Goal: Task Accomplishment & Management: Complete application form

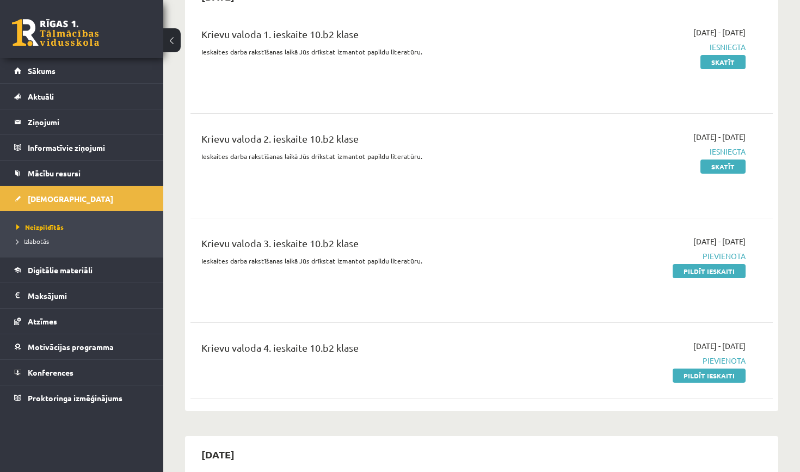
scroll to position [2596, 0]
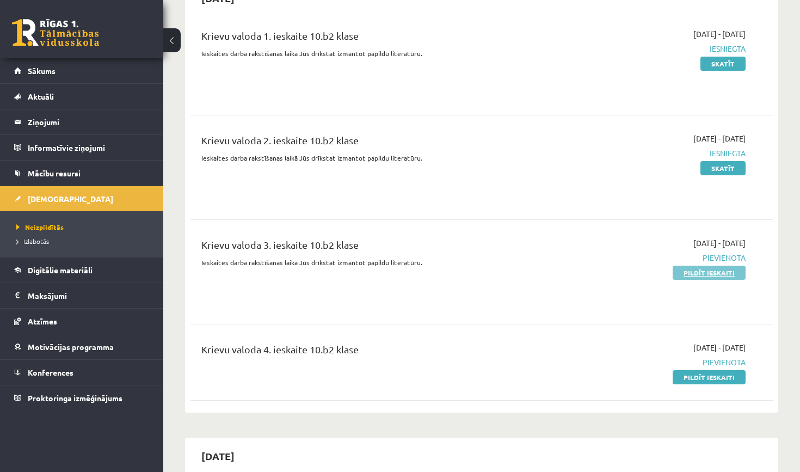
click at [730, 266] on link "Pildīt ieskaiti" at bounding box center [709, 273] width 73 height 14
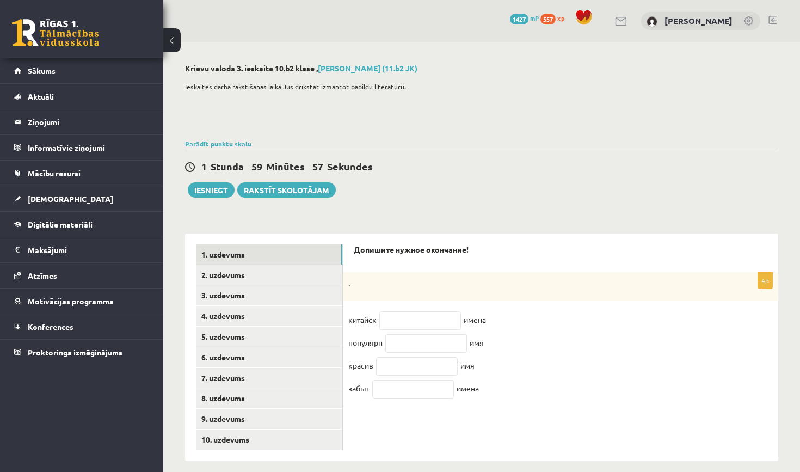
scroll to position [7, 0]
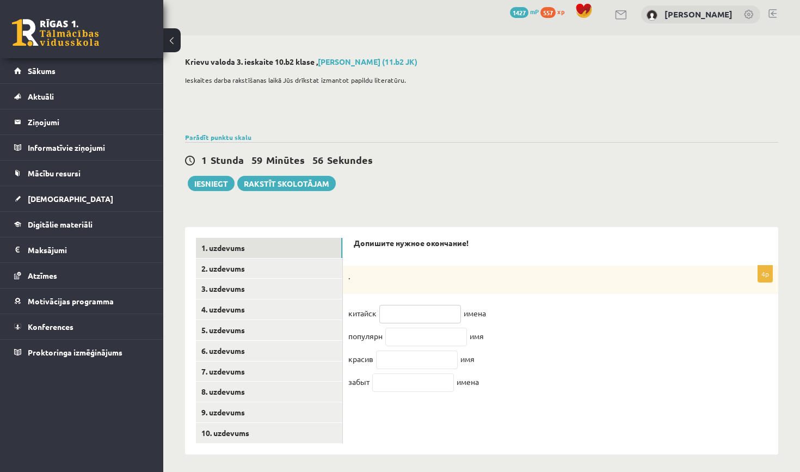
click at [406, 305] on input "text" at bounding box center [420, 314] width 82 height 19
type input "**"
click at [406, 334] on input "text" at bounding box center [426, 337] width 82 height 19
type input "**"
click at [391, 361] on input "text" at bounding box center [417, 360] width 82 height 19
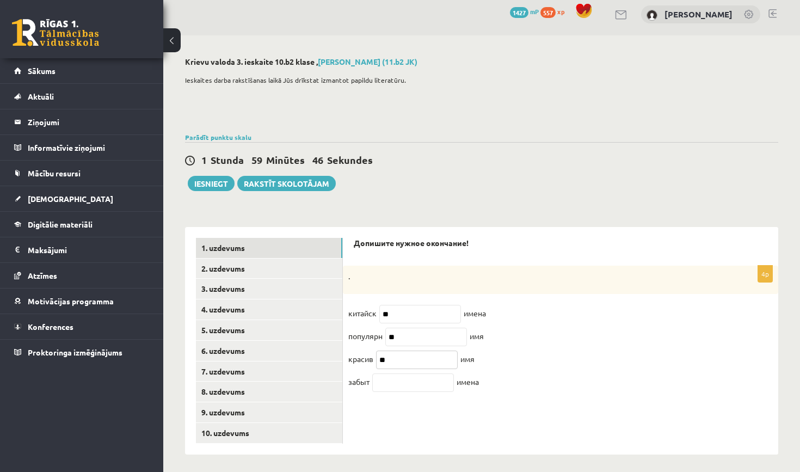
type input "**"
click at [376, 390] on input "text" at bounding box center [413, 382] width 82 height 19
type input "**"
click at [294, 275] on link "2. uzdevums" at bounding box center [269, 269] width 146 height 20
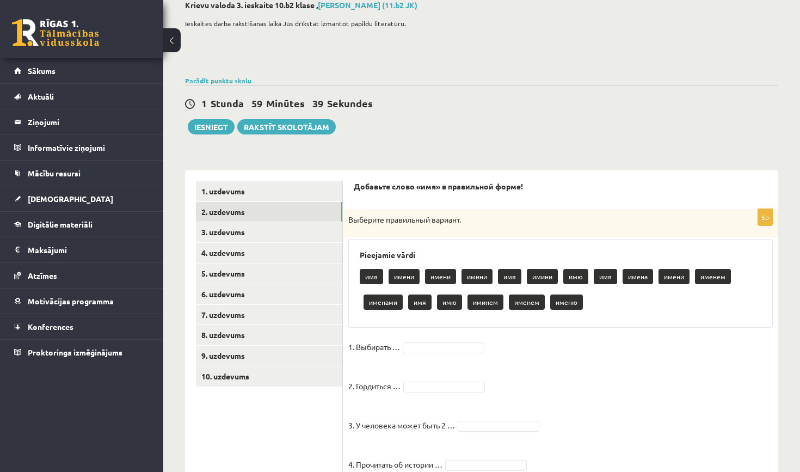
scroll to position [64, 0]
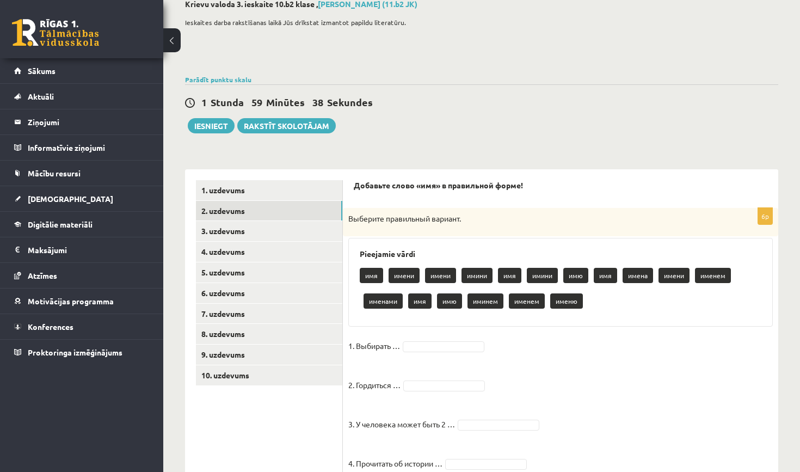
click at [458, 351] on fieldset "1. Выбирать … 2. Гордиться … 3. У человека может быть 2 … 4. Прочитать об истор…" at bounding box center [560, 447] width 425 height 219
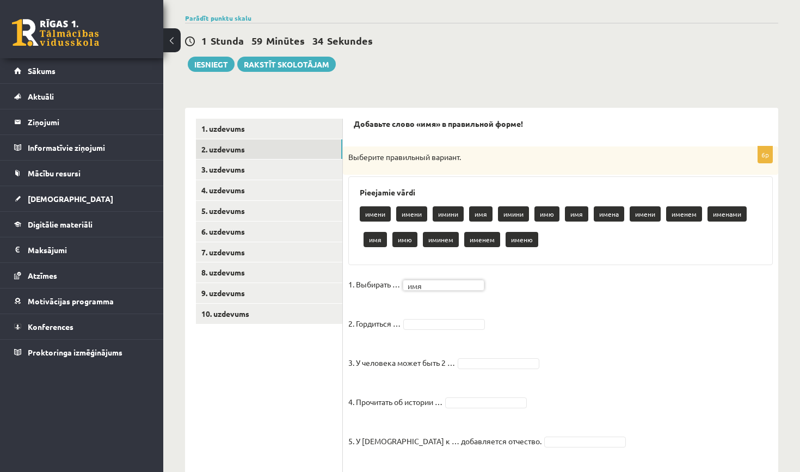
scroll to position [128, 0]
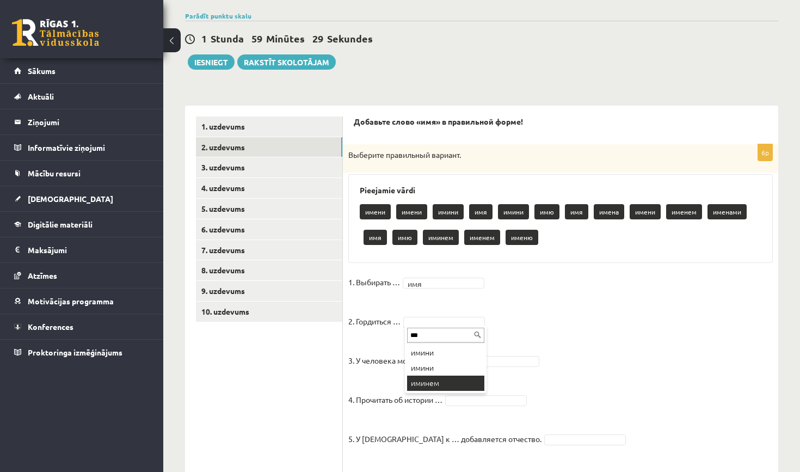
type input "***"
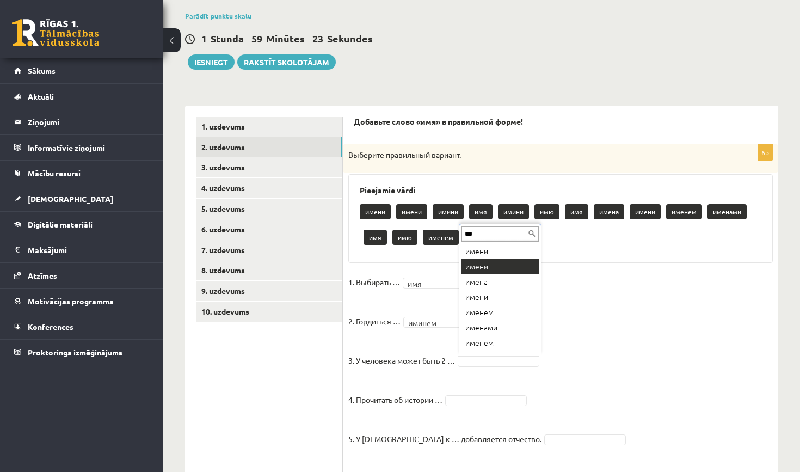
type input "***"
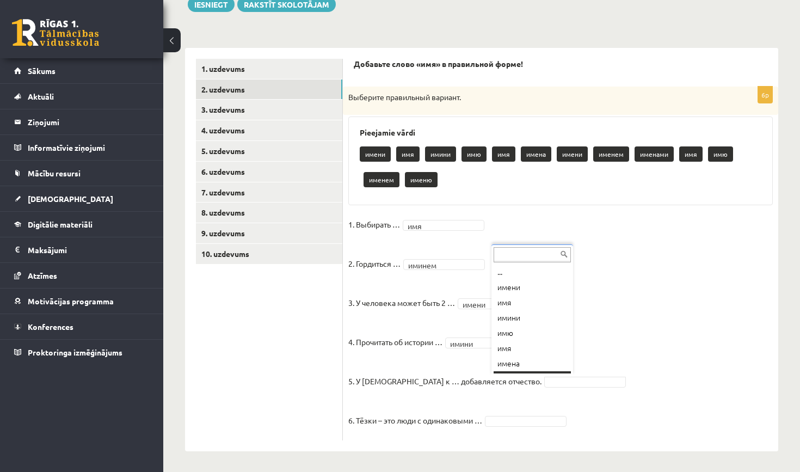
scroll to position [13, 0]
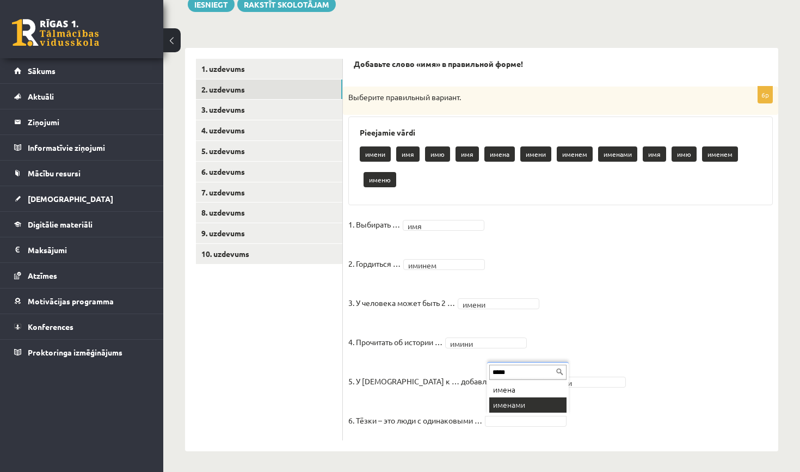
type input "*****"
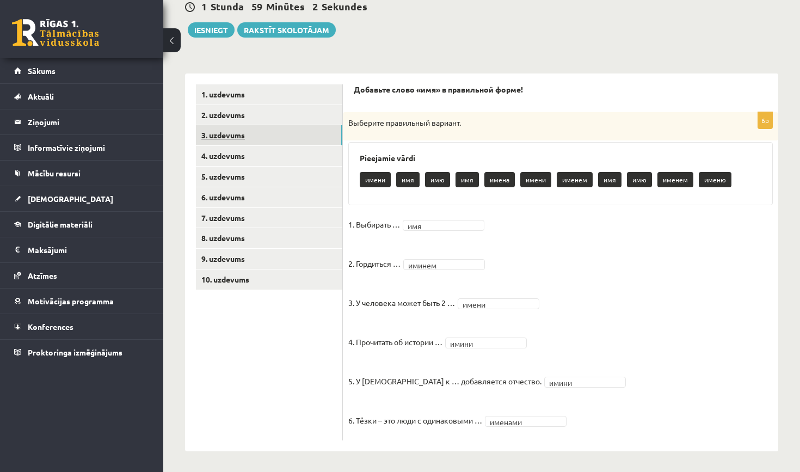
click at [306, 131] on link "3. uzdevums" at bounding box center [269, 135] width 146 height 20
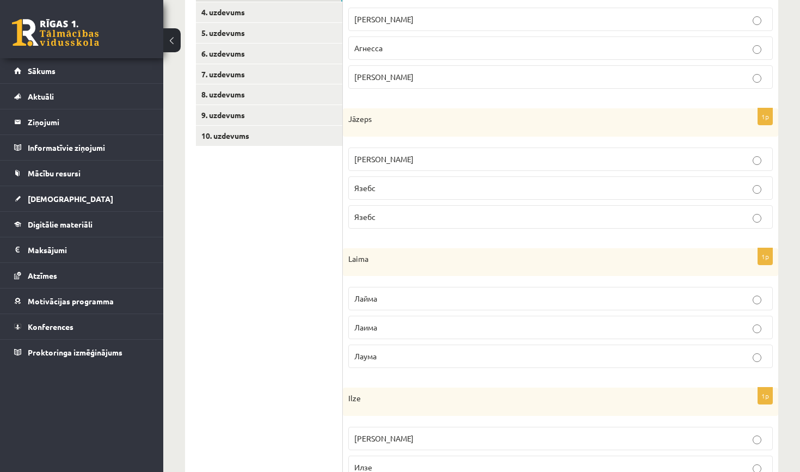
drag, startPoint x: 354, startPoint y: 91, endPoint x: 309, endPoint y: 471, distance: 383.2
click at [309, 471] on div "**********" at bounding box center [481, 439] width 593 height 1018
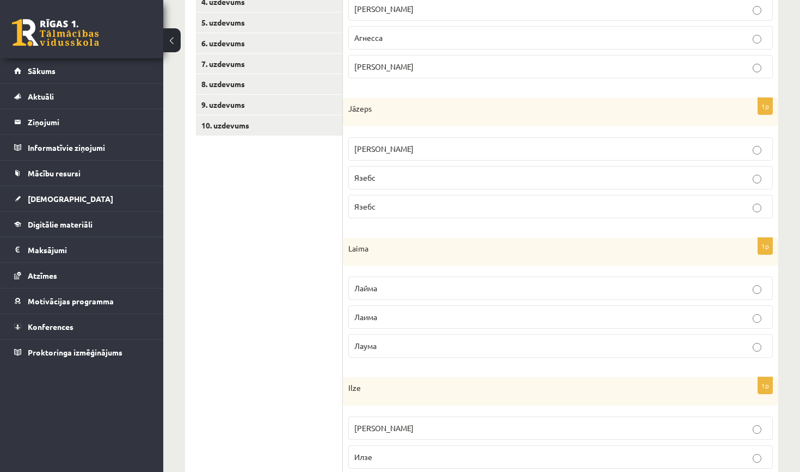
scroll to position [315, 0]
click at [456, 239] on div "Laima" at bounding box center [561, 251] width 436 height 28
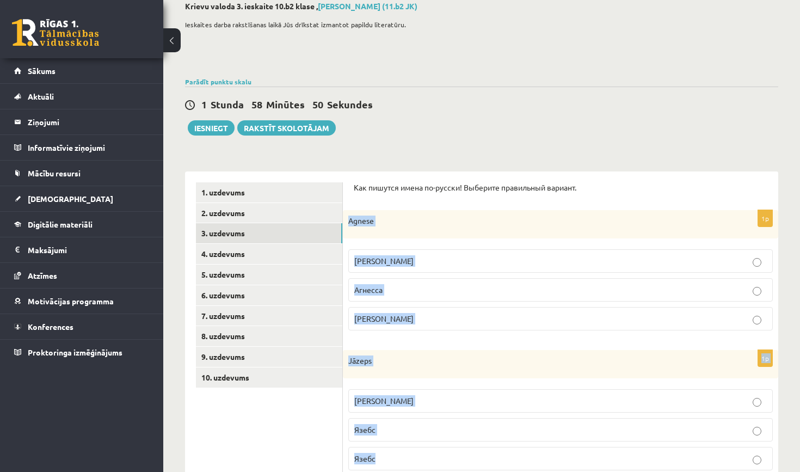
scroll to position [93, 0]
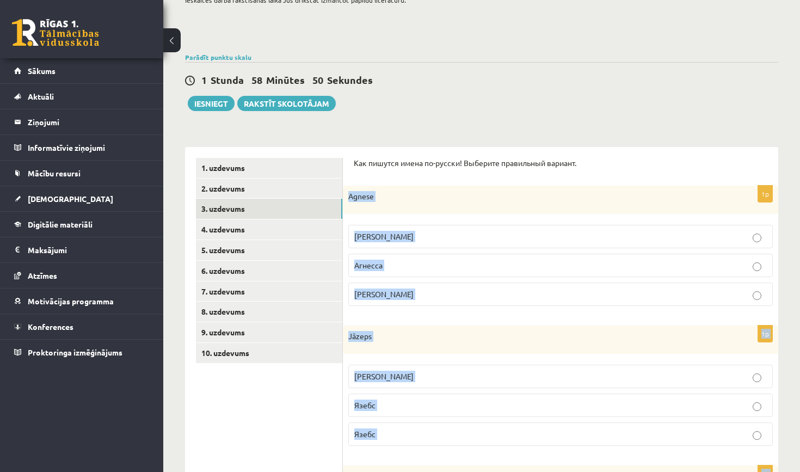
drag, startPoint x: 349, startPoint y: 284, endPoint x: 375, endPoint y: 467, distance: 184.2
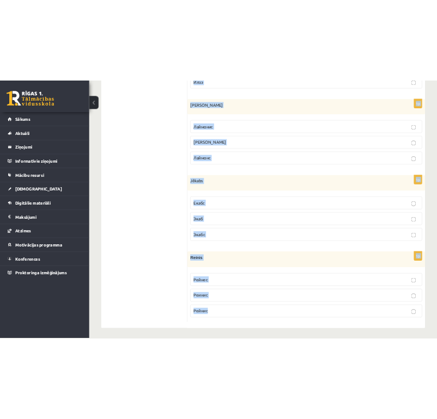
scroll to position [798, 0]
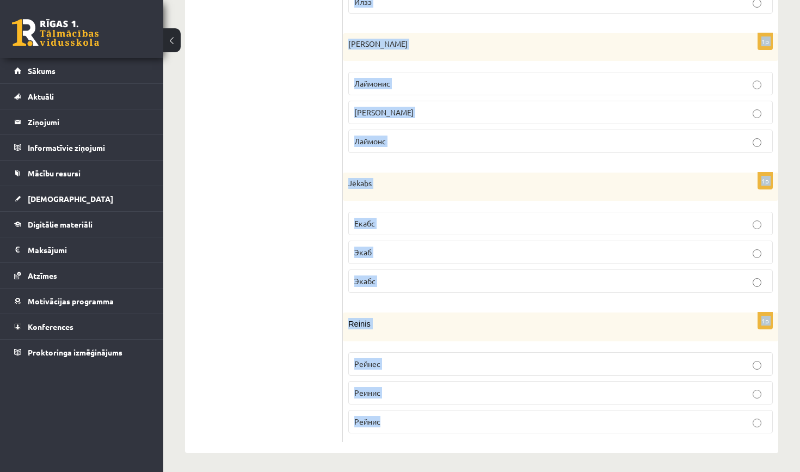
drag, startPoint x: 354, startPoint y: 158, endPoint x: 349, endPoint y: 459, distance: 301.6
copy form "Как пишутся имена по-русски! Выберите правильный вариант. 1p Agnese Агнесе Агне…"
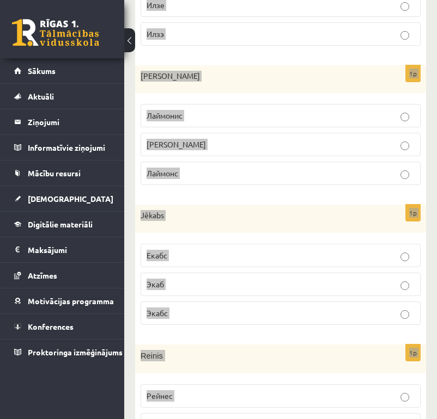
drag, startPoint x: 0, startPoint y: 155, endPoint x: 201, endPoint y: 129, distance: 202.6
click at [201, 129] on fieldset "Лаймонис Лаимонис Лаймонс" at bounding box center [280, 144] width 280 height 90
drag, startPoint x: 6, startPoint y: 152, endPoint x: 220, endPoint y: 209, distance: 221.8
click at [220, 210] on p "Jēkabs" at bounding box center [252, 215] width 225 height 11
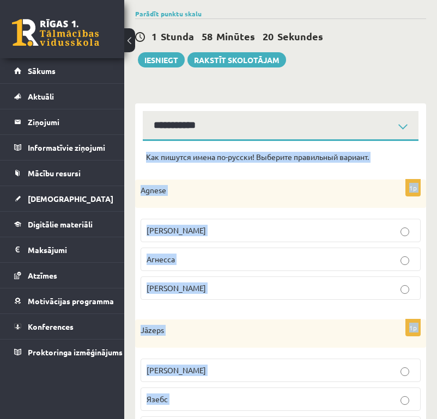
scroll to position [123, 0]
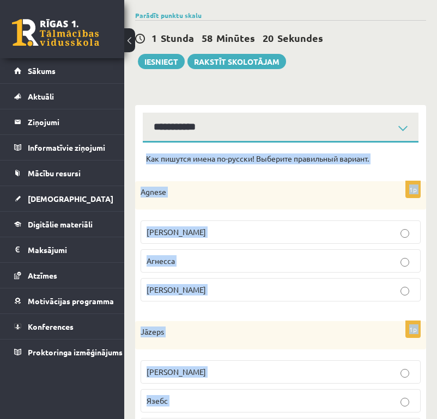
click at [304, 248] on fieldset "Агнесе Агнеcса Агнессе" at bounding box center [280, 260] width 280 height 90
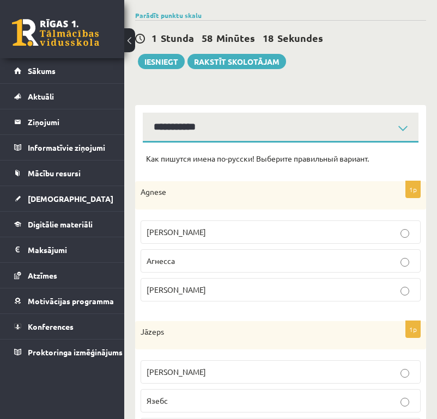
click at [309, 230] on p "Агнесе" at bounding box center [280, 231] width 268 height 11
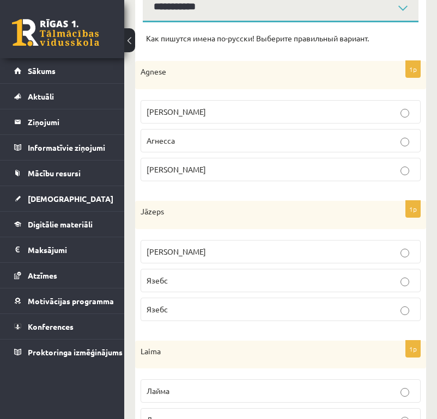
scroll to position [244, 0]
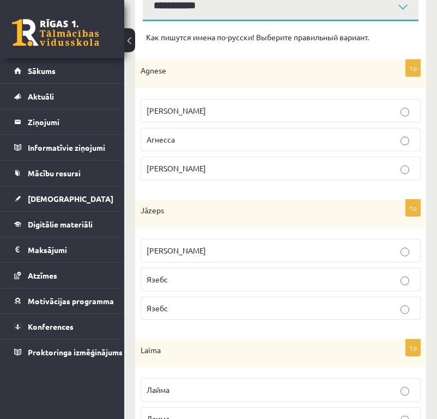
click at [258, 246] on p "Язепс" at bounding box center [280, 250] width 268 height 11
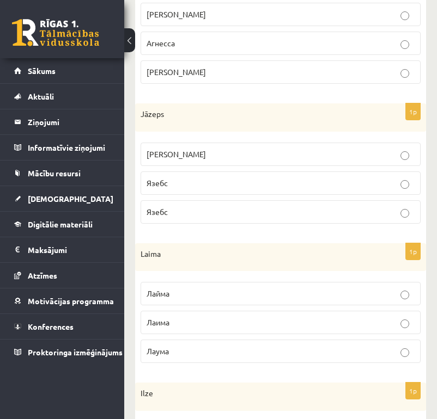
scroll to position [342, 0]
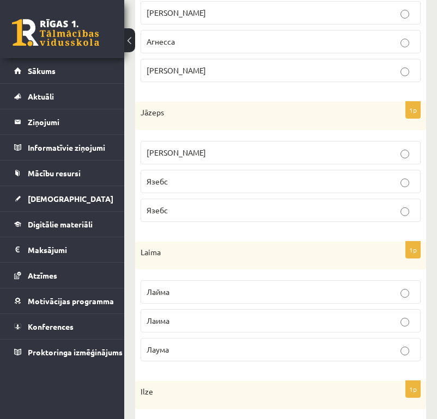
click at [258, 286] on p "Лайма" at bounding box center [280, 291] width 268 height 11
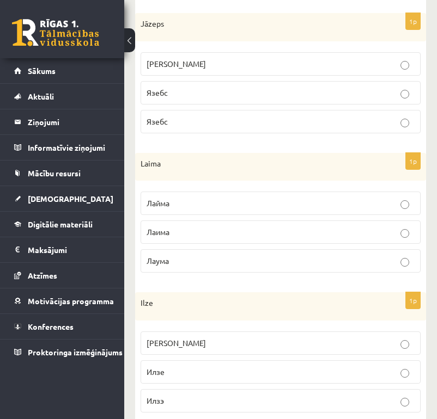
scroll to position [432, 0]
click at [224, 366] on p "Илзе" at bounding box center [280, 371] width 268 height 11
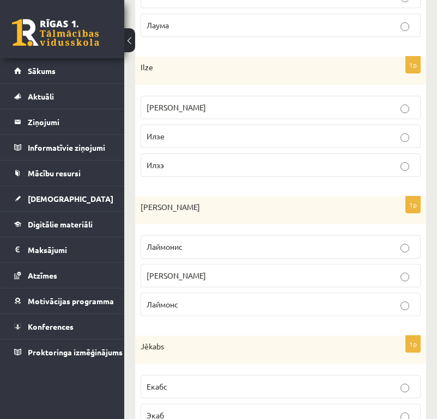
scroll to position [665, 0]
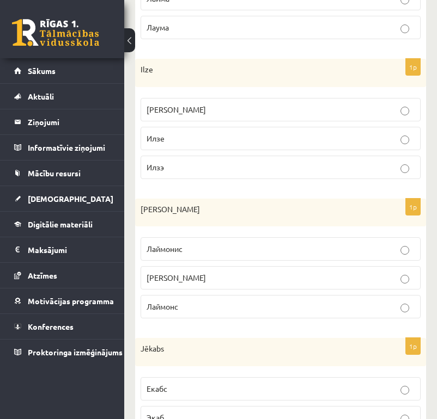
click at [271, 244] on p "Лаймонис" at bounding box center [280, 248] width 268 height 11
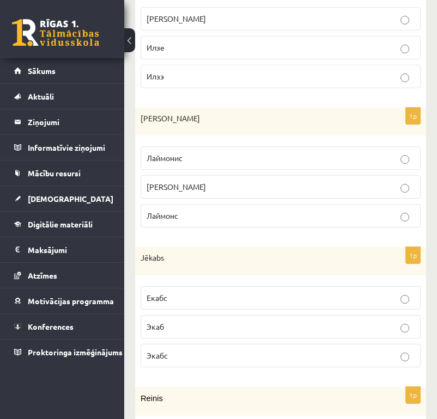
scroll to position [756, 0]
click at [228, 357] on p "Экабс" at bounding box center [280, 355] width 268 height 11
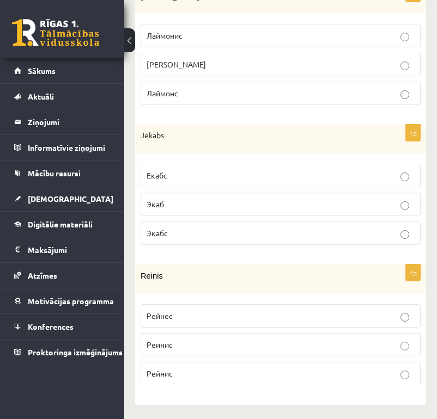
scroll to position [878, 0]
click at [216, 373] on p "Рейнис" at bounding box center [280, 374] width 268 height 11
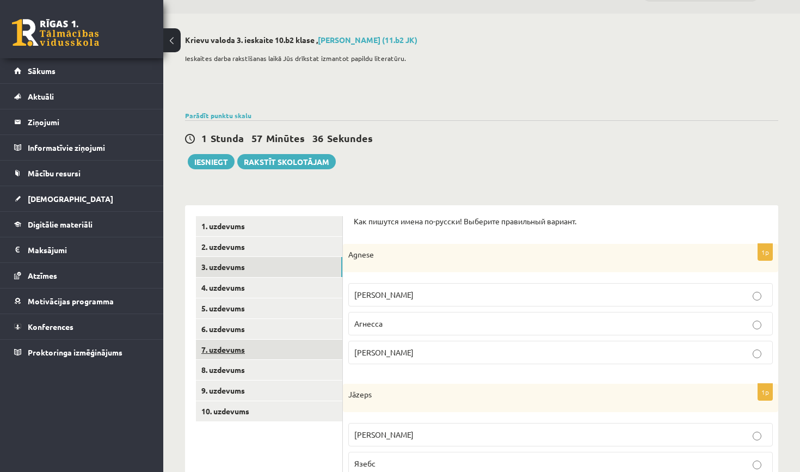
scroll to position [33, 0]
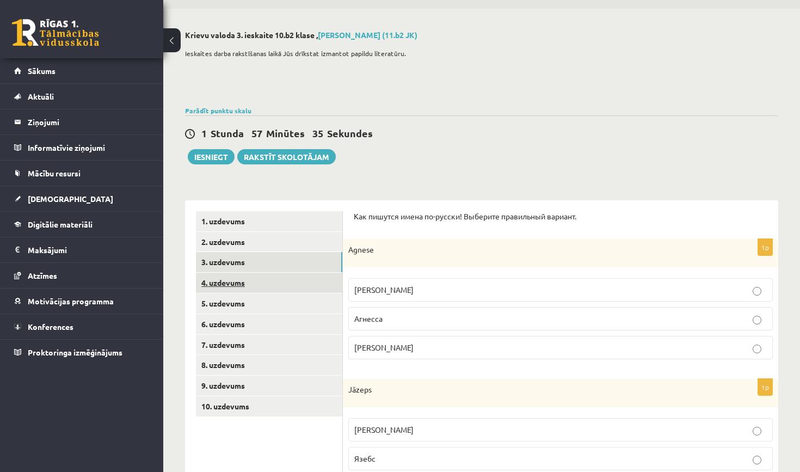
click at [263, 280] on link "4. uzdevums" at bounding box center [269, 283] width 146 height 20
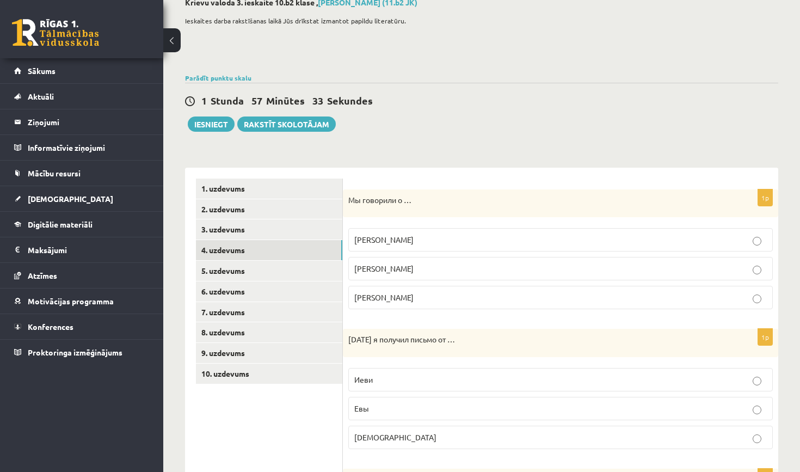
scroll to position [66, 0]
click at [430, 268] on p "Марие" at bounding box center [560, 268] width 413 height 11
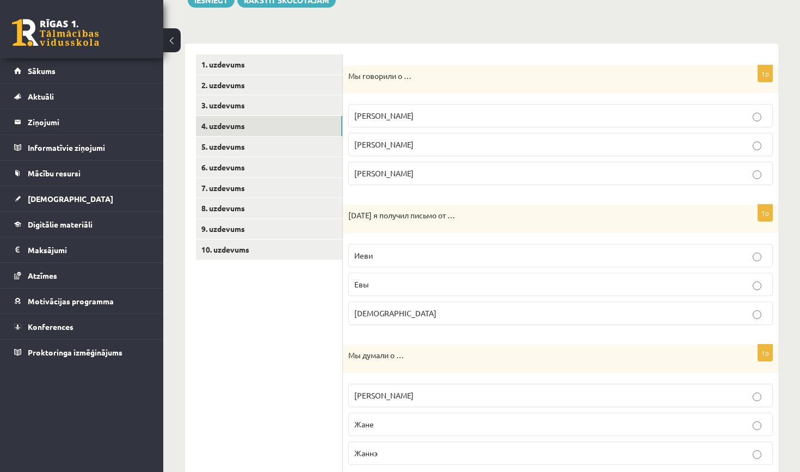
scroll to position [194, 0]
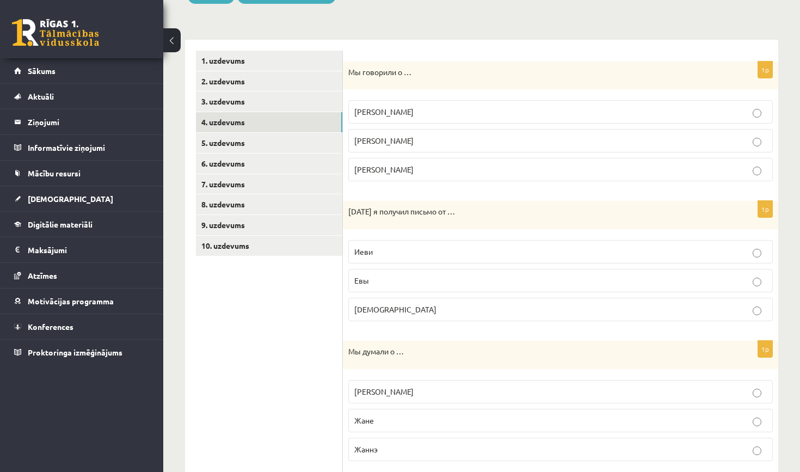
click at [426, 293] on fieldset "Иеви Евы Иевы" at bounding box center [560, 280] width 425 height 90
click at [431, 283] on p "Евы" at bounding box center [560, 280] width 413 height 11
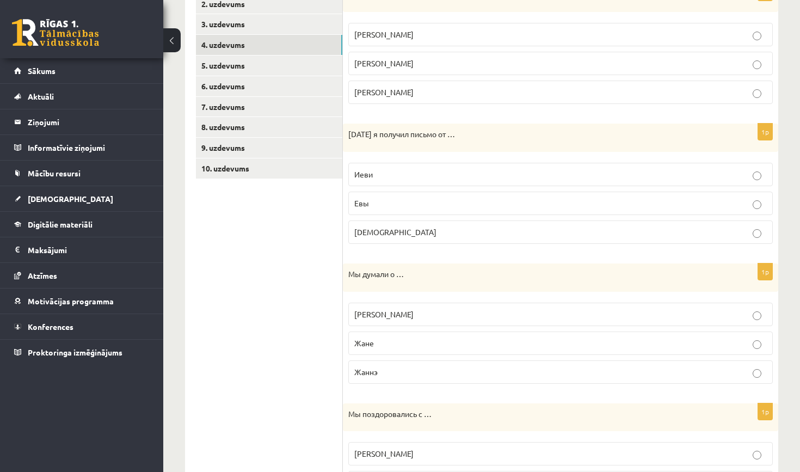
scroll to position [272, 0]
click at [422, 312] on p "Жанне" at bounding box center [560, 313] width 413 height 11
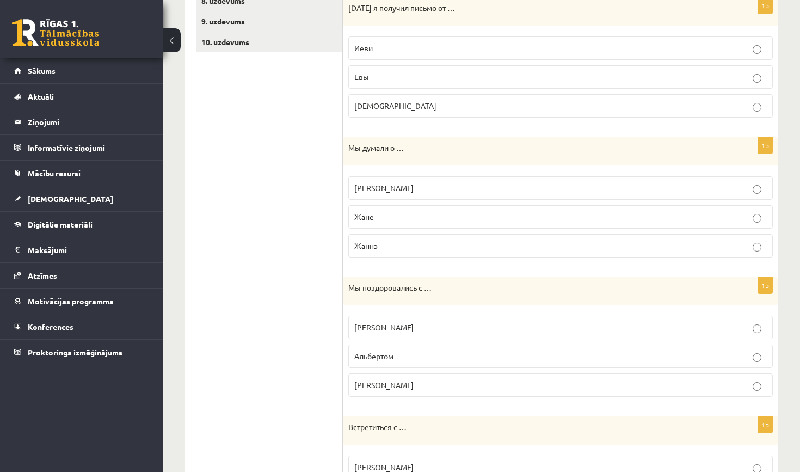
scroll to position [398, 0]
click at [411, 329] on p "Албертом" at bounding box center [560, 326] width 413 height 11
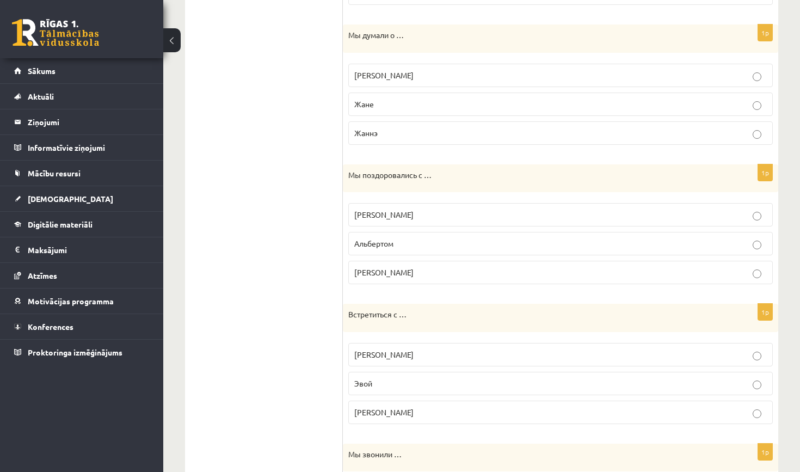
scroll to position [511, 0]
click at [375, 414] on span "Эвией" at bounding box center [383, 412] width 59 height 10
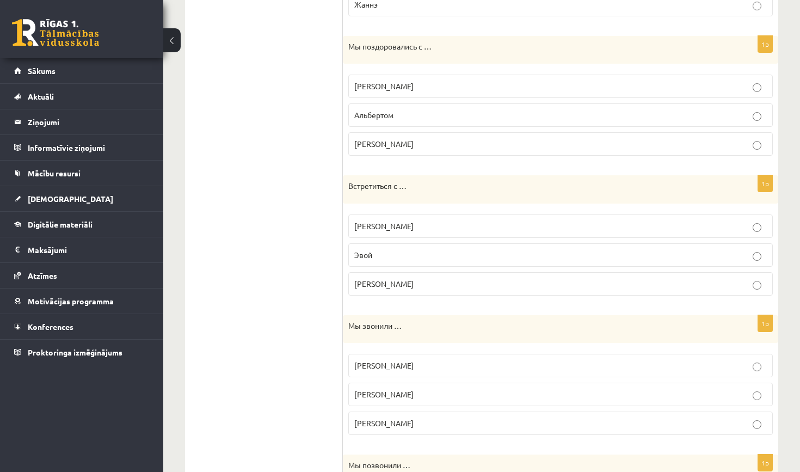
scroll to position [639, 0]
click at [416, 360] on p "Илье" at bounding box center [560, 364] width 413 height 11
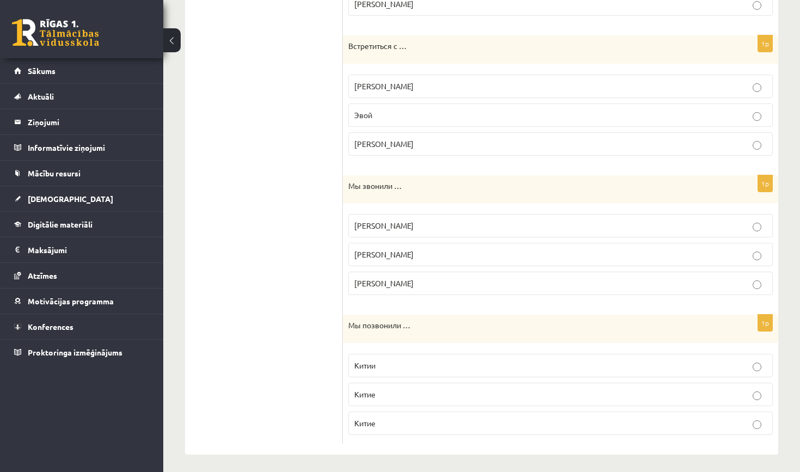
scroll to position [780, 0]
click at [417, 360] on p "Китии" at bounding box center [560, 363] width 413 height 11
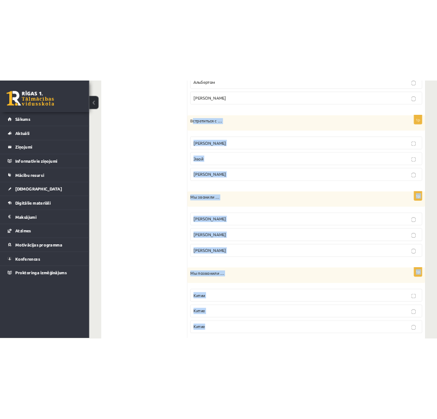
scroll to position [781, 0]
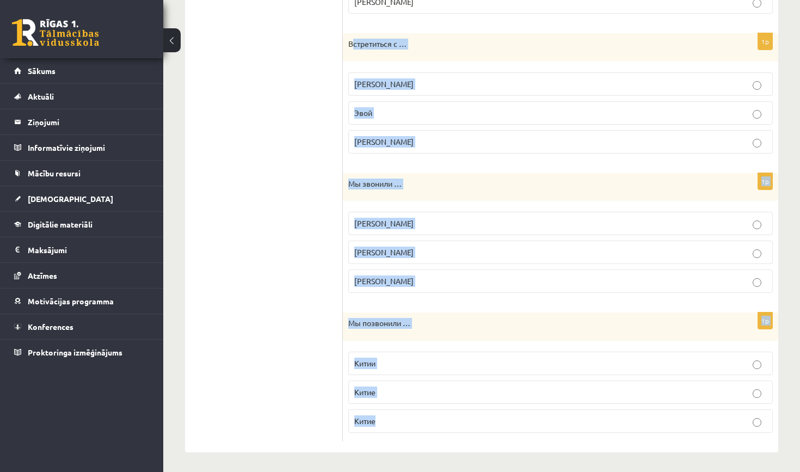
drag, startPoint x: 351, startPoint y: 92, endPoint x: 348, endPoint y: 469, distance: 377.3
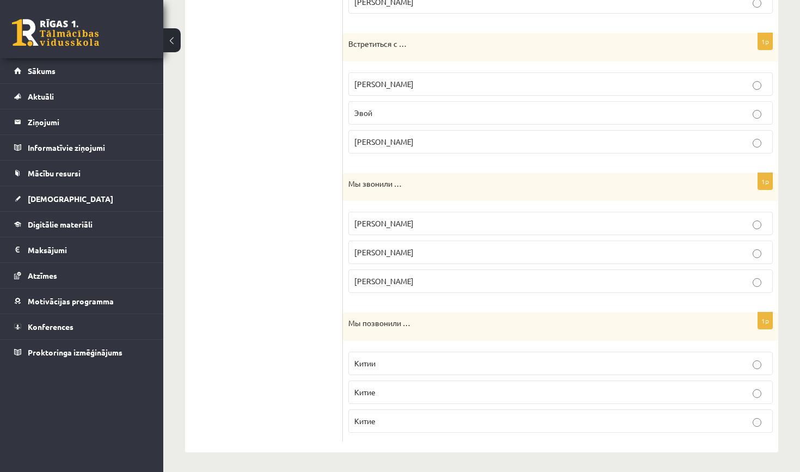
click at [449, 393] on p "Китие" at bounding box center [560, 392] width 413 height 11
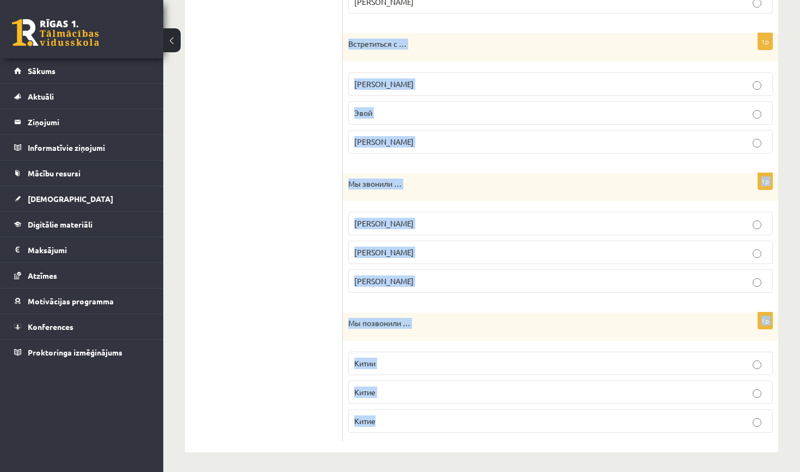
drag, startPoint x: 349, startPoint y: 42, endPoint x: 433, endPoint y: 423, distance: 390.3
copy form "Встретиться с … Эвия Эвой Эвией 1p Мы звонили … Илье Ильёй Илью 1p Мы позвонили…"
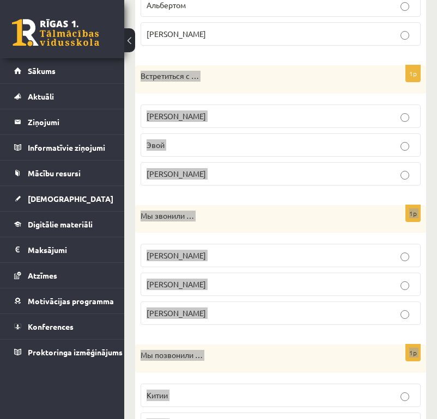
click at [225, 364] on div "Мы позвонили …" at bounding box center [280, 359] width 291 height 28
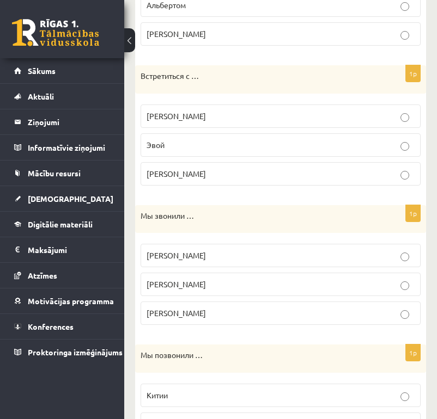
click at [225, 363] on div "Мы позвонили …" at bounding box center [280, 359] width 291 height 28
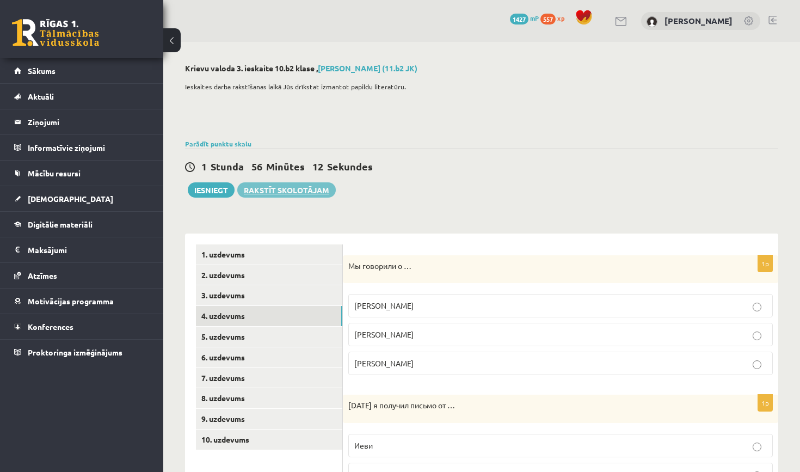
scroll to position [0, 0]
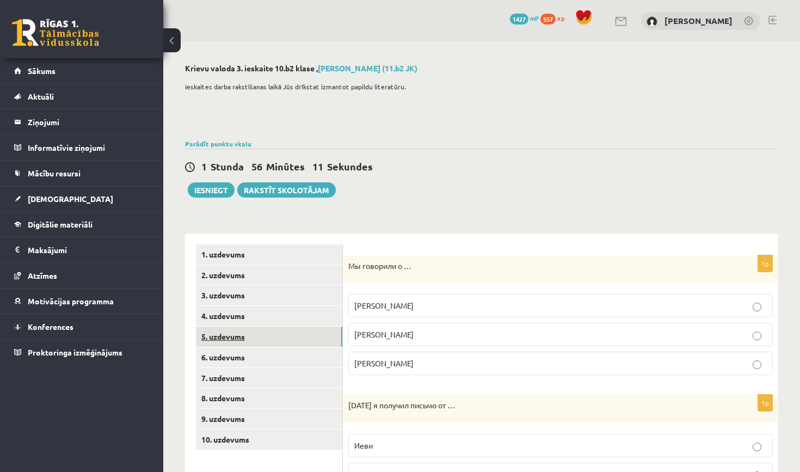
click at [239, 335] on link "5. uzdevums" at bounding box center [269, 337] width 146 height 20
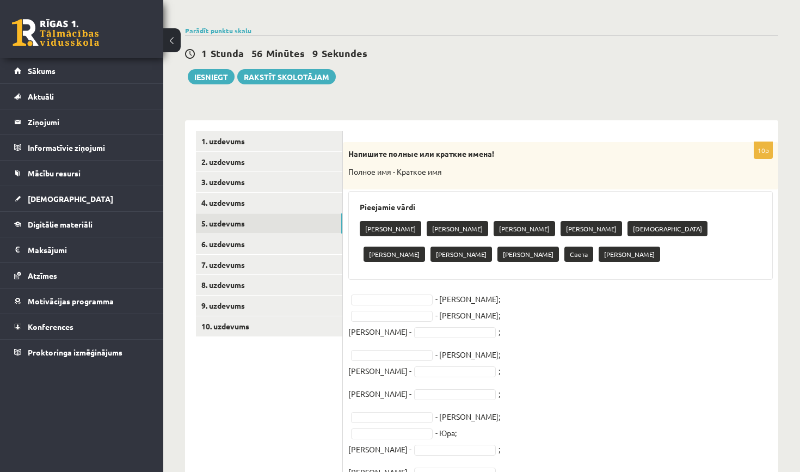
scroll to position [127, 0]
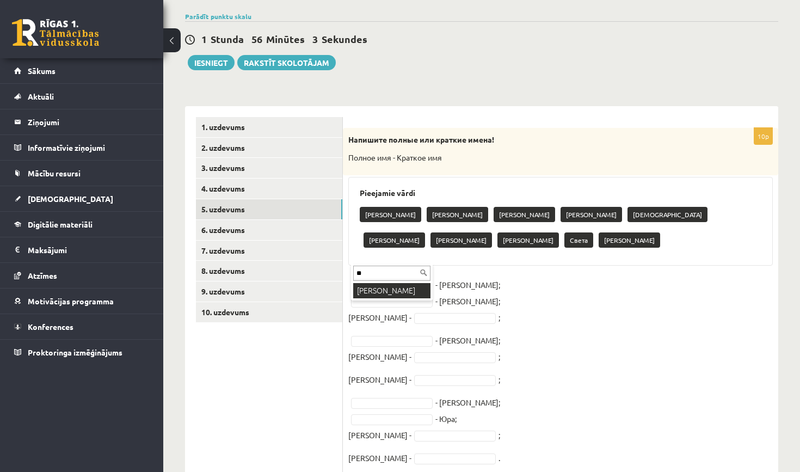
type input "**"
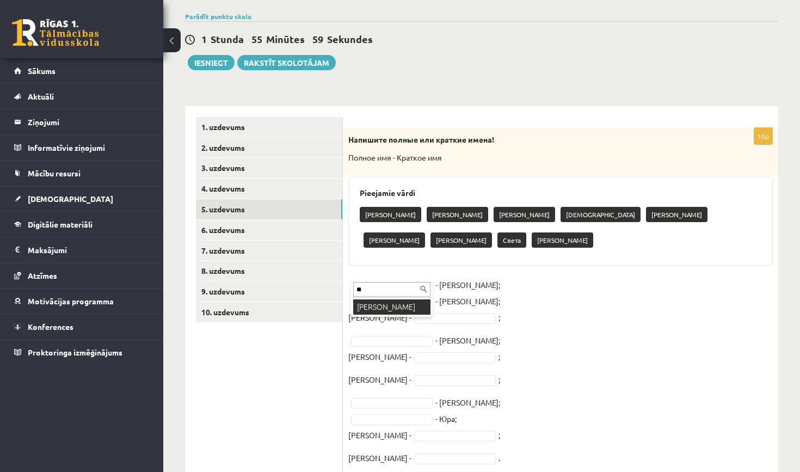
type input "**"
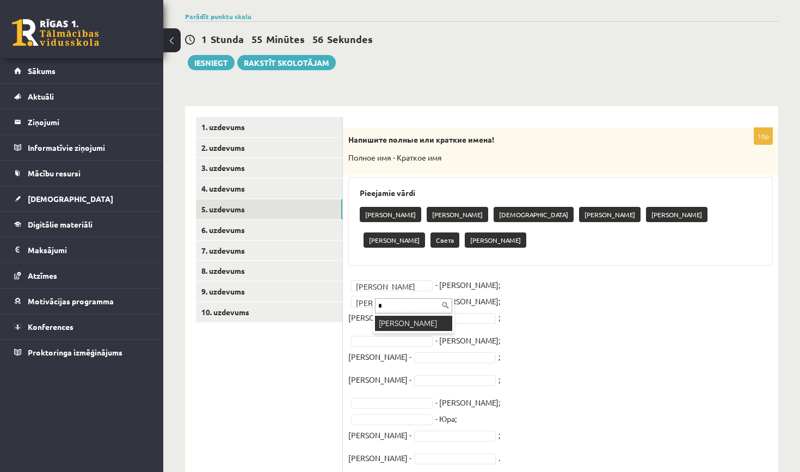
type input "*"
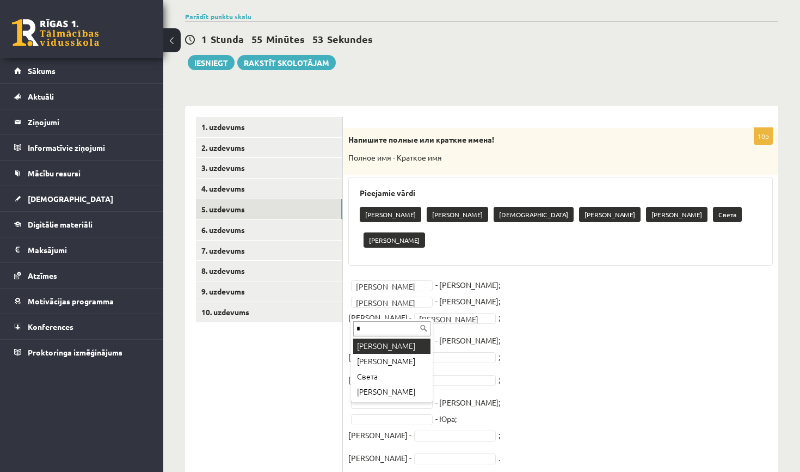
type input "*"
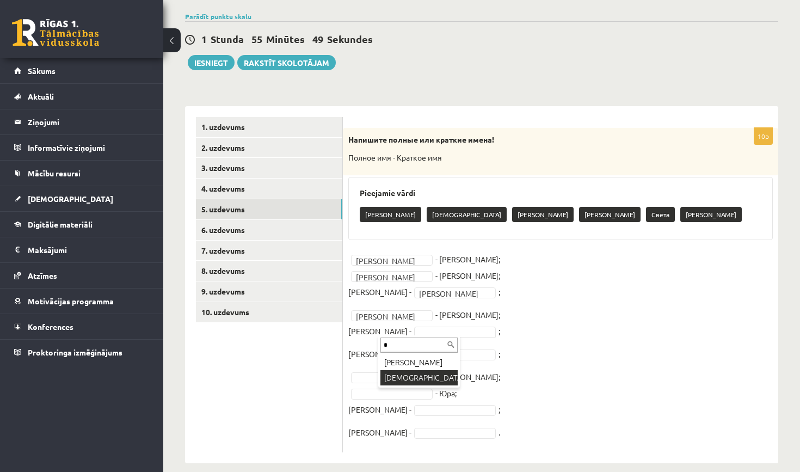
type input "*"
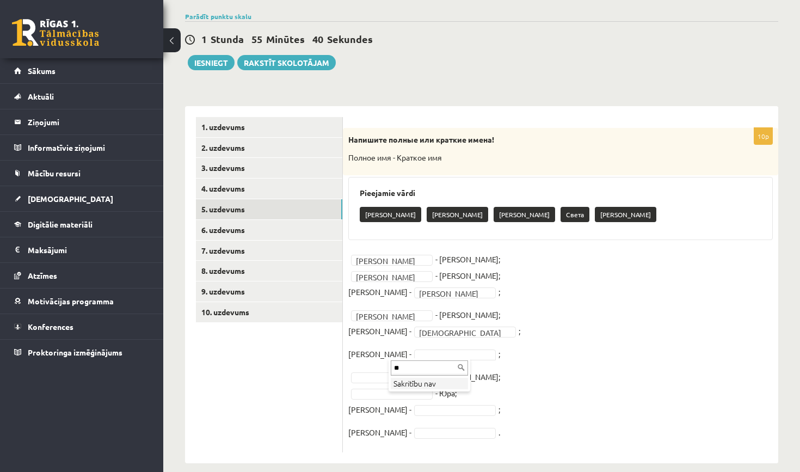
type input "*"
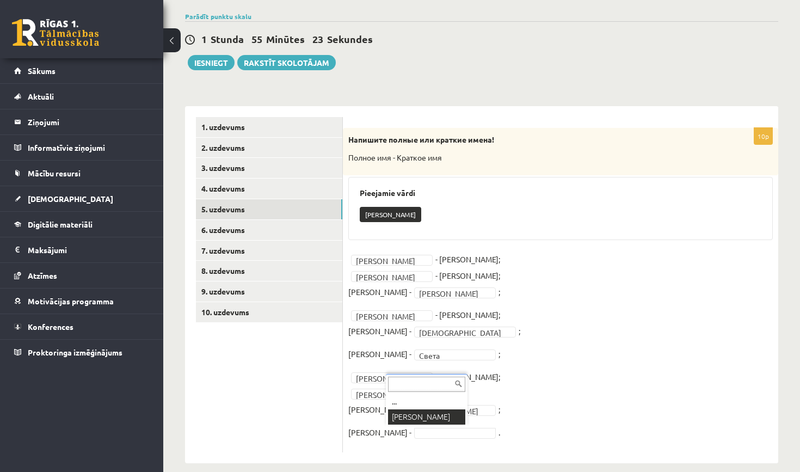
drag, startPoint x: 434, startPoint y: 407, endPoint x: 434, endPoint y: 414, distance: 6.5
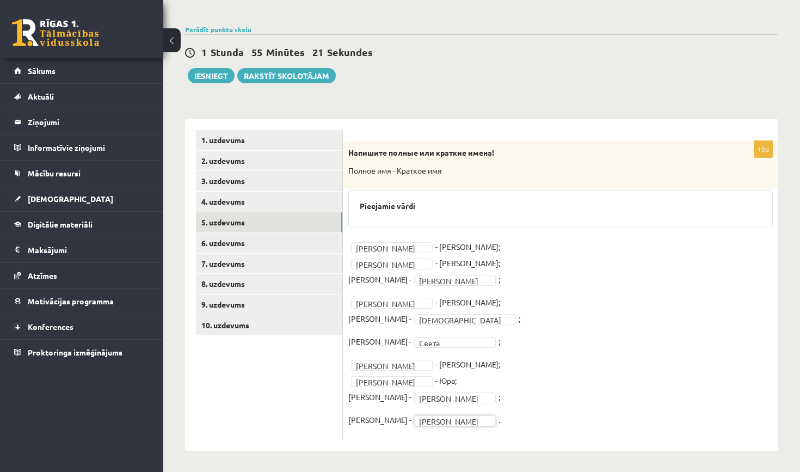
scroll to position [114, 0]
drag, startPoint x: 436, startPoint y: 403, endPoint x: 386, endPoint y: 322, distance: 95.3
click at [435, 394] on fieldset "Николай ******* - Коля; Ольга ***** - Оля; Петр - Петя **** ; Елизавета *******…" at bounding box center [560, 337] width 425 height 196
click at [302, 245] on link "6. uzdevums" at bounding box center [269, 244] width 146 height 20
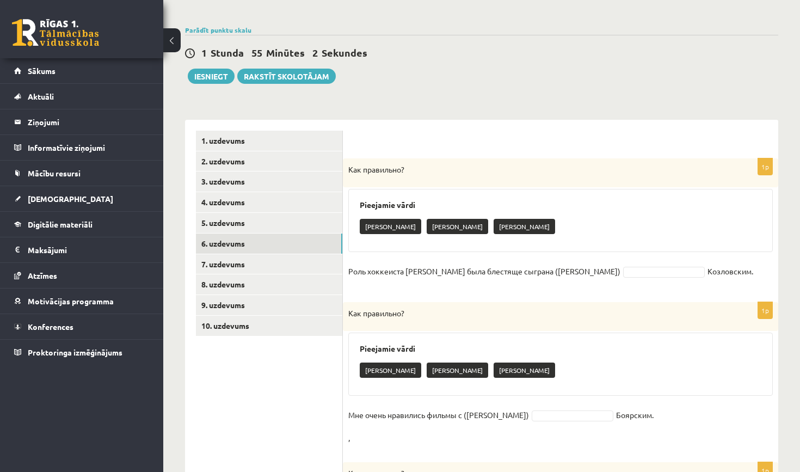
click at [621, 285] on div "1p Как правильно? Pieejamie vārdi Данилой Данилу Данила Роль хоккеиста Харламов…" at bounding box center [561, 224] width 436 height 133
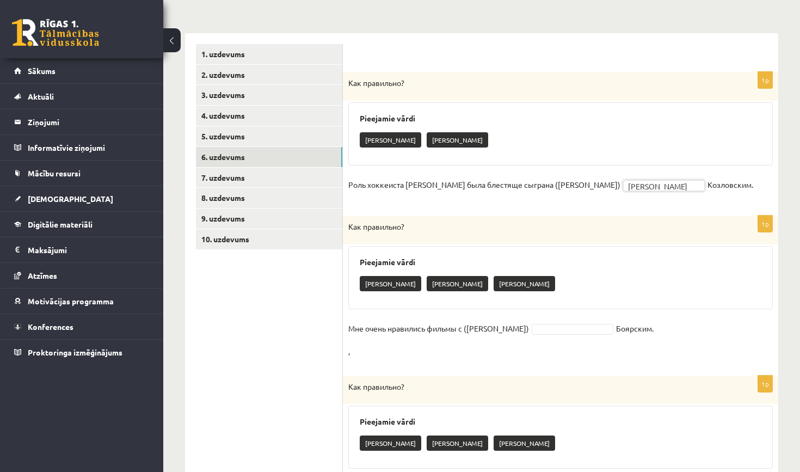
scroll to position [203, 0]
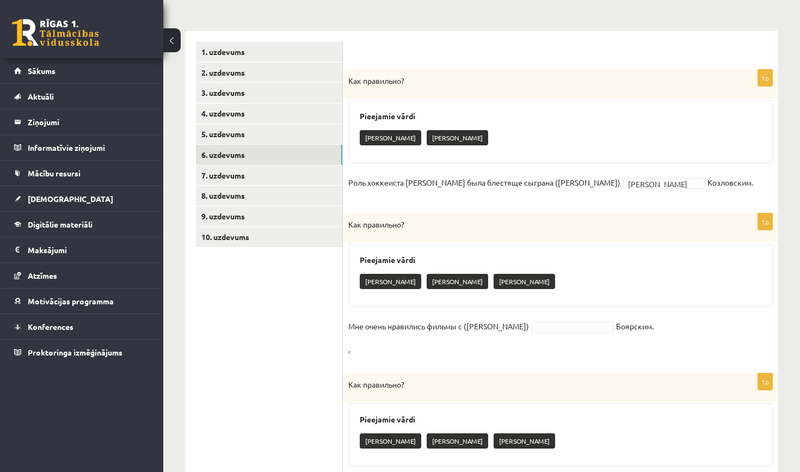
click at [554, 330] on fieldset "Мне очень нравились фильмы с (Михаил) Боярским. ," at bounding box center [560, 337] width 425 height 39
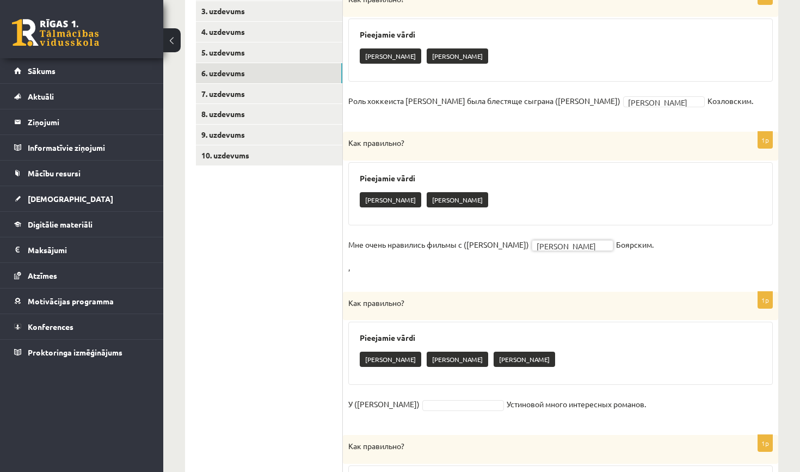
scroll to position [286, 0]
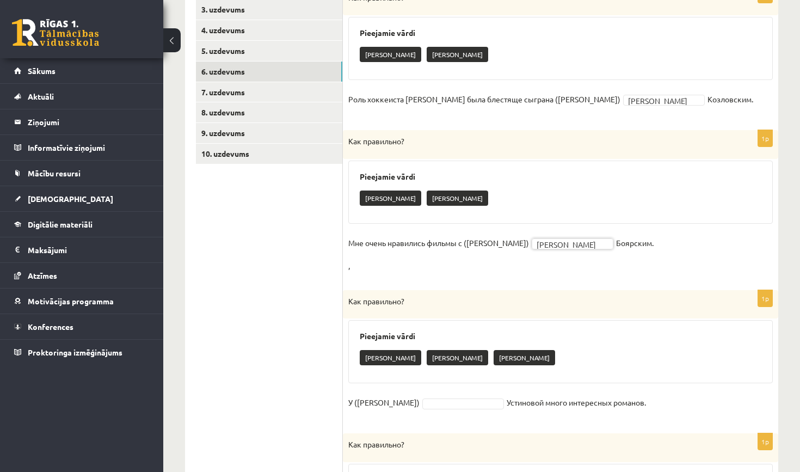
click at [439, 394] on fieldset "У (Татьяна) Устиновой много интересных романов." at bounding box center [560, 405] width 425 height 23
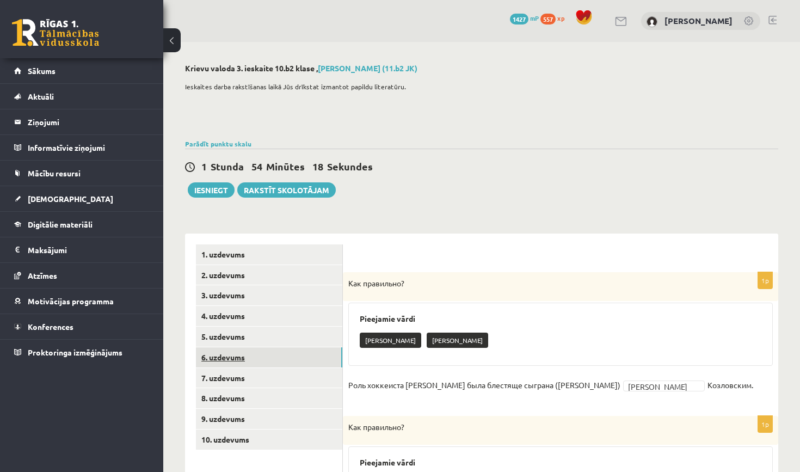
scroll to position [0, 0]
click at [268, 371] on link "7. uzdevums" at bounding box center [269, 378] width 146 height 20
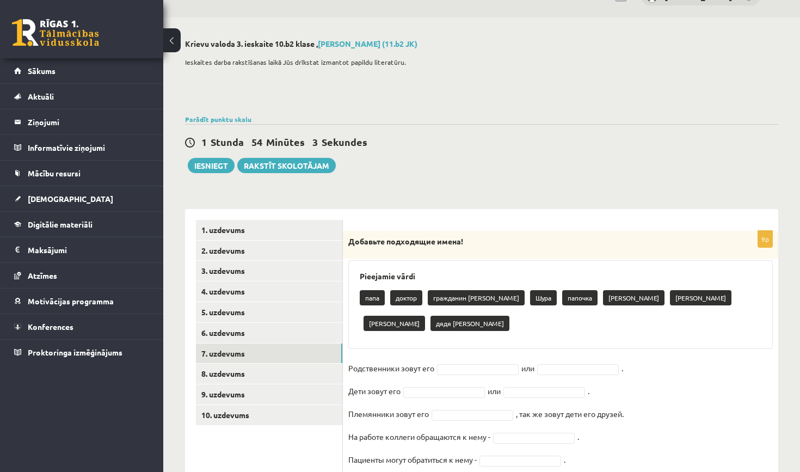
scroll to position [24, 0]
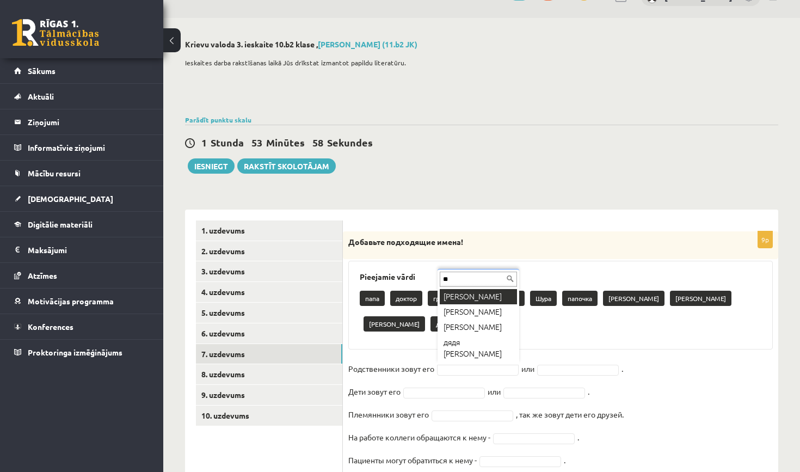
type input "**"
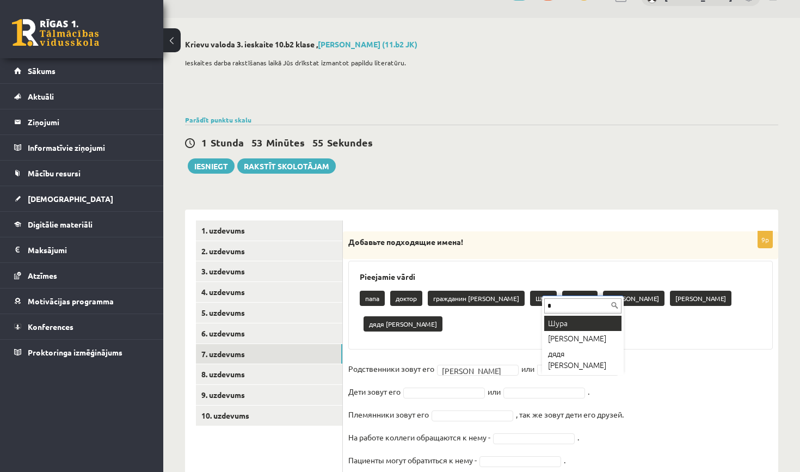
type input "*"
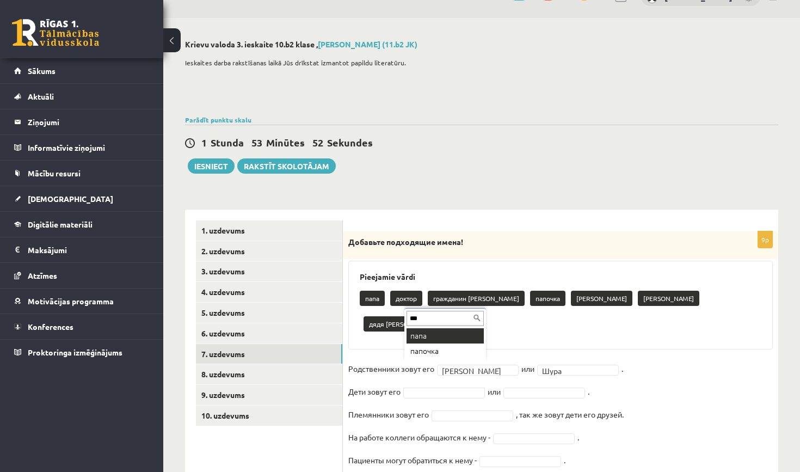
type input "****"
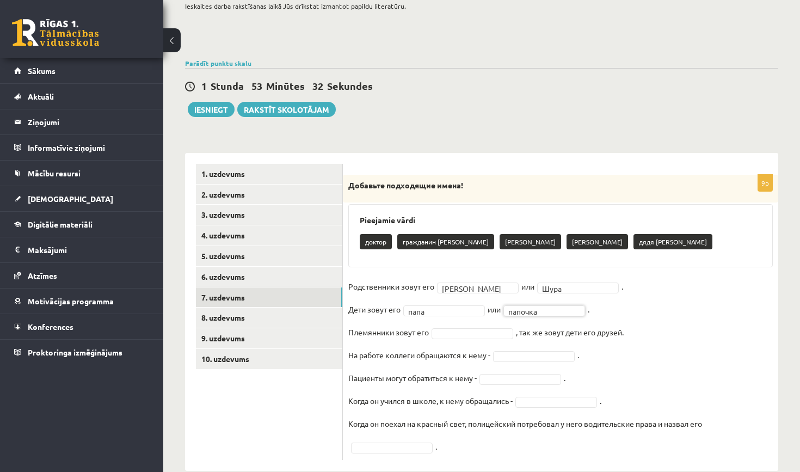
scroll to position [79, 0]
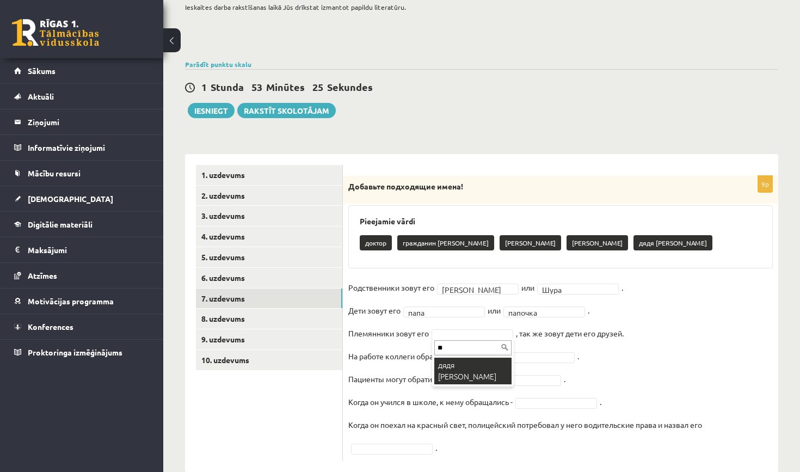
type input "**"
click at [475, 373] on div "** дядя Саша" at bounding box center [473, 362] width 82 height 48
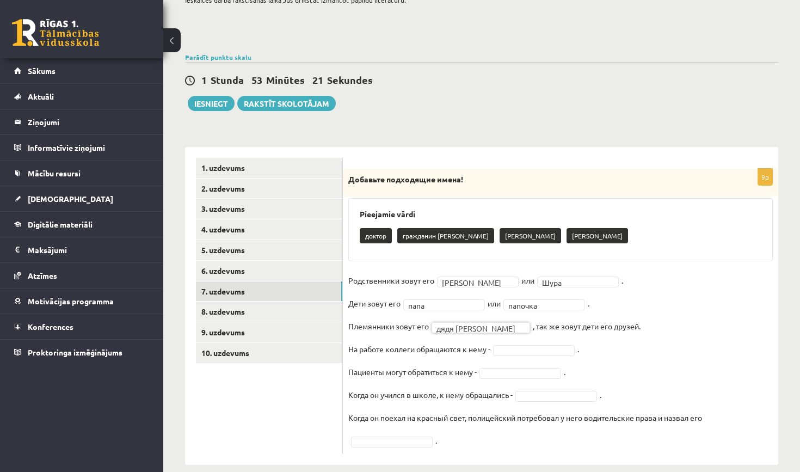
scroll to position [82, 0]
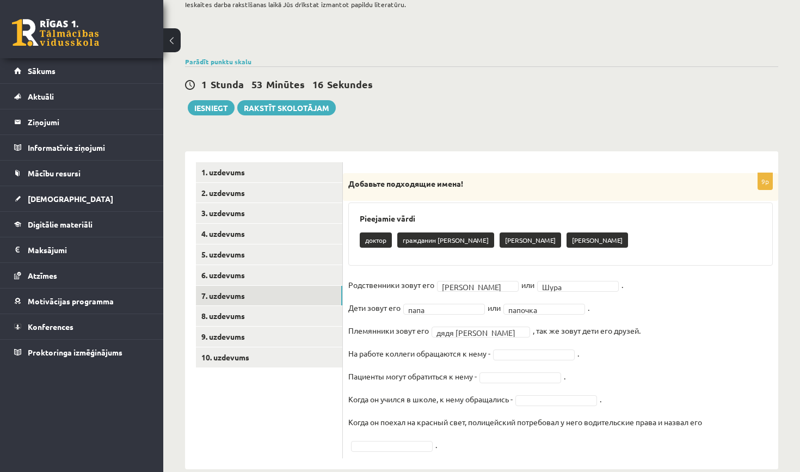
click at [523, 359] on fieldset "Родственники зовут его Саша **** или Шура **** . Дети зовут его папа **** или п…" at bounding box center [560, 365] width 425 height 176
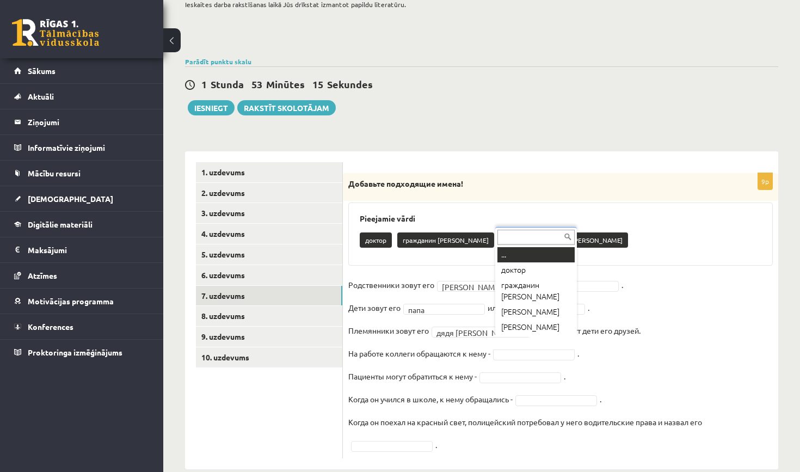
type input "*"
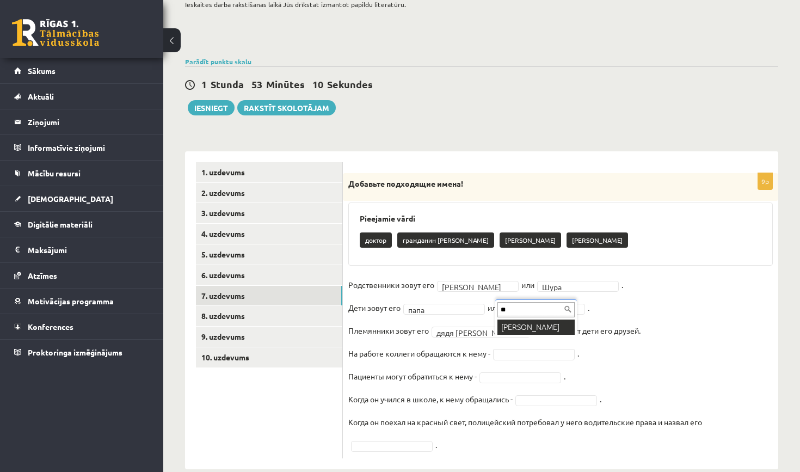
type input "**"
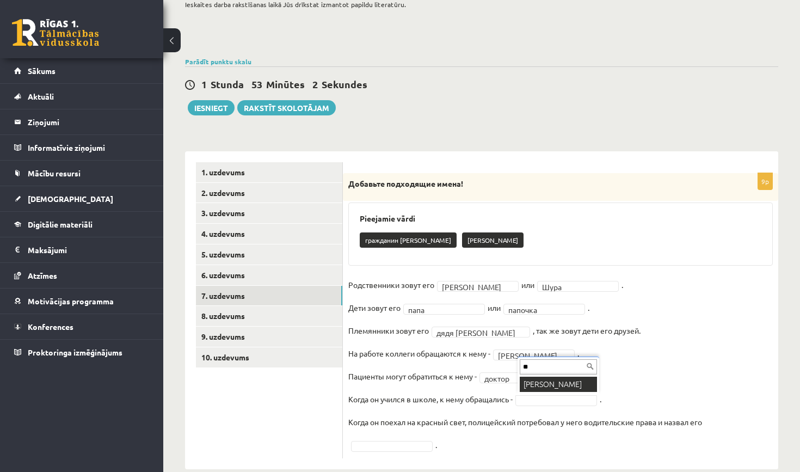
type input "**"
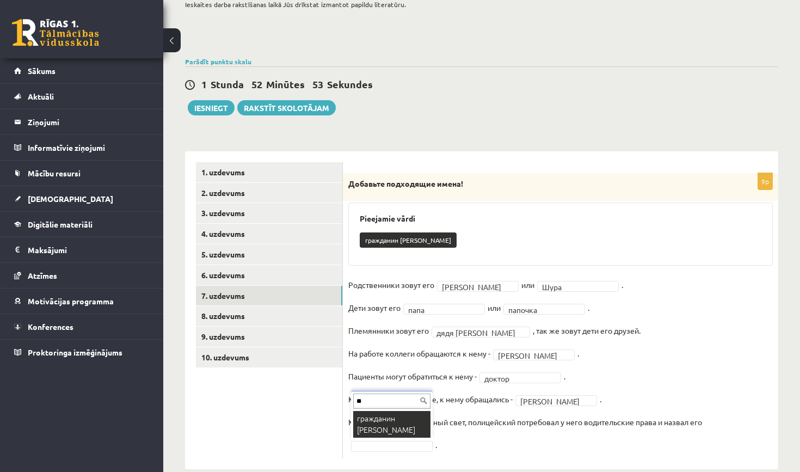
type input "**"
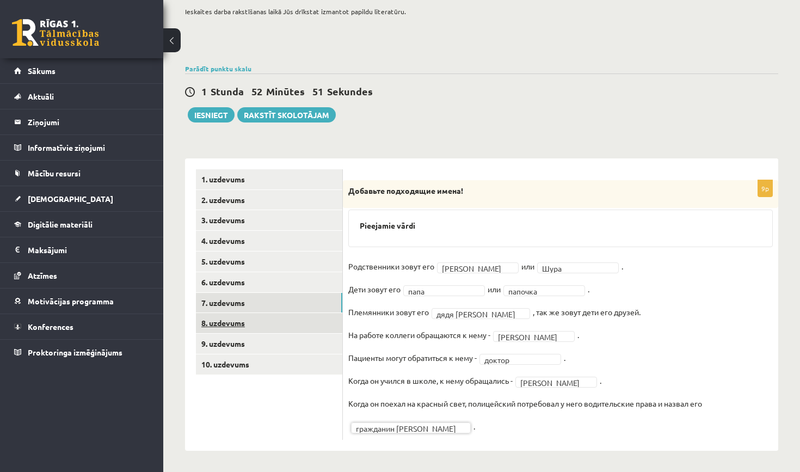
click at [275, 320] on link "8. uzdevums" at bounding box center [269, 323] width 146 height 20
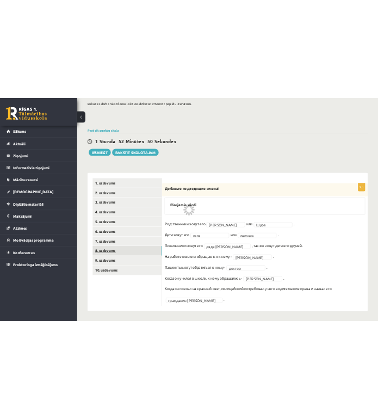
scroll to position [74, 0]
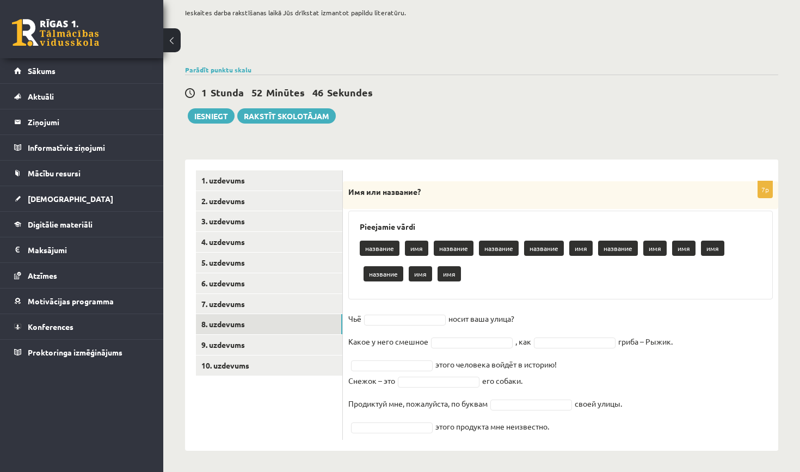
drag, startPoint x: 347, startPoint y: 317, endPoint x: 535, endPoint y: 463, distance: 237.8
click at [535, 463] on div "**********" at bounding box center [481, 220] width 637 height 505
copy fieldset "Чьё носит ваша улица? Какое у него смешное , как гриба – Рыжик. этого человека …"
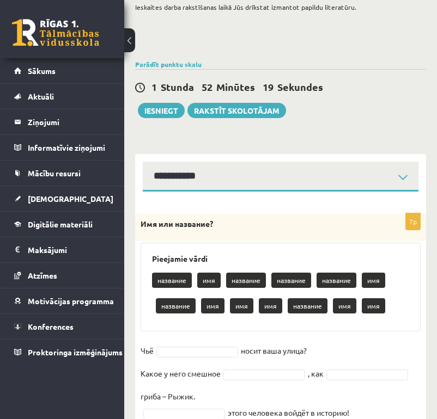
drag, startPoint x: 19, startPoint y: 367, endPoint x: 160, endPoint y: 344, distance: 143.6
click at [160, 344] on fieldset "Чьё носит ваша улица? Какое у него смешное , как гриба – Рыжик. этого человека …" at bounding box center [280, 412] width 280 height 140
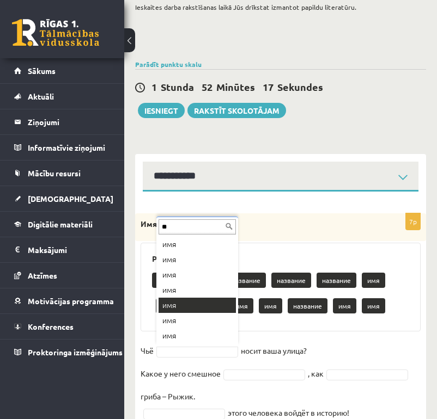
type input "**"
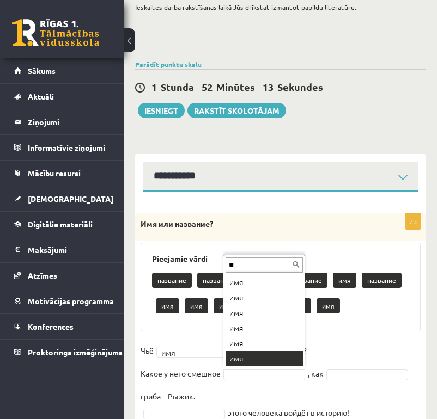
type input "**"
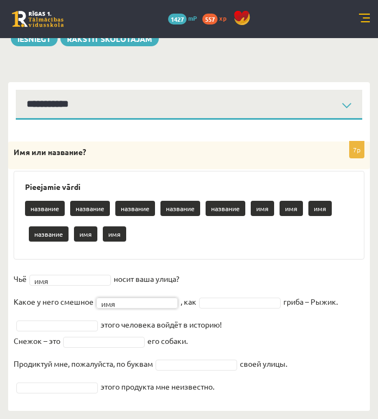
scroll to position [133, 0]
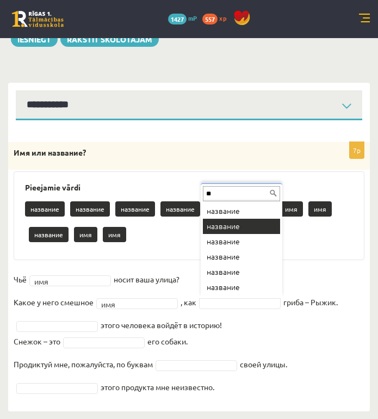
type input "**"
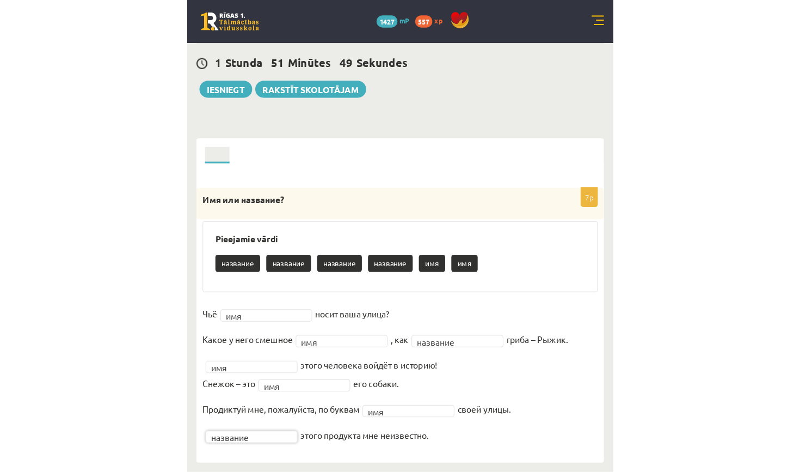
scroll to position [48, 0]
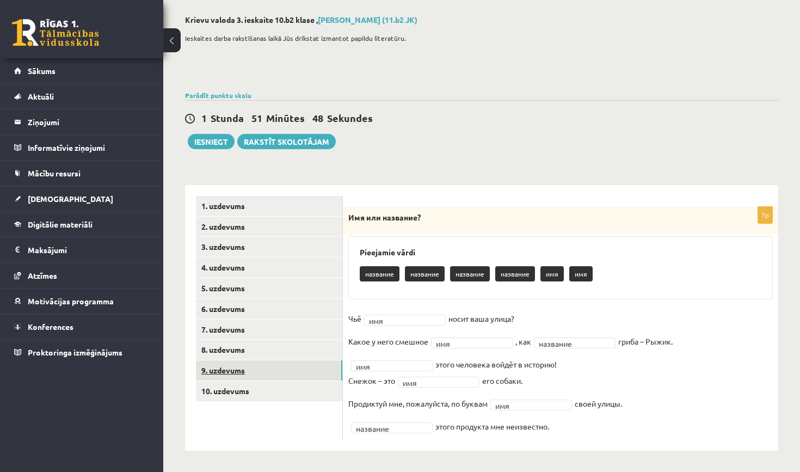
click at [290, 362] on link "9. uzdevums" at bounding box center [269, 370] width 146 height 20
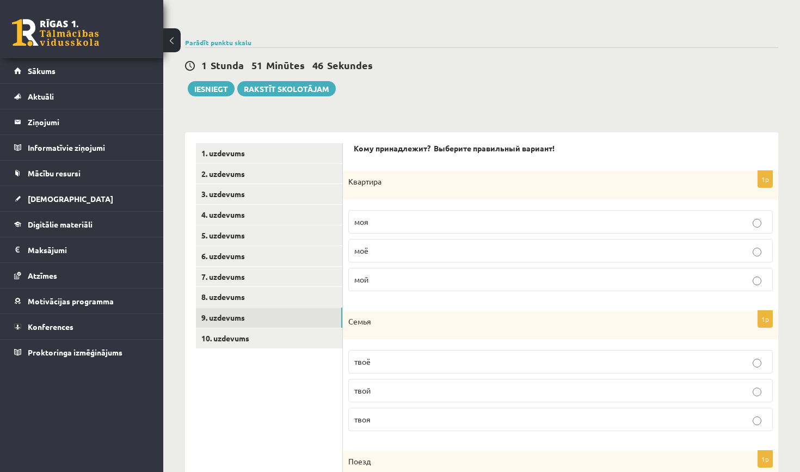
scroll to position [103, 0]
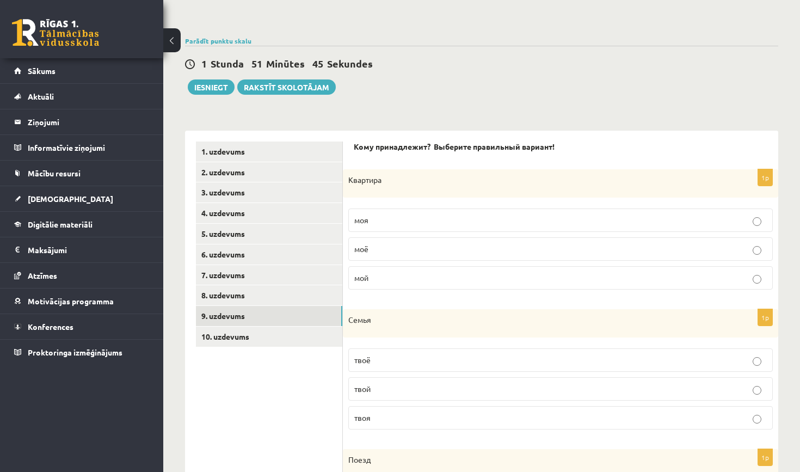
click at [378, 223] on p "моя" at bounding box center [560, 220] width 413 height 11
click at [402, 419] on p "твоя" at bounding box center [560, 417] width 413 height 11
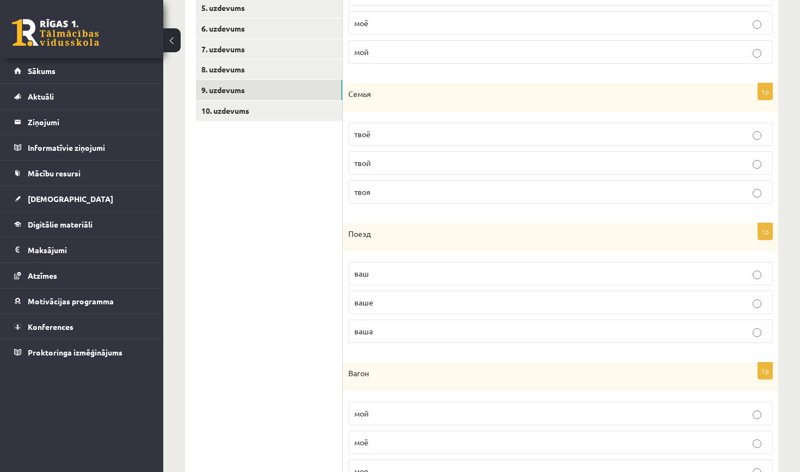
scroll to position [336, 0]
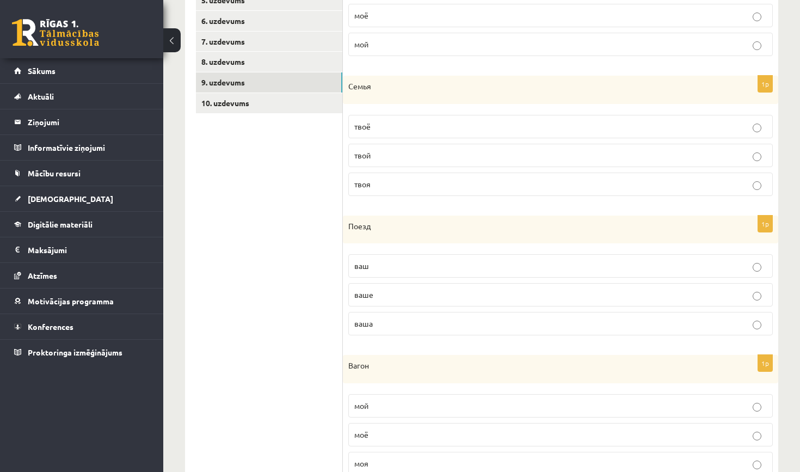
click at [398, 269] on p "ваш" at bounding box center [560, 265] width 413 height 11
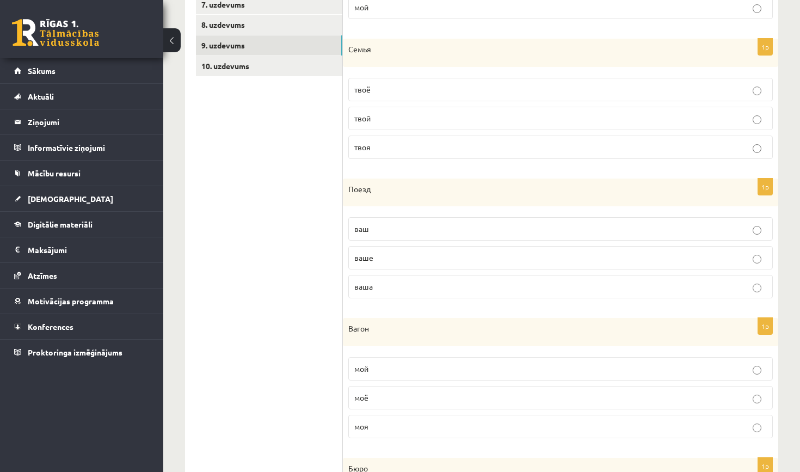
scroll to position [386, 0]
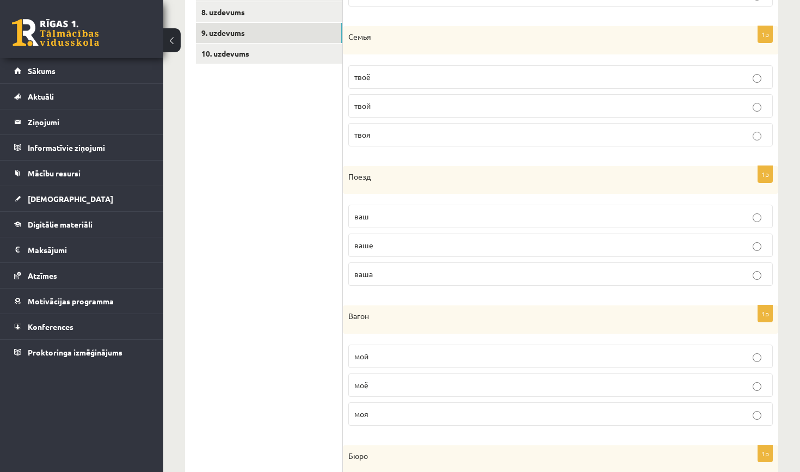
click at [394, 353] on p "мой" at bounding box center [560, 356] width 413 height 11
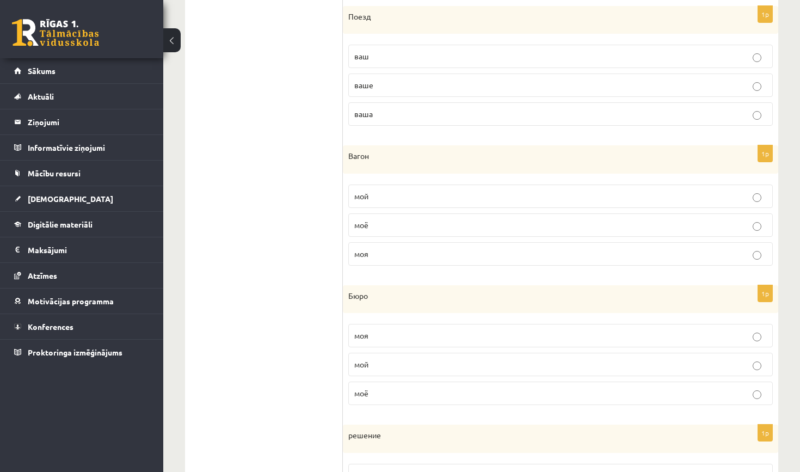
click at [389, 389] on p "моё" at bounding box center [560, 393] width 413 height 11
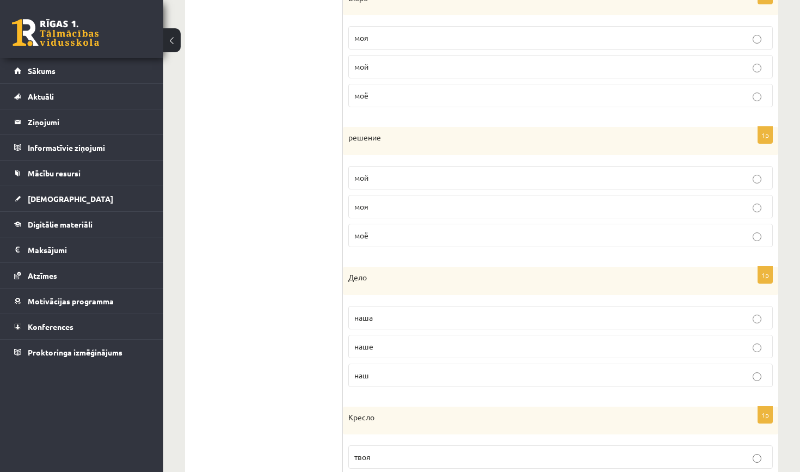
scroll to position [841, 0]
click at [393, 241] on p "моё" at bounding box center [560, 237] width 413 height 11
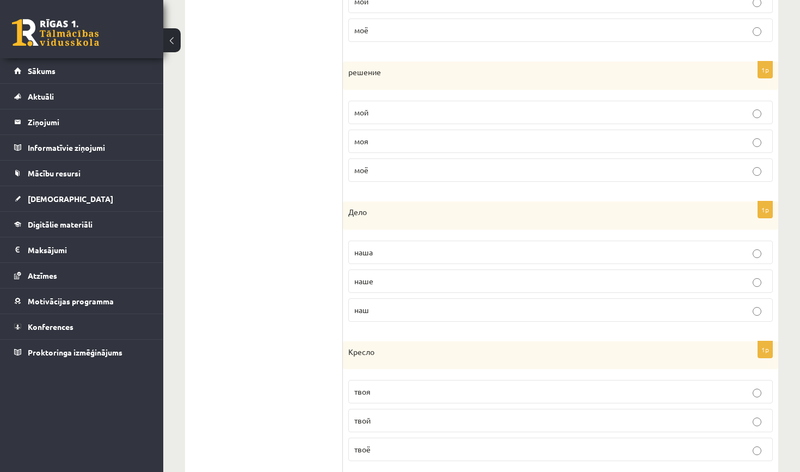
scroll to position [911, 0]
click at [394, 279] on p "наше" at bounding box center [560, 279] width 413 height 11
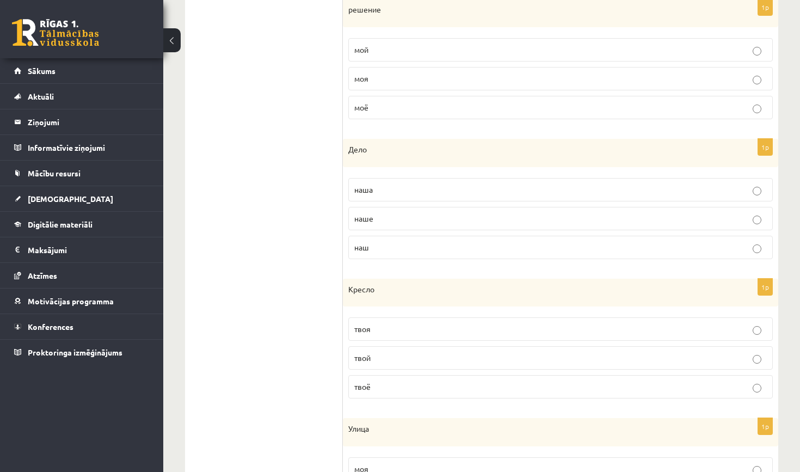
scroll to position [978, 0]
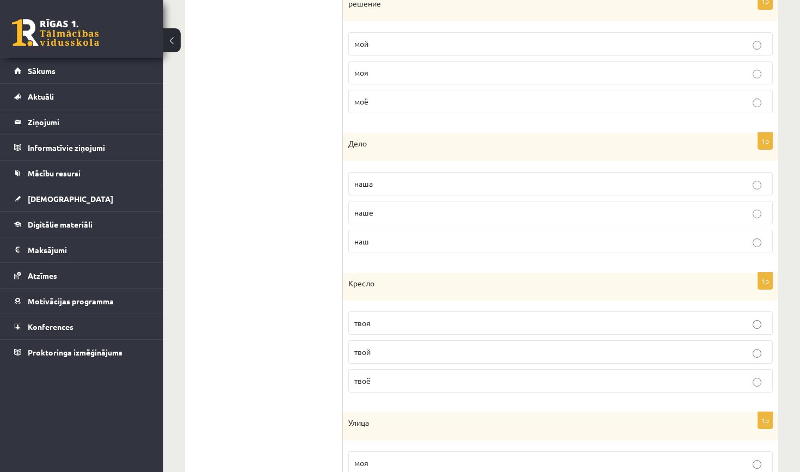
click at [383, 379] on p "твоё" at bounding box center [560, 380] width 413 height 11
click at [385, 317] on p "моя" at bounding box center [560, 322] width 413 height 11
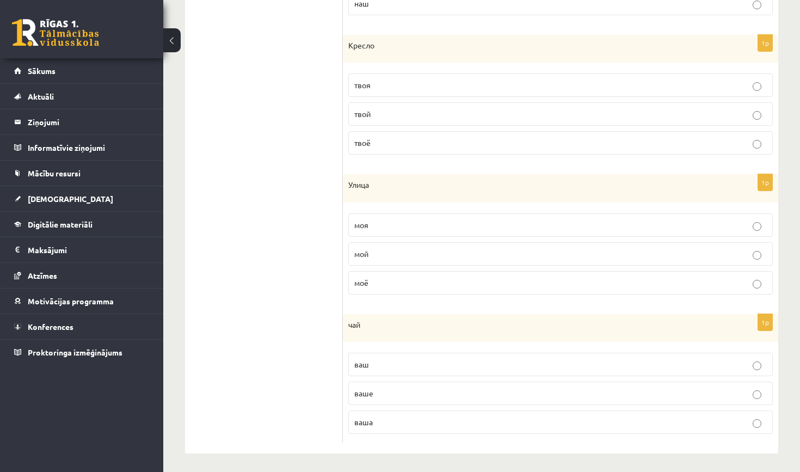
click at [393, 365] on p "ваш" at bounding box center [560, 364] width 413 height 11
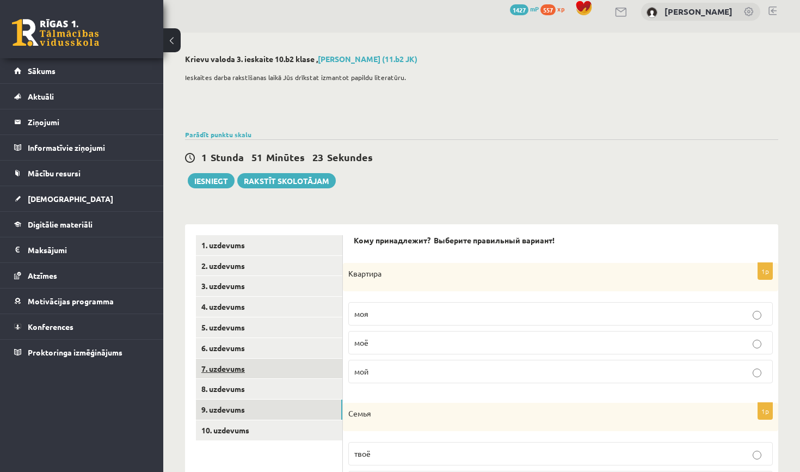
scroll to position [1, 0]
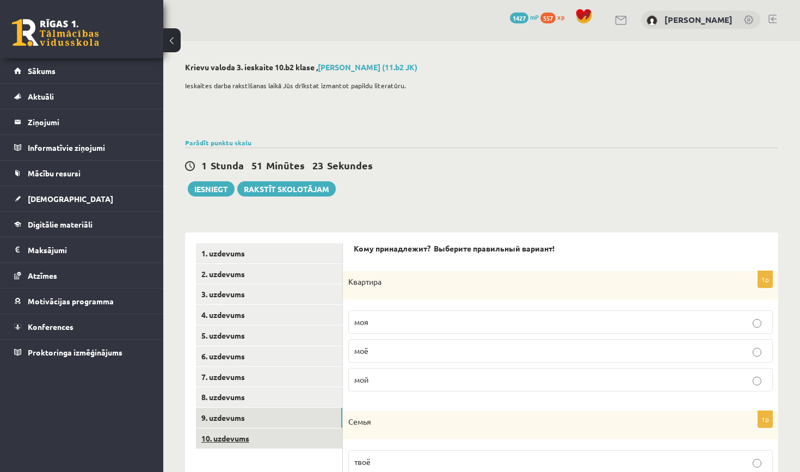
click at [246, 433] on link "10. uzdevums" at bounding box center [269, 438] width 146 height 20
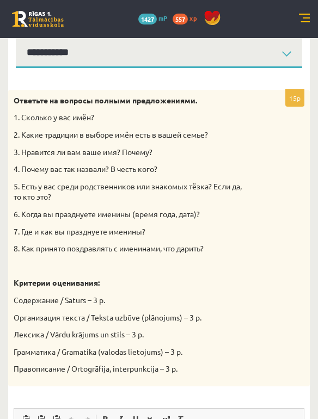
scroll to position [185, 0]
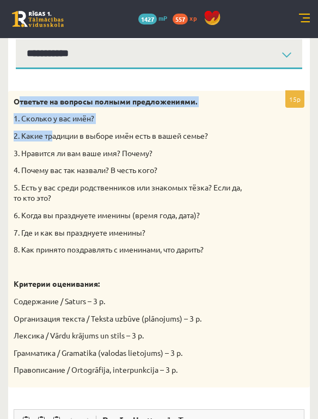
drag, startPoint x: 17, startPoint y: 104, endPoint x: 52, endPoint y: 134, distance: 46.7
click at [53, 134] on div "Ответьте на вопросы полными предложениями. 1. Сколько у вас имён? 2. Какие трад…" at bounding box center [159, 239] width 302 height 297
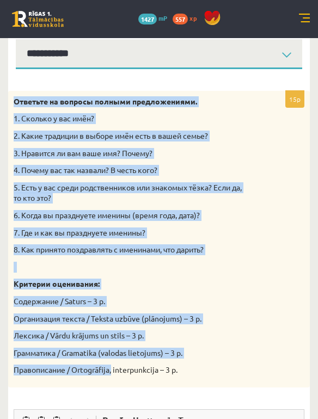
drag, startPoint x: 16, startPoint y: 100, endPoint x: 111, endPoint y: 369, distance: 284.8
click at [112, 369] on div "Ответьте на вопросы полными предложениями. 1. Сколько у вас имён? 2. Какие трад…" at bounding box center [159, 239] width 302 height 297
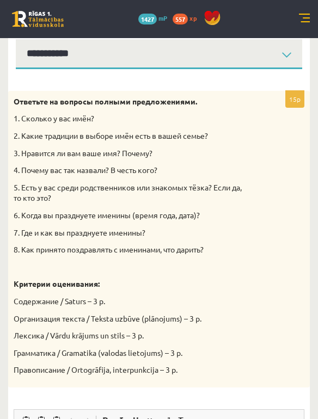
click at [196, 383] on div "15p Ответьте на вопросы полными предложениями. 1. Сколько у вас имён? 2. Какие …" at bounding box center [159, 363] width 302 height 545
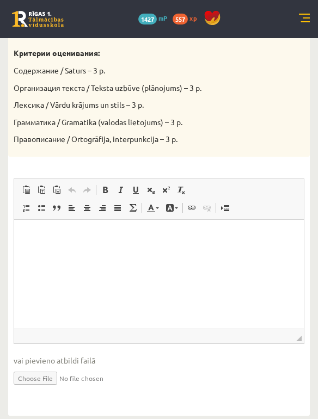
scroll to position [415, 0]
click at [142, 253] on html at bounding box center [159, 236] width 290 height 33
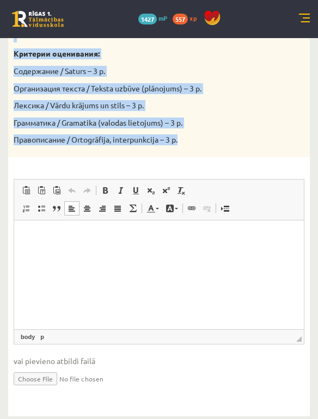
drag, startPoint x: 15, startPoint y: 156, endPoint x: 186, endPoint y: 138, distance: 171.4
click at [186, 138] on div "Ответьте на вопросы полными предложениями. 1. Сколько у вас имён? 2. Какие трад…" at bounding box center [159, 9] width 302 height 297
copy div "Ответьте на вопросы полными предложениями. 1. Сколько у вас имён? 2. Какие трад…"
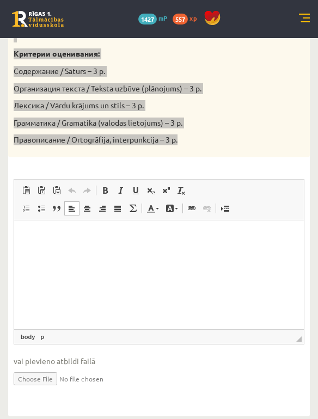
click at [30, 226] on html at bounding box center [159, 236] width 290 height 33
click at [28, 204] on span at bounding box center [26, 208] width 9 height 9
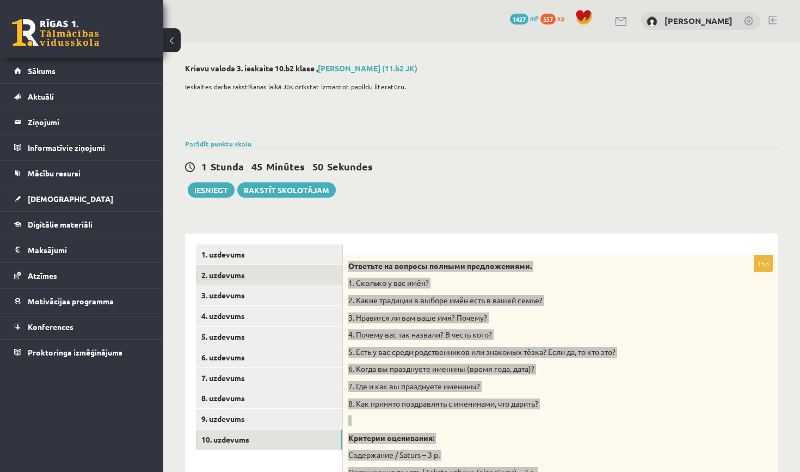
scroll to position [0, 0]
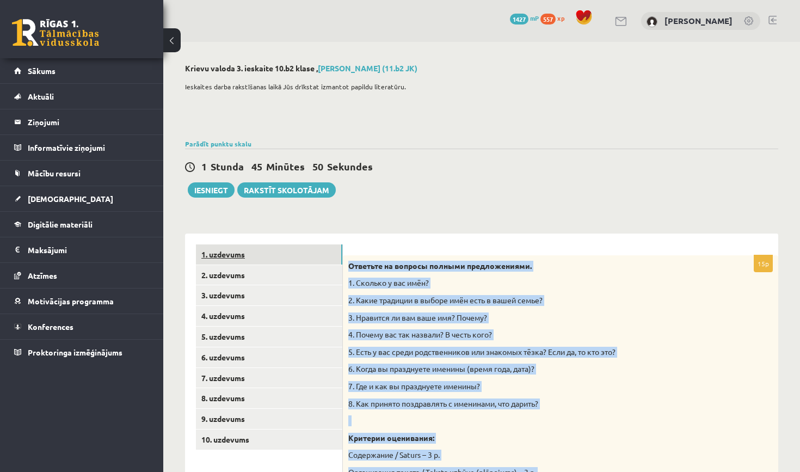
click at [246, 255] on link "1. uzdevums" at bounding box center [269, 254] width 146 height 20
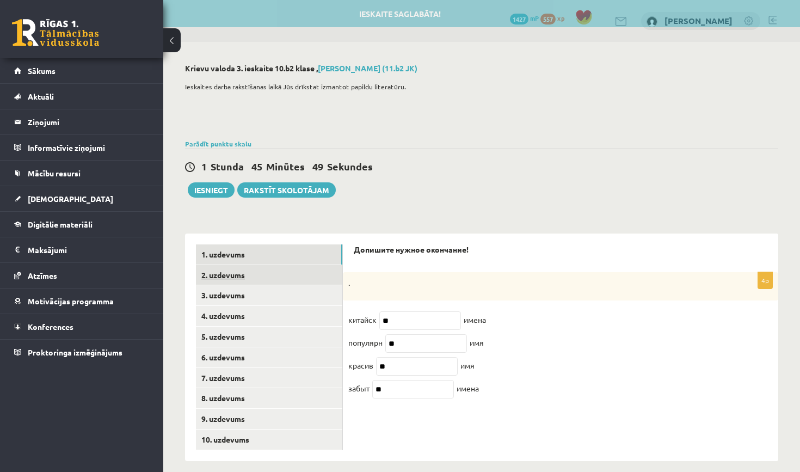
click at [251, 268] on link "2. uzdevums" at bounding box center [269, 275] width 146 height 20
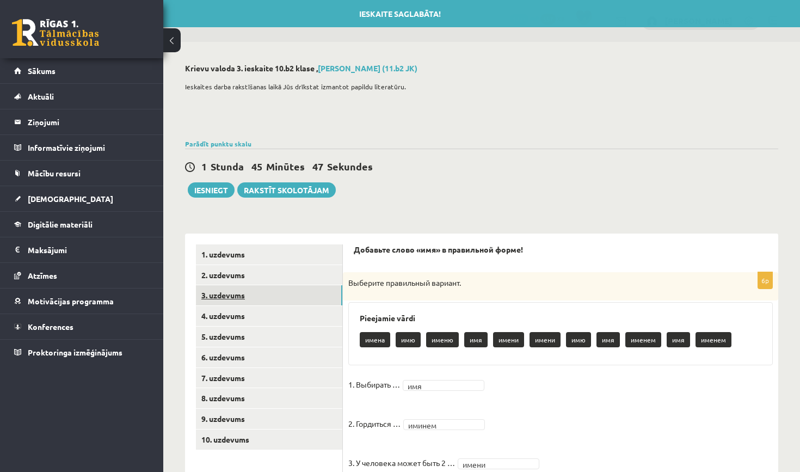
click at [256, 295] on link "3. uzdevums" at bounding box center [269, 295] width 146 height 20
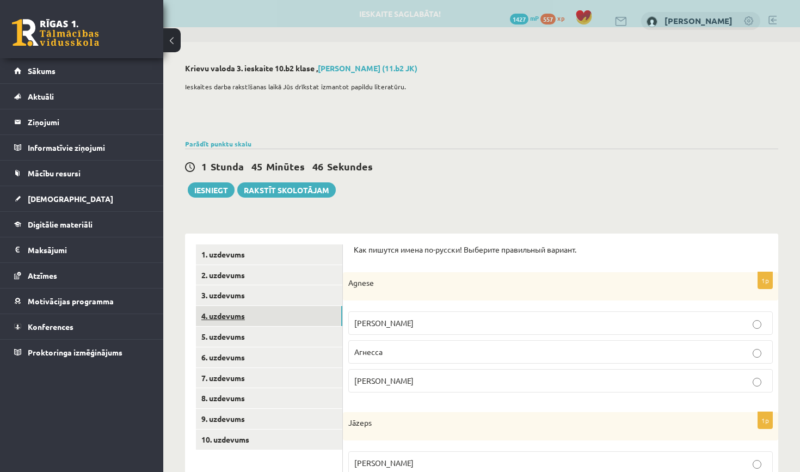
click at [254, 318] on link "4. uzdevums" at bounding box center [269, 316] width 146 height 20
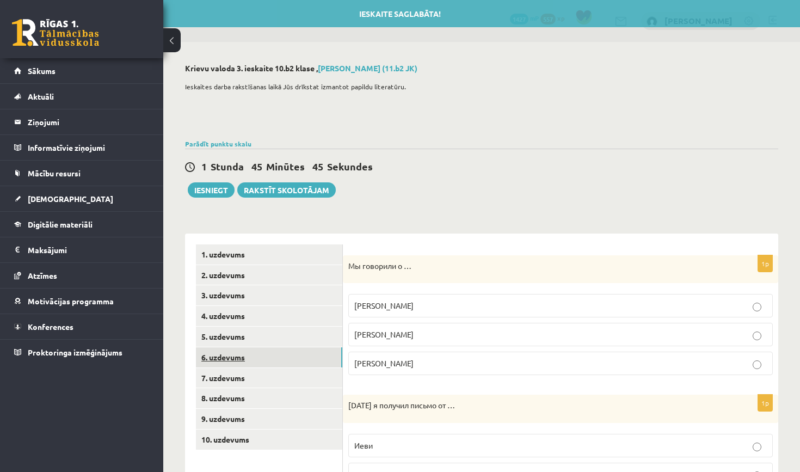
click at [255, 347] on link "6. uzdevums" at bounding box center [269, 357] width 146 height 20
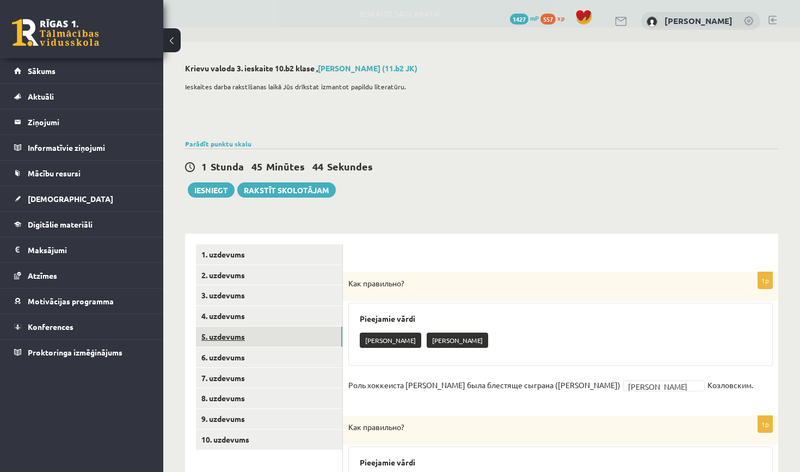
click at [254, 333] on link "5. uzdevums" at bounding box center [269, 337] width 146 height 20
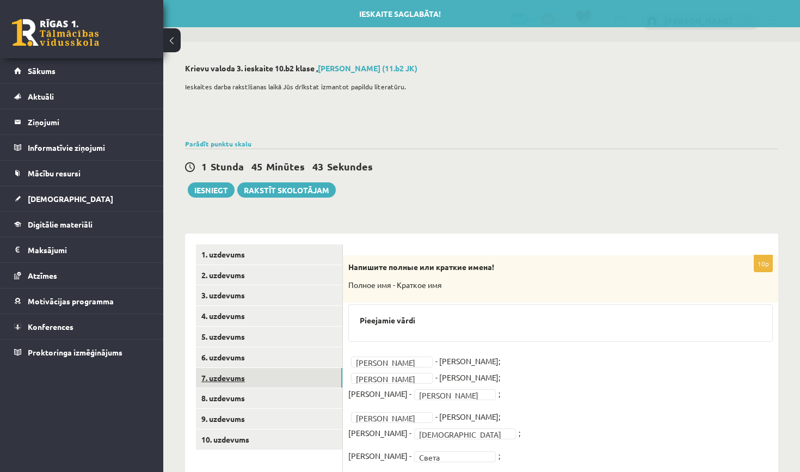
click at [259, 368] on link "7. uzdevums" at bounding box center [269, 378] width 146 height 20
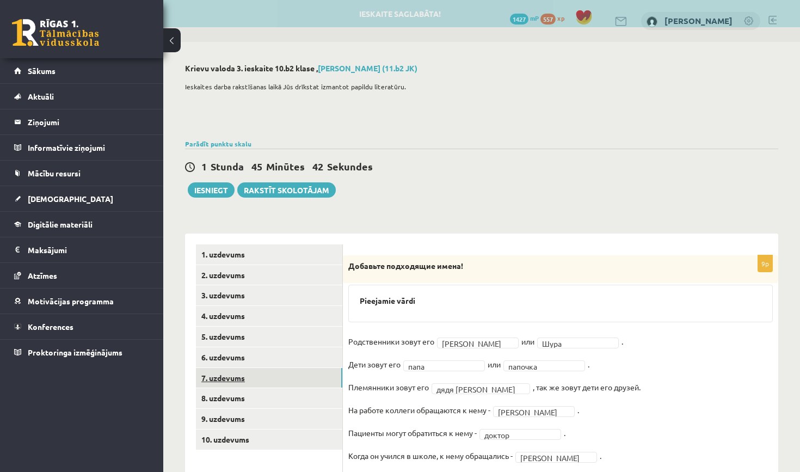
click at [262, 382] on link "7. uzdevums" at bounding box center [269, 378] width 146 height 20
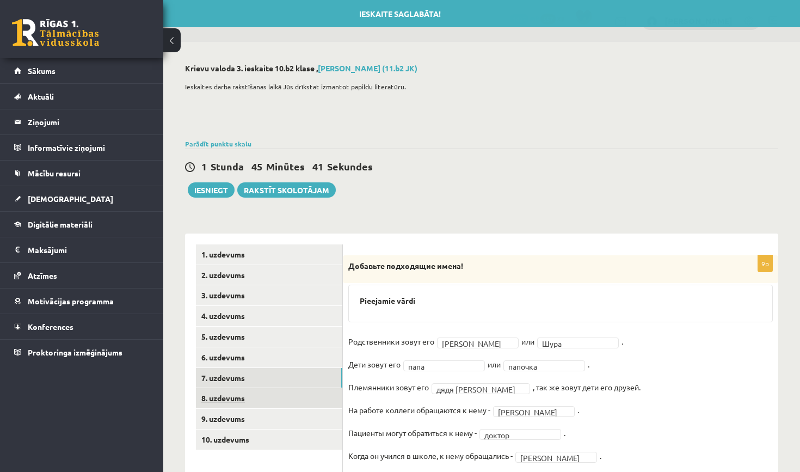
click at [263, 405] on ul "1. uzdevums 2. uzdevums 3. uzdevums 4. uzdevums 5. uzdevums 6. uzdevums 7. uzde…" at bounding box center [269, 379] width 147 height 271
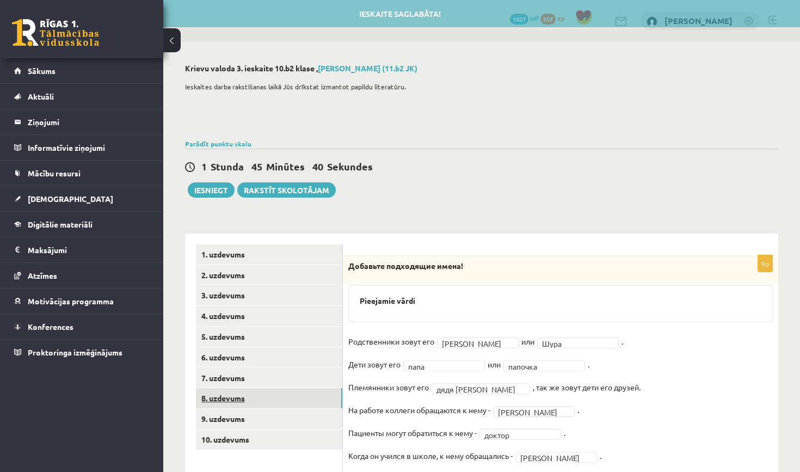
click at [262, 397] on link "8. uzdevums" at bounding box center [269, 398] width 146 height 20
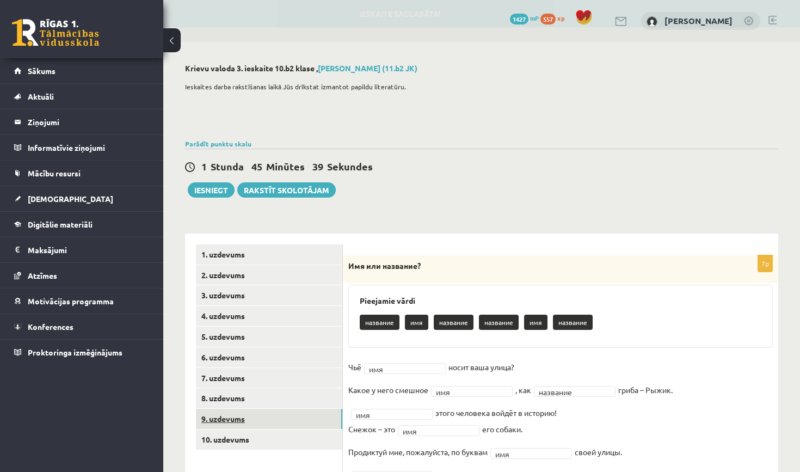
click at [263, 410] on link "9. uzdevums" at bounding box center [269, 419] width 146 height 20
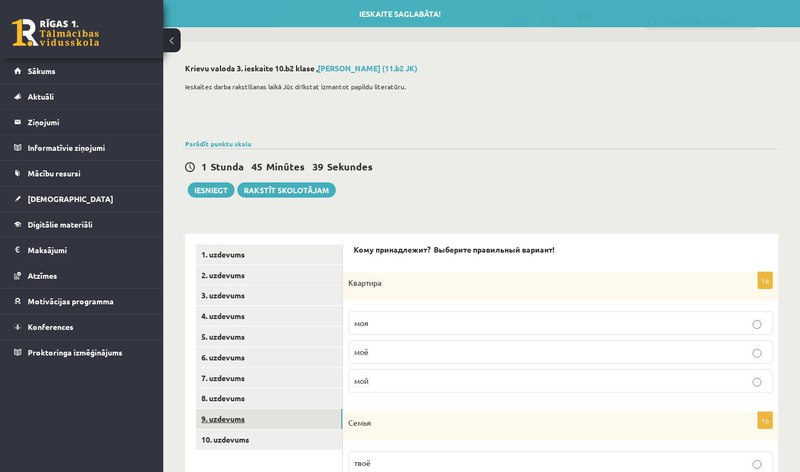
click at [263, 422] on link "9. uzdevums" at bounding box center [269, 419] width 146 height 20
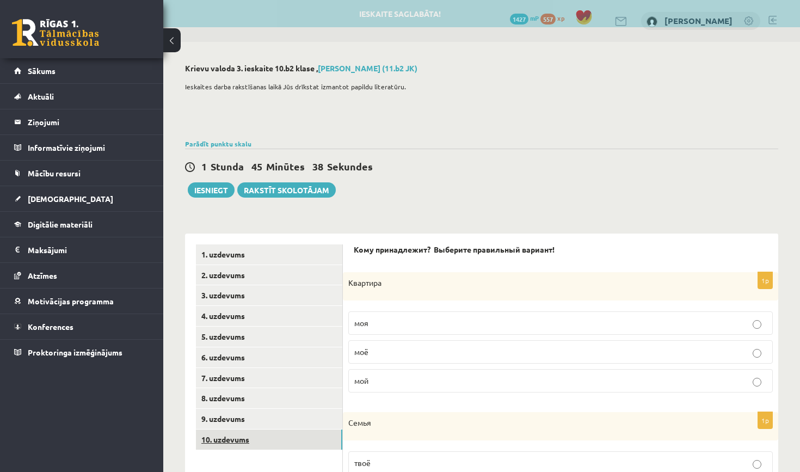
click at [263, 433] on link "10. uzdevums" at bounding box center [269, 440] width 146 height 20
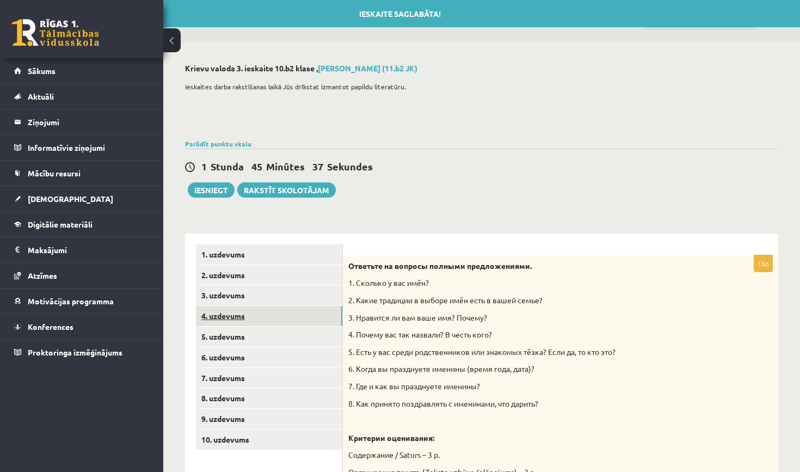
click at [252, 323] on link "4. uzdevums" at bounding box center [269, 316] width 146 height 20
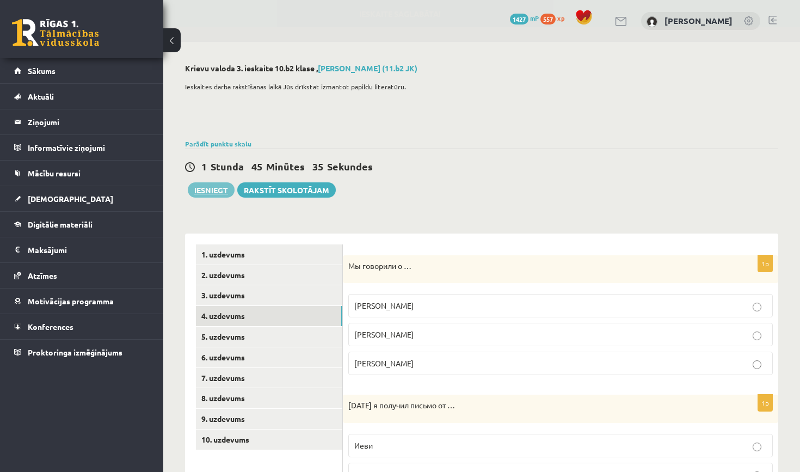
click at [213, 189] on button "Iesniegt" at bounding box center [211, 189] width 47 height 15
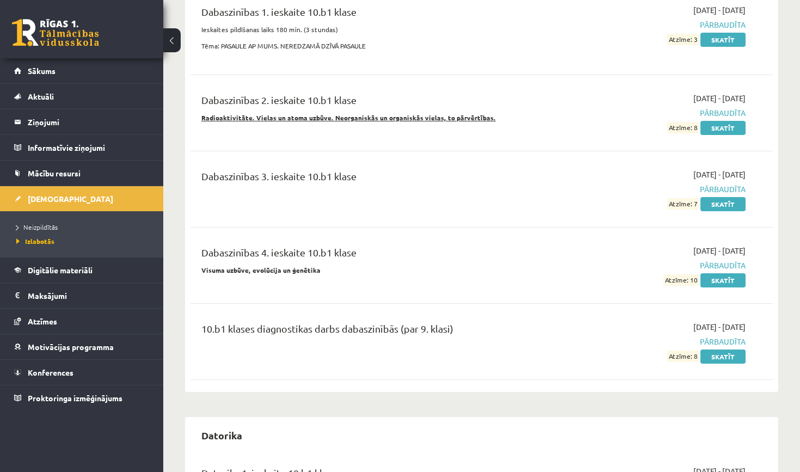
scroll to position [581, 0]
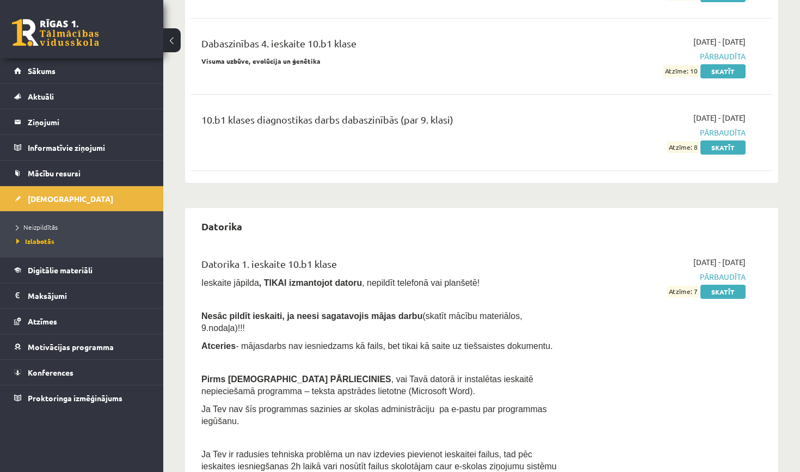
click at [36, 218] on ul "Neizpildītās Izlabotās" at bounding box center [81, 234] width 163 height 46
click at [43, 222] on li "Neizpildītās" at bounding box center [84, 227] width 136 height 14
click at [50, 225] on span "Neizpildītās" at bounding box center [39, 227] width 47 height 9
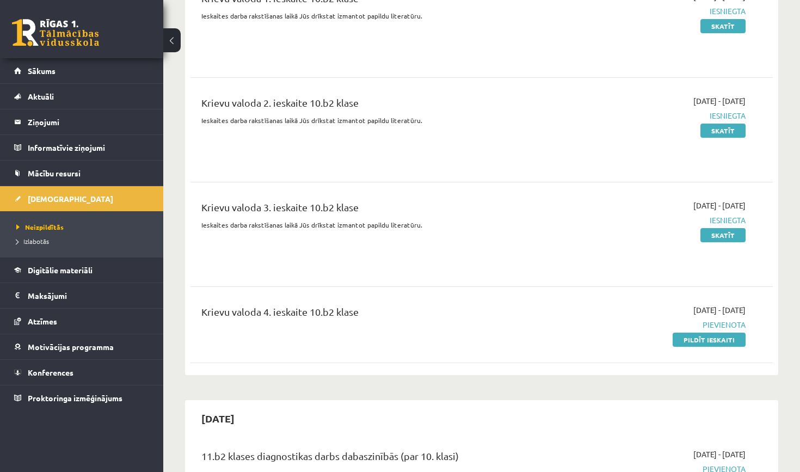
scroll to position [2649, 0]
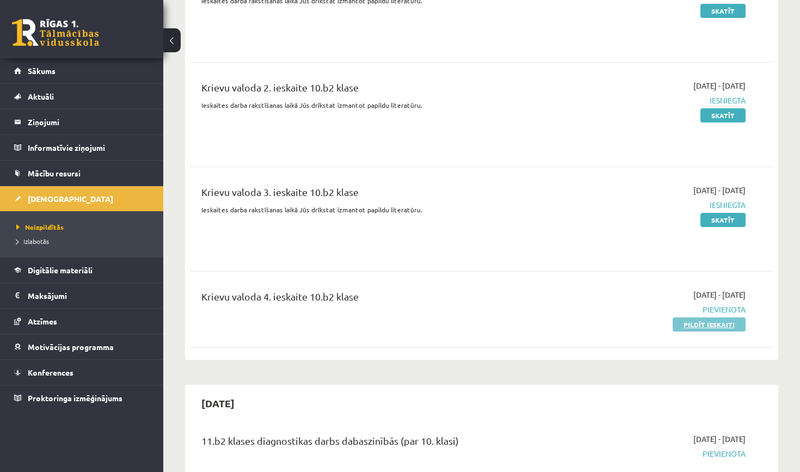
click at [692, 318] on link "Pildīt ieskaiti" at bounding box center [709, 324] width 73 height 14
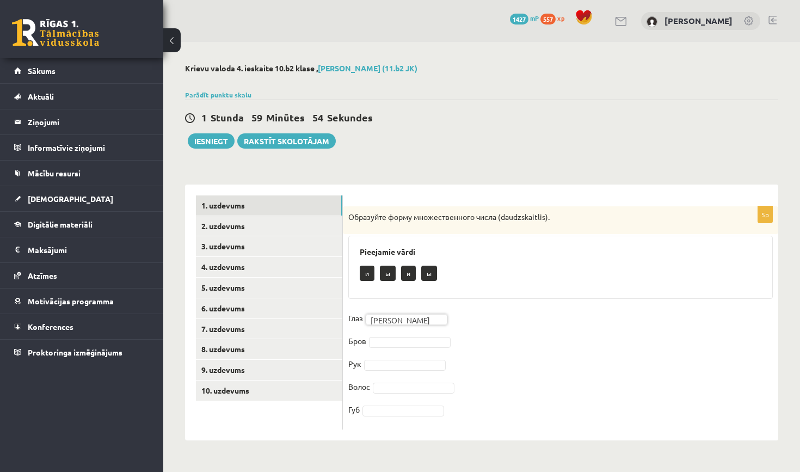
click at [419, 333] on fieldset "Глаз а * Бров Рук Волос Губ" at bounding box center [560, 367] width 425 height 114
click at [418, 393] on fieldset "Глаз а * Бров и * Рук и * Волос Губ" at bounding box center [560, 367] width 425 height 114
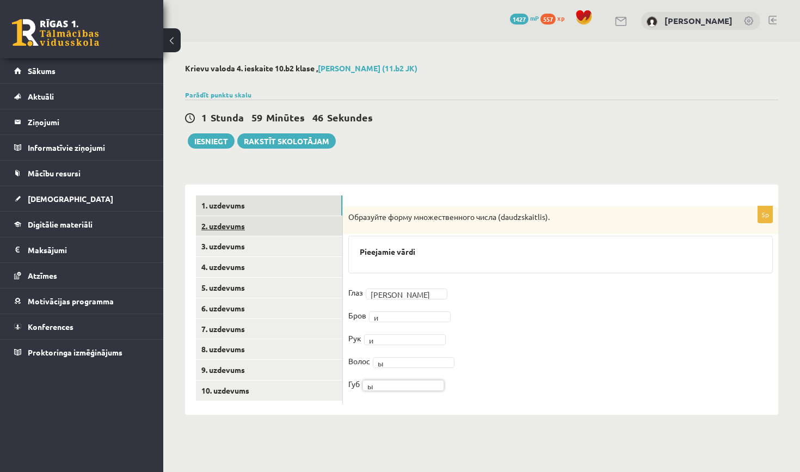
click at [243, 217] on link "2. uzdevums" at bounding box center [269, 226] width 146 height 20
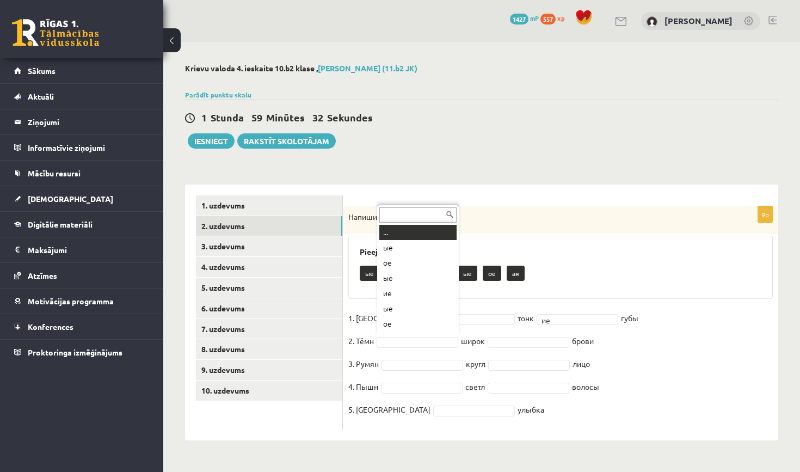
scroll to position [13, 0]
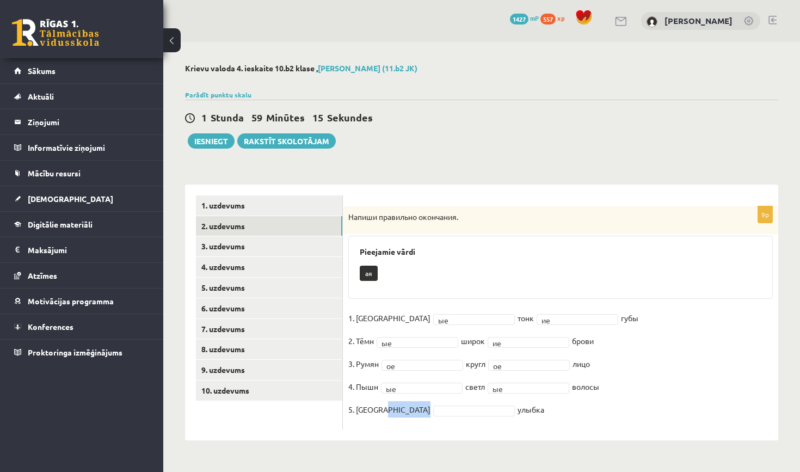
click at [412, 404] on fieldset "1. Красн ые ** тонк ие ** губы 2. Тёмн ые ** широк ие ** брови 3. Румян ое ** к…" at bounding box center [560, 367] width 425 height 114
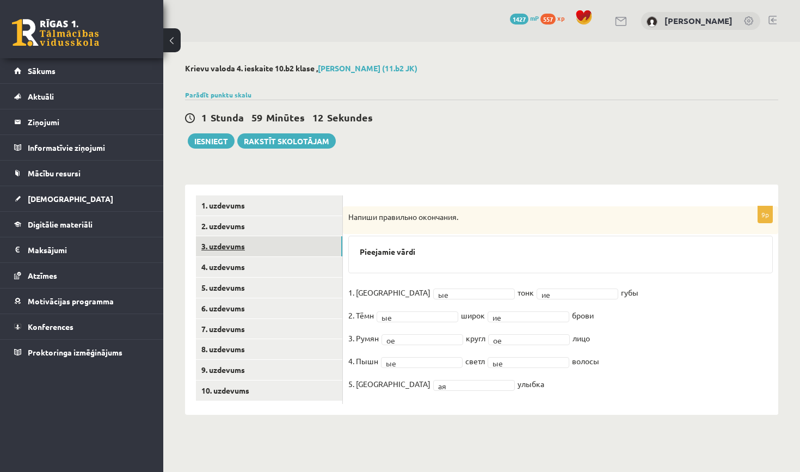
click at [269, 246] on link "3. uzdevums" at bounding box center [269, 246] width 146 height 20
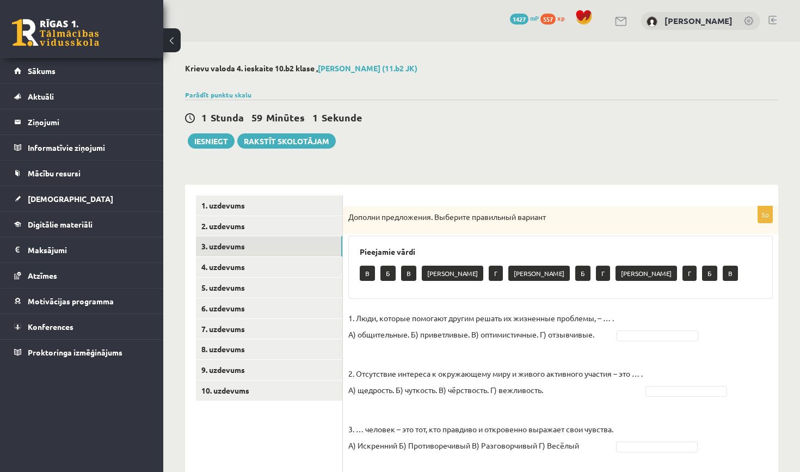
click at [671, 326] on fieldset "1. Люди, которые помогают другим решать их жизненные проблемы, – … . А) общител…" at bounding box center [560, 440] width 425 height 261
type input "*"
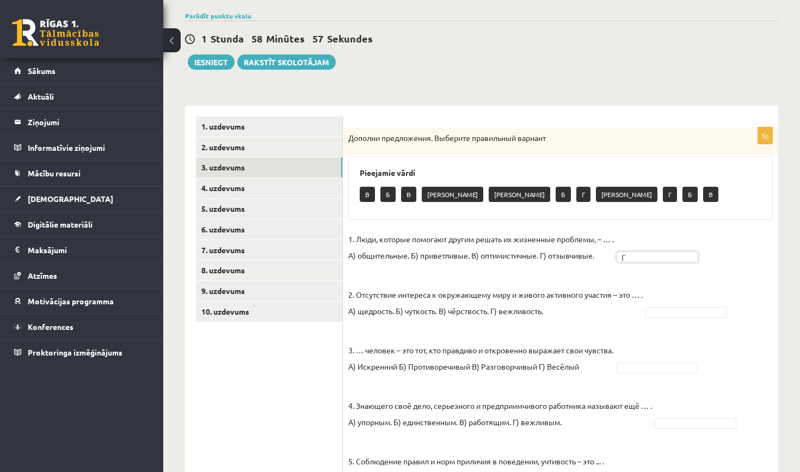
scroll to position [78, 0]
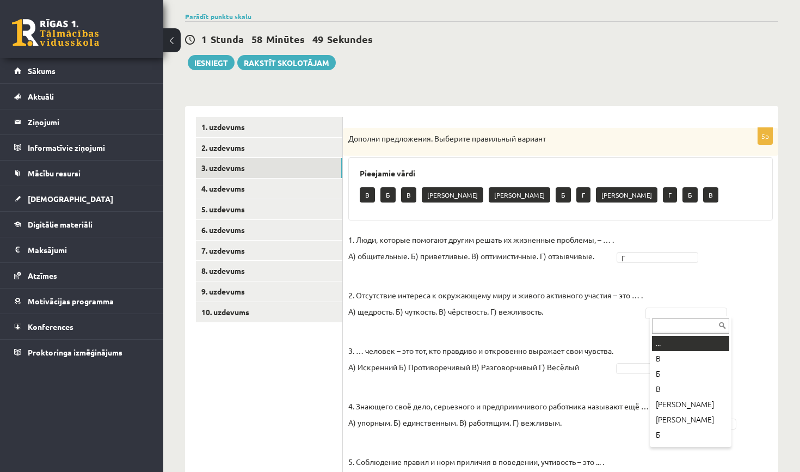
type input "*"
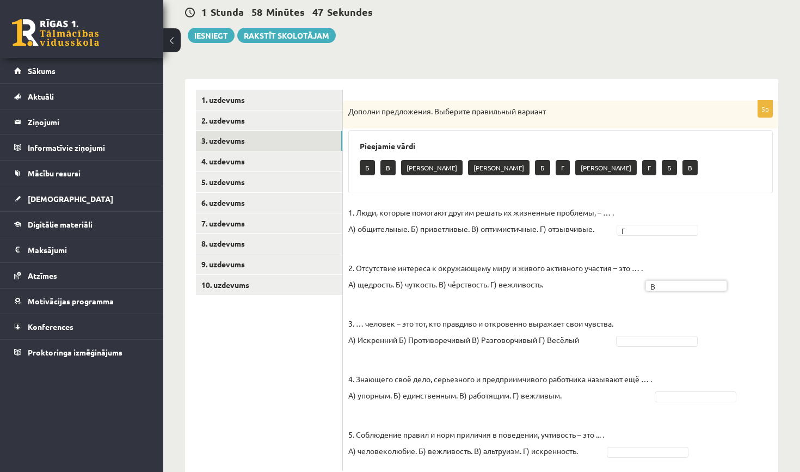
scroll to position [106, 0]
type input "*"
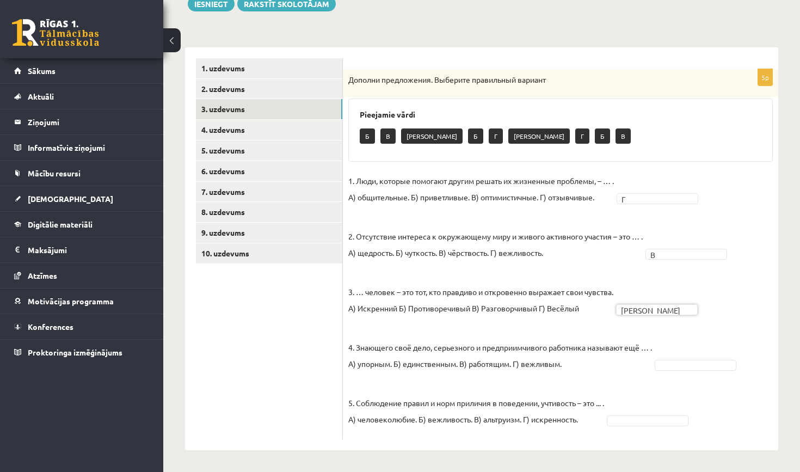
scroll to position [137, 0]
click at [685, 347] on fieldset "1. Люди, которые помогают другим решать их жизненные проблемы, – … . А) общител…" at bounding box center [560, 303] width 425 height 261
click at [690, 356] on fieldset "1. Люди, которые помогают другим решать их жизненные проблемы, – … . А) общител…" at bounding box center [560, 303] width 425 height 261
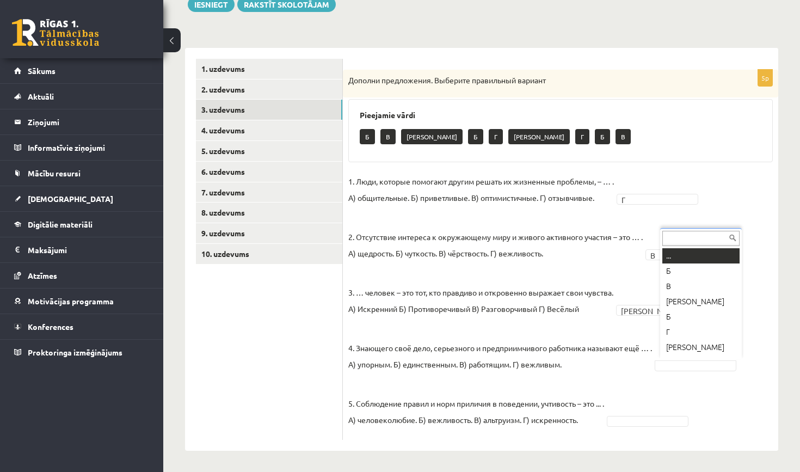
type input "*"
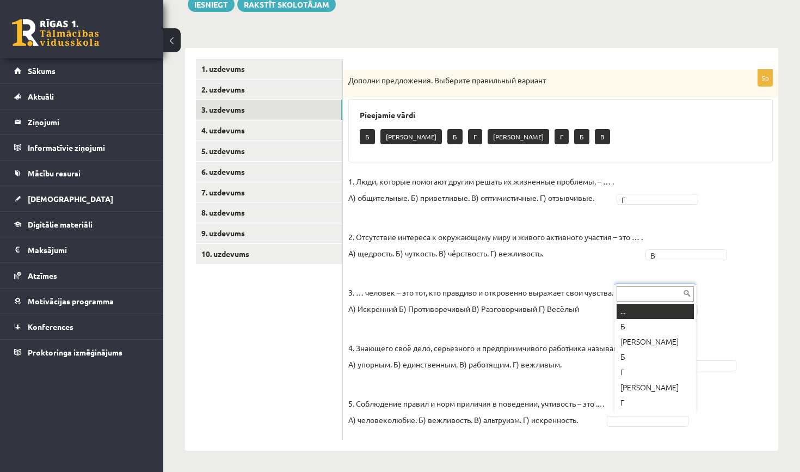
type input "*"
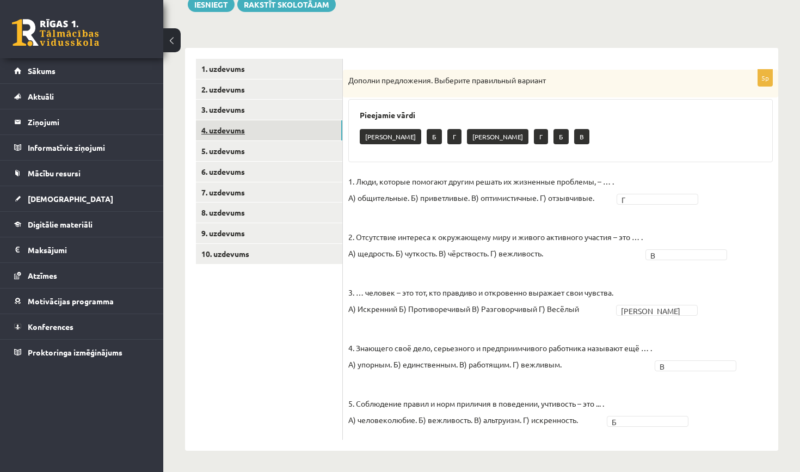
click at [296, 136] on link "4. uzdevums" at bounding box center [269, 130] width 146 height 20
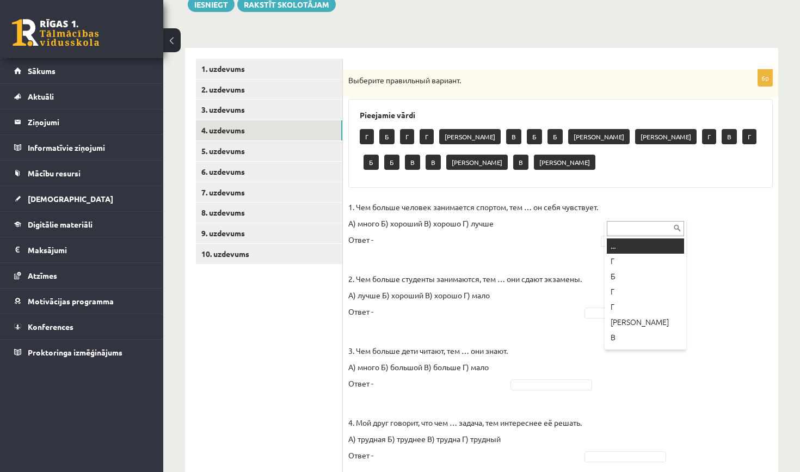
type input "*"
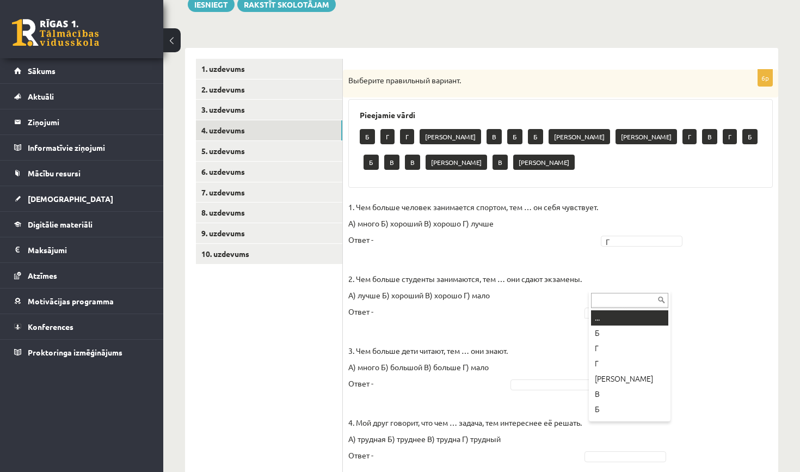
type input "*"
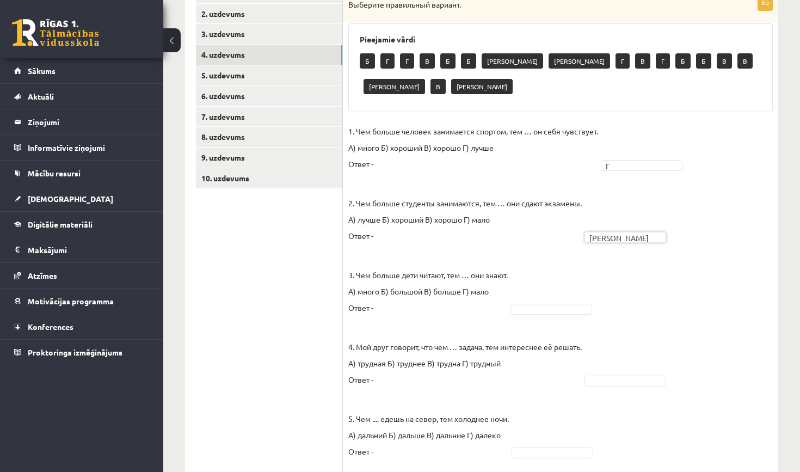
scroll to position [220, 0]
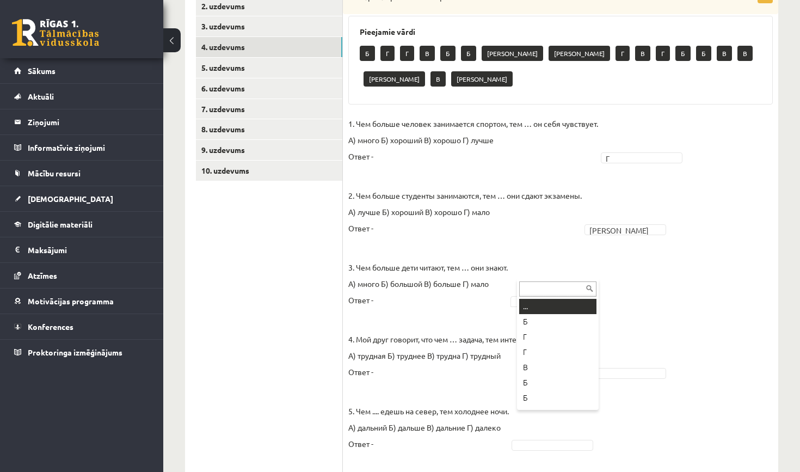
type input "*"
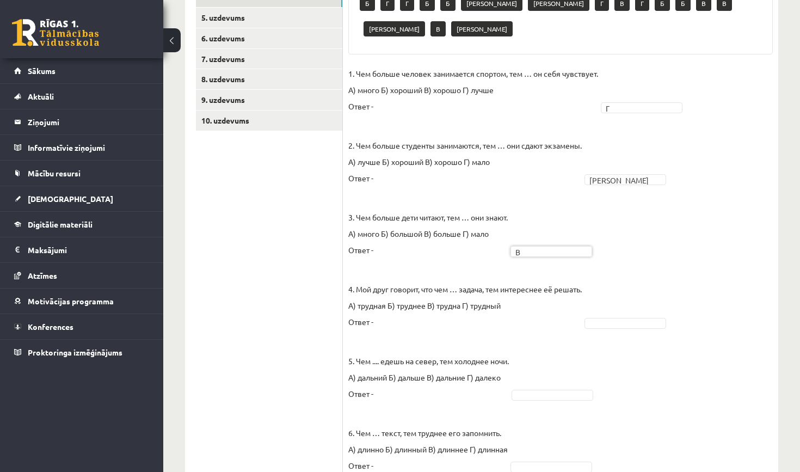
scroll to position [271, 0]
click at [597, 285] on fieldset "1. Чем больше человек занимается спортом, тем … он себя чувствует. А) много Б) …" at bounding box center [560, 272] width 425 height 415
click at [615, 288] on fieldset "1. Чем больше человек занимается спортом, тем … он себя чувствует. А) много Б) …" at bounding box center [560, 272] width 425 height 415
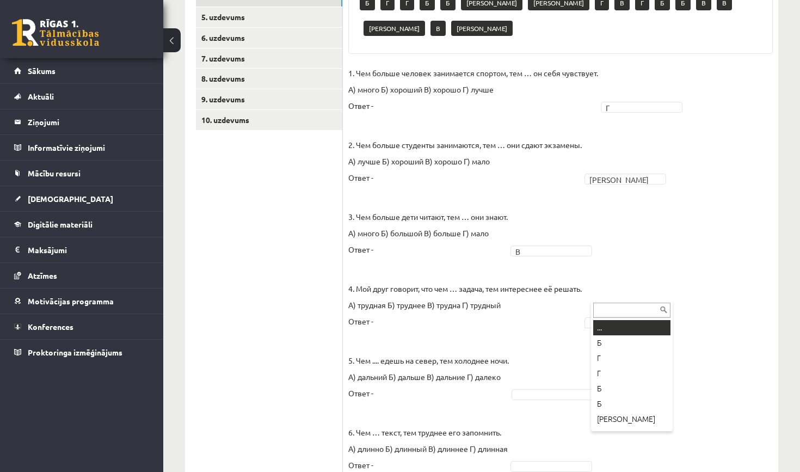
type input "*"
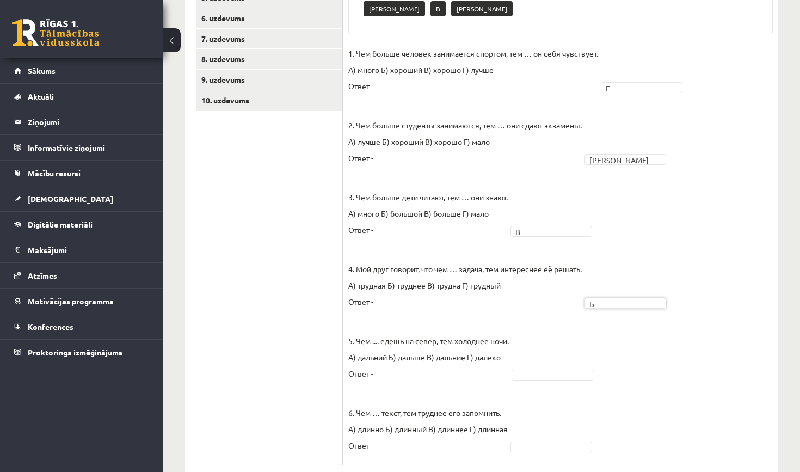
scroll to position [290, 0]
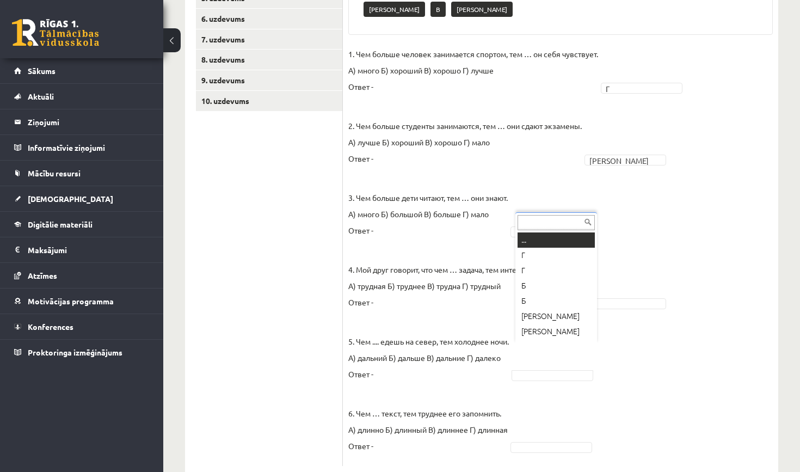
type input "*"
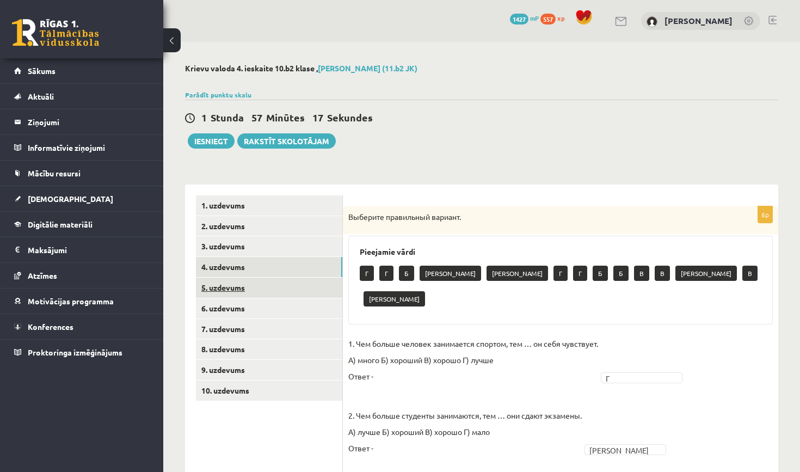
scroll to position [0, 0]
click at [299, 281] on link "5. uzdevums" at bounding box center [269, 288] width 146 height 20
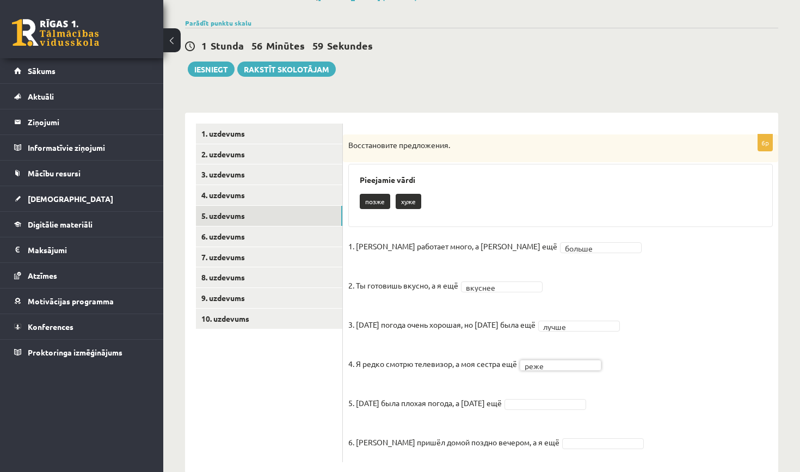
scroll to position [75, 0]
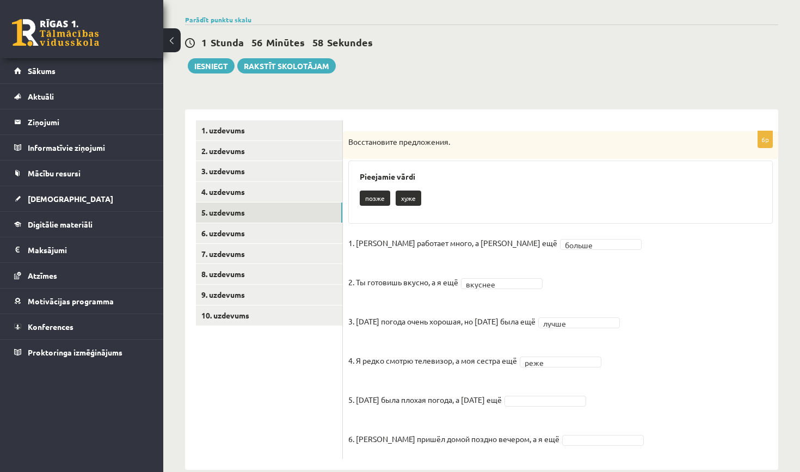
click at [548, 408] on fieldset "1. Максим работает много, а Антон ещё больше ****** 2. Ты готовишь вкусно, а я …" at bounding box center [560, 344] width 425 height 219
click at [548, 405] on fieldset "1. Максим работает много, а Антон ещё больше ****** 2. Ты готовишь вкусно, а я …" at bounding box center [560, 344] width 425 height 219
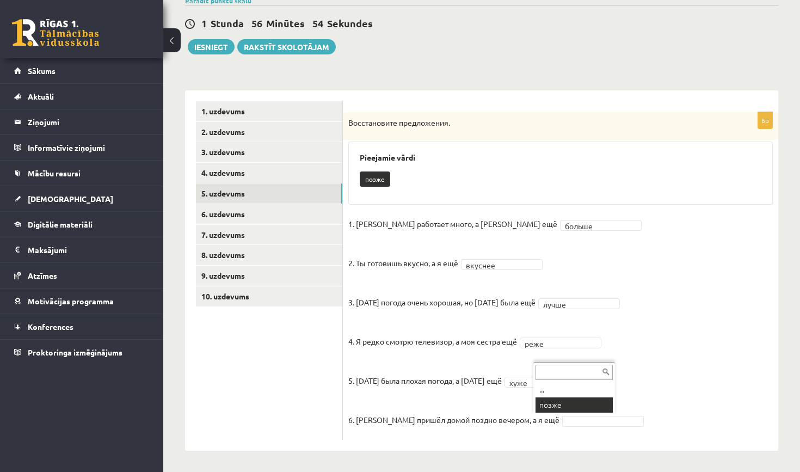
scroll to position [69, 0]
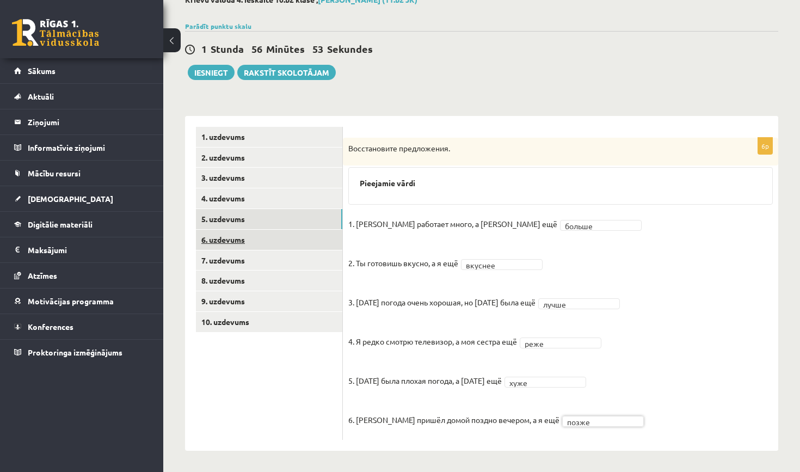
click at [304, 241] on link "6. uzdevums" at bounding box center [269, 240] width 146 height 20
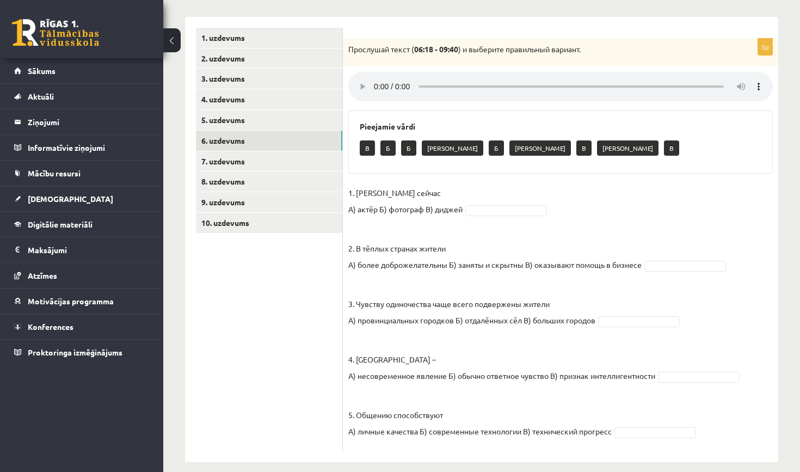
scroll to position [167, 0]
click at [376, 77] on audio at bounding box center [560, 86] width 425 height 29
click at [759, 83] on audio at bounding box center [560, 86] width 425 height 29
click at [758, 80] on audio at bounding box center [560, 86] width 425 height 29
drag, startPoint x: 428, startPoint y: 81, endPoint x: 491, endPoint y: 125, distance: 77.0
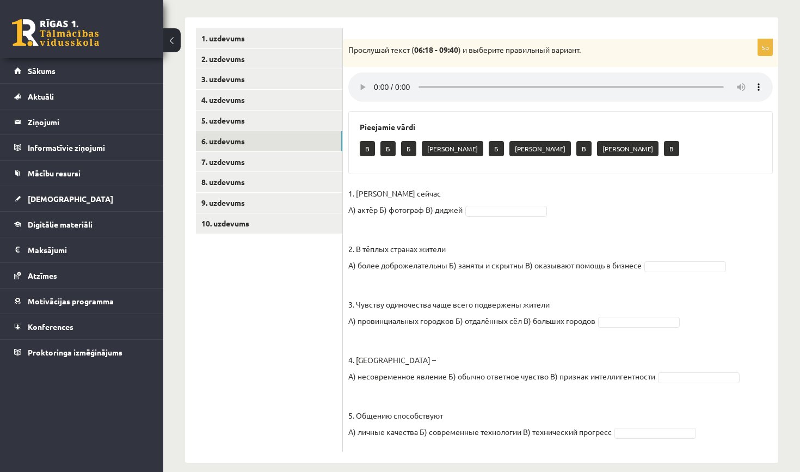
click at [491, 125] on div "5p Прослушай текст ( 06:18 - 09:40 ) и выберите правильный вариант. Pieejamie v…" at bounding box center [561, 245] width 436 height 413
click at [759, 84] on audio at bounding box center [560, 86] width 425 height 29
drag, startPoint x: 429, startPoint y: 77, endPoint x: 484, endPoint y: 96, distance: 58.2
click at [484, 96] on div "5p Прослушай текст ( 06:18 - 09:40 ) и выберите правильный вариант. Pieejamie v…" at bounding box center [561, 245] width 436 height 413
click at [390, 85] on audio at bounding box center [560, 86] width 425 height 29
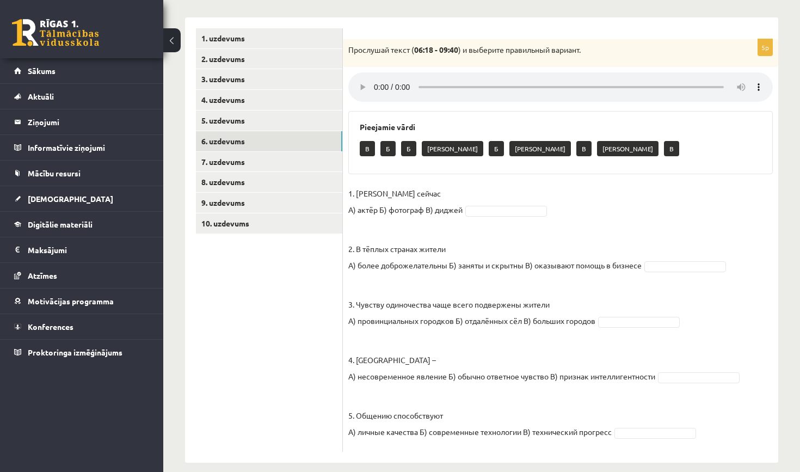
click at [359, 82] on audio at bounding box center [560, 86] width 425 height 29
click at [757, 83] on audio at bounding box center [560, 86] width 425 height 29
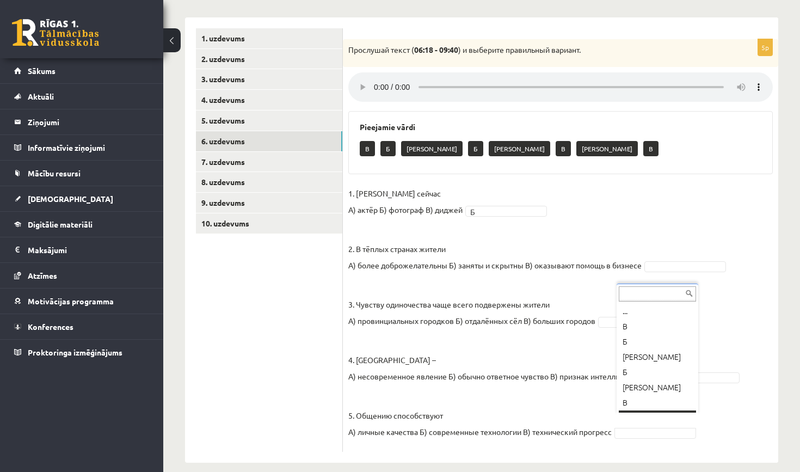
scroll to position [13, 0]
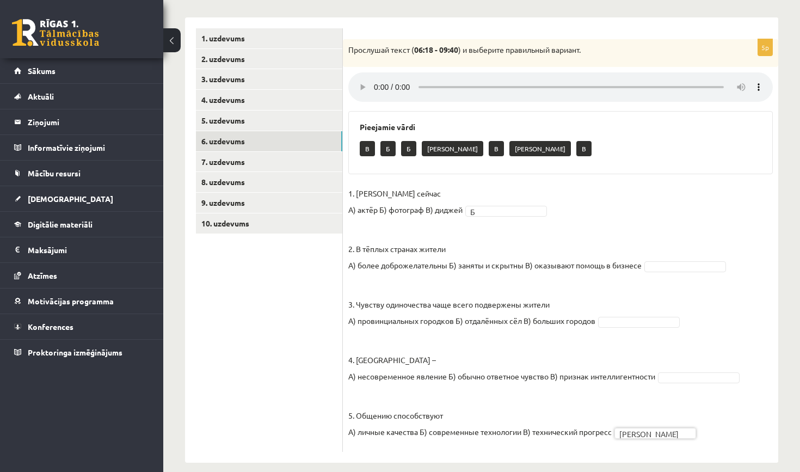
click at [392, 83] on audio at bounding box center [560, 86] width 425 height 29
click at [391, 81] on audio at bounding box center [560, 86] width 425 height 29
click at [360, 82] on audio at bounding box center [560, 86] width 425 height 29
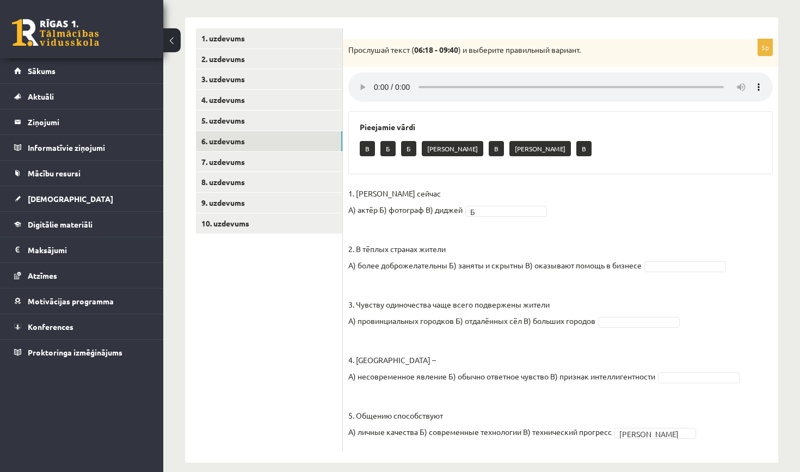
click at [360, 82] on audio at bounding box center [560, 86] width 425 height 29
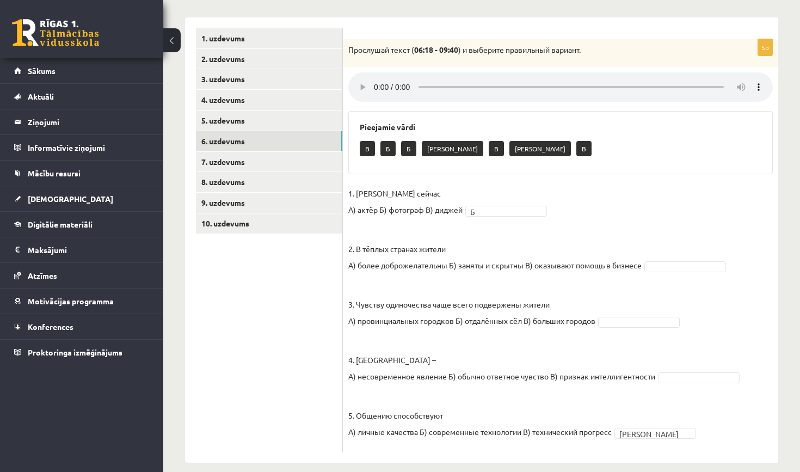
click at [360, 82] on audio at bounding box center [560, 86] width 425 height 29
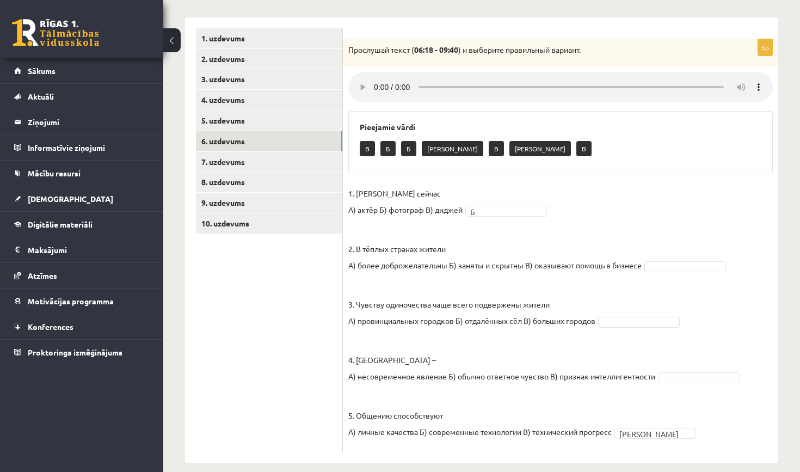
click at [360, 82] on audio at bounding box center [560, 86] width 425 height 29
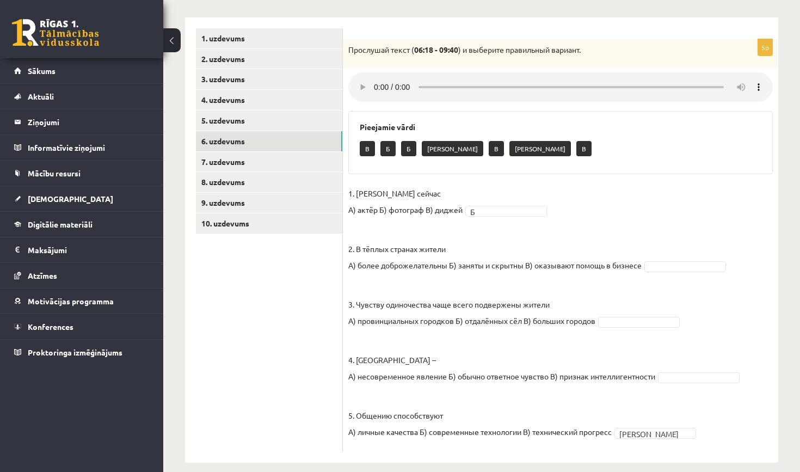
click at [360, 82] on audio at bounding box center [560, 86] width 425 height 29
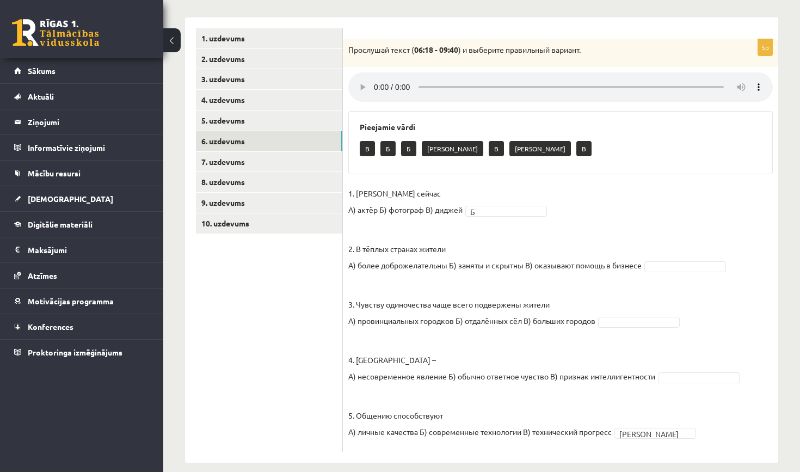
click at [361, 83] on audio at bounding box center [560, 86] width 425 height 29
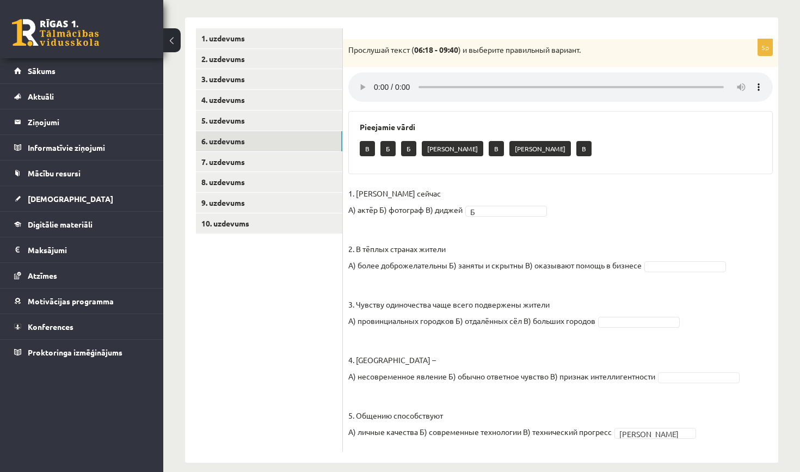
click at [361, 83] on audio at bounding box center [560, 86] width 425 height 29
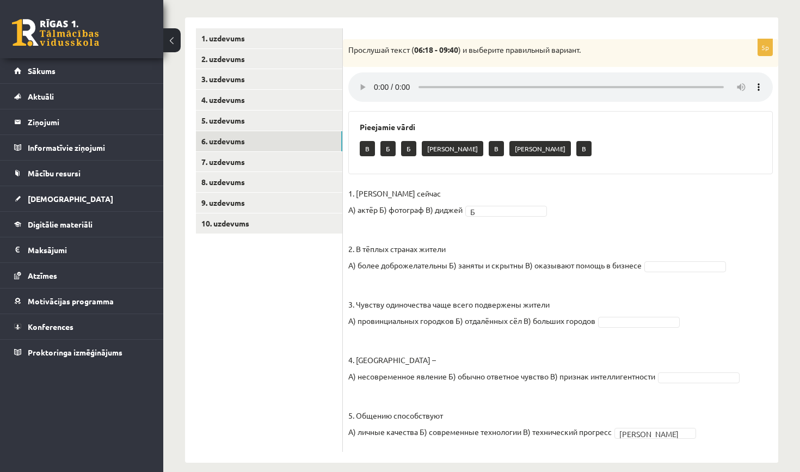
click at [361, 83] on audio at bounding box center [560, 86] width 425 height 29
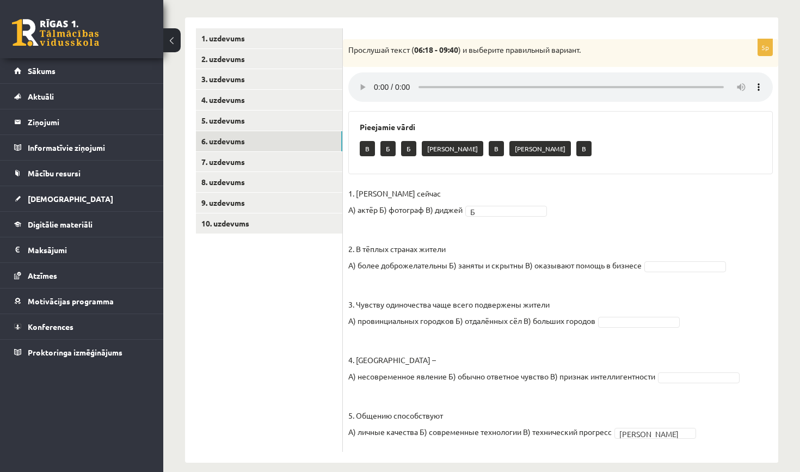
click at [361, 83] on audio at bounding box center [560, 86] width 425 height 29
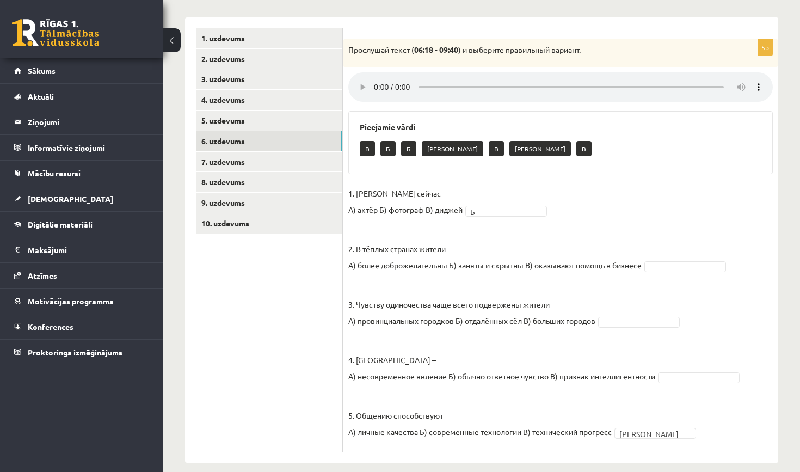
click at [761, 82] on audio at bounding box center [560, 86] width 425 height 29
click at [391, 78] on audio at bounding box center [560, 86] width 425 height 29
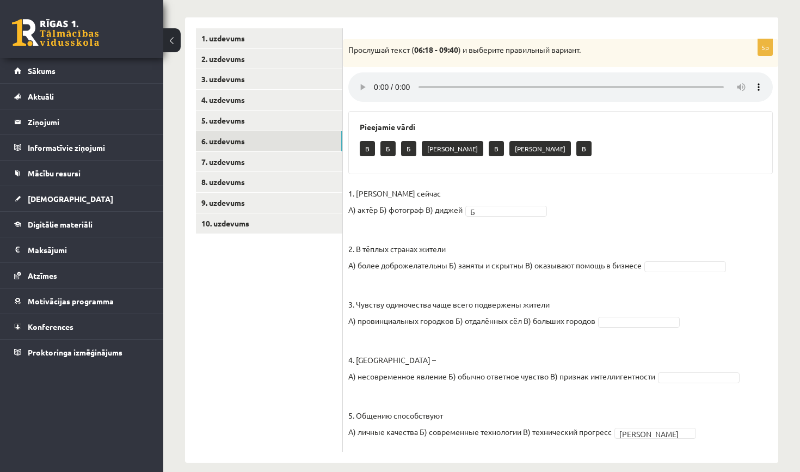
click at [391, 78] on audio at bounding box center [560, 86] width 425 height 29
click at [358, 82] on audio at bounding box center [560, 86] width 425 height 29
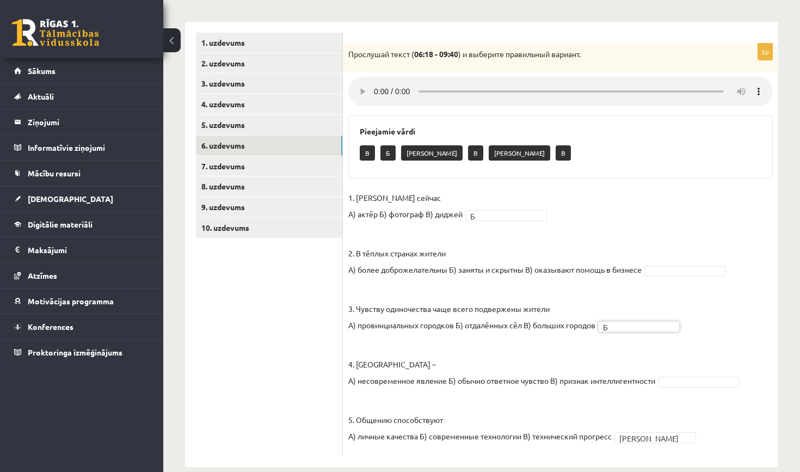
scroll to position [159, 0]
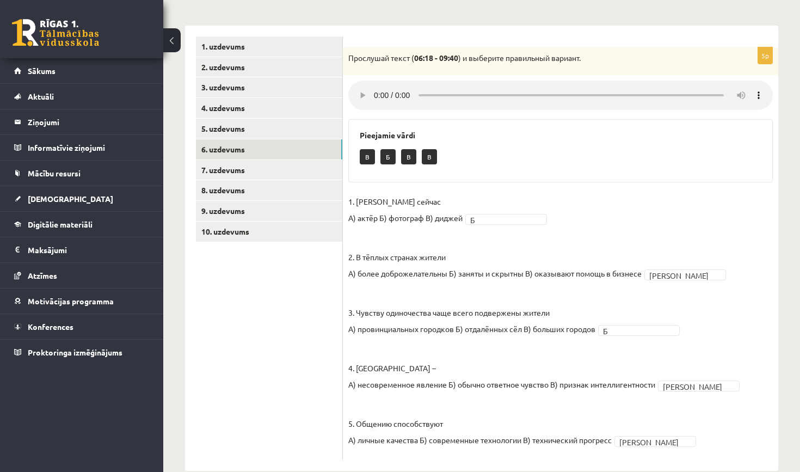
click at [394, 76] on div "5p Прослушай текст ( 06:18 - 09:40 ) и выберите правильный вариант. Pieejamie v…" at bounding box center [561, 253] width 436 height 413
click at [391, 89] on audio at bounding box center [560, 95] width 425 height 29
click at [392, 89] on audio at bounding box center [560, 95] width 425 height 29
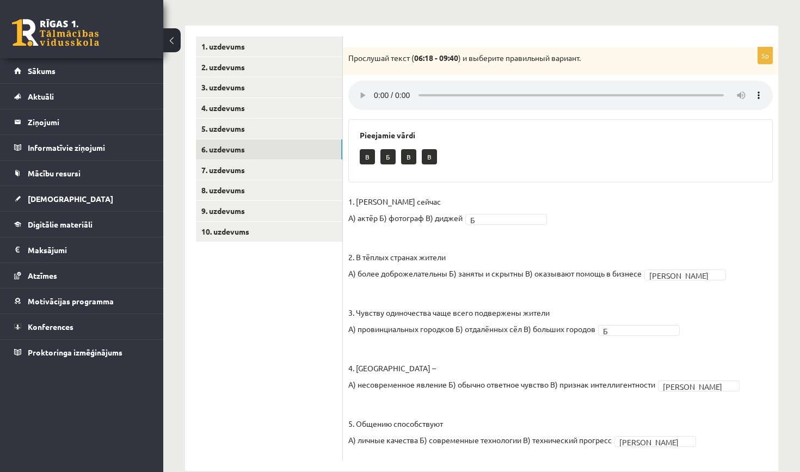
click at [392, 89] on audio at bounding box center [560, 95] width 425 height 29
click at [359, 91] on audio at bounding box center [560, 95] width 425 height 29
click at [386, 86] on audio at bounding box center [560, 95] width 425 height 29
click at [391, 88] on audio at bounding box center [560, 95] width 425 height 29
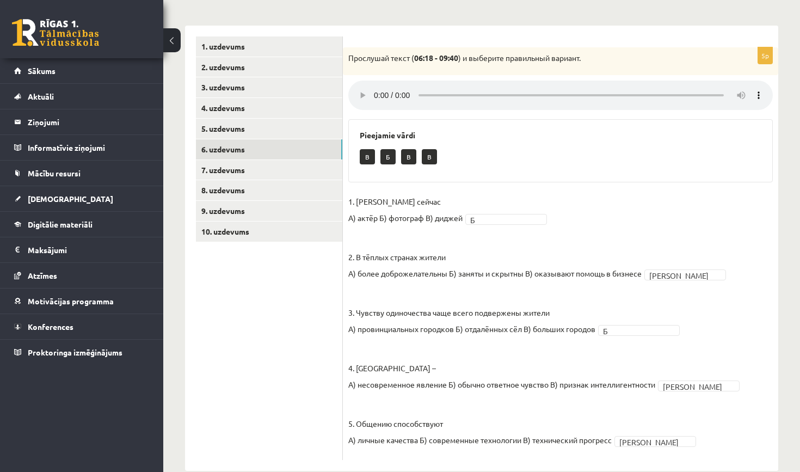
drag, startPoint x: 392, startPoint y: 87, endPoint x: 426, endPoint y: 123, distance: 49.3
click at [426, 123] on div "5p Прослушай текст ( 06:18 - 09:40 ) и выберите правильный вариант. Pieejamie v…" at bounding box center [561, 253] width 436 height 413
click at [388, 84] on audio at bounding box center [560, 95] width 425 height 29
click at [391, 87] on audio at bounding box center [560, 95] width 425 height 29
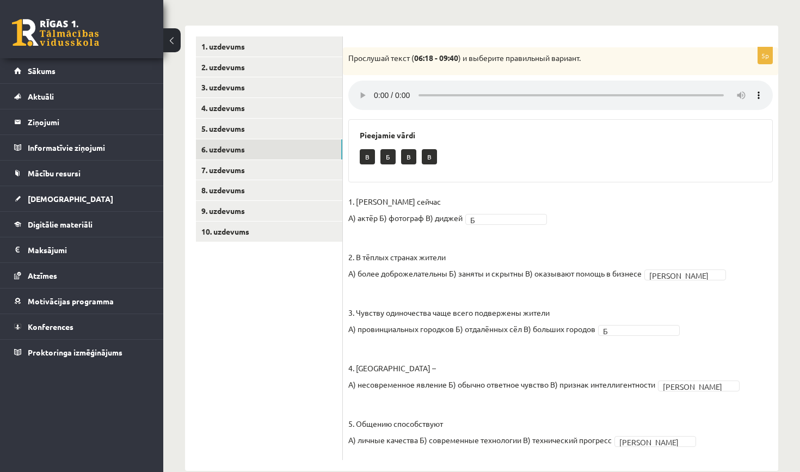
click at [391, 87] on audio at bounding box center [560, 95] width 425 height 29
click at [391, 88] on audio at bounding box center [560, 95] width 425 height 29
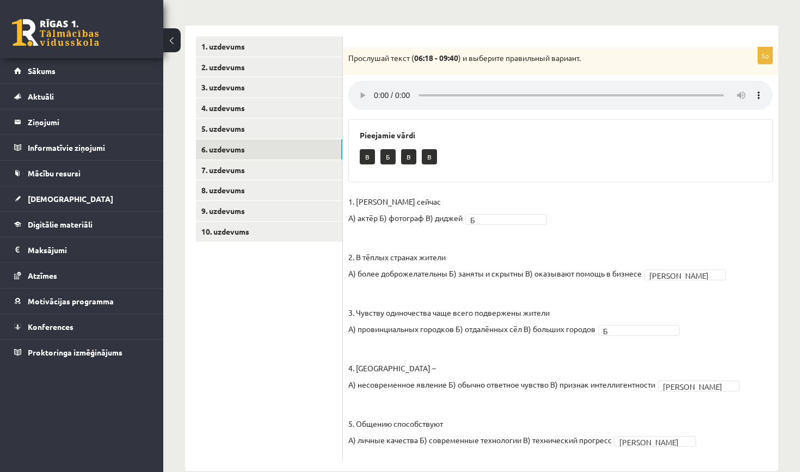
click at [391, 88] on audio at bounding box center [560, 95] width 425 height 29
click at [391, 87] on audio at bounding box center [560, 95] width 425 height 29
click at [388, 90] on audio at bounding box center [560, 95] width 425 height 29
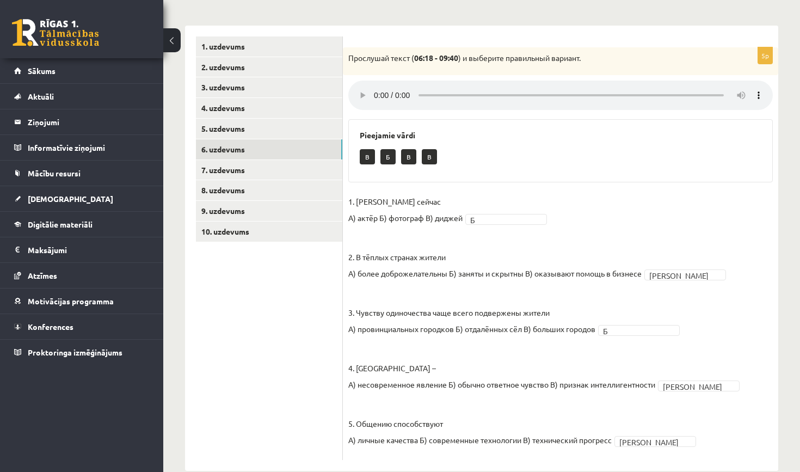
click at [388, 90] on audio at bounding box center [560, 95] width 425 height 29
click at [377, 86] on audio at bounding box center [560, 95] width 425 height 29
click at [286, 166] on link "7. uzdevums" at bounding box center [269, 170] width 146 height 20
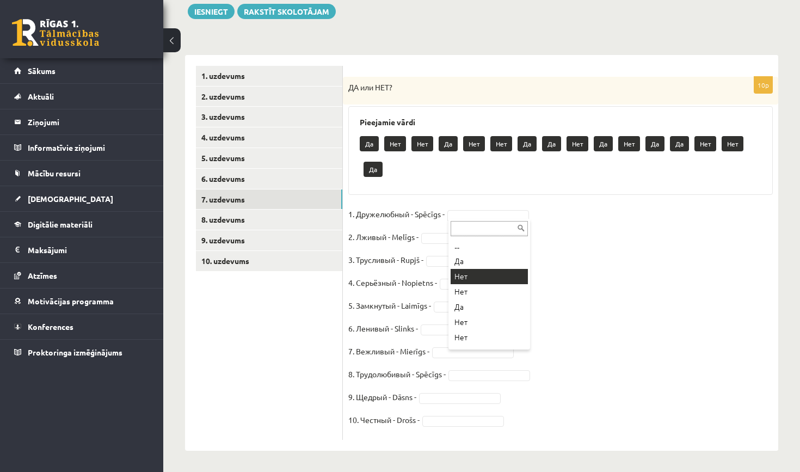
scroll to position [104, 0]
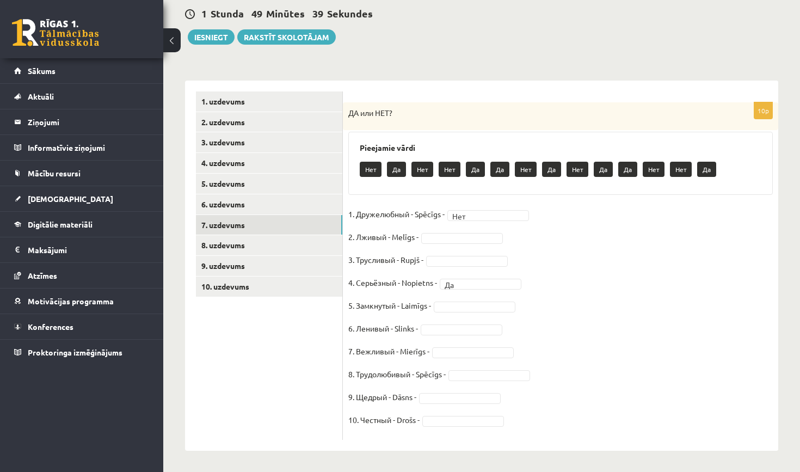
click at [472, 311] on fieldset "1. Дружелюбный - Spēcīgs - Нет *** 2. Лживый - Melīgs - 3. Трусливый - Rupjš - …" at bounding box center [560, 320] width 425 height 229
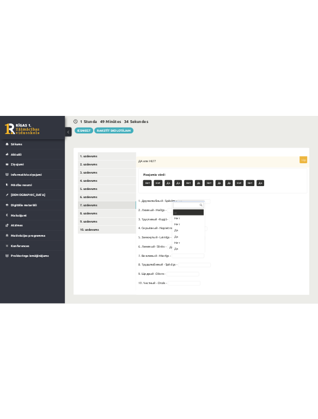
scroll to position [13, 0]
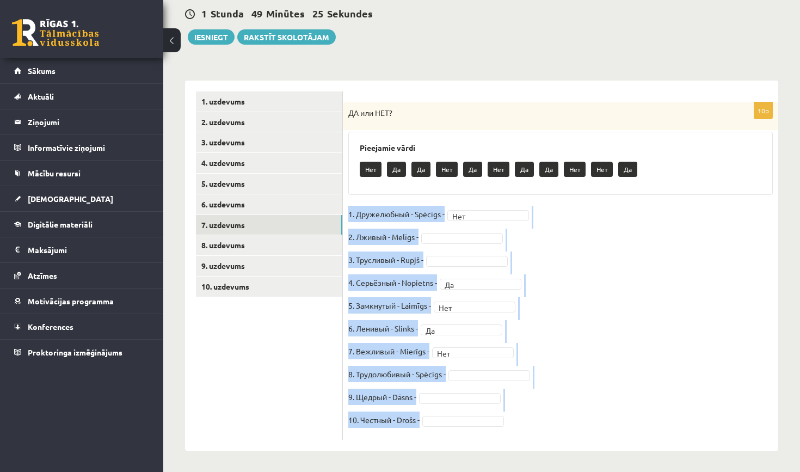
drag, startPoint x: 350, startPoint y: 212, endPoint x: 449, endPoint y: 430, distance: 239.0
click at [449, 430] on fieldset "1. Дружелюбный - Spēcīgs - Нет *** 2. Лживый - Melīgs - 3. Трусливый - Rupjš - …" at bounding box center [560, 320] width 425 height 229
copy fieldset "1. Дружелюбный - Spēcīgs - Нет 2. Лживый - Melīgs - 3. Трусливый - Rupjš - 4. С…"
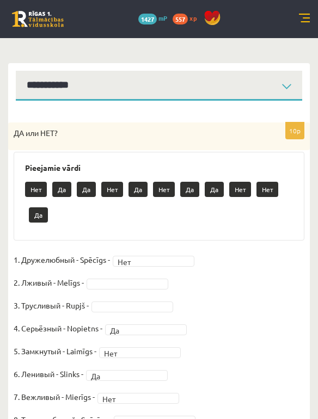
click at [96, 226] on div "Нет Да Да Нет Да Нет Да Да Нет Нет Да" at bounding box center [159, 203] width 268 height 51
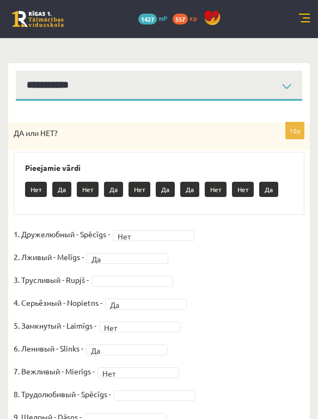
click at [114, 274] on fieldset "1. Дружелюбный - Spēcīgs - Нет *** 2. Лживый - Melīgs - Да ** 3. Трусливый - Ru…" at bounding box center [159, 340] width 291 height 229
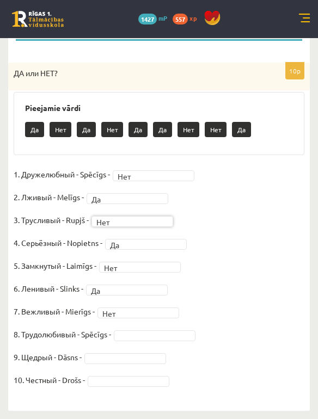
scroll to position [163, 0]
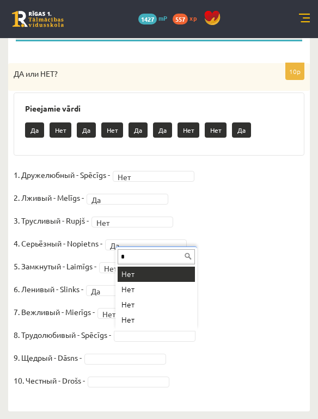
type input "**"
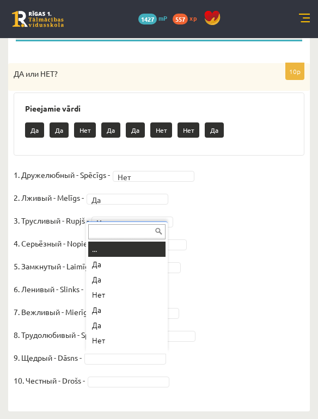
type input "*"
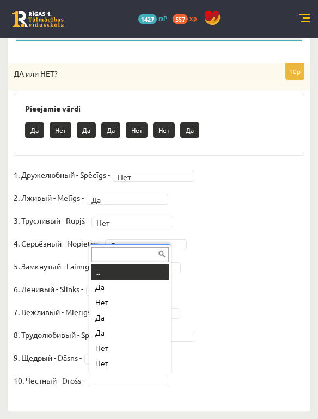
type input "*"
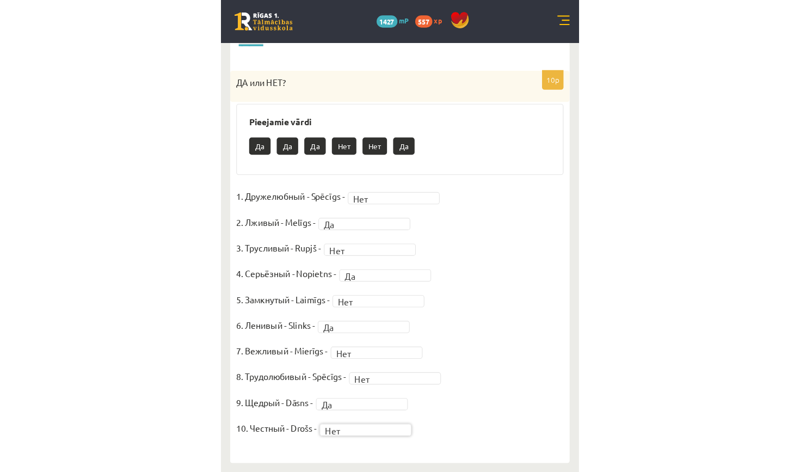
scroll to position [104, 0]
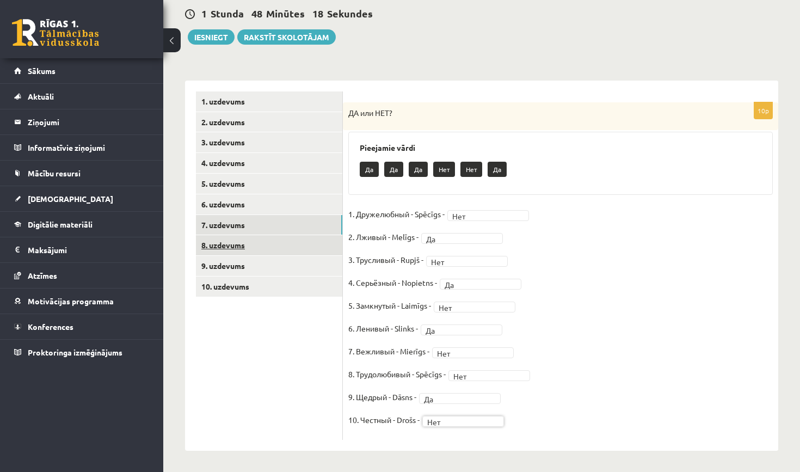
click at [256, 247] on link "8. uzdevums" at bounding box center [269, 245] width 146 height 20
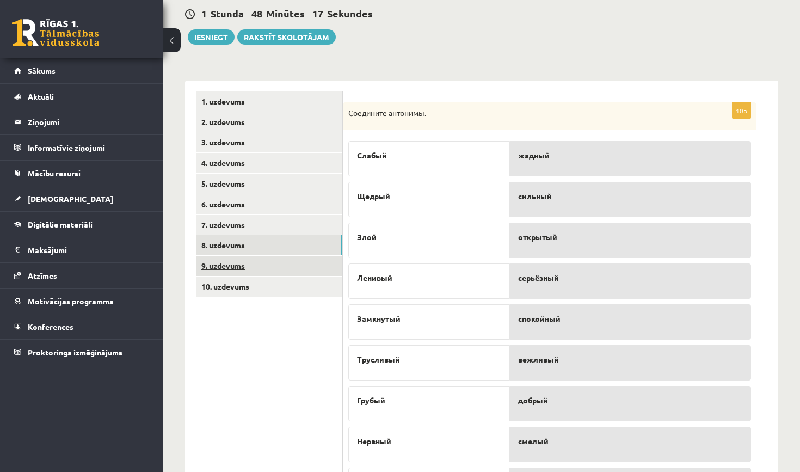
click at [273, 271] on link "9. uzdevums" at bounding box center [269, 266] width 146 height 20
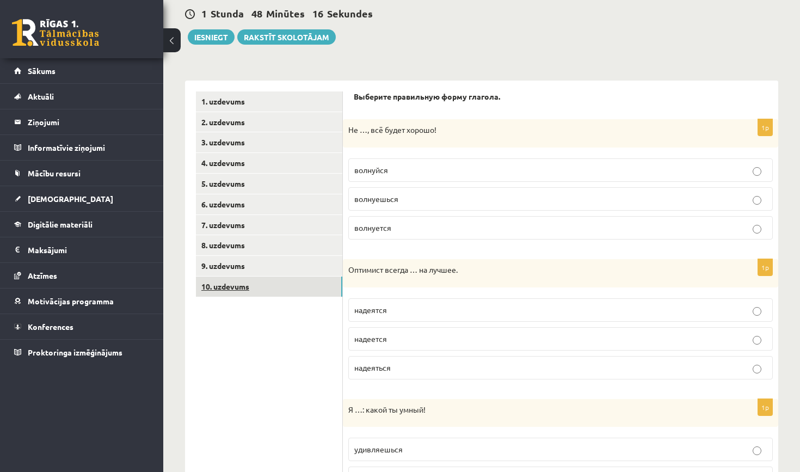
click at [278, 282] on link "10. uzdevums" at bounding box center [269, 287] width 146 height 20
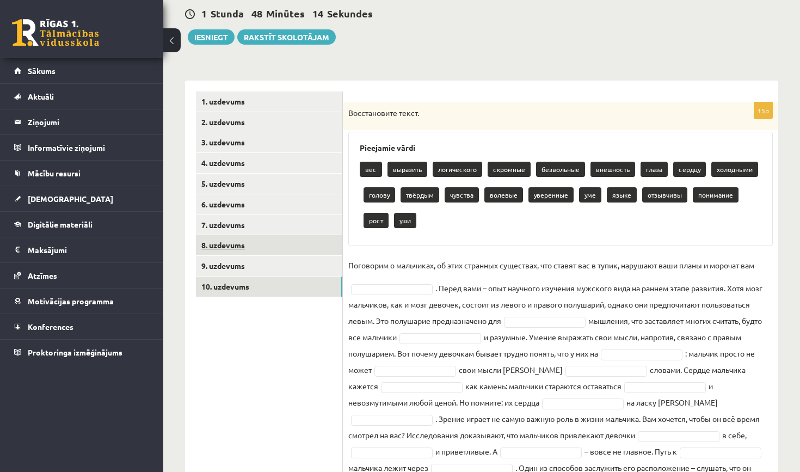
click at [274, 244] on link "8. uzdevums" at bounding box center [269, 245] width 146 height 20
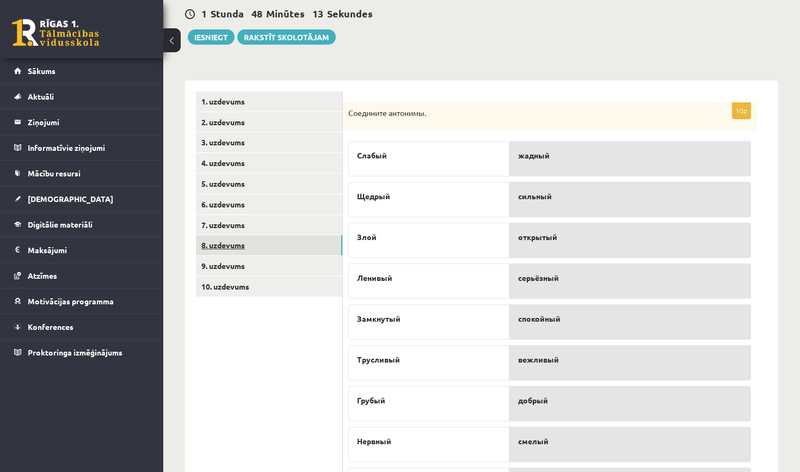
click at [277, 232] on ul "1. uzdevums 2. uzdevums 3. uzdevums 4. uzdevums 5. uzdevums 6. uzdevums 7. uzde…" at bounding box center [269, 320] width 147 height 458
click at [277, 225] on link "7. uzdevums" at bounding box center [269, 225] width 146 height 20
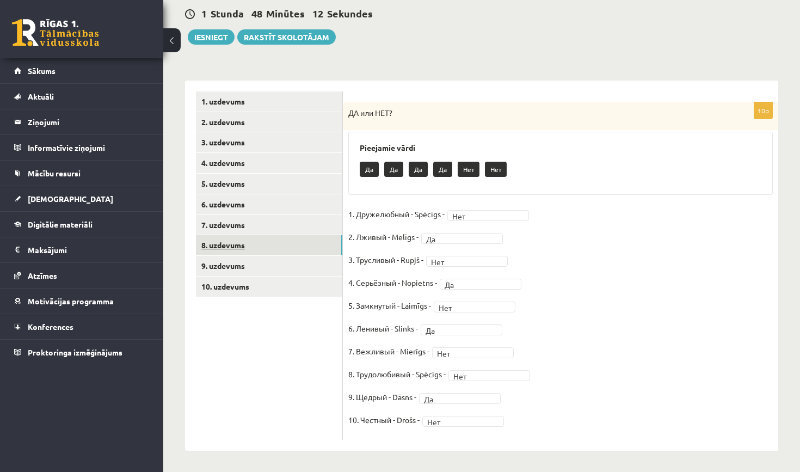
click at [278, 238] on link "8. uzdevums" at bounding box center [269, 245] width 146 height 20
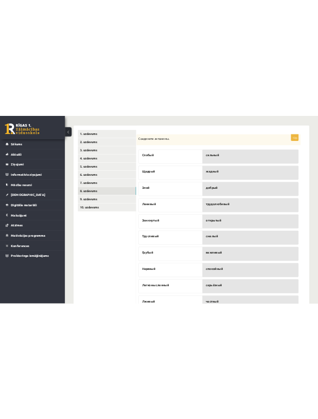
scroll to position [163, 0]
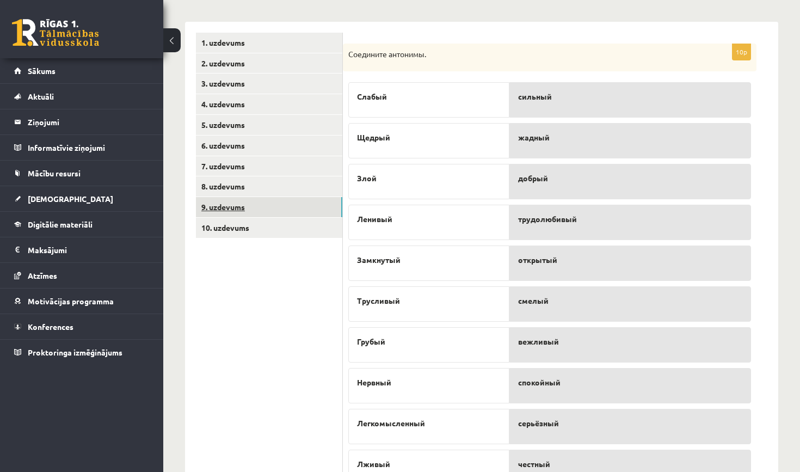
click at [292, 208] on link "9. uzdevums" at bounding box center [269, 207] width 146 height 20
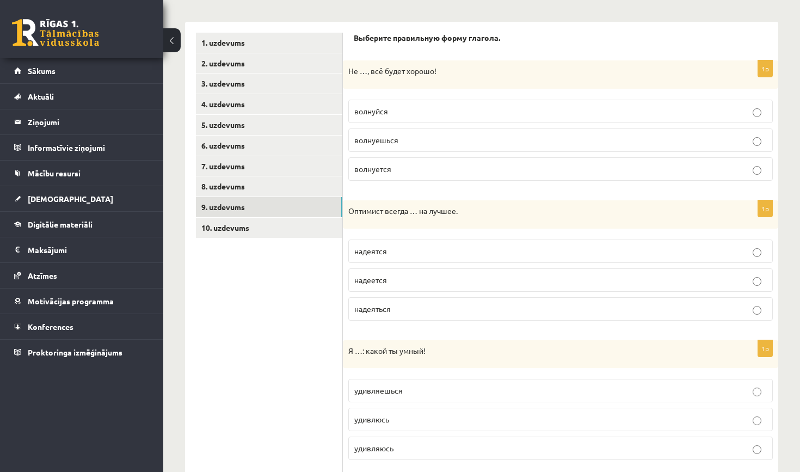
click at [517, 114] on p "волнуйся" at bounding box center [560, 111] width 413 height 11
drag, startPoint x: 348, startPoint y: 212, endPoint x: 412, endPoint y: 326, distance: 130.7
click at [412, 326] on div "1p Оптимист всегда … на лучшее. надеятся надеется надеяться" at bounding box center [561, 264] width 436 height 129
copy div "Оптимист всегда … на лучшее. надеятся надеется надеяться"
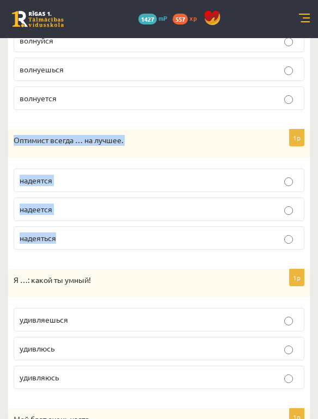
scroll to position [255, 0]
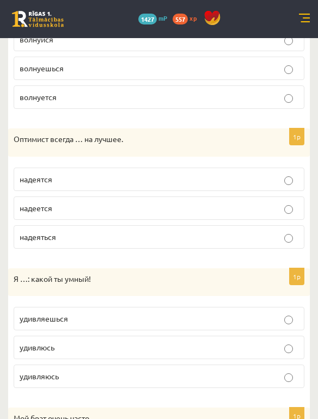
click at [108, 350] on p "удивлюсь" at bounding box center [159, 347] width 279 height 11
click at [96, 379] on p "удивляюсь" at bounding box center [159, 376] width 279 height 11
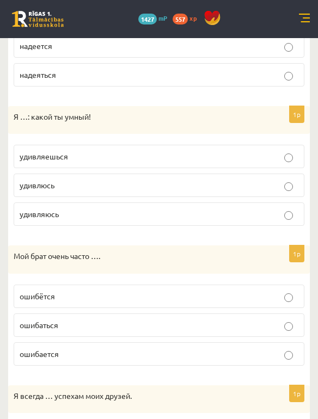
scroll to position [410, 0]
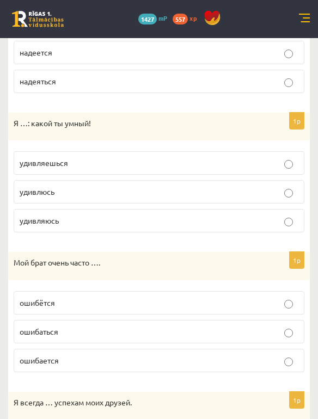
click at [94, 356] on p "ошибается" at bounding box center [159, 360] width 279 height 11
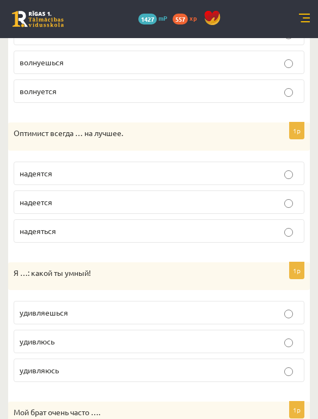
scroll to position [258, 0]
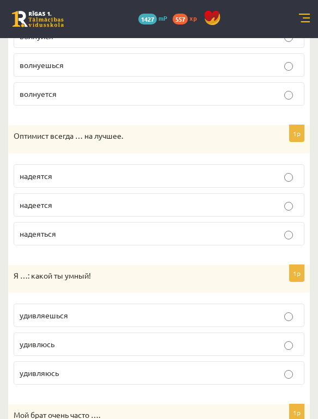
click at [99, 206] on p "надеется" at bounding box center [159, 204] width 279 height 11
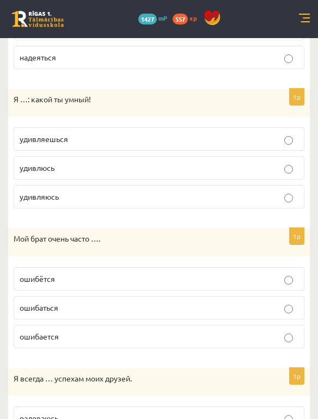
scroll to position [421, 0]
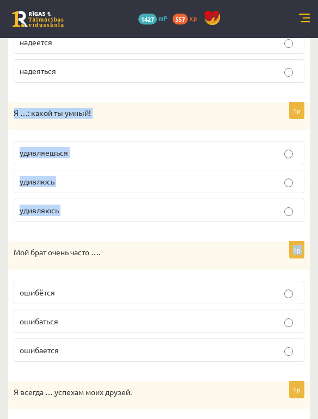
drag, startPoint x: 15, startPoint y: 111, endPoint x: 84, endPoint y: 235, distance: 141.8
click at [84, 236] on form "Выберите правильную форму глагола. 1p Не …, всё будет хорошо! волнуйся волнуешь…" at bounding box center [159, 153] width 280 height 716
copy form "Я …: какой ты умный! удивляешься удивлюсь удивляюсь 1p"
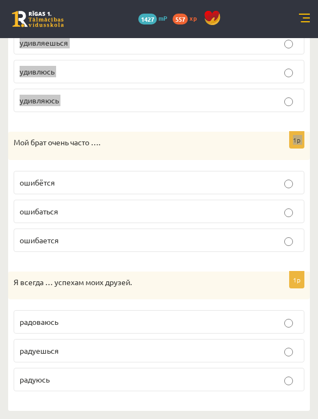
scroll to position [529, 0]
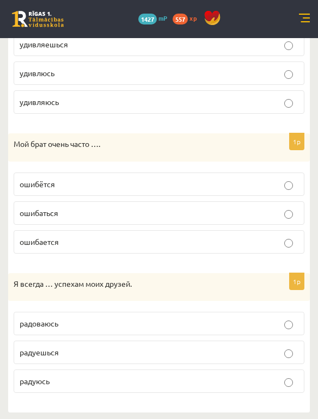
click at [58, 377] on p "радуюсь" at bounding box center [159, 381] width 279 height 11
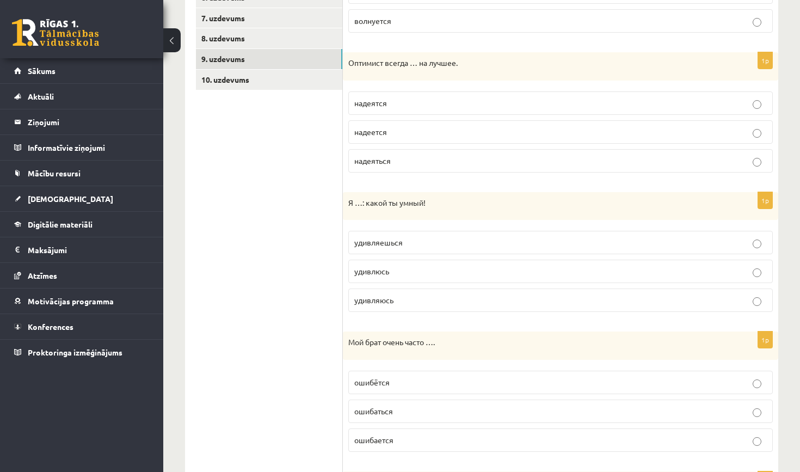
scroll to position [309, 0]
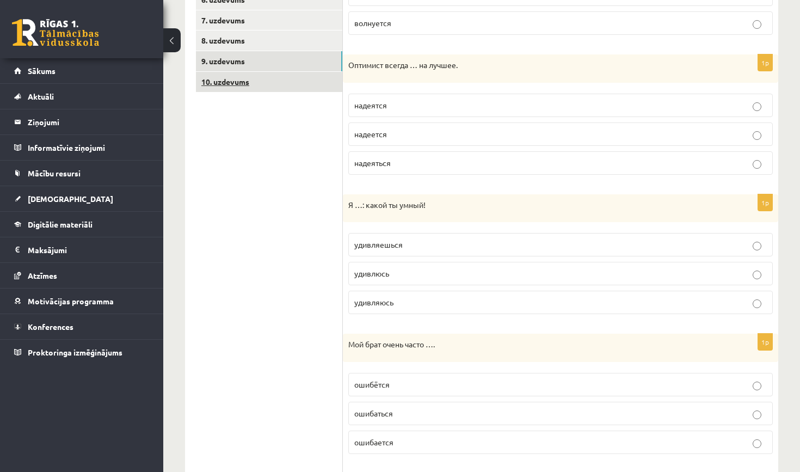
click at [257, 78] on link "10. uzdevums" at bounding box center [269, 82] width 146 height 20
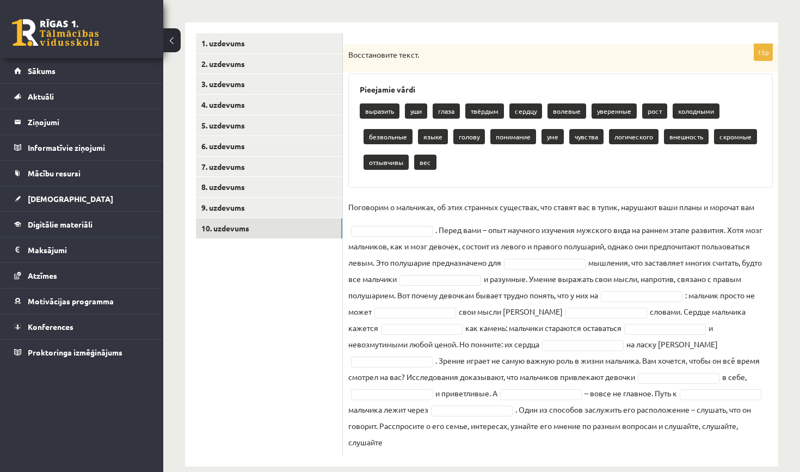
scroll to position [162, 0]
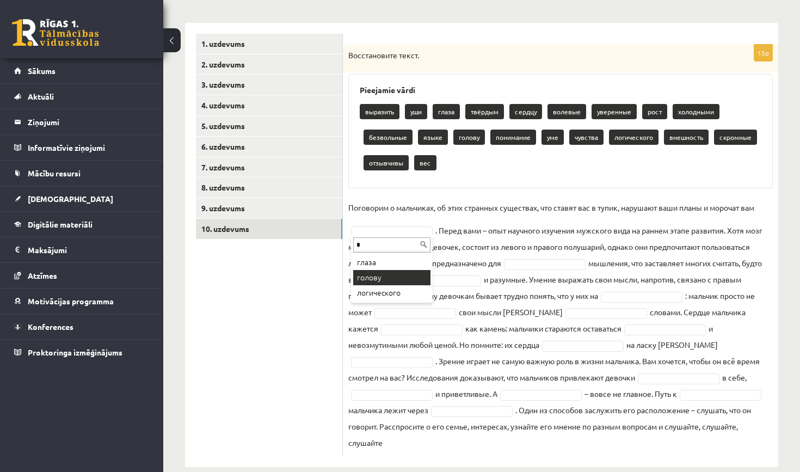
type input "*"
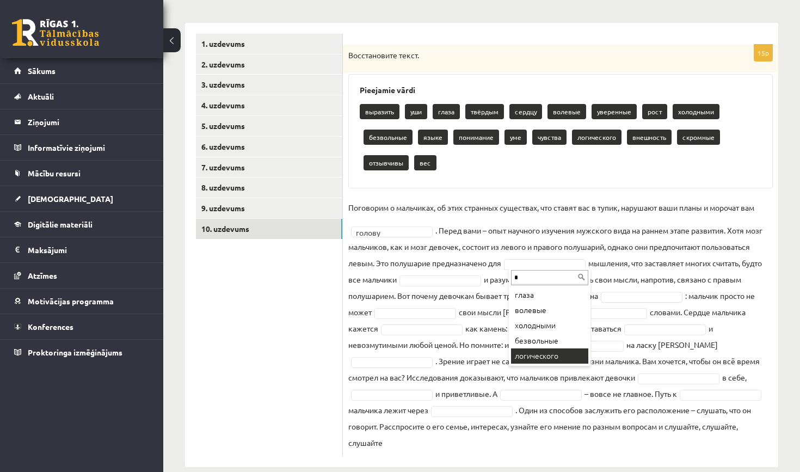
type input "*"
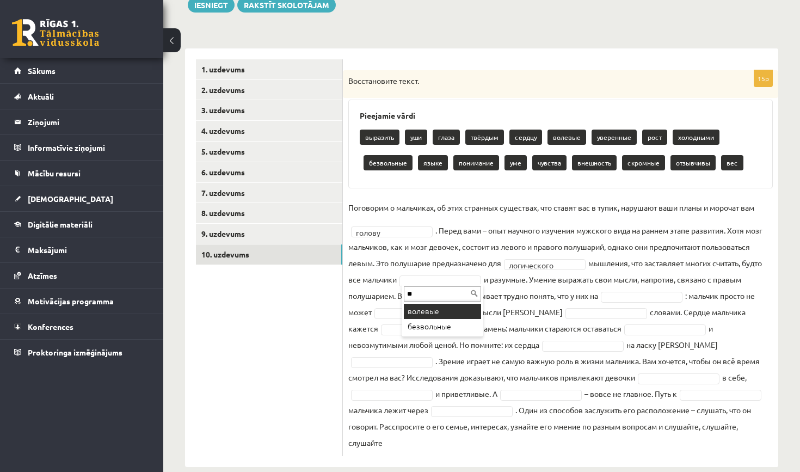
type input "**"
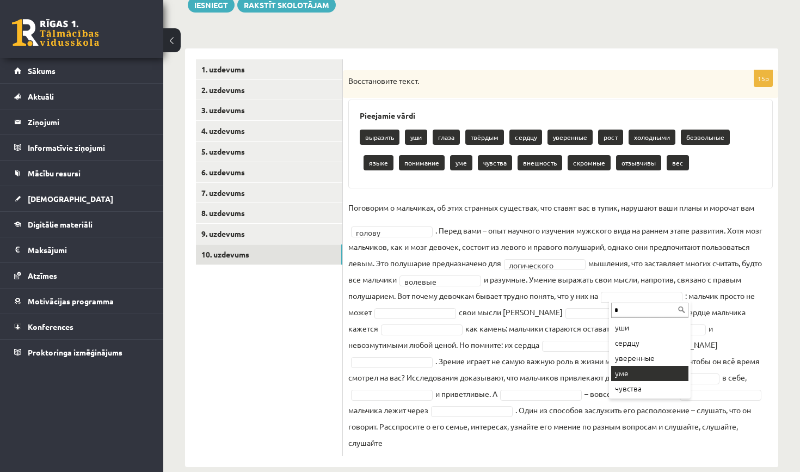
type input "*"
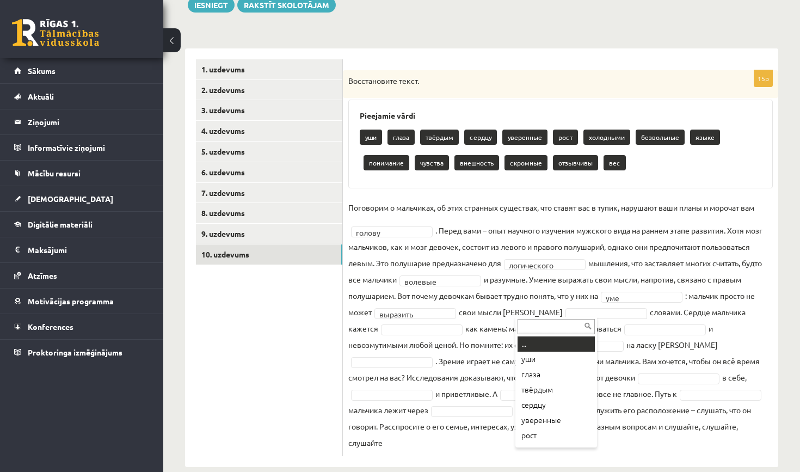
type input "*"
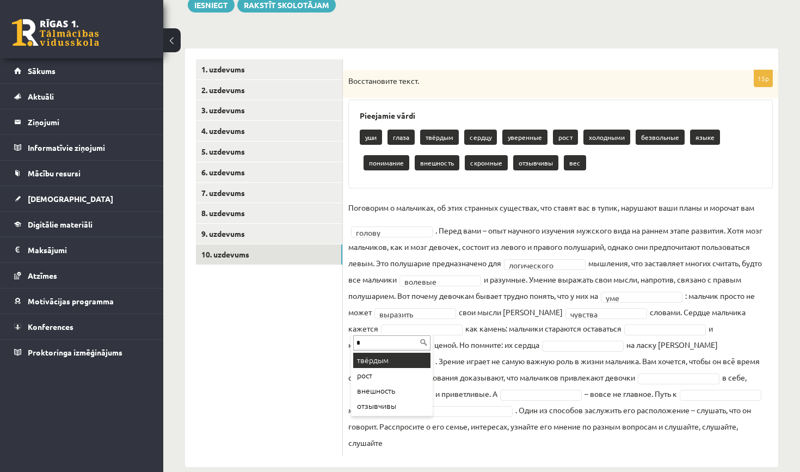
type input "*"
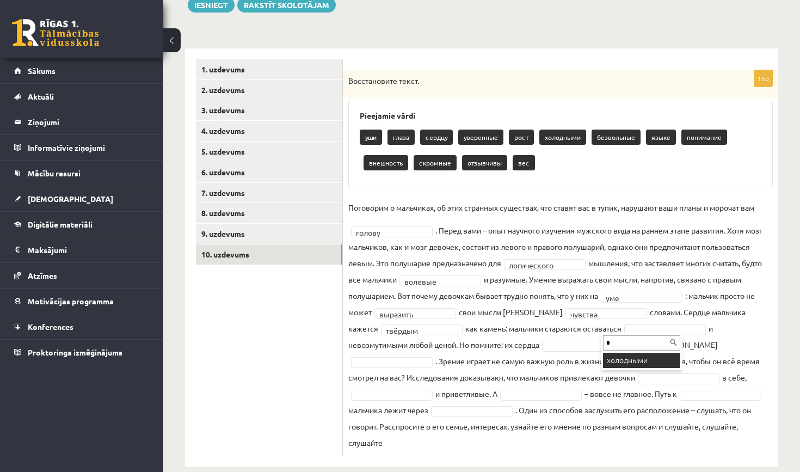
type input "*"
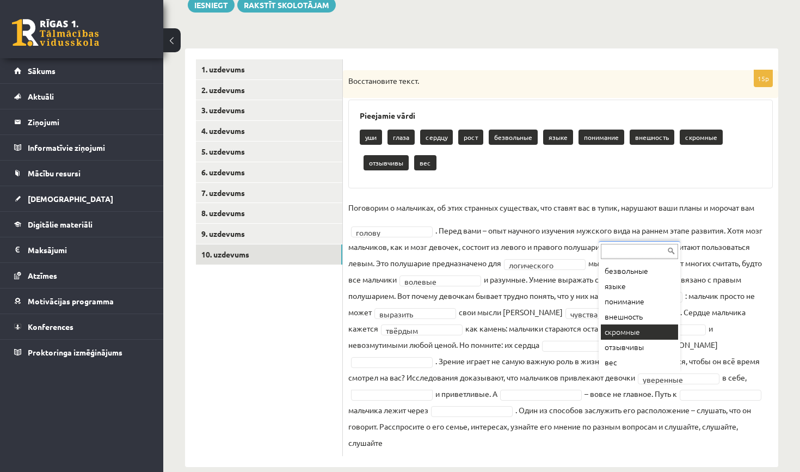
scroll to position [111, 0]
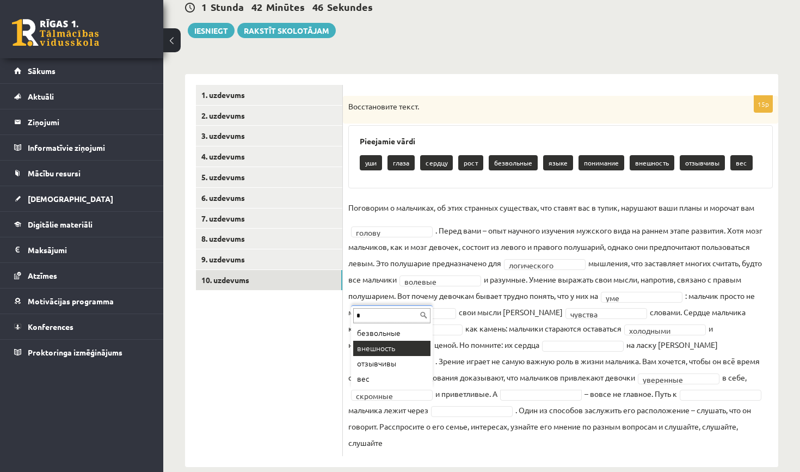
type input "*"
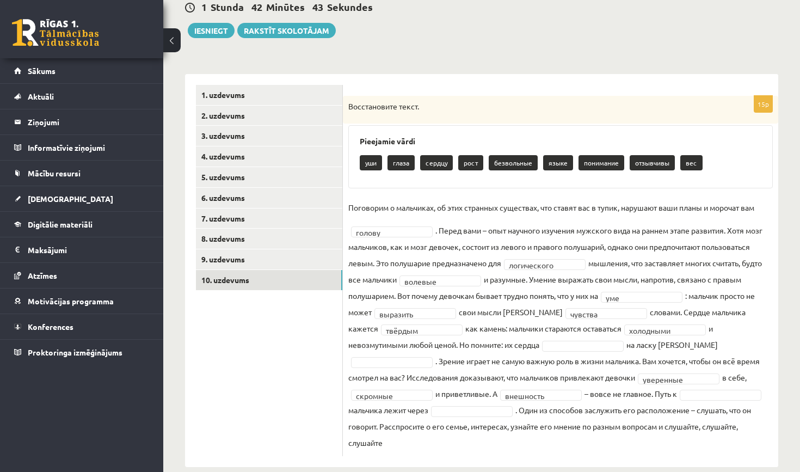
click at [570, 399] on fieldset "**********" at bounding box center [560, 325] width 425 height 252
type input "*"
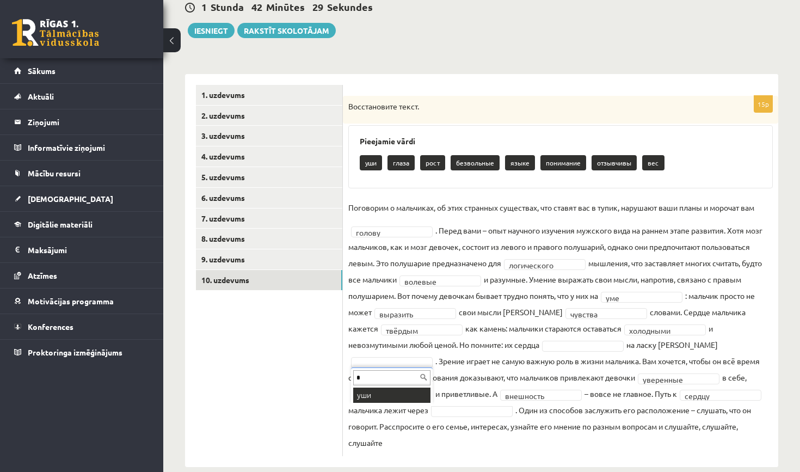
type input "*"
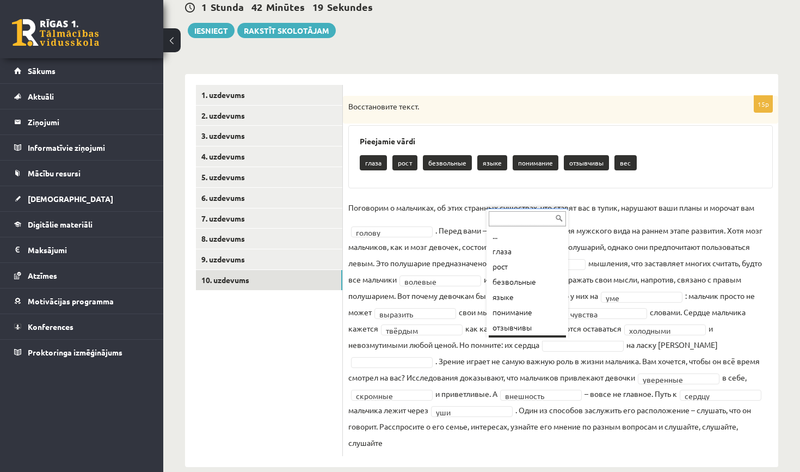
scroll to position [13, 0]
drag, startPoint x: 501, startPoint y: 333, endPoint x: 493, endPoint y: 351, distance: 19.2
click at [493, 351] on body "0 Dāvanas 1427 mP 557 xp Jeļizaveta Kamenska Sākums Aktuāli Kā mācīties eSKOLĀ …" at bounding box center [400, 125] width 800 height 472
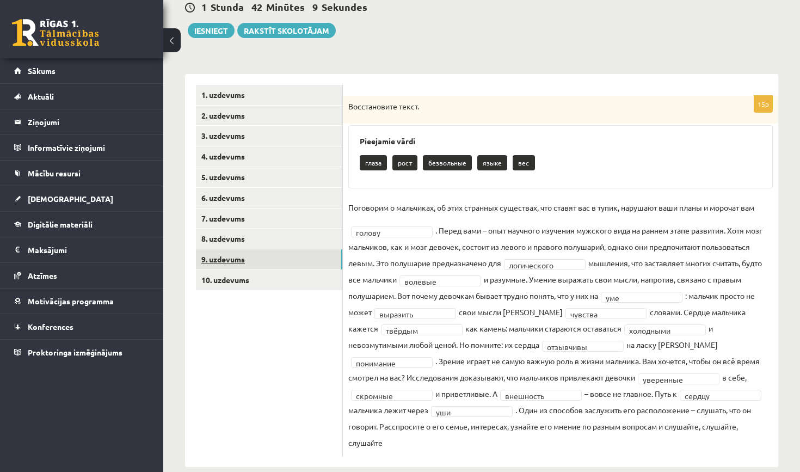
click at [262, 252] on link "9. uzdevums" at bounding box center [269, 259] width 146 height 20
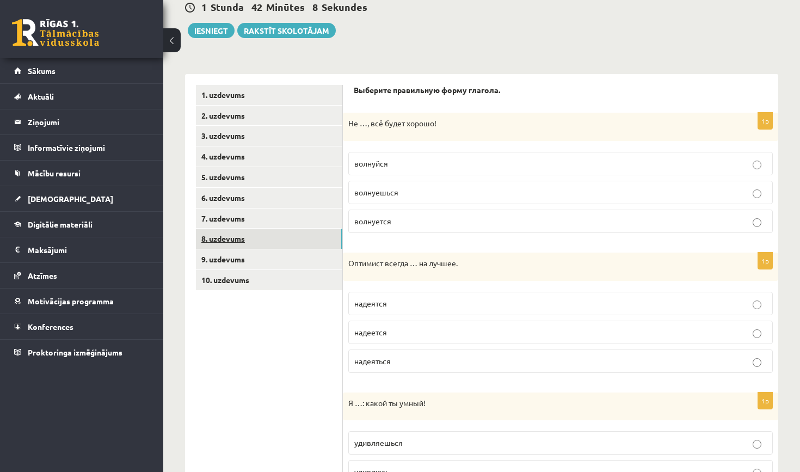
click at [263, 236] on link "8. uzdevums" at bounding box center [269, 239] width 146 height 20
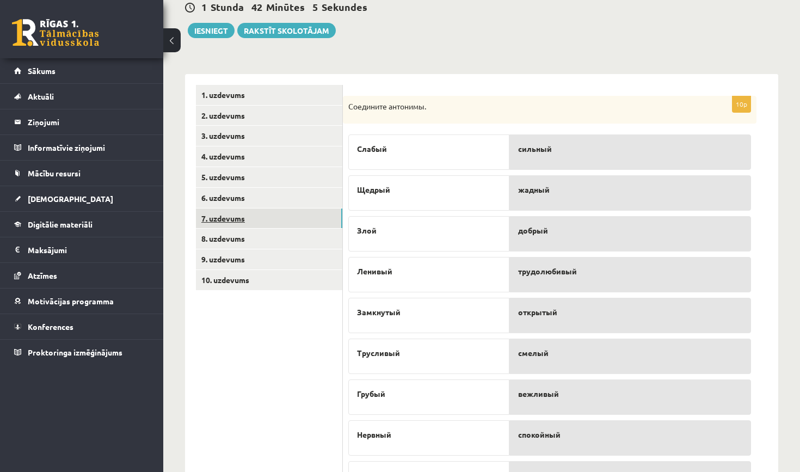
click at [261, 222] on link "7. uzdevums" at bounding box center [269, 219] width 146 height 20
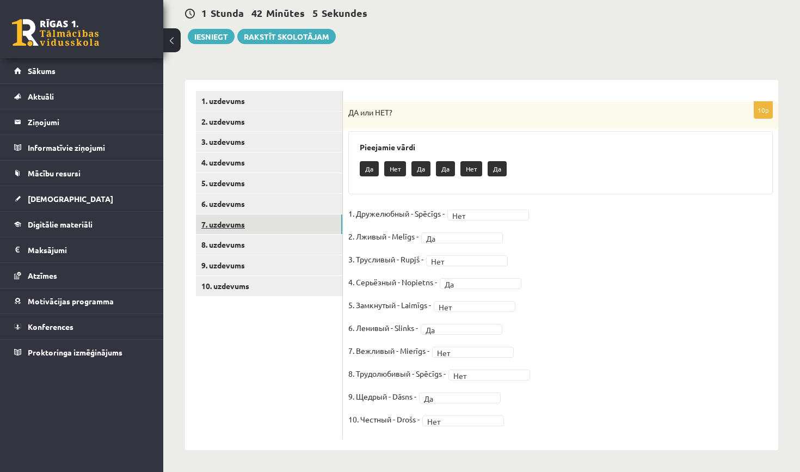
scroll to position [104, 0]
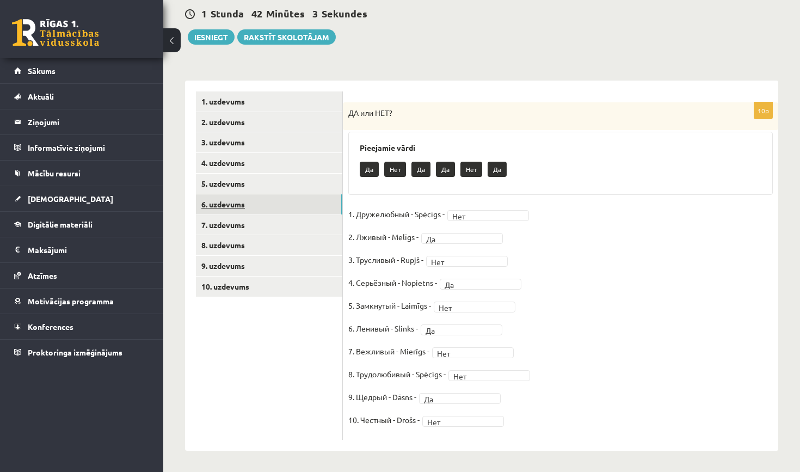
click at [254, 207] on link "6. uzdevums" at bounding box center [269, 204] width 146 height 20
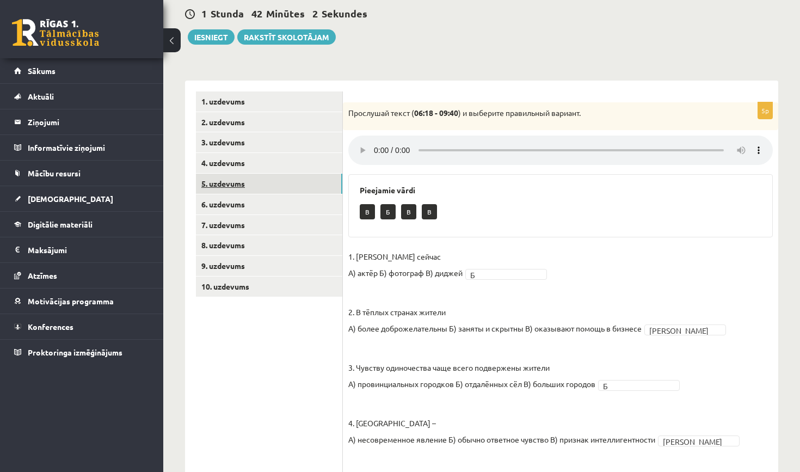
click at [253, 191] on link "5. uzdevums" at bounding box center [269, 184] width 146 height 20
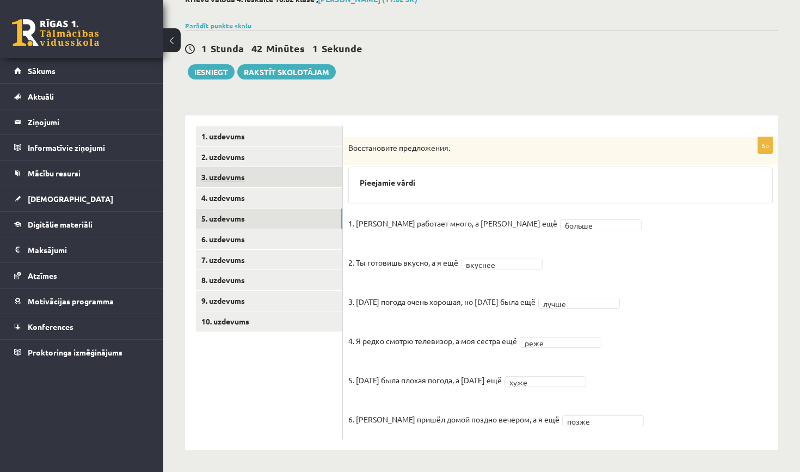
scroll to position [69, 0]
click at [252, 187] on ul "1. uzdevums 2. uzdevums 3. uzdevums 4. uzdevums 5. uzdevums 6. uzdevums 7. uzde…" at bounding box center [269, 283] width 147 height 313
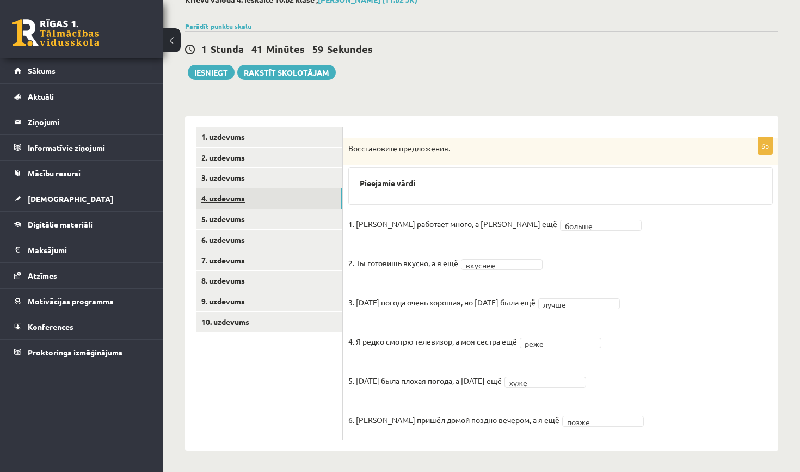
click at [253, 193] on link "4. uzdevums" at bounding box center [269, 198] width 146 height 20
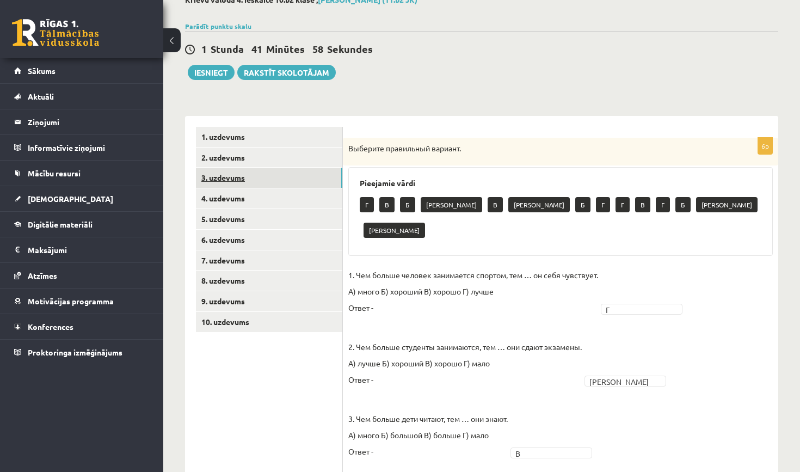
click at [246, 174] on link "3. uzdevums" at bounding box center [269, 178] width 146 height 20
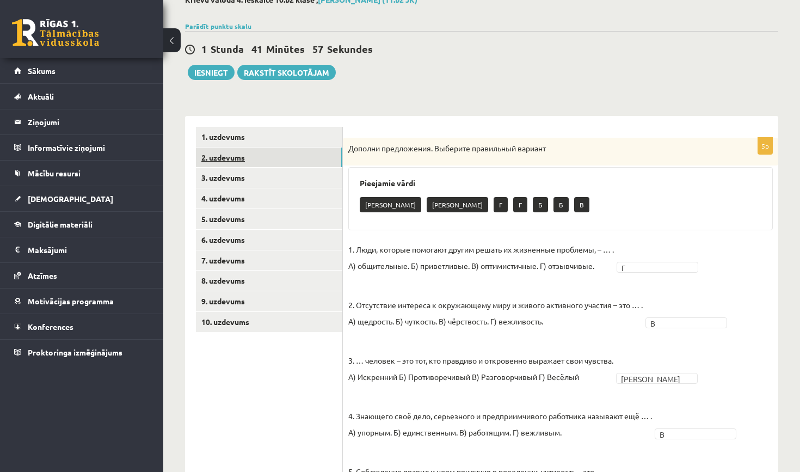
click at [247, 163] on link "2. uzdevums" at bounding box center [269, 158] width 146 height 20
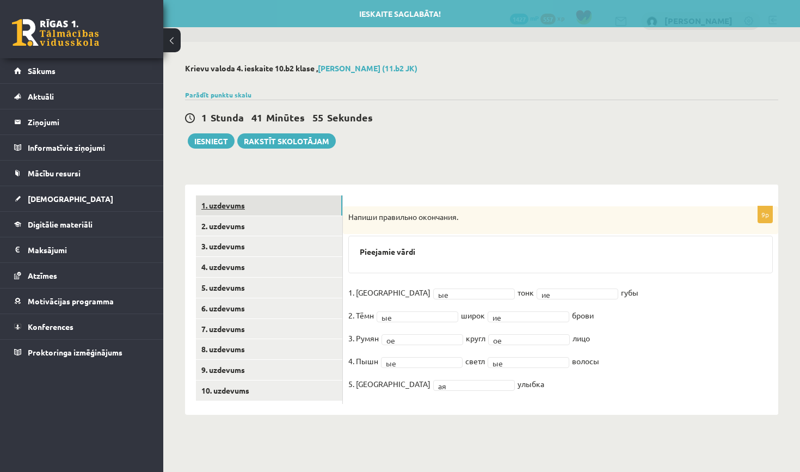
click at [252, 201] on link "1. uzdevums" at bounding box center [269, 205] width 146 height 20
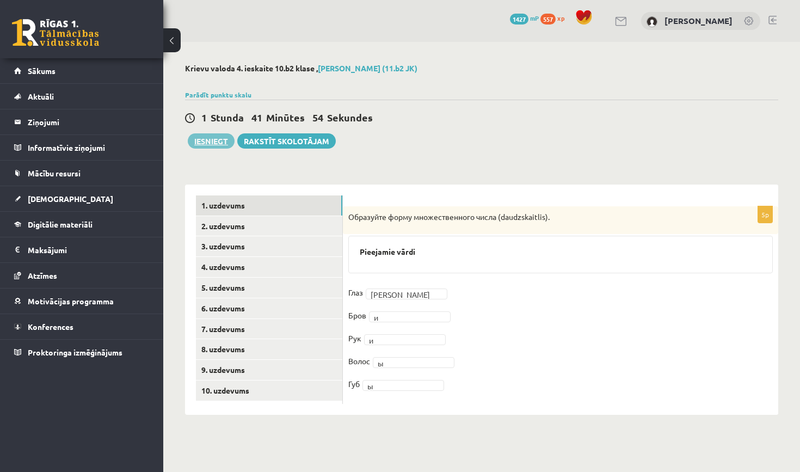
click at [220, 142] on button "Iesniegt" at bounding box center [211, 140] width 47 height 15
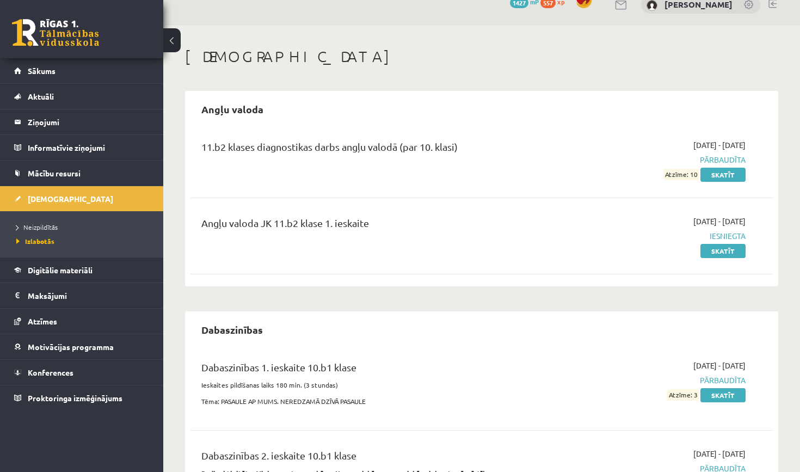
scroll to position [16, 0]
click at [62, 232] on li "Neizpildītās" at bounding box center [84, 227] width 136 height 14
click at [48, 232] on li "Neizpildītās" at bounding box center [84, 227] width 136 height 14
click at [49, 230] on link "Neizpildītās" at bounding box center [84, 227] width 136 height 10
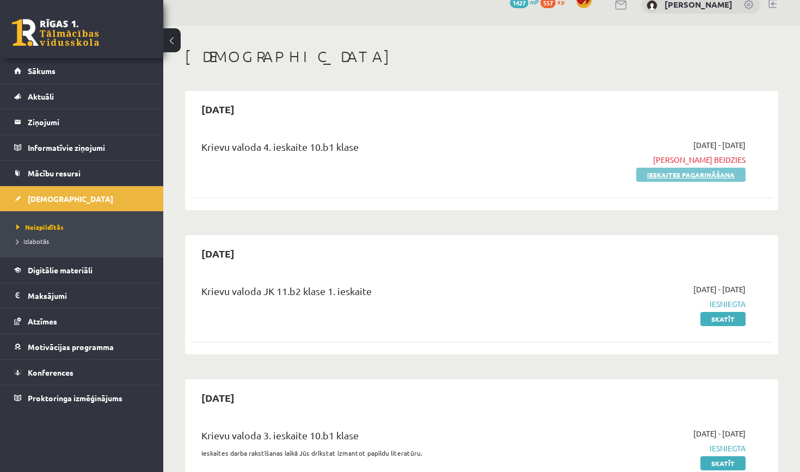
click at [682, 173] on link "Ieskaites pagarināšana" at bounding box center [690, 175] width 109 height 14
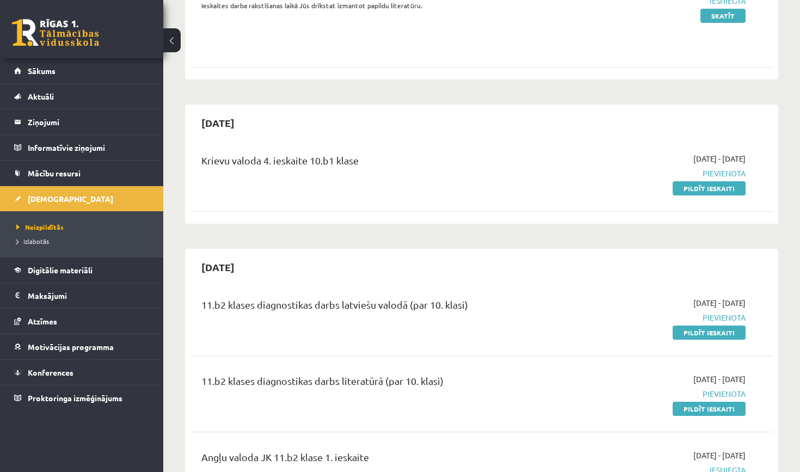
scroll to position [323, 0]
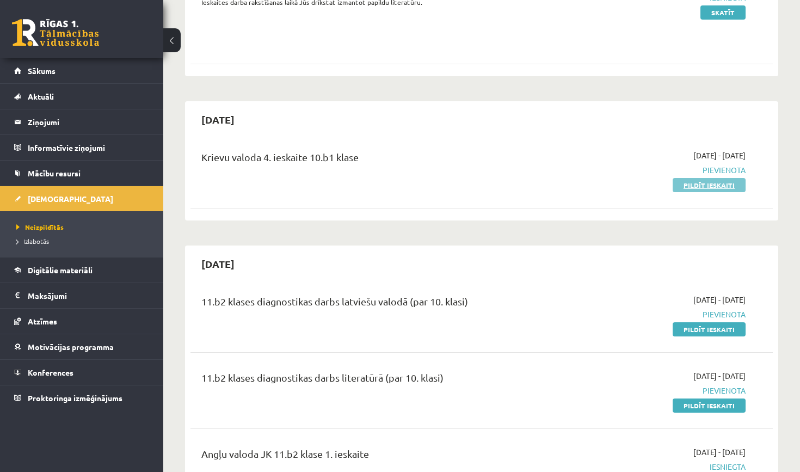
click at [721, 186] on link "Pildīt ieskaiti" at bounding box center [709, 185] width 73 height 14
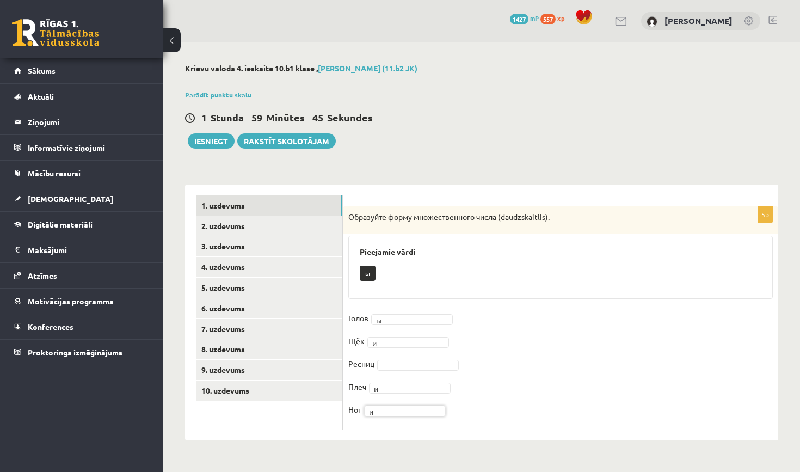
click at [419, 357] on fieldset "Голов ы * Щёк и * Ресниц Плеч и * Ног и *" at bounding box center [560, 367] width 425 height 114
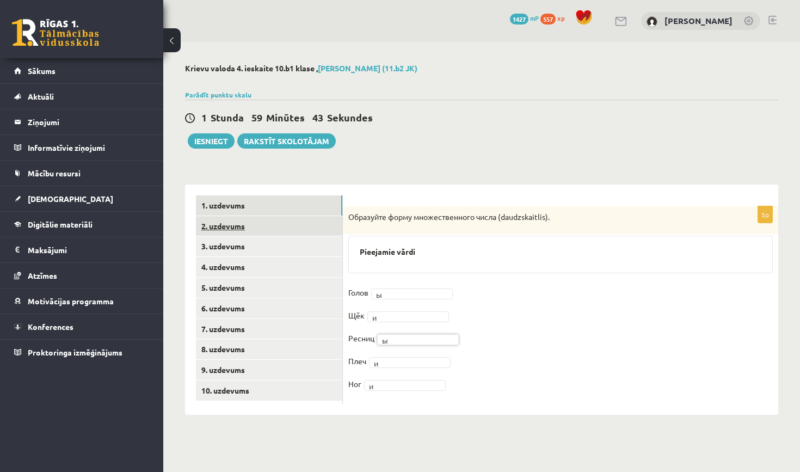
click at [281, 229] on link "2. uzdevums" at bounding box center [269, 226] width 146 height 20
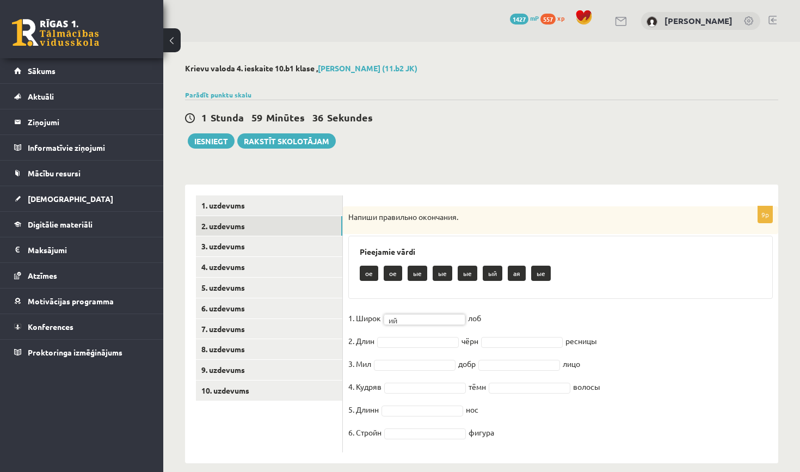
click at [426, 346] on fieldset "1. Широк ий ** лоб 2. Длин чёрн ресницы 3. Мил добр лицо 4. Кудряв тёмн волосы …" at bounding box center [560, 378] width 425 height 137
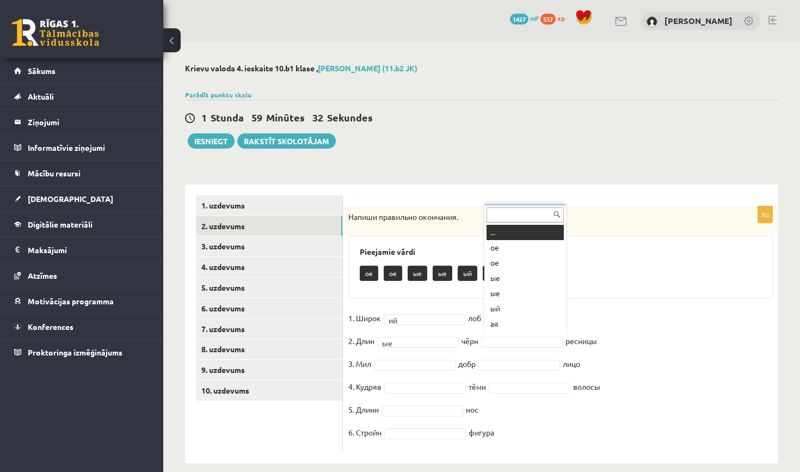
scroll to position [13, 0]
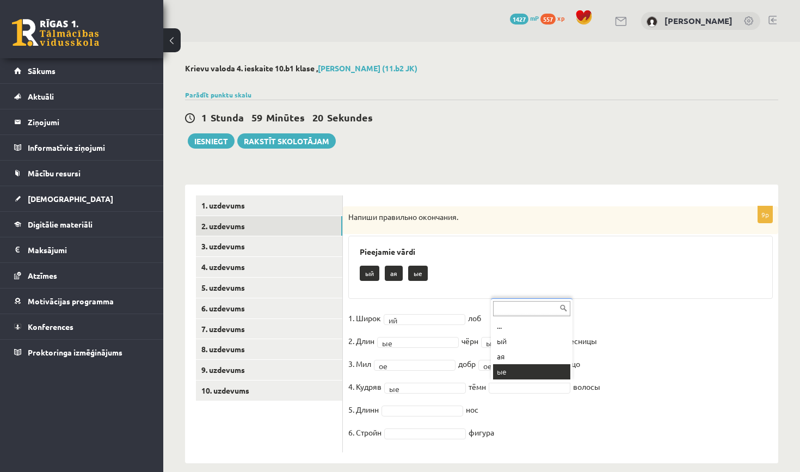
drag, startPoint x: 527, startPoint y: 345, endPoint x: 545, endPoint y: 410, distance: 67.8
click at [545, 410] on body "0 Dāvanas 1427 mP 557 xp Jeļizaveta Kamenska Sākums Aktuāli Kā mācīties eSKOLĀ …" at bounding box center [400, 236] width 800 height 472
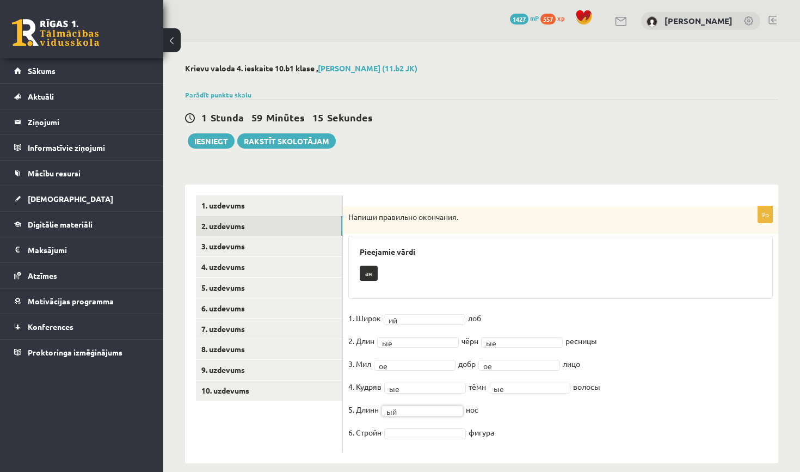
click at [425, 440] on fieldset "1. Широк ий ** лоб 2. Длин ые ** чёрн ые ** ресницы 3. Мил ое ** добр ое ** лиц…" at bounding box center [560, 378] width 425 height 137
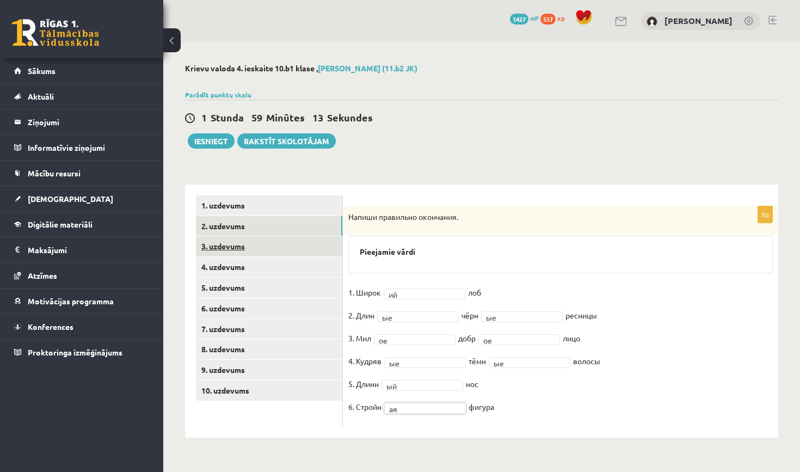
click at [224, 246] on link "3. uzdevums" at bounding box center [269, 246] width 146 height 20
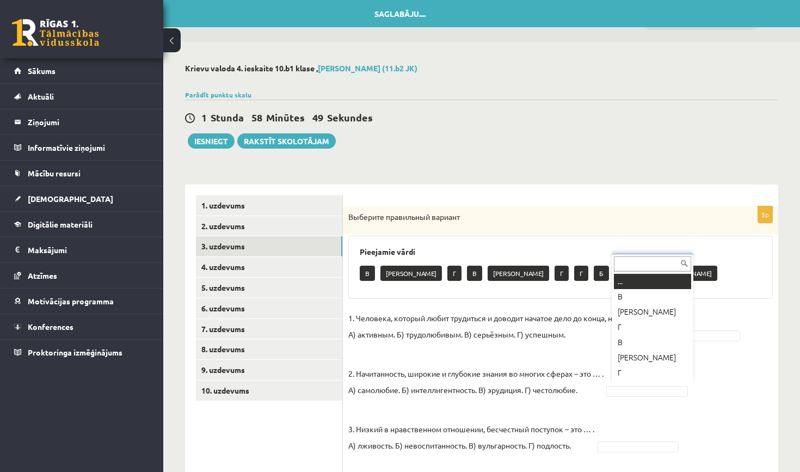
type input "*"
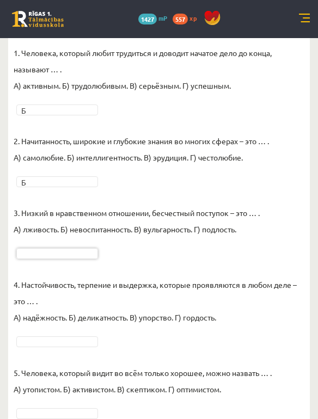
scroll to position [310, 0]
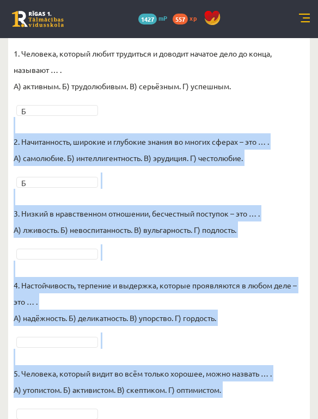
drag, startPoint x: 12, startPoint y: 119, endPoint x: 122, endPoint y: 468, distance: 366.6
copy fieldset "2. Начитанность, широкие и глубокие знания во многих сферах – это … . А) самолю…"
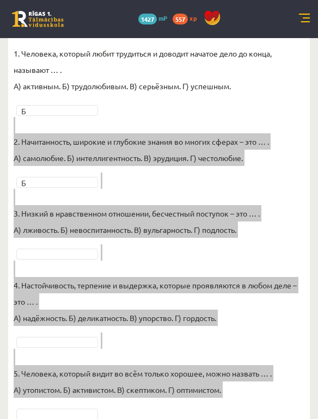
drag, startPoint x: 122, startPoint y: 468, endPoint x: 174, endPoint y: 256, distance: 218.5
click at [174, 261] on p "4. Настойчивость, терпение и выдержка, которые проявляются в любом деле – это ……" at bounding box center [159, 293] width 291 height 65
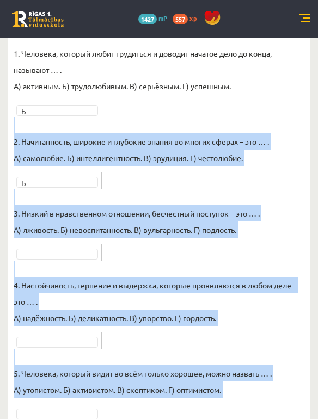
click at [188, 349] on p "5. Человекa, который видит во всём только хорошее, можно назвать … . А) утопист…" at bounding box center [143, 373] width 258 height 49
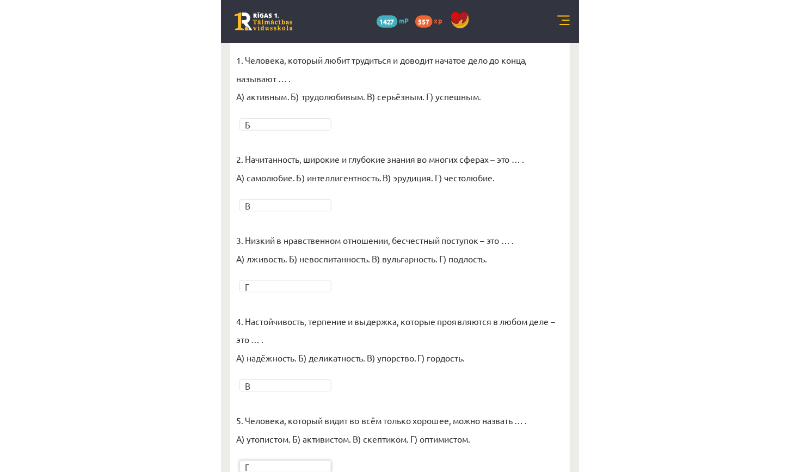
scroll to position [137, 0]
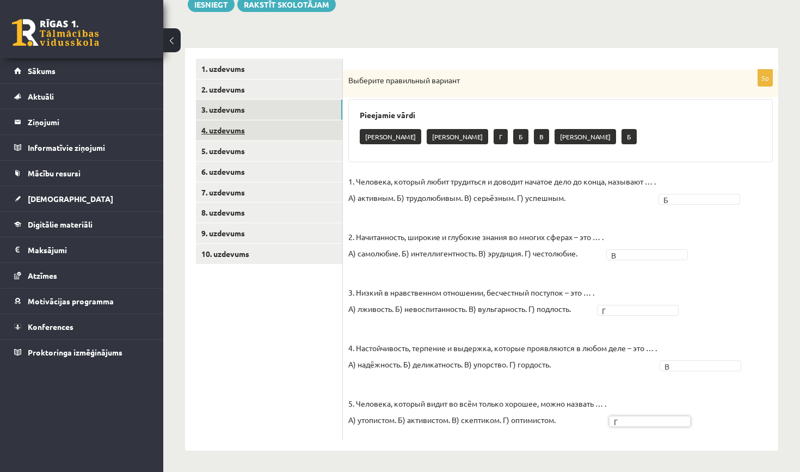
click at [268, 135] on link "4. uzdevums" at bounding box center [269, 130] width 146 height 20
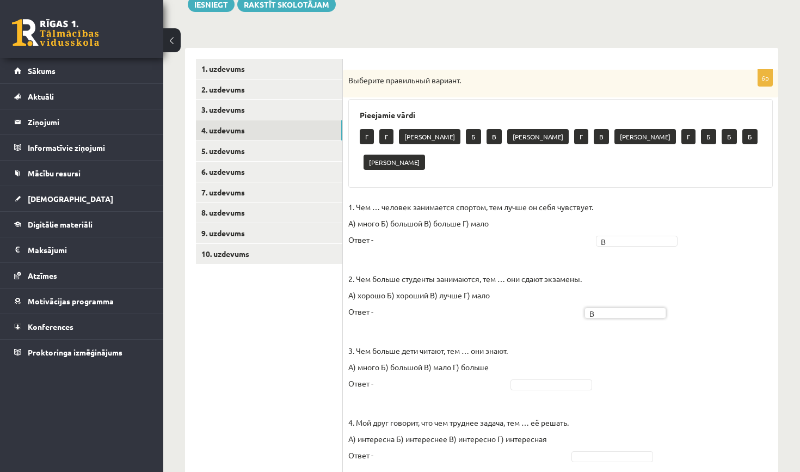
click at [567, 365] on fieldset "1. Чем … человек занимается спортом, тем лучше он себя чувствует. А) много Б) б…" at bounding box center [560, 406] width 425 height 415
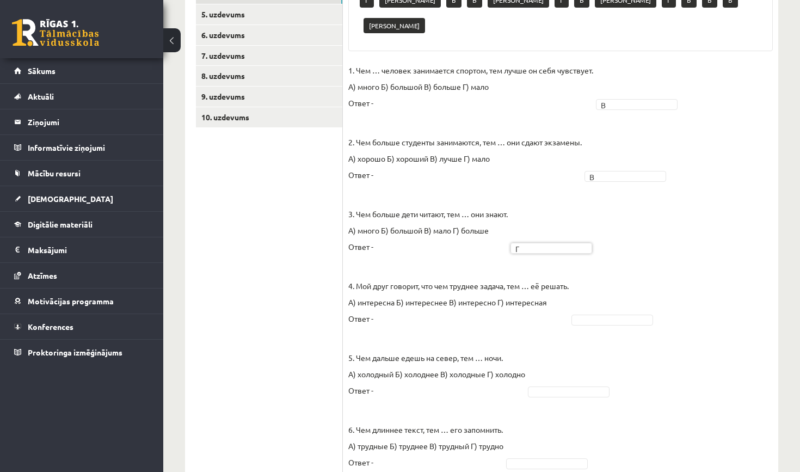
scroll to position [274, 0]
click at [574, 358] on fieldset "1. Чем … человек занимается спортом, тем лучше он себя чувствует. А) много Б) б…" at bounding box center [560, 269] width 425 height 415
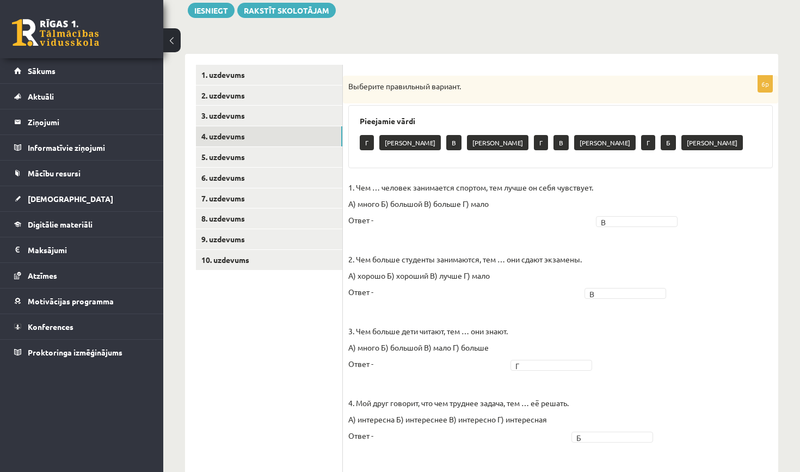
scroll to position [103, 0]
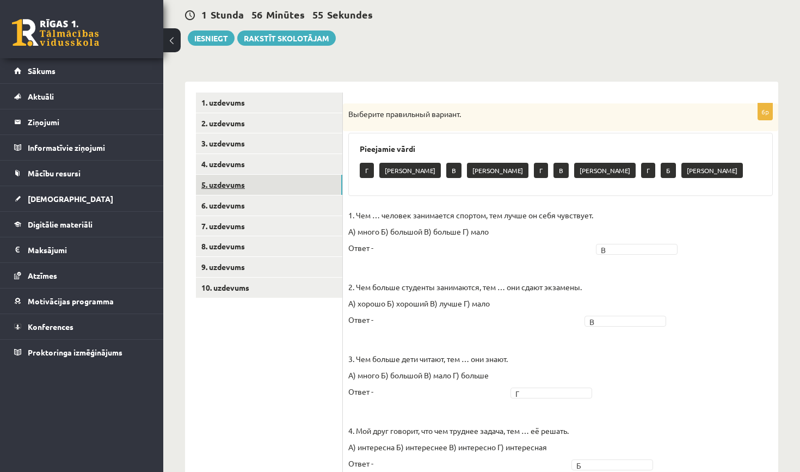
click at [311, 191] on link "5. uzdevums" at bounding box center [269, 185] width 146 height 20
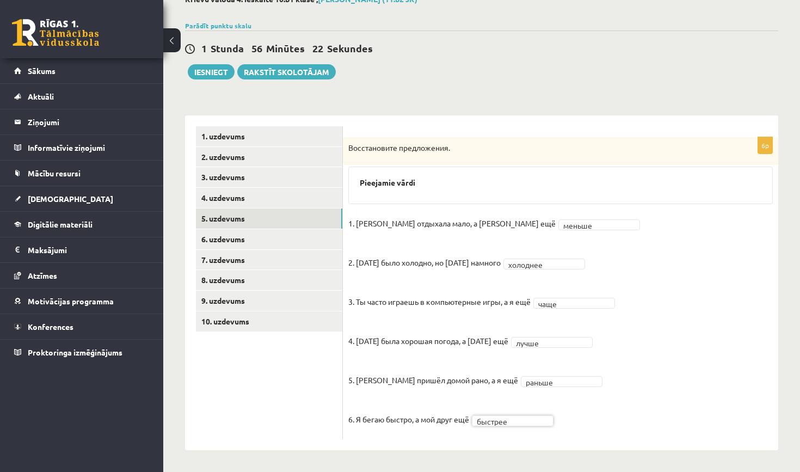
scroll to position [69, 0]
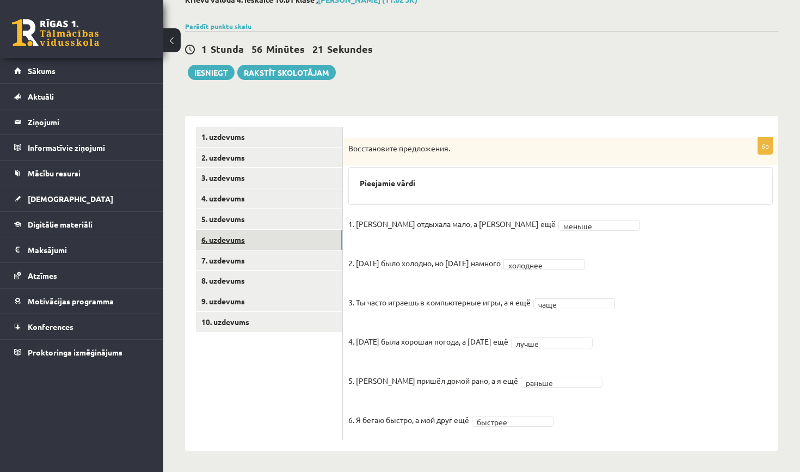
click at [284, 242] on link "6. uzdevums" at bounding box center [269, 240] width 146 height 20
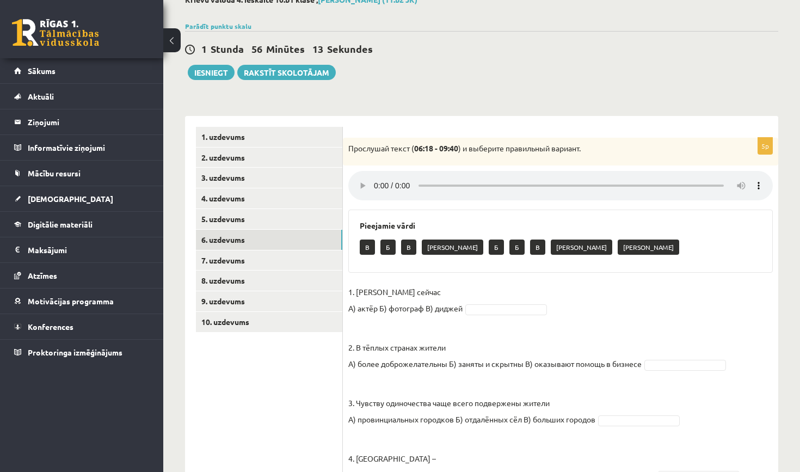
click at [488, 302] on fieldset "1. Хорен сейчас А) актёр Б) фотограф В) диджей 2. В тёплых странах жители А) бо…" at bounding box center [560, 414] width 425 height 261
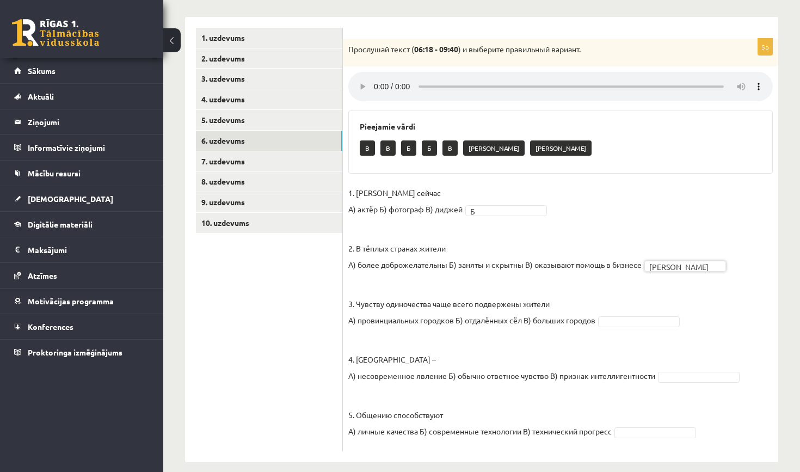
scroll to position [167, 0]
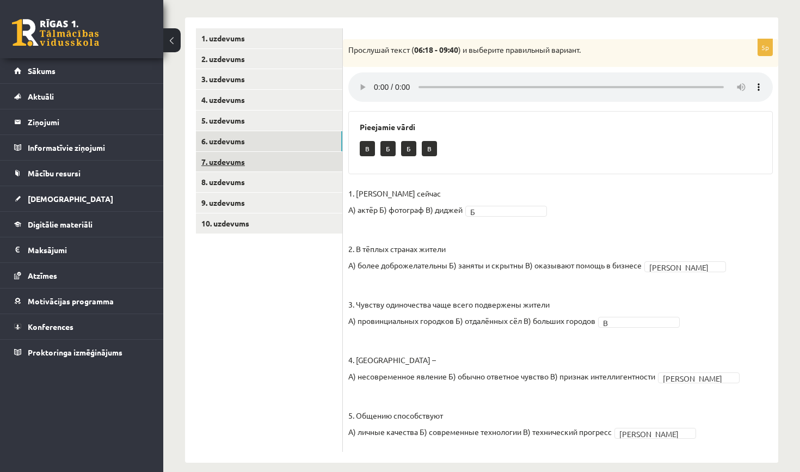
click at [282, 165] on ul "1. uzdevums 2. uzdevums 3. uzdevums 4. uzdevums 5. uzdevums 6. uzdevums 7. uzde…" at bounding box center [269, 240] width 147 height 424
click at [282, 161] on link "7. uzdevums" at bounding box center [269, 162] width 146 height 20
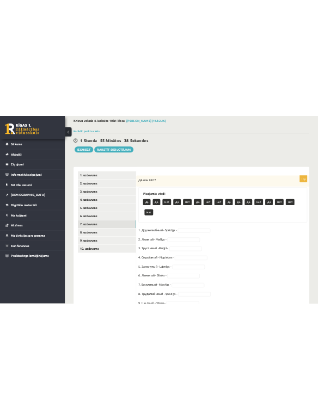
scroll to position [59, 0]
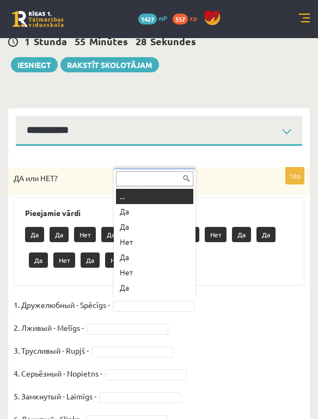
type input "*"
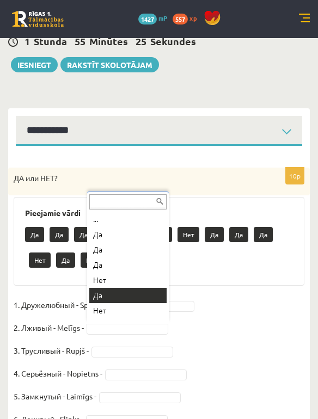
type input "*"
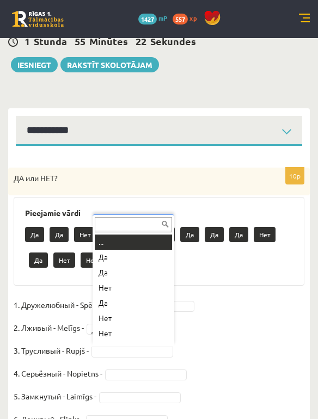
type input "*"
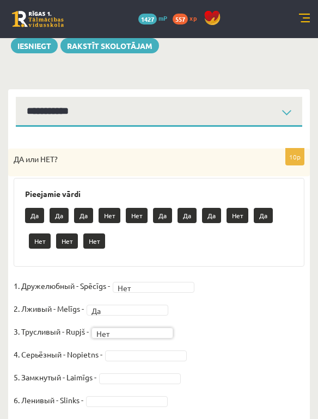
scroll to position [78, 0]
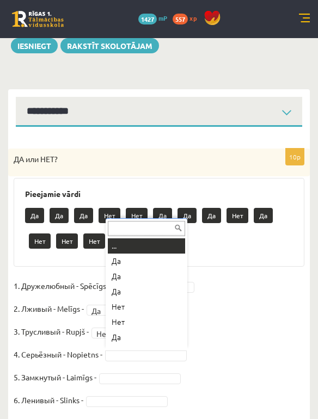
type input "*"
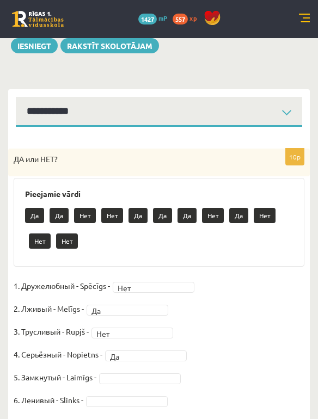
click at [117, 367] on fieldset "1. Дружелюбный - Spēcīgs - Нет *** 2. Лживый - Melīgs - Да ** 3. Трусливый - Ru…" at bounding box center [159, 392] width 291 height 229
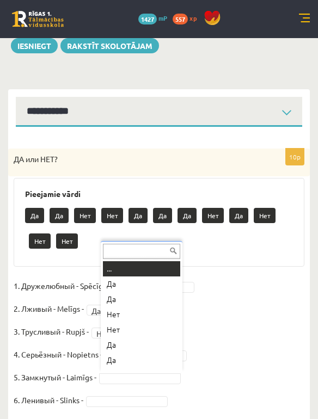
type input "*"
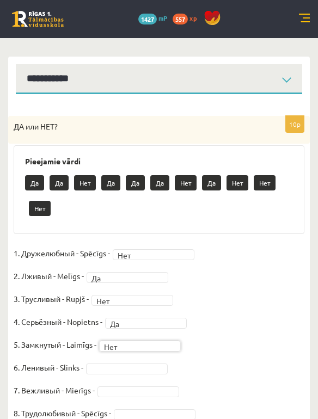
scroll to position [118, 0]
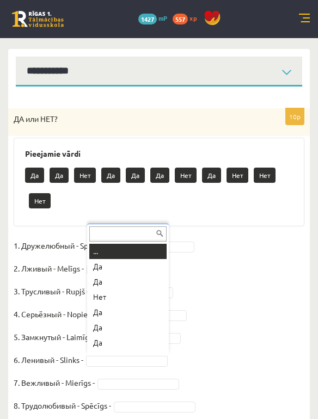
type input "*"
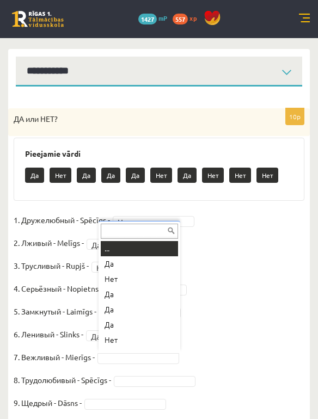
type input "*"
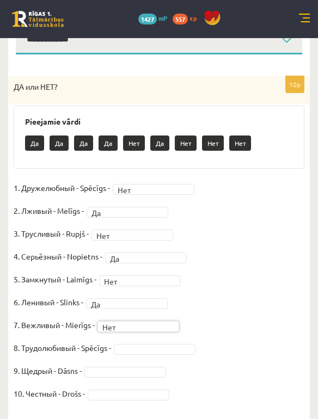
scroll to position [151, 0]
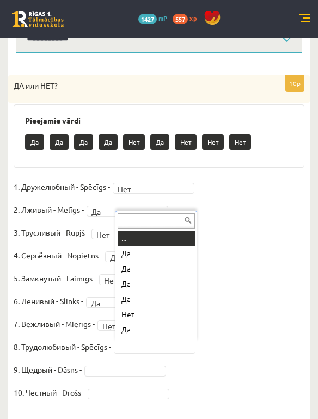
type input "*"
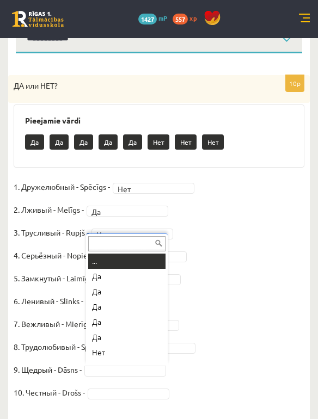
type input "*"
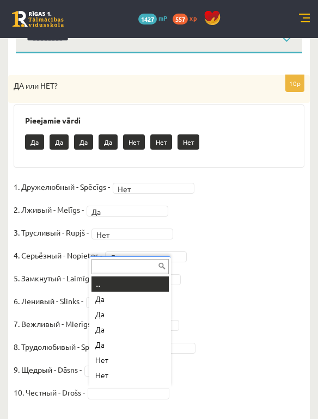
type input "*"
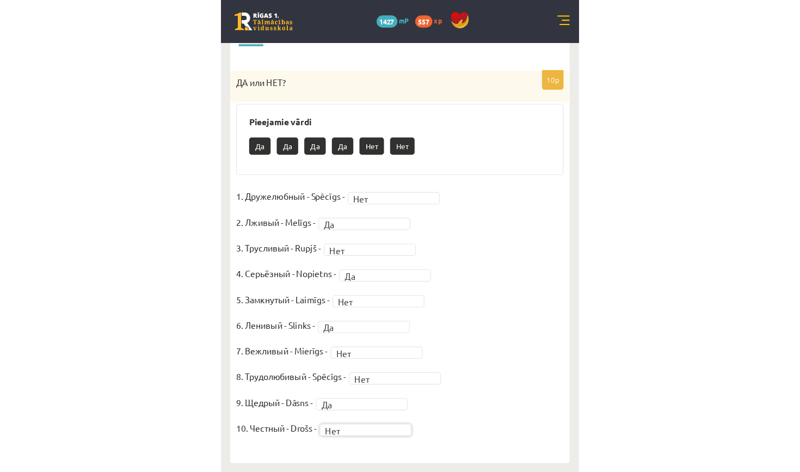
scroll to position [104, 0]
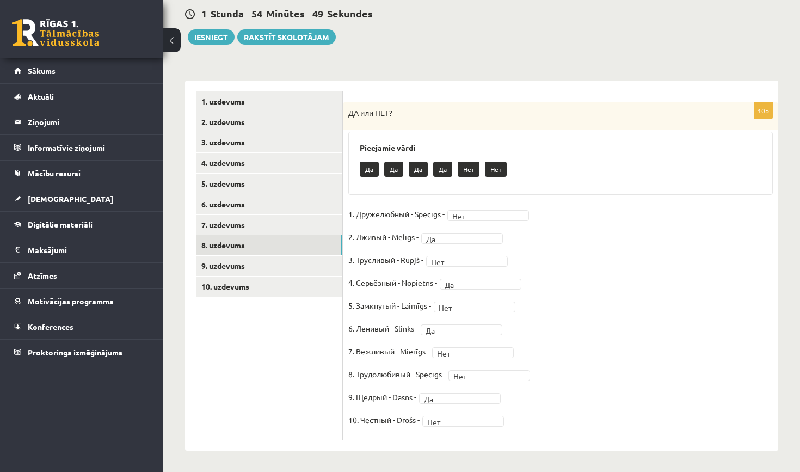
click at [297, 239] on link "8. uzdevums" at bounding box center [269, 245] width 146 height 20
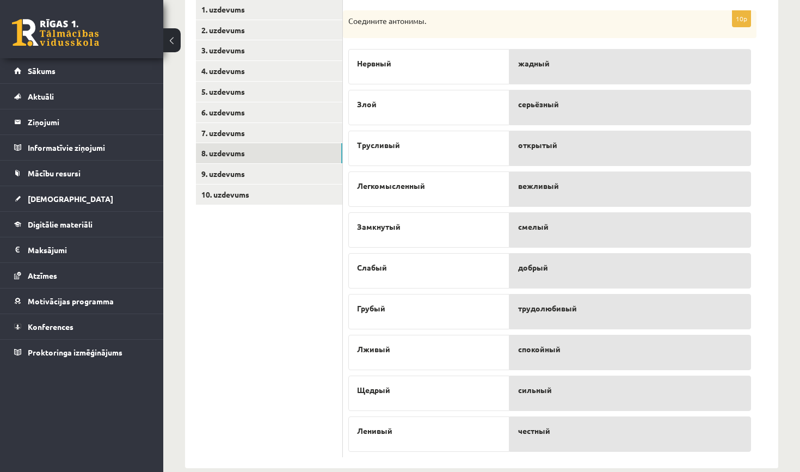
scroll to position [197, 0]
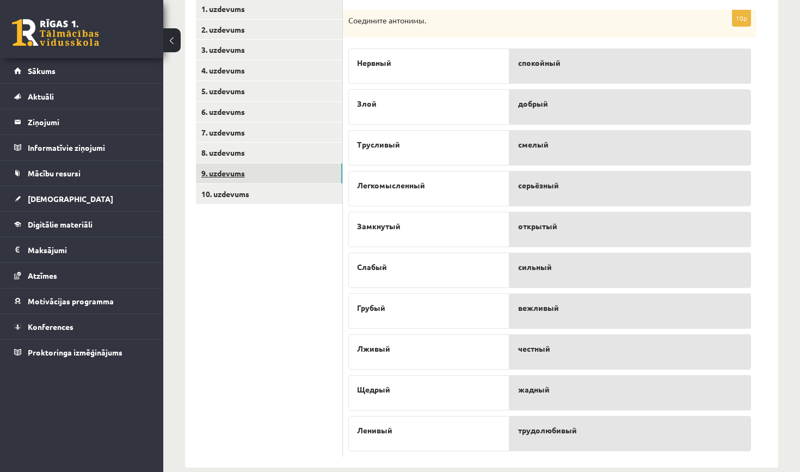
click at [248, 169] on link "9. uzdevums" at bounding box center [269, 173] width 146 height 20
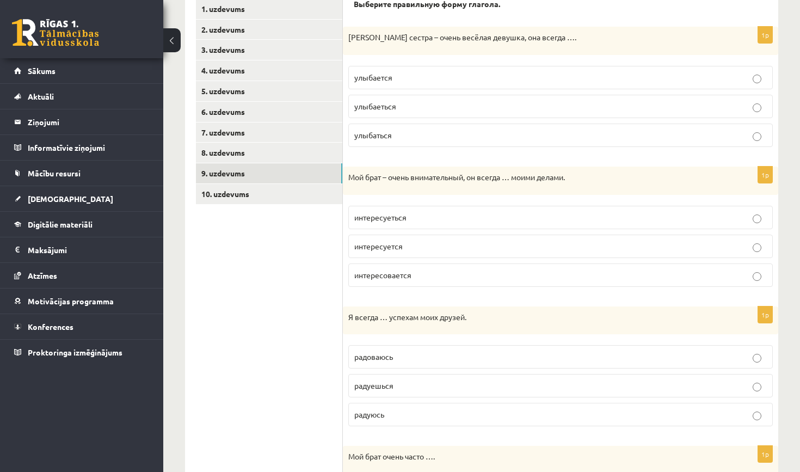
click at [407, 82] on p "улыбается" at bounding box center [560, 77] width 413 height 11
click at [390, 420] on label "радуюсь" at bounding box center [560, 414] width 425 height 23
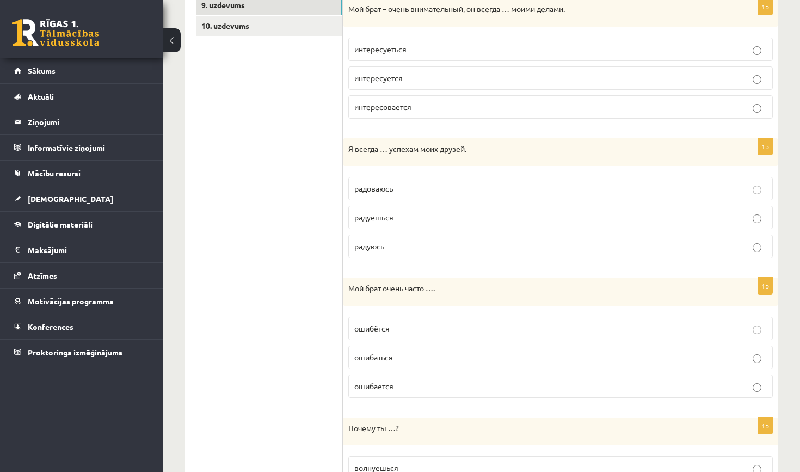
scroll to position [365, 0]
click at [395, 392] on label "ошибается" at bounding box center [560, 386] width 425 height 23
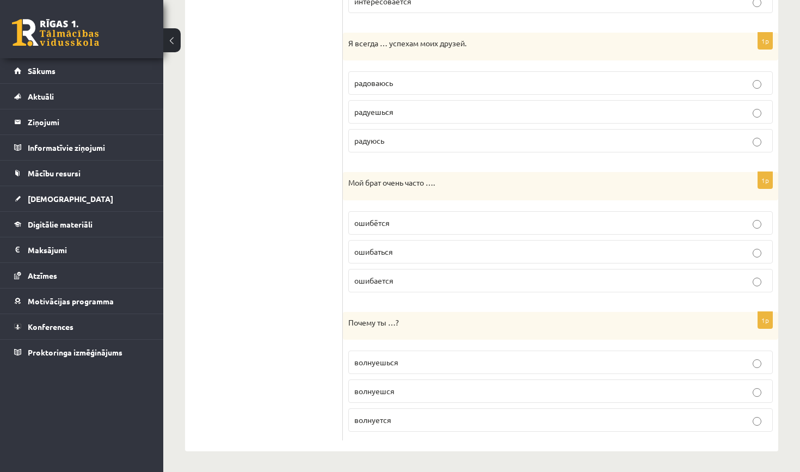
scroll to position [470, 0]
click at [411, 368] on label "волнуешься" at bounding box center [560, 362] width 425 height 23
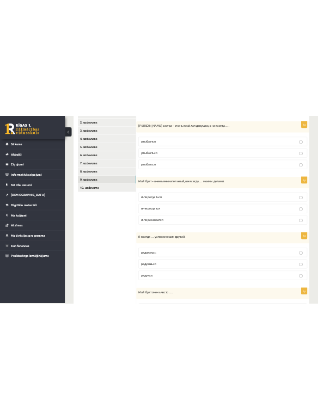
scroll to position [208, 0]
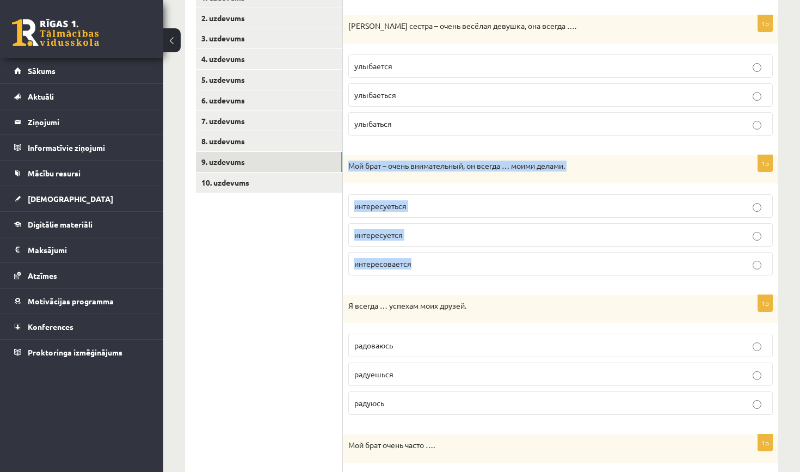
drag, startPoint x: 348, startPoint y: 164, endPoint x: 425, endPoint y: 263, distance: 125.8
click at [425, 263] on div "1p Мой брат – очень внимательный, он всегда … моими делами. интересуеться интер…" at bounding box center [561, 219] width 436 height 129
copy div "Мой брат – очень внимательный, он всегда … моими делами. интересуеться интересу…"
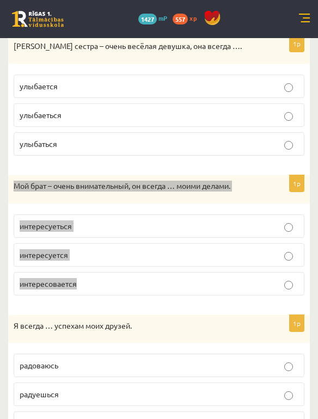
drag, startPoint x: 360, startPoint y: 14, endPoint x: 120, endPoint y: 211, distance: 310.2
click at [120, 211] on fieldset "интересуеться интересуется интересовается" at bounding box center [159, 254] width 291 height 90
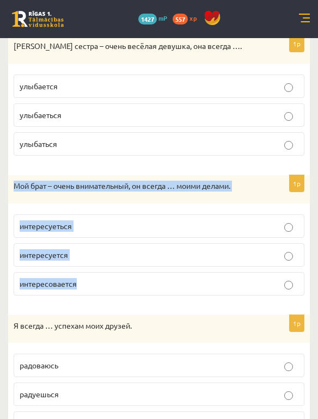
copy div "Мой брат – очень внимательный, он всегда … моими делами. интересуеться интересу…"
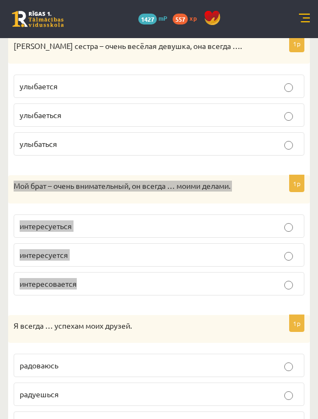
click at [82, 298] on div "1p Мой брат – очень внимательный, он всегда … моими делами. интересуеться интер…" at bounding box center [159, 239] width 302 height 129
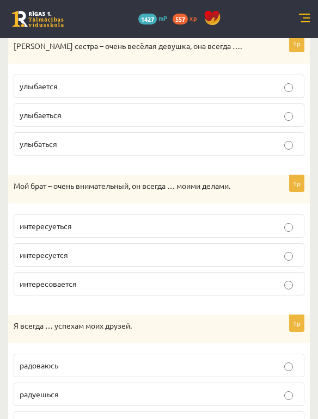
click at [79, 293] on label "интересовается" at bounding box center [159, 283] width 291 height 23
click at [88, 262] on label "интересуется" at bounding box center [159, 254] width 291 height 23
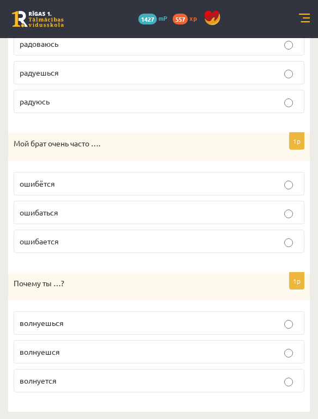
scroll to position [529, 0]
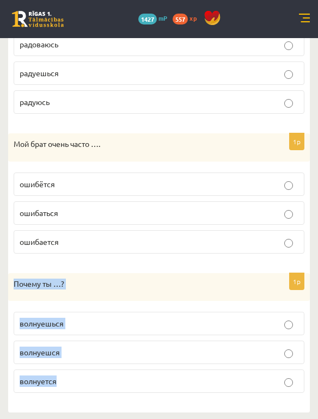
drag, startPoint x: 15, startPoint y: 284, endPoint x: 106, endPoint y: 416, distance: 160.5
copy div "Почему ты …? волнуешься волнуешся волнуется"
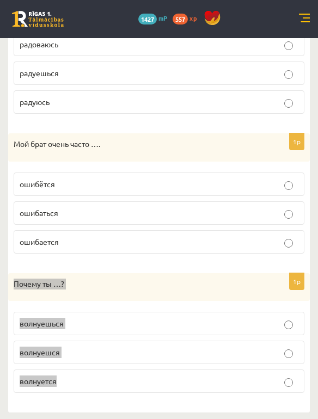
drag, startPoint x: 102, startPoint y: 418, endPoint x: 78, endPoint y: 264, distance: 156.0
click at [78, 264] on form "Выберите правильную форму глагола. 1p Моя сестра – очень весёлая девушка, она в…" at bounding box center [159, 44] width 280 height 716
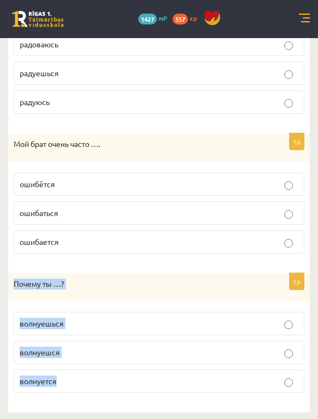
click at [78, 279] on p "Почему ты …?" at bounding box center [132, 284] width 236 height 11
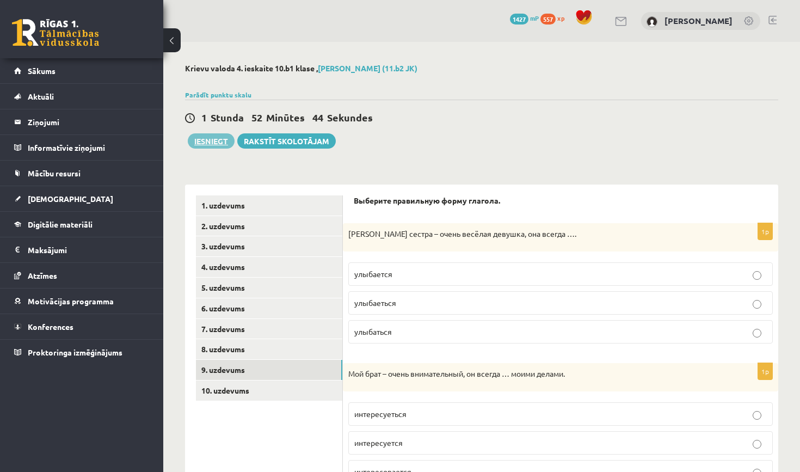
scroll to position [0, 0]
click at [207, 144] on button "Iesniegt" at bounding box center [211, 140] width 47 height 15
click at [293, 385] on link "10. uzdevums" at bounding box center [269, 391] width 146 height 20
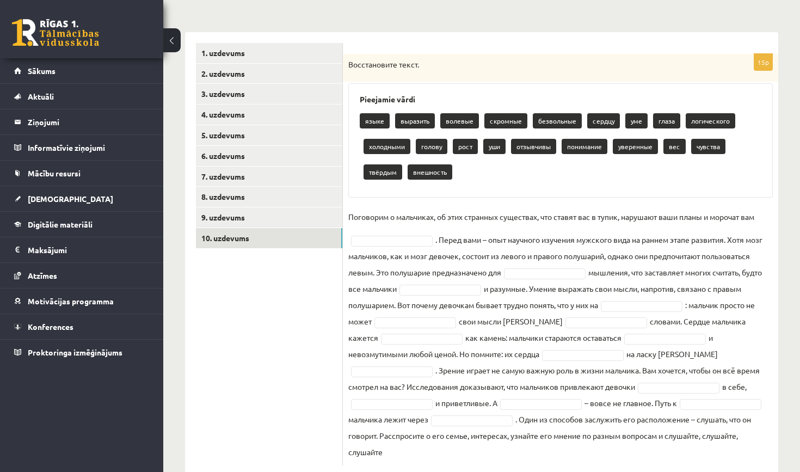
scroll to position [156, 0]
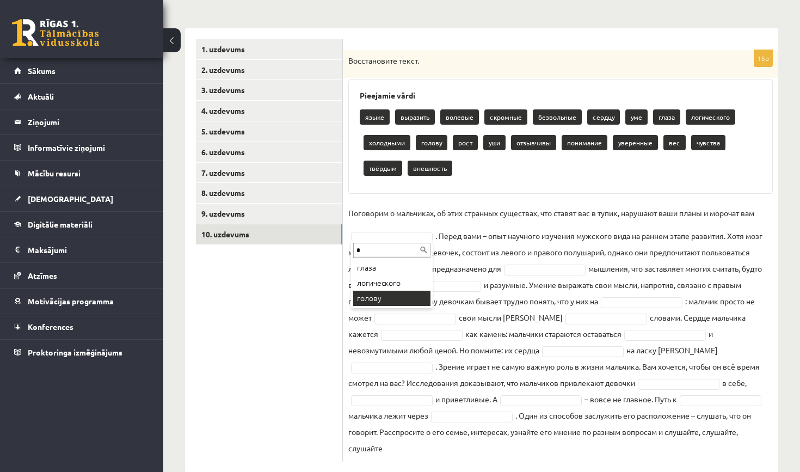
type input "*"
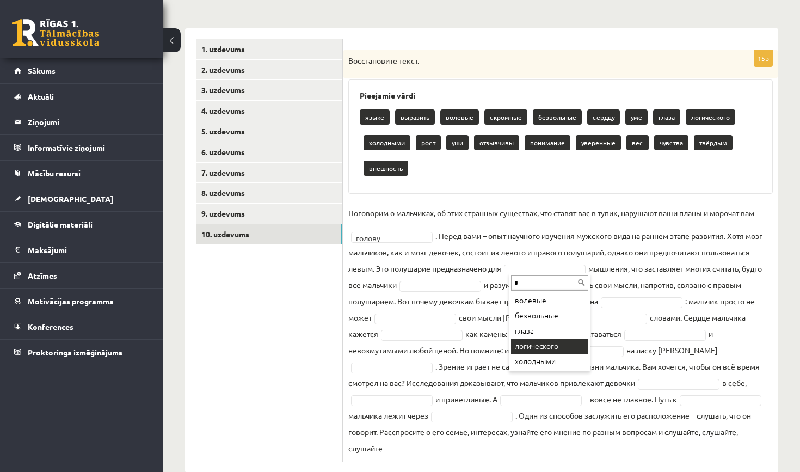
type input "*"
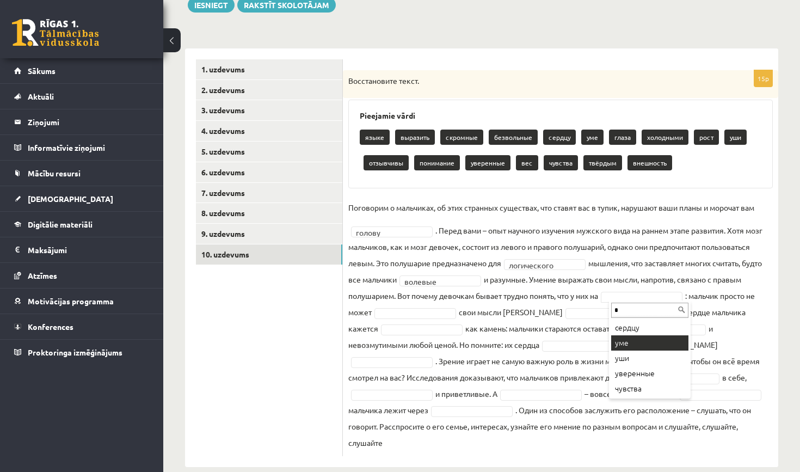
type input "*"
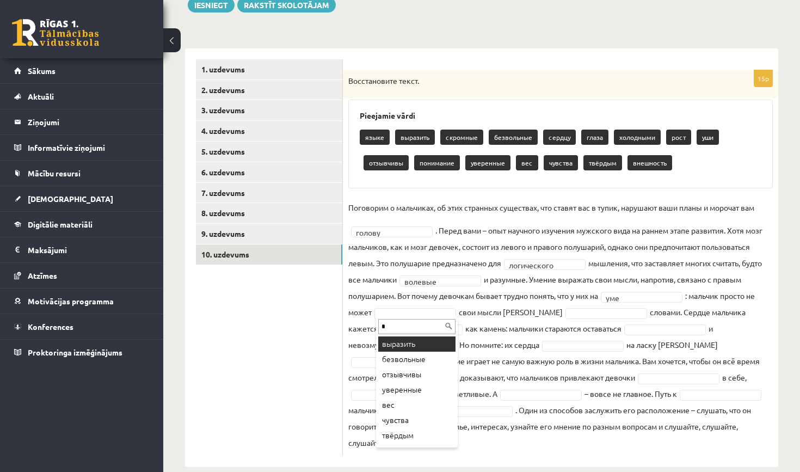
type input "*"
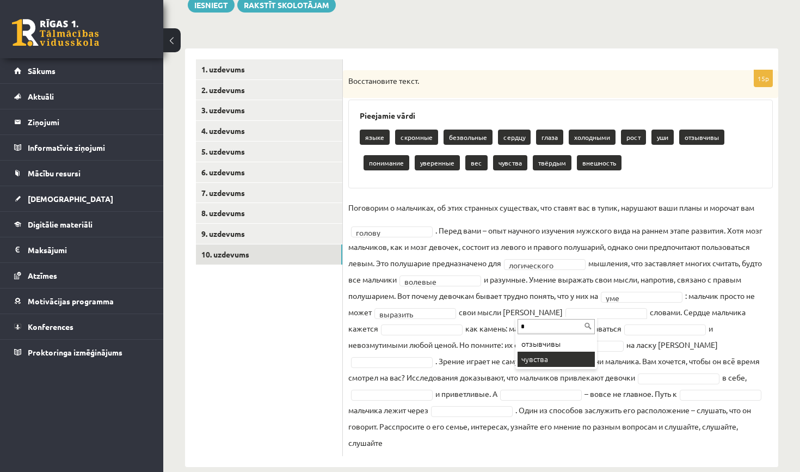
type input "*"
click at [566, 367] on div "* отзывчивы чувства" at bounding box center [557, 343] width 82 height 52
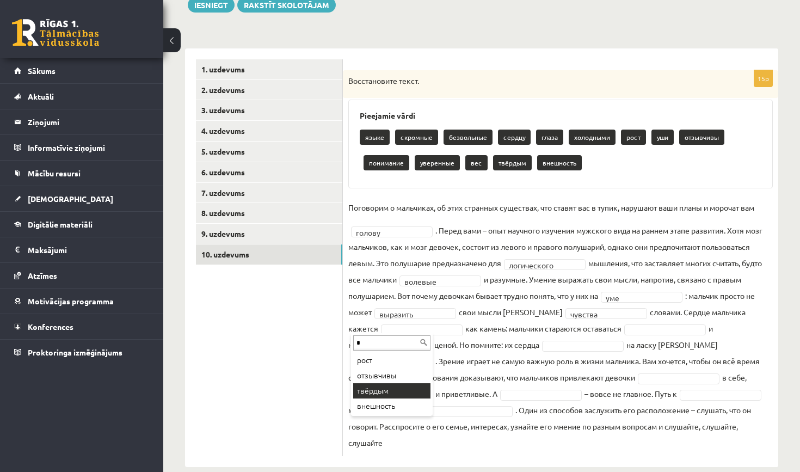
type input "*"
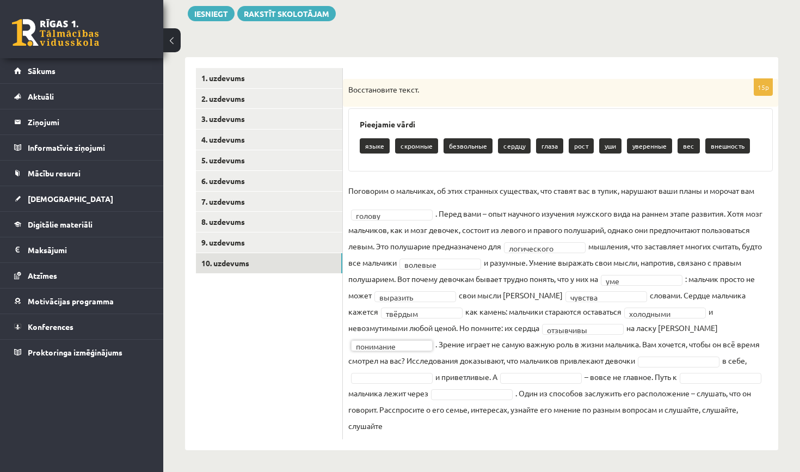
scroll to position [111, 0]
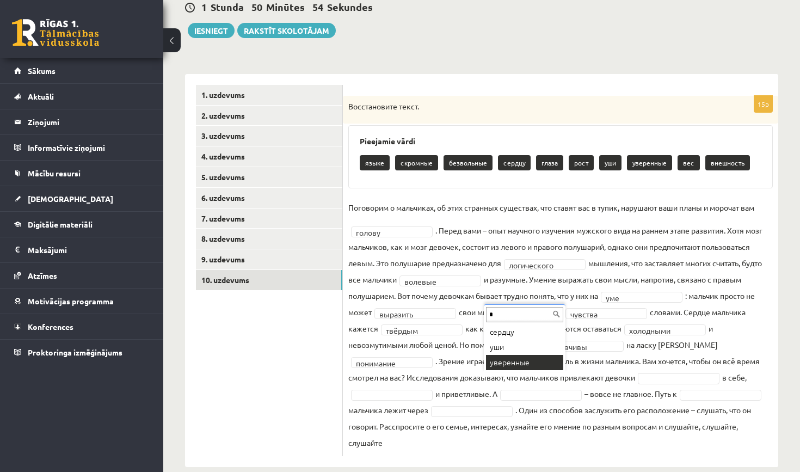
type input "*"
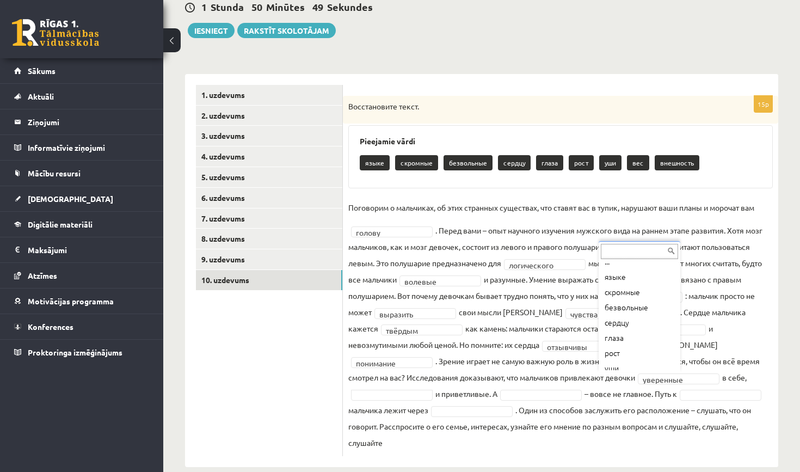
scroll to position [3, 0]
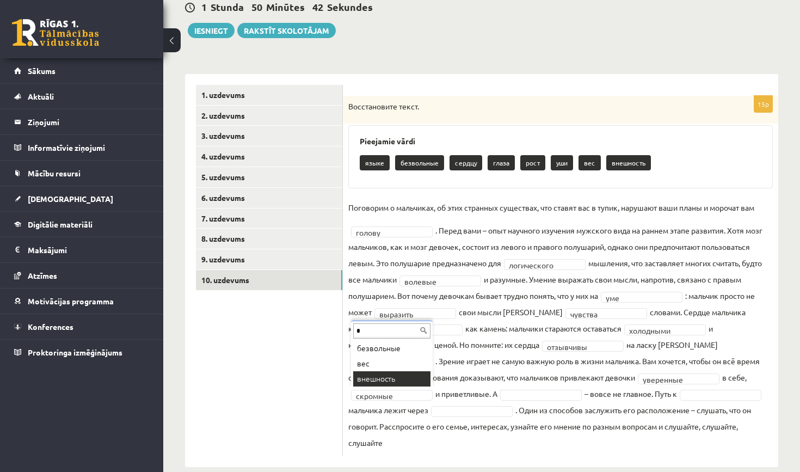
type input "*"
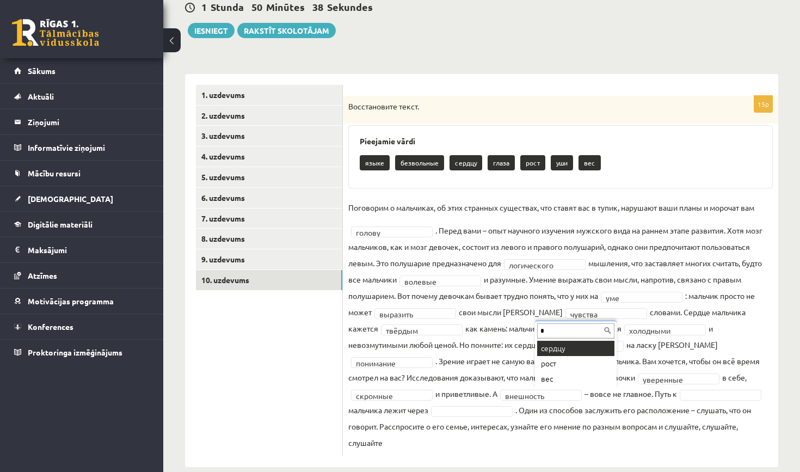
type input "*"
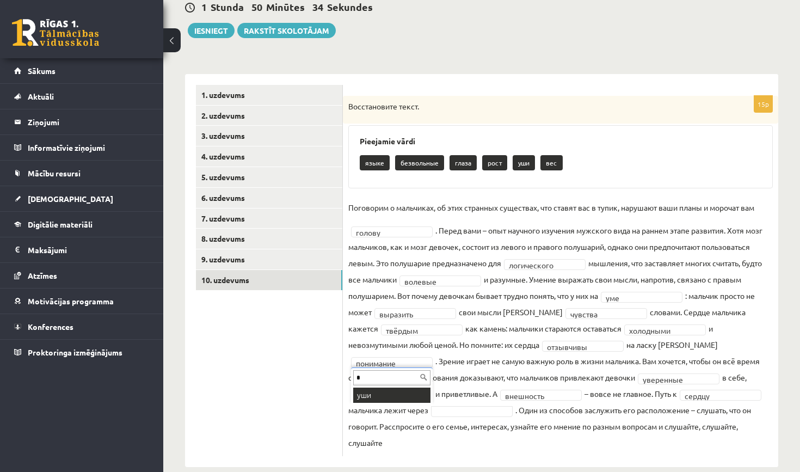
type input "*"
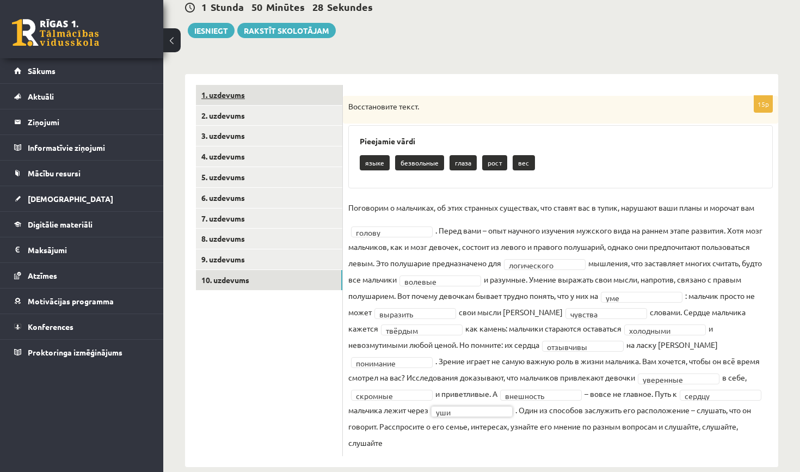
click at [229, 99] on link "1. uzdevums" at bounding box center [269, 95] width 146 height 20
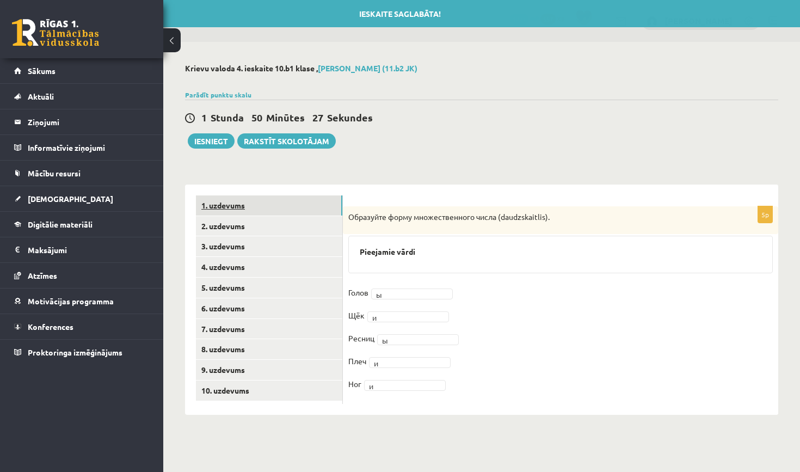
scroll to position [0, 0]
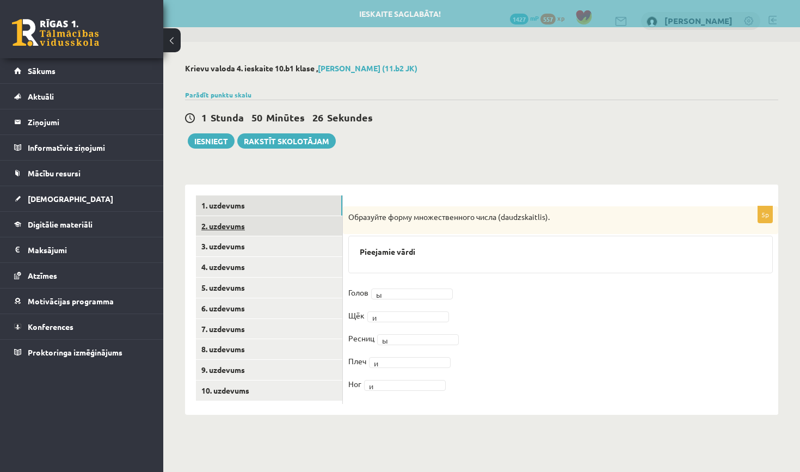
click at [257, 227] on link "2. uzdevums" at bounding box center [269, 226] width 146 height 20
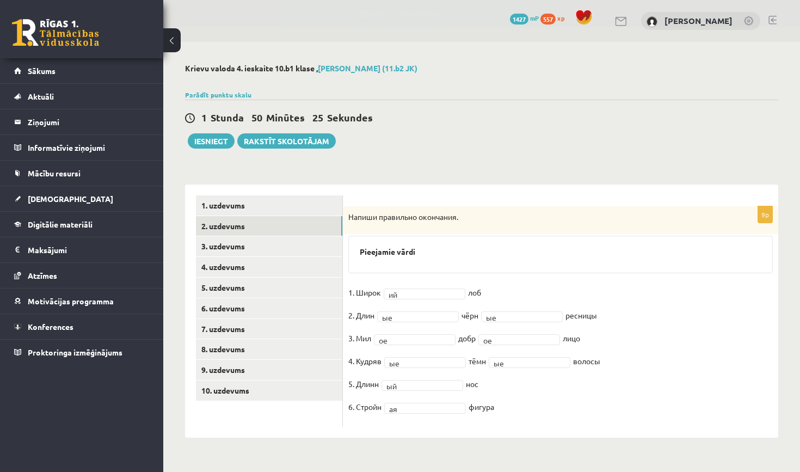
click at [263, 255] on ul "1. uzdevums 2. uzdevums 3. uzdevums 4. uzdevums 5. uzdevums 6. uzdevums 7. uzde…" at bounding box center [269, 310] width 147 height 231
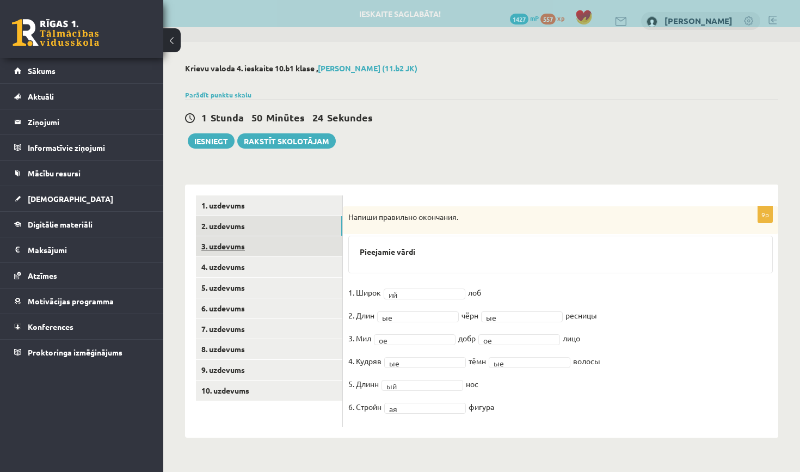
click at [260, 247] on link "3. uzdevums" at bounding box center [269, 246] width 146 height 20
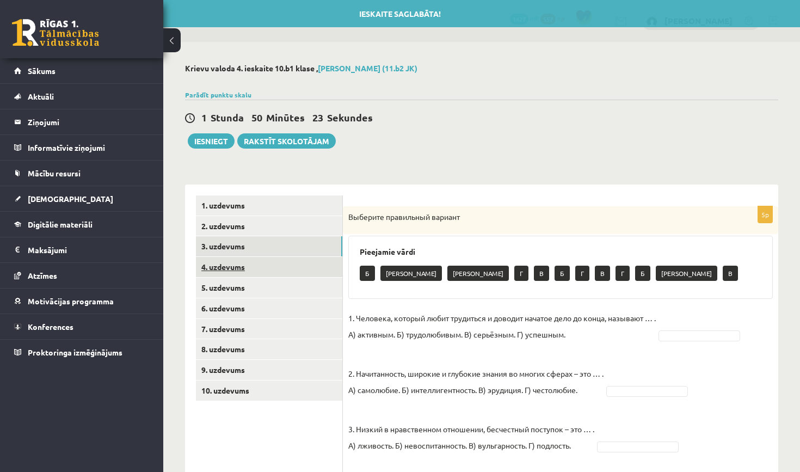
click at [262, 269] on link "4. uzdevums" at bounding box center [269, 267] width 146 height 20
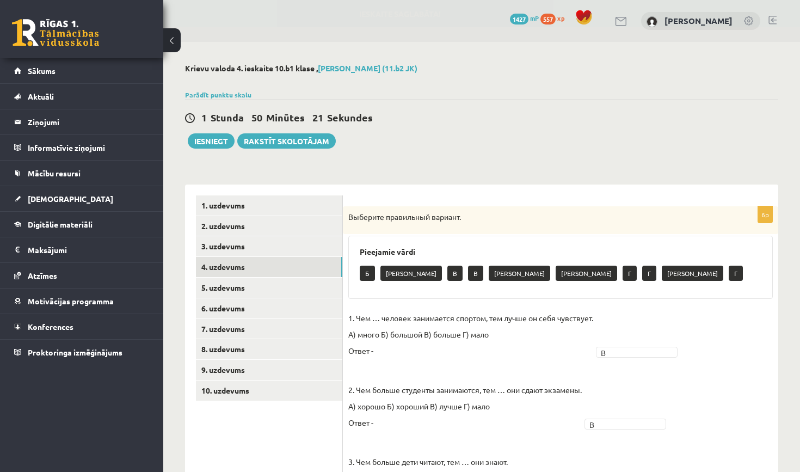
click at [261, 255] on ul "1. uzdevums 2. uzdevums 3. uzdevums 4. uzdevums 5. uzdevums 6. uzdevums 7. uzde…" at bounding box center [269, 462] width 147 height 535
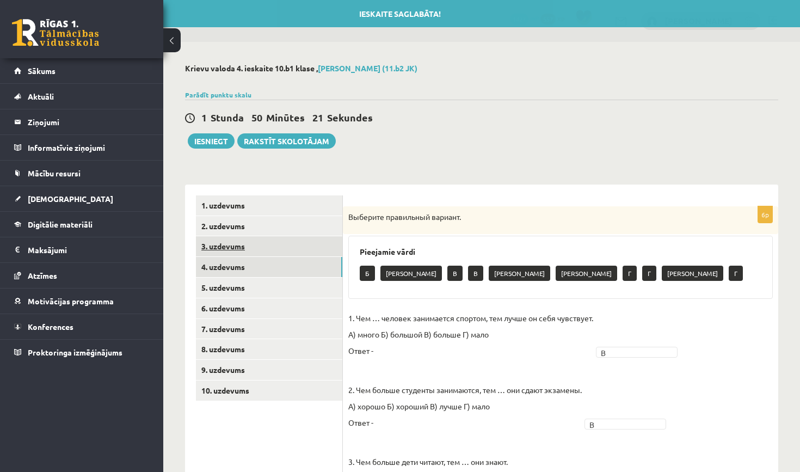
click at [262, 248] on link "3. uzdevums" at bounding box center [269, 246] width 146 height 20
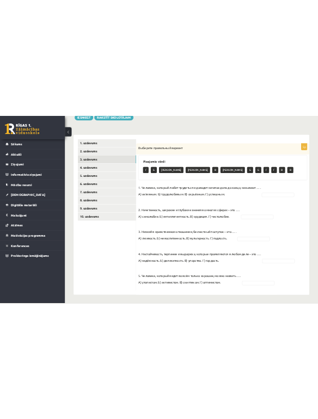
scroll to position [137, 0]
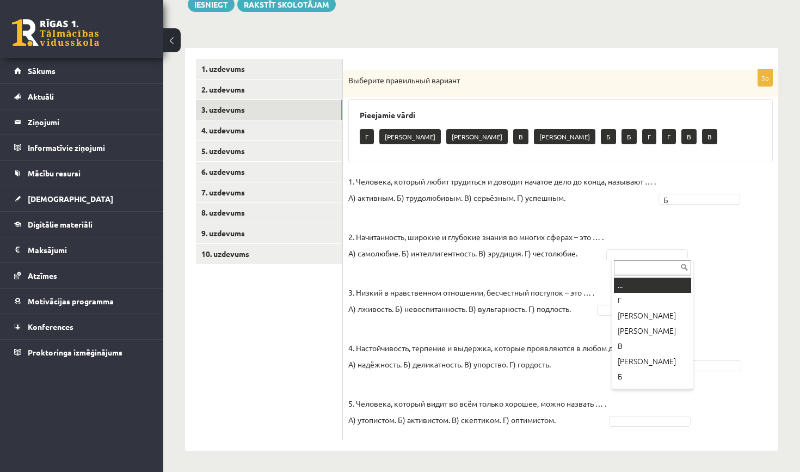
type input "*"
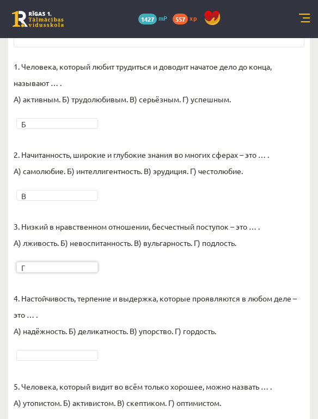
scroll to position [298, 0]
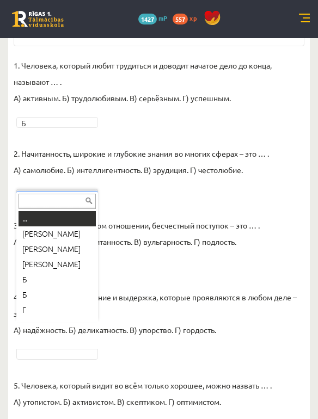
type input "*"
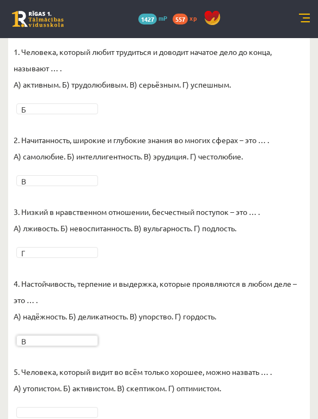
scroll to position [310, 0]
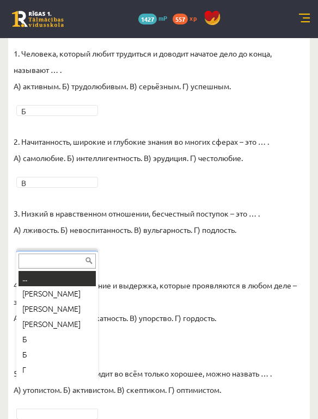
type input "*"
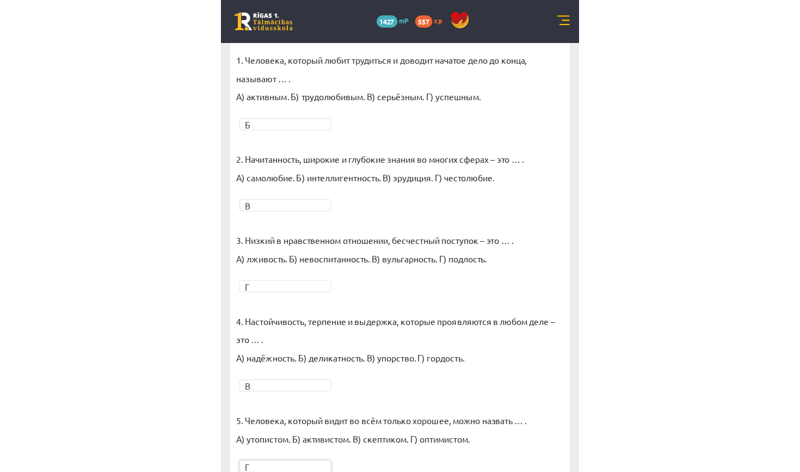
scroll to position [137, 0]
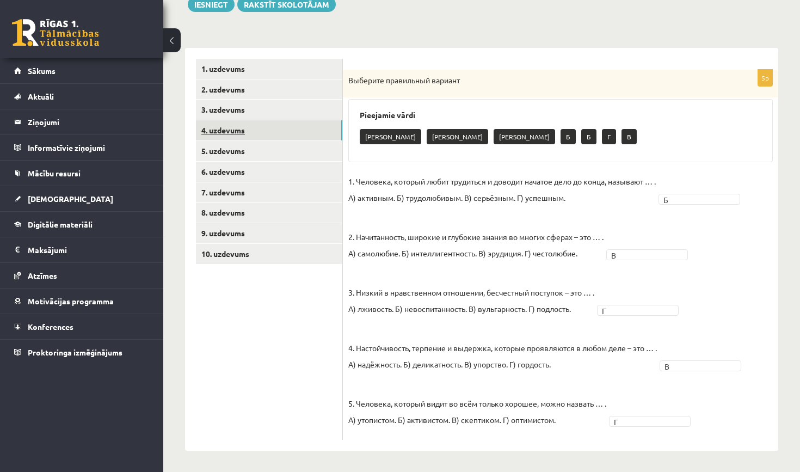
click at [269, 130] on link "4. uzdevums" at bounding box center [269, 130] width 146 height 20
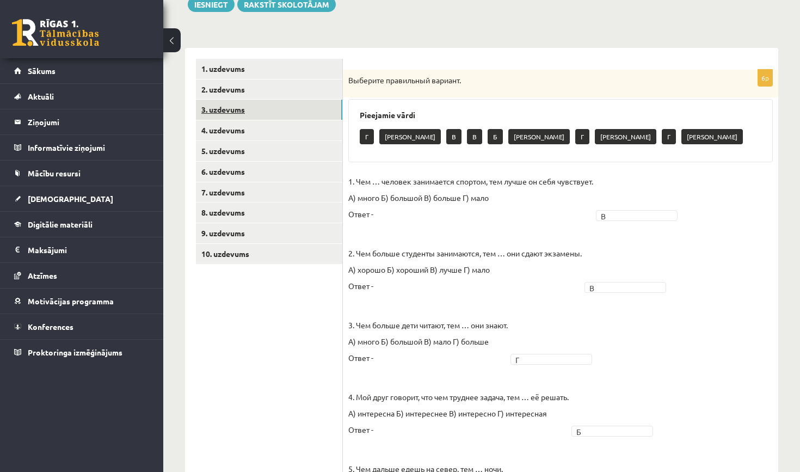
click at [274, 110] on link "3. uzdevums" at bounding box center [269, 110] width 146 height 20
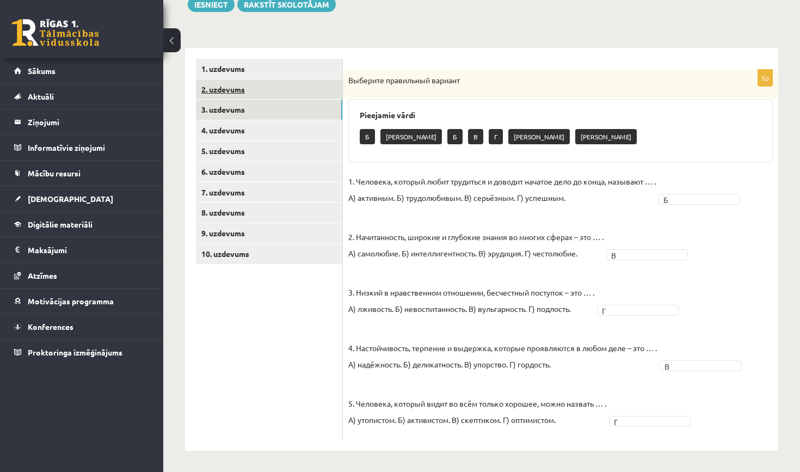
click at [274, 85] on link "2. uzdevums" at bounding box center [269, 89] width 146 height 20
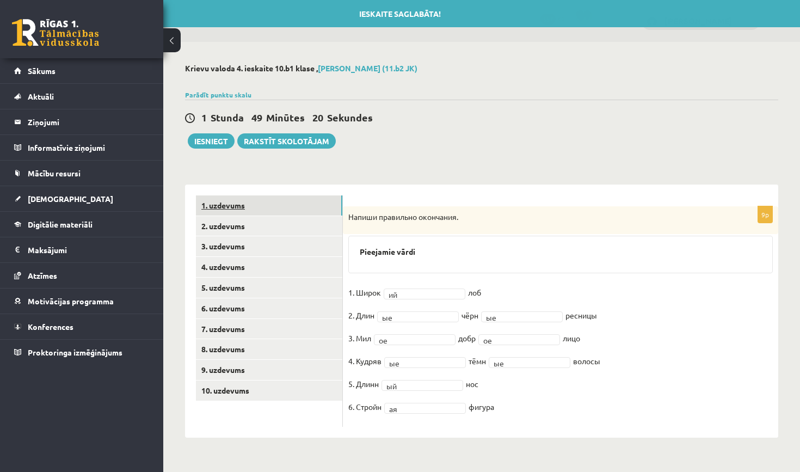
click at [272, 211] on link "1. uzdevums" at bounding box center [269, 205] width 146 height 20
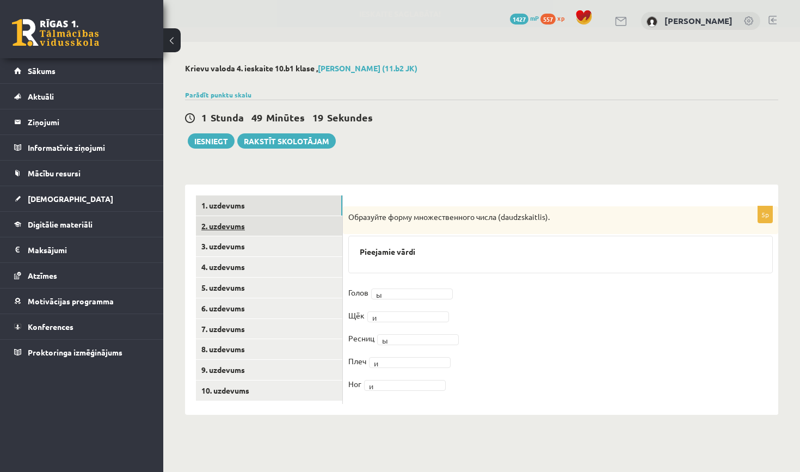
click at [279, 232] on link "2. uzdevums" at bounding box center [269, 226] width 146 height 20
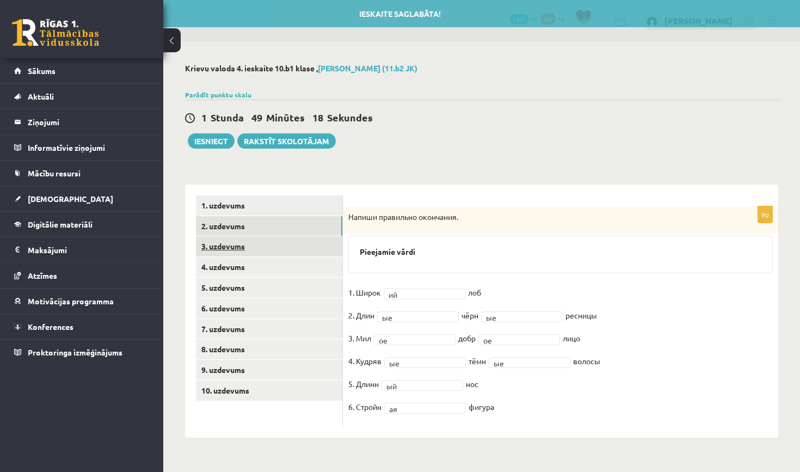
click at [287, 249] on link "3. uzdevums" at bounding box center [269, 246] width 146 height 20
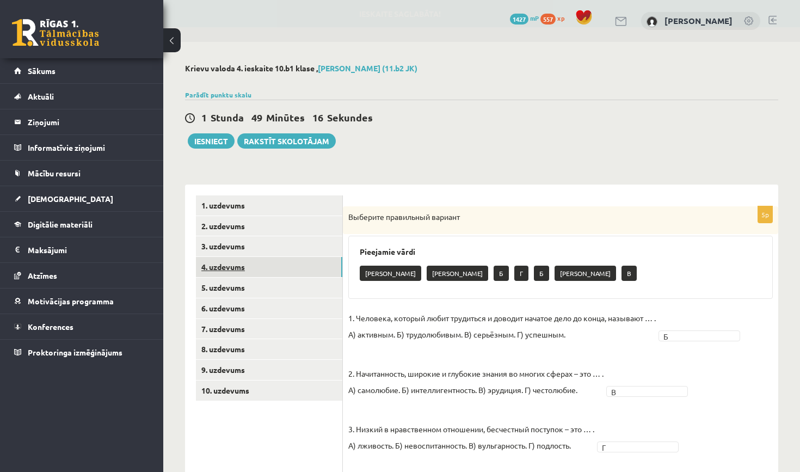
click at [286, 269] on link "4. uzdevums" at bounding box center [269, 267] width 146 height 20
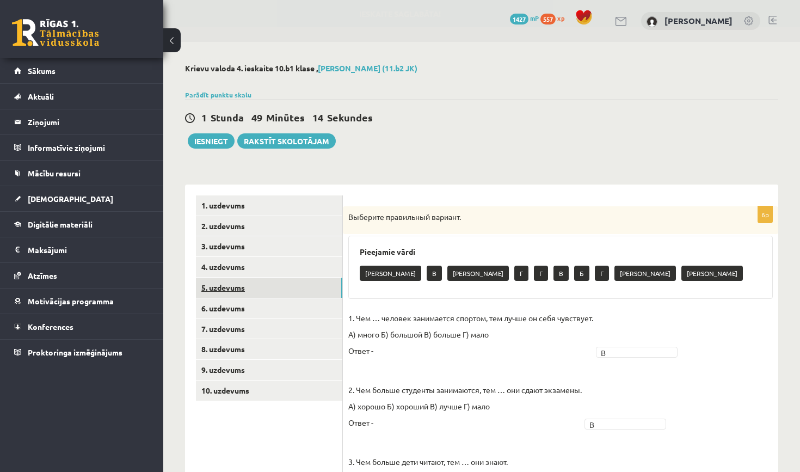
click at [285, 286] on link "5. uzdevums" at bounding box center [269, 288] width 146 height 20
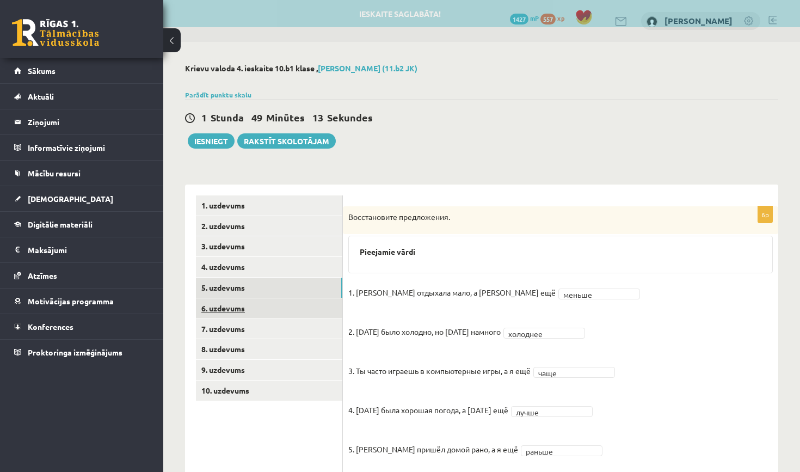
click at [287, 304] on link "6. uzdevums" at bounding box center [269, 308] width 146 height 20
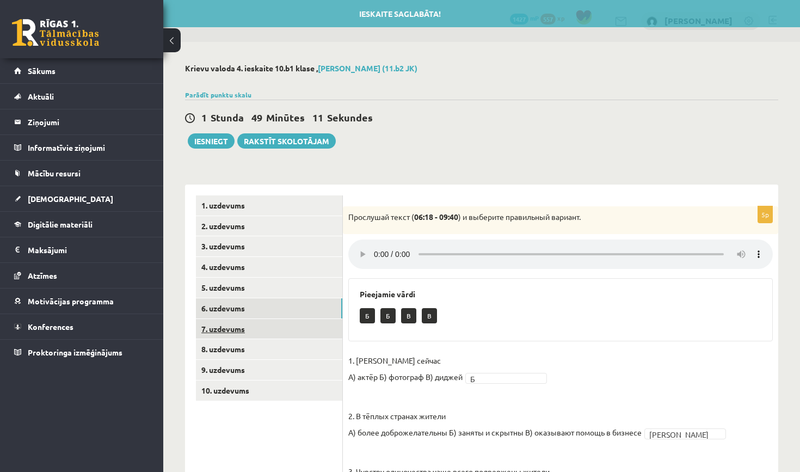
click at [289, 334] on link "7. uzdevums" at bounding box center [269, 329] width 146 height 20
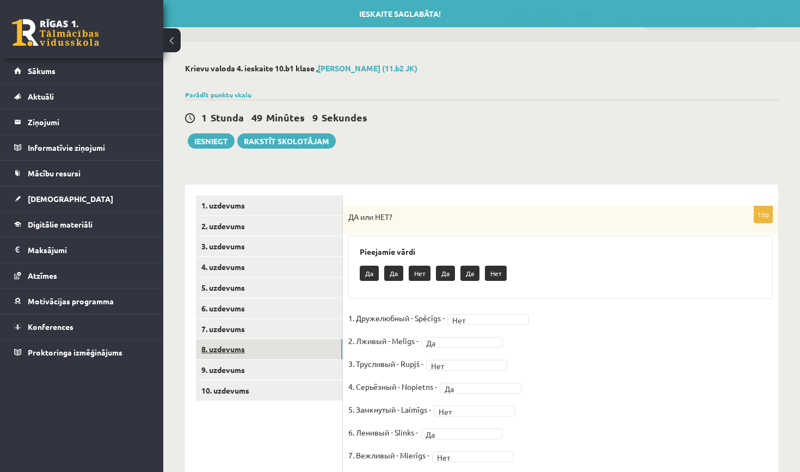
click at [289, 351] on link "8. uzdevums" at bounding box center [269, 349] width 146 height 20
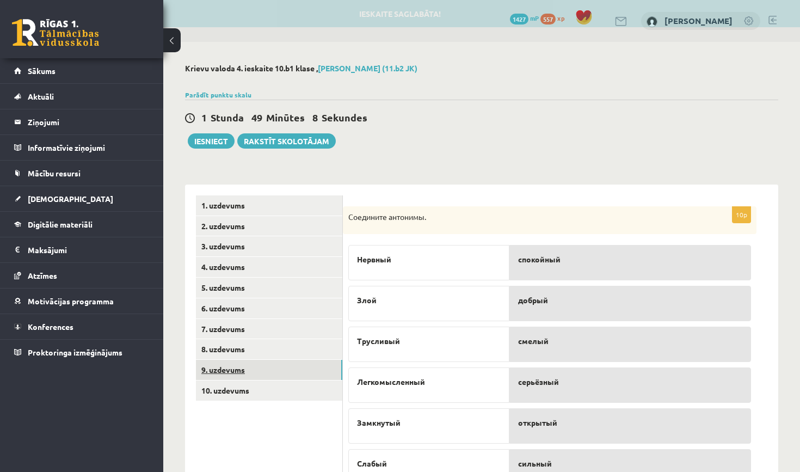
click at [291, 369] on link "9. uzdevums" at bounding box center [269, 370] width 146 height 20
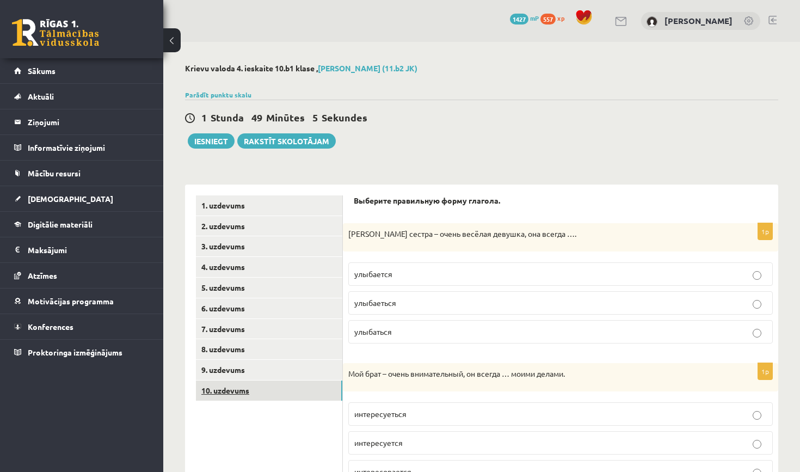
click at [290, 381] on link "10. uzdevums" at bounding box center [269, 391] width 146 height 20
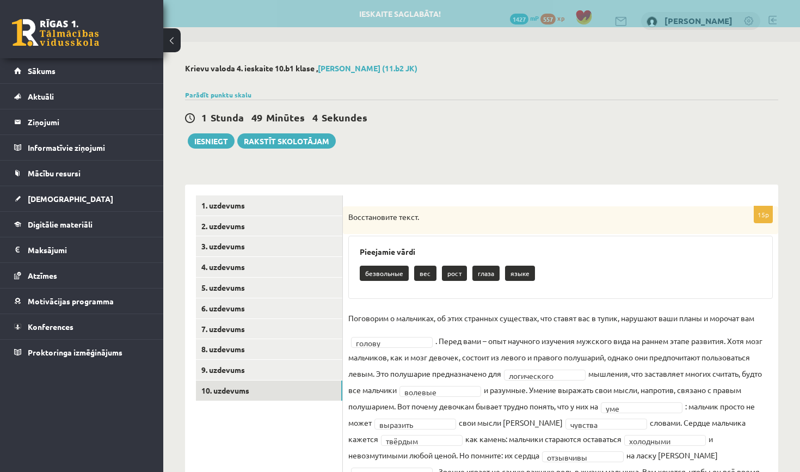
click at [279, 336] on ul "1. uzdevums 2. uzdevums 3. uzdevums 4. uzdevums 5. uzdevums 6. uzdevums 7. uzde…" at bounding box center [269, 380] width 147 height 371
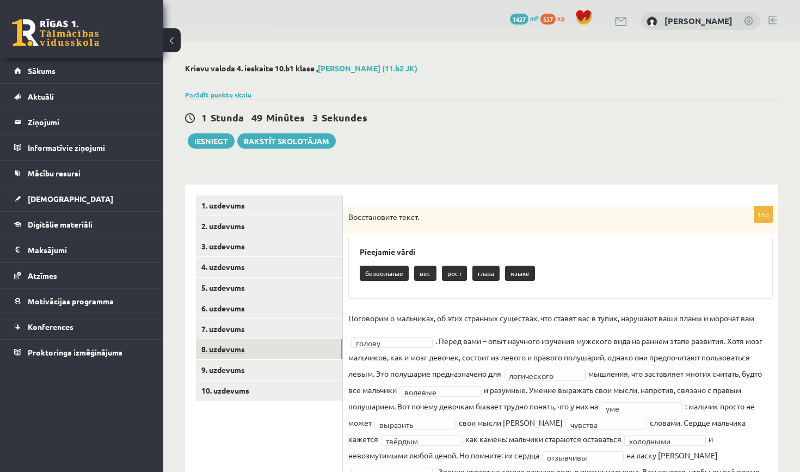
click at [279, 344] on link "8. uzdevums" at bounding box center [269, 349] width 146 height 20
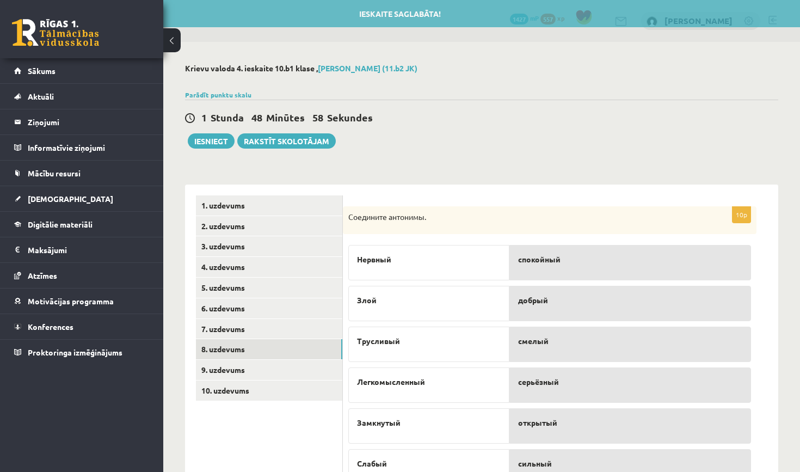
click at [211, 131] on div "1 Stunda 48 Minūtes 58 Sekundes Ieskaite saglabāta! Iesniegt Rakstīt skolotājam" at bounding box center [481, 124] width 593 height 49
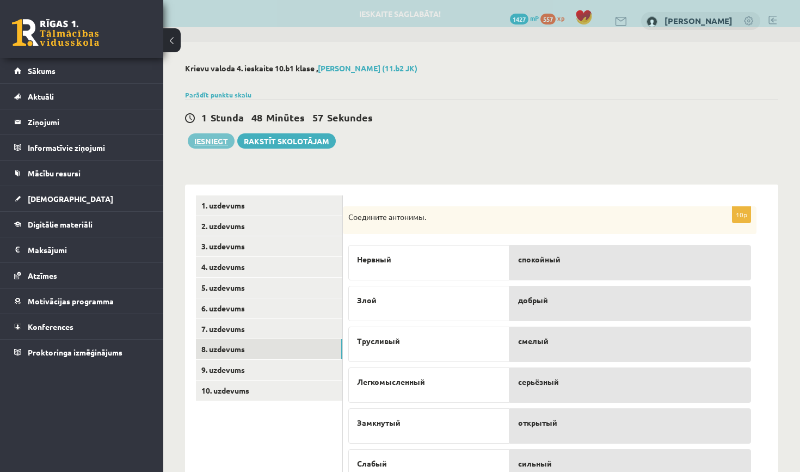
click at [219, 138] on button "Iesniegt" at bounding box center [211, 140] width 47 height 15
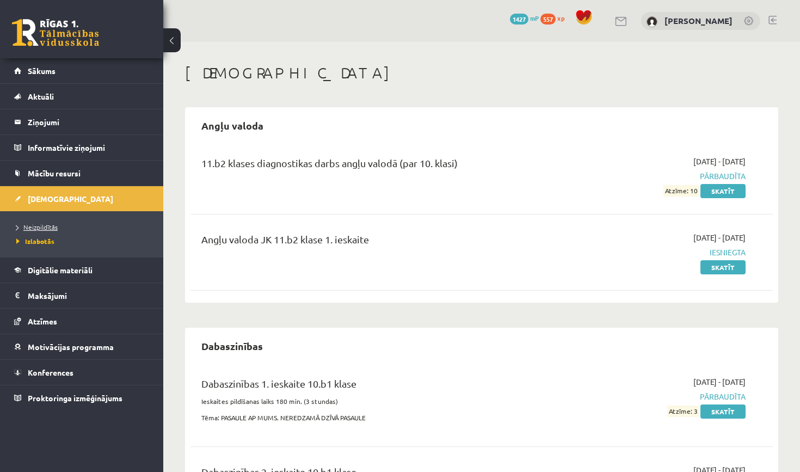
click at [79, 225] on link "Neizpildītās" at bounding box center [84, 227] width 136 height 10
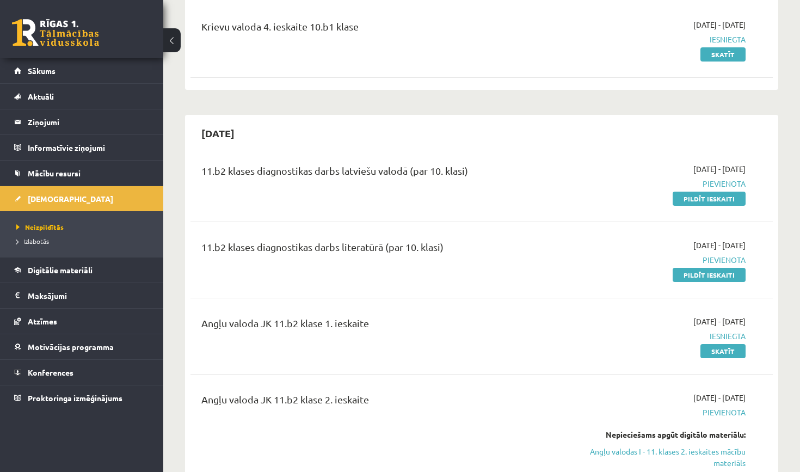
scroll to position [458, 0]
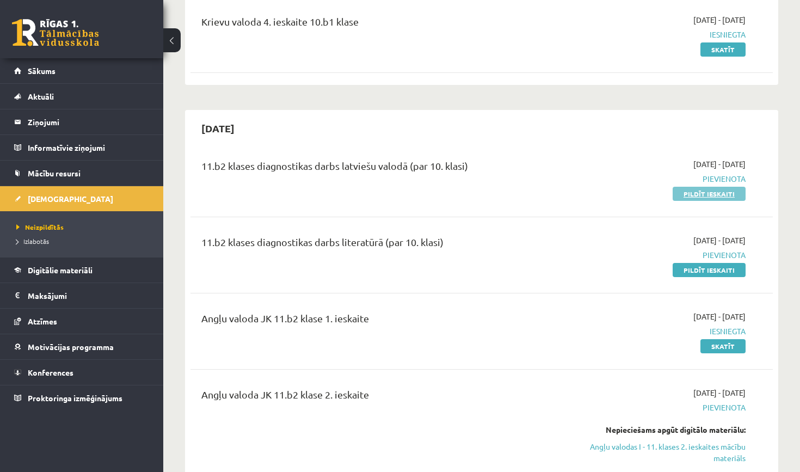
click at [699, 190] on link "Pildīt ieskaiti" at bounding box center [709, 194] width 73 height 14
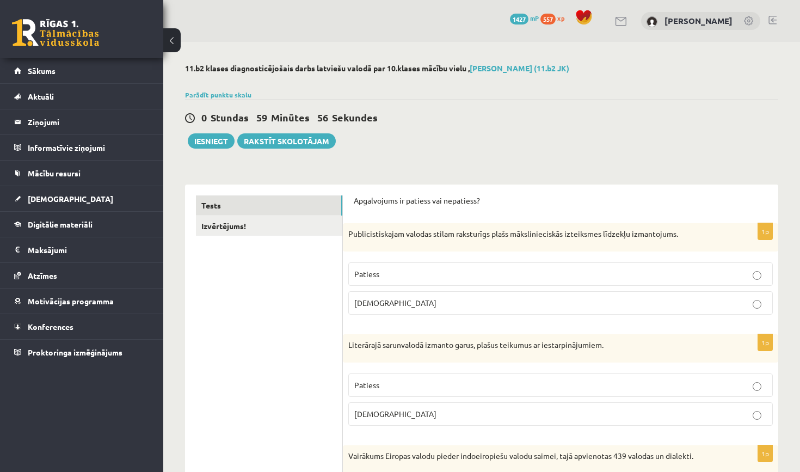
click at [480, 199] on p "Apgalvojums ir patiess vai nepatiess?" at bounding box center [561, 200] width 414 height 11
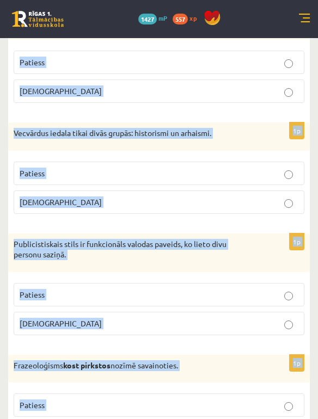
scroll to position [1766, 0]
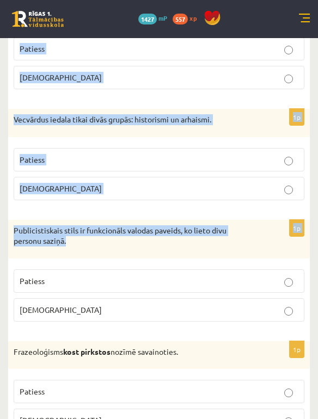
drag, startPoint x: 15, startPoint y: 261, endPoint x: 82, endPoint y: 272, distance: 68.4
click at [82, 272] on form "Apgalvojums ir patiess vai nepatiess? 1p Publicistiskajam valodas stilam rakstu…" at bounding box center [159, 195] width 280 height 3473
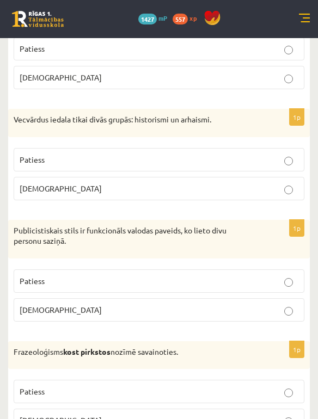
click at [82, 330] on div "1p Publicistiskais stils ir funkcionāls valodas paveids, ko lieto divu personu …" at bounding box center [159, 275] width 302 height 111
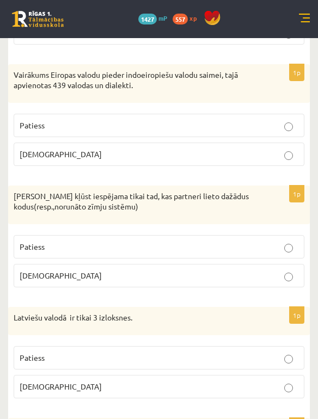
scroll to position [483, 0]
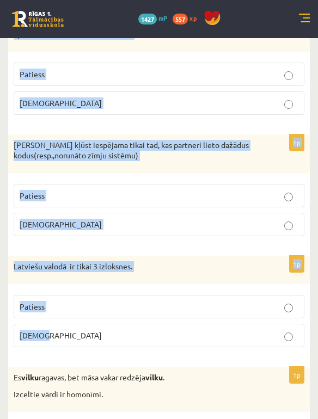
drag, startPoint x: 14, startPoint y: 137, endPoint x: 68, endPoint y: 348, distance: 217.3
copy form "Publicistiskajam valodas stilam raksturīgs plašs mākslinieciskās izteiksmes līd…"
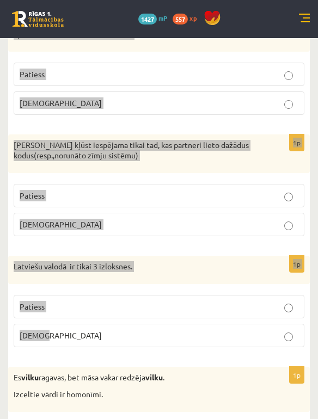
click at [109, 347] on div "1p Latviešu valodā ir tikai 3 izloksnes. Patiess [DEMOGRAPHIC_DATA]" at bounding box center [159, 306] width 302 height 100
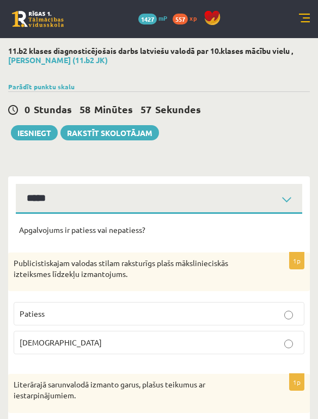
scroll to position [0, 0]
click at [59, 346] on p "[DEMOGRAPHIC_DATA]" at bounding box center [159, 342] width 279 height 11
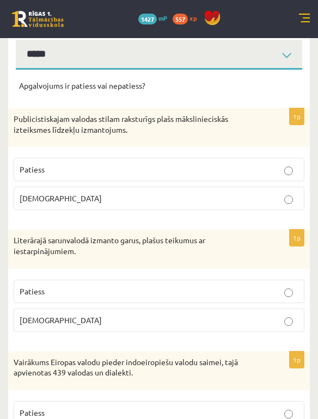
scroll to position [148, 0]
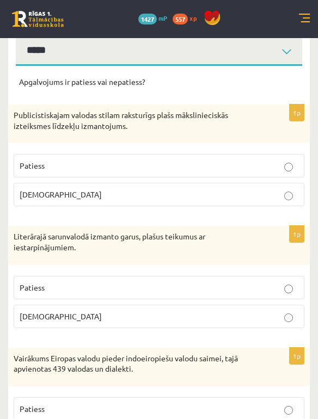
click at [57, 308] on label "[DEMOGRAPHIC_DATA]" at bounding box center [159, 316] width 291 height 23
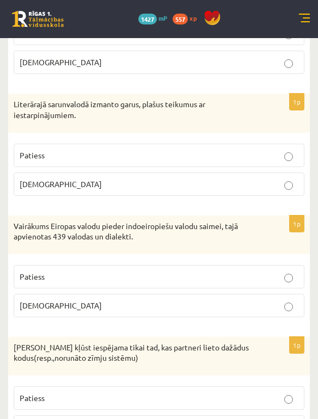
scroll to position [280, 0]
click at [54, 279] on p "Patiess" at bounding box center [159, 277] width 279 height 11
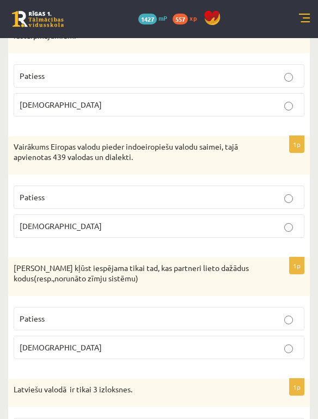
scroll to position [359, 0]
click at [47, 342] on p "[DEMOGRAPHIC_DATA]" at bounding box center [159, 347] width 279 height 11
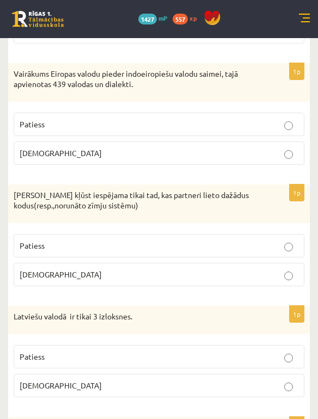
scroll to position [436, 0]
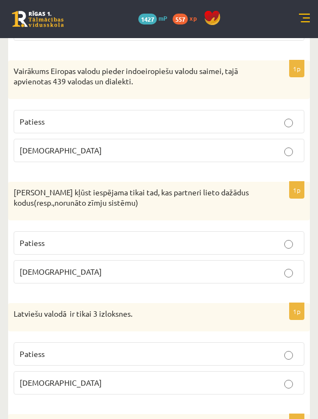
click at [54, 356] on label "Patiess" at bounding box center [159, 353] width 291 height 23
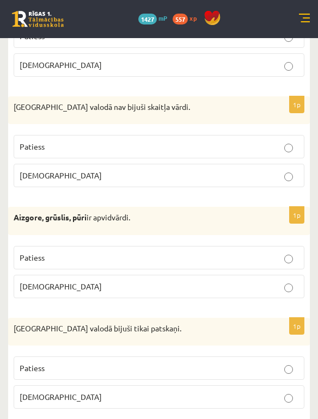
scroll to position [1169, 0]
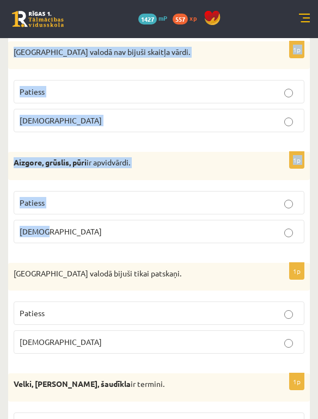
drag, startPoint x: 13, startPoint y: 240, endPoint x: 76, endPoint y: 228, distance: 63.7
copy form "Es vilku ragavas, bet māsa vakar redzēja vilku . Izceltie vārdi ir homonīmi. Pa…"
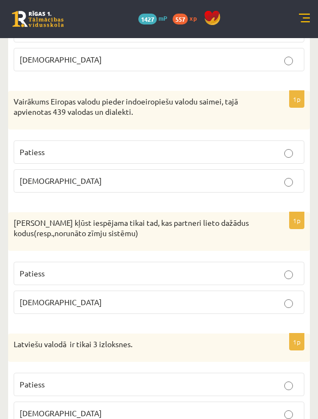
scroll to position [341, 0]
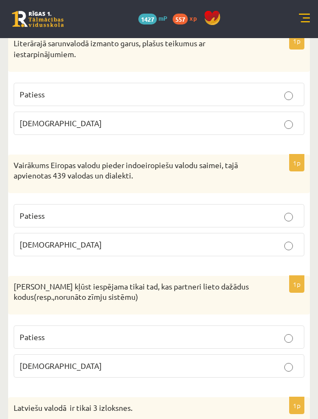
click at [102, 282] on p "[PERSON_NAME] kļūst iespējama tikai tad, kas partneri lieto dažādus kodus(resp.…" at bounding box center [132, 291] width 236 height 21
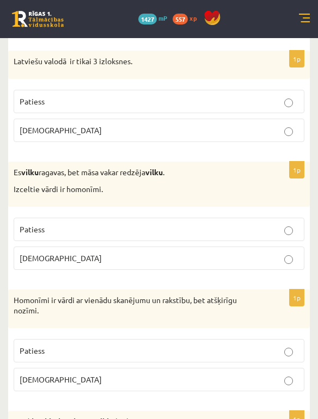
scroll to position [697, 0]
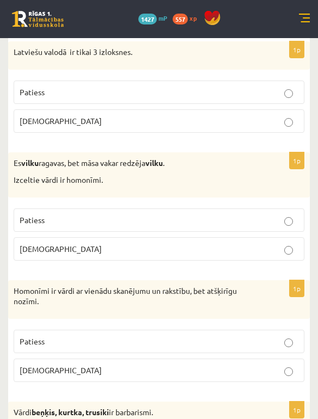
click at [56, 215] on p "Patiess" at bounding box center [159, 220] width 279 height 11
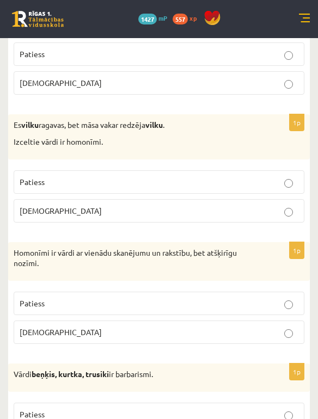
scroll to position [741, 0]
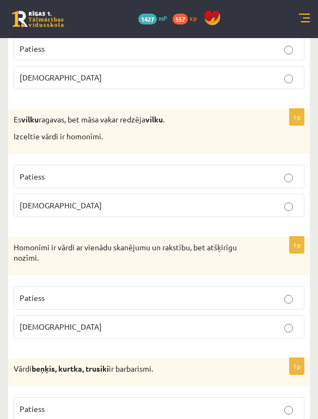
click at [51, 298] on p "Patiess" at bounding box center [159, 297] width 279 height 11
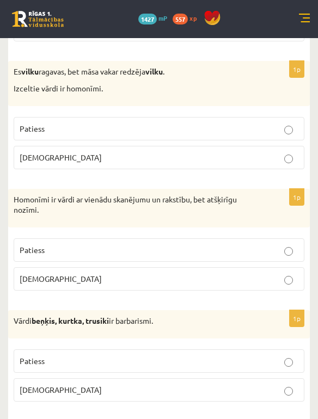
scroll to position [790, 0]
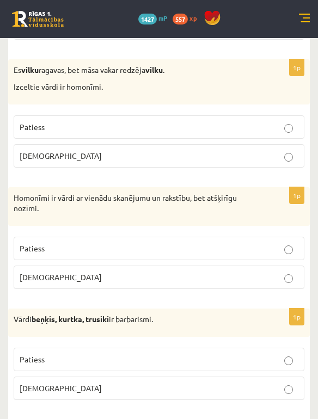
click at [51, 354] on p "Patiess" at bounding box center [159, 359] width 279 height 11
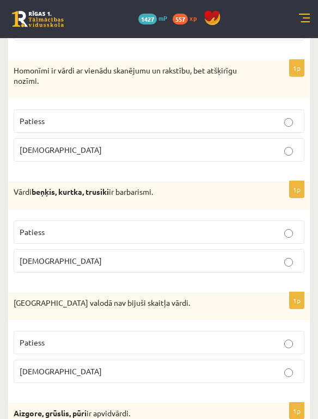
scroll to position [919, 1]
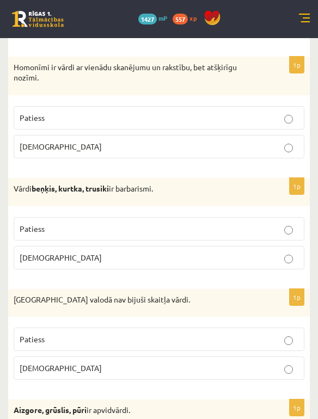
click at [53, 336] on p "Patiess" at bounding box center [159, 339] width 279 height 11
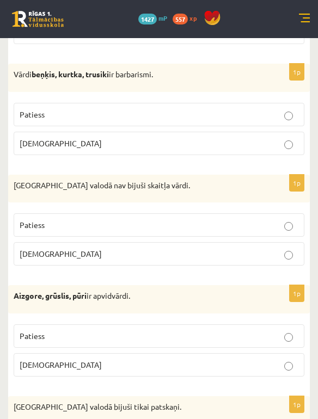
click at [50, 335] on p "Patiess" at bounding box center [159, 335] width 279 height 11
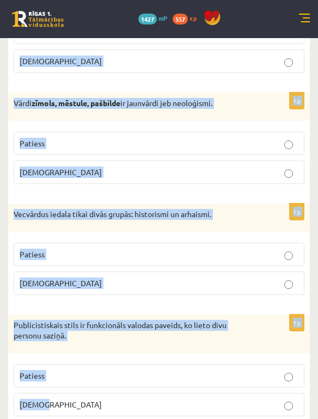
scroll to position [1677, 0]
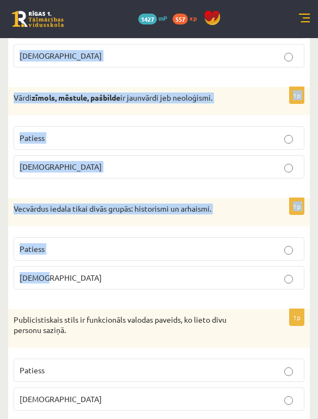
drag, startPoint x: 14, startPoint y: 73, endPoint x: 82, endPoint y: 291, distance: 228.2
click at [82, 291] on form "Apgalvojums ir patiess vai nepatiess? 1p Publicistiskajam valodas stilam rakstu…" at bounding box center [159, 284] width 280 height 3473
copy form "[GEOGRAPHIC_DATA] valodā bijuši tikai patskaņi. Patiess [DEMOGRAPHIC_DATA] 1p V…"
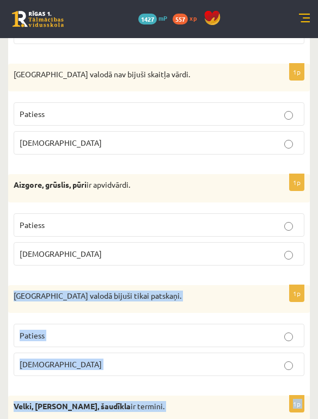
scroll to position [1150, 0]
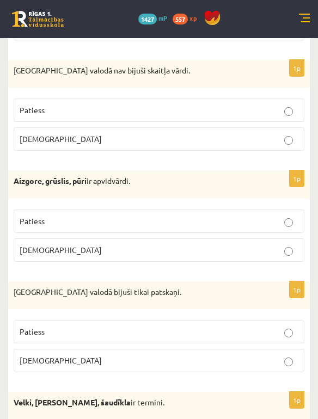
click at [58, 287] on p "[GEOGRAPHIC_DATA] valodā bijuši tikai patskaņi." at bounding box center [132, 292] width 236 height 11
click at [54, 363] on label "[DEMOGRAPHIC_DATA]" at bounding box center [159, 360] width 291 height 23
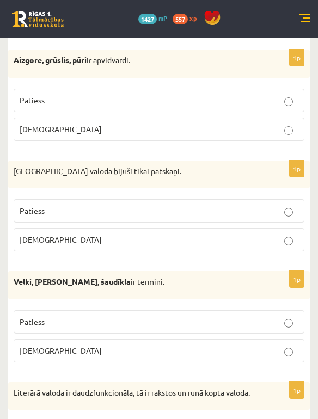
scroll to position [1279, 0]
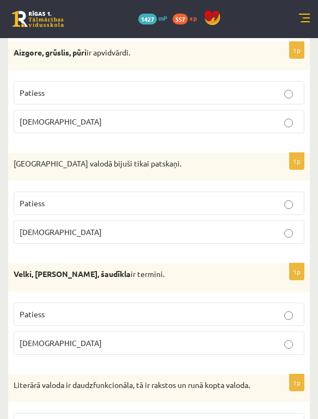
click at [55, 338] on p "[DEMOGRAPHIC_DATA]" at bounding box center [159, 343] width 279 height 11
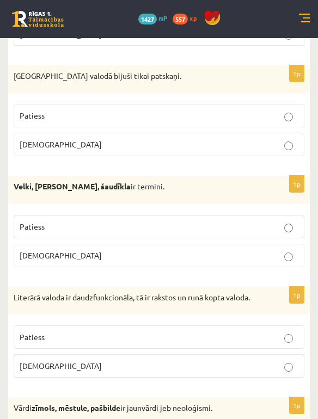
scroll to position [1372, 0]
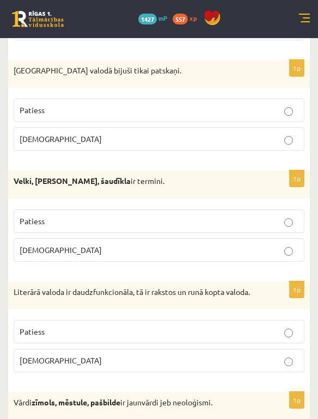
click at [54, 338] on p "Patiess" at bounding box center [159, 331] width 279 height 11
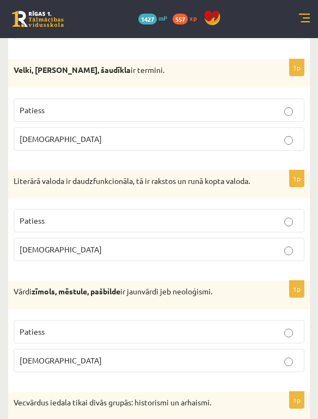
scroll to position [1484, 0]
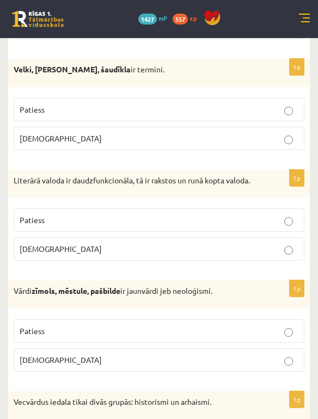
click at [63, 340] on label "Patiess" at bounding box center [159, 331] width 291 height 23
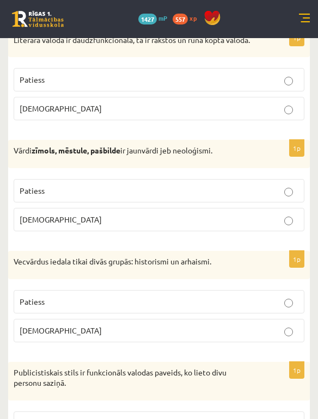
scroll to position [1625, 0]
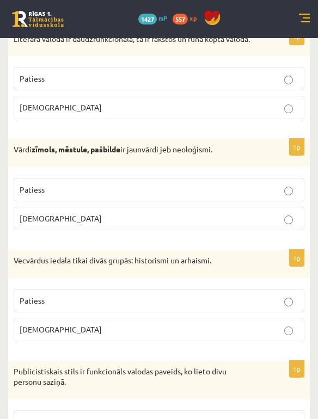
click at [66, 303] on p "Patiess" at bounding box center [159, 300] width 279 height 11
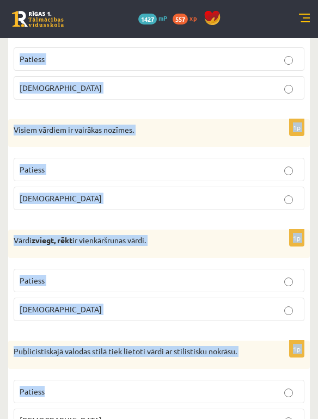
scroll to position [3294, 0]
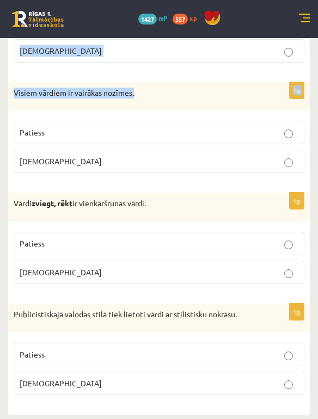
drag, startPoint x: 15, startPoint y: 219, endPoint x: 87, endPoint y: 100, distance: 138.5
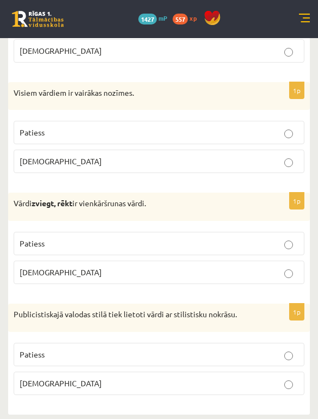
click at [94, 254] on fieldset "Patiess Aplams" at bounding box center [159, 256] width 291 height 61
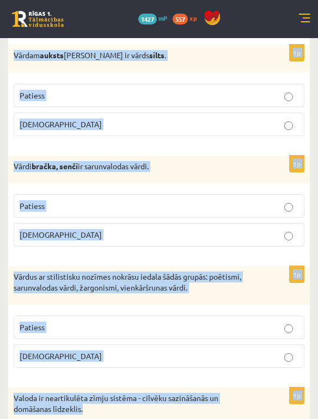
scroll to position [2360, 0]
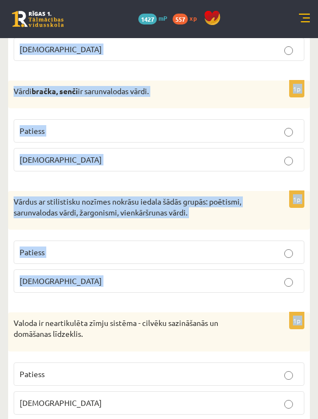
drag, startPoint x: 14, startPoint y: 115, endPoint x: 77, endPoint y: 304, distance: 199.0
copy form "Publicistiskais stils ir funkcionāls valodas paveids, ko lieto divu personu saz…"
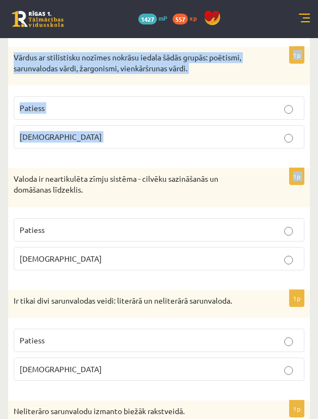
scroll to position [2503, 0]
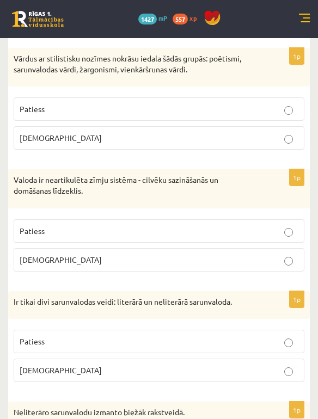
click at [89, 203] on div "Valoda ir neartikulēta zīmju sistēma - cilvēku sazināšanās un domāšanas līdzekl…" at bounding box center [159, 188] width 302 height 39
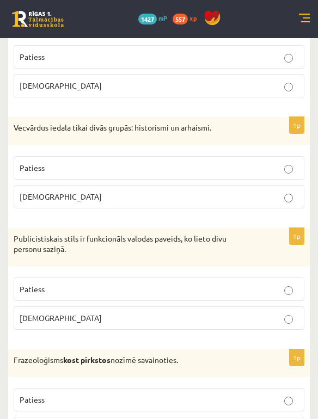
scroll to position [1760, 0]
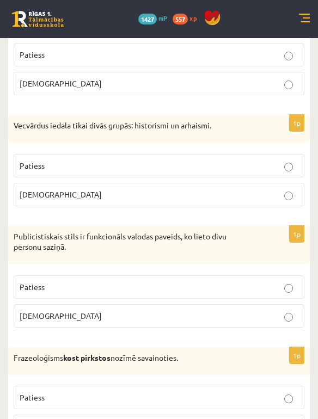
click at [51, 318] on p "Aplams" at bounding box center [159, 315] width 279 height 11
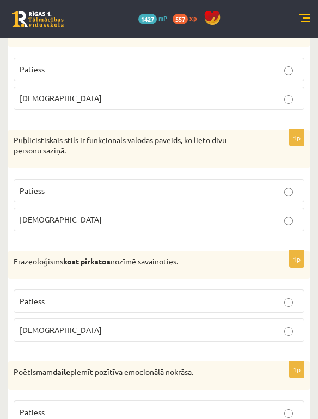
scroll to position [1861, 0]
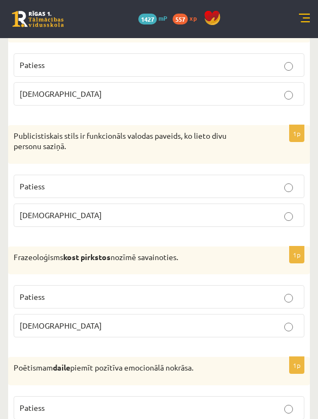
click at [53, 330] on p "Aplams" at bounding box center [159, 325] width 279 height 11
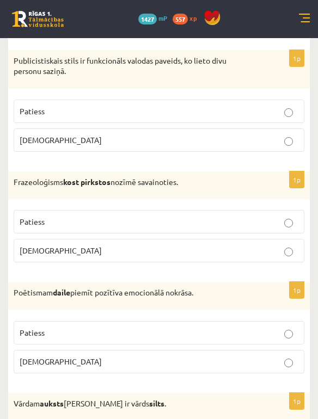
scroll to position [1936, 0]
click at [54, 332] on p "Patiess" at bounding box center [159, 332] width 279 height 11
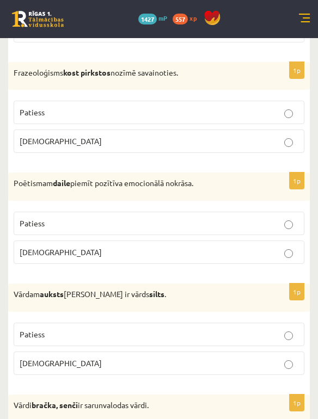
scroll to position [2050, 0]
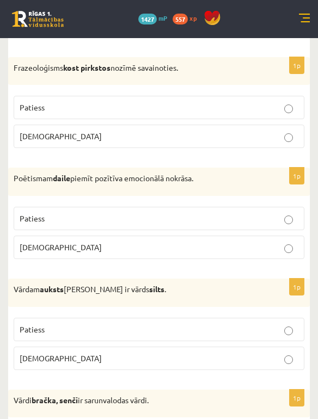
click at [59, 334] on p "Patiess" at bounding box center [159, 329] width 279 height 11
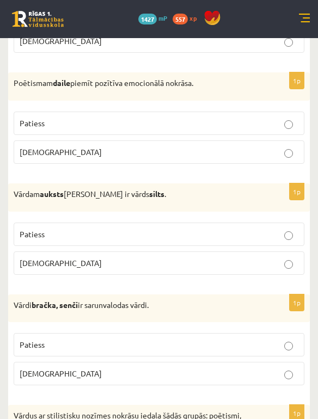
scroll to position [2145, 0]
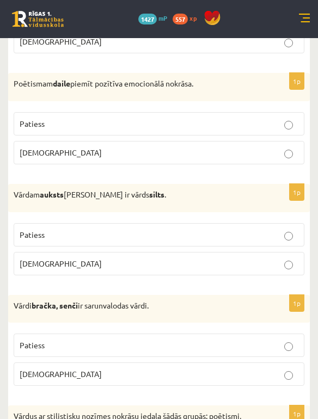
click at [50, 351] on p "Patiess" at bounding box center [159, 345] width 279 height 11
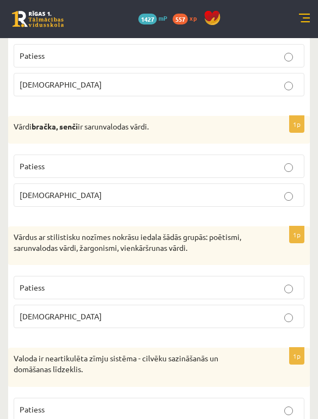
scroll to position [2325, 0]
click at [34, 284] on span "Patiess" at bounding box center [32, 287] width 25 height 10
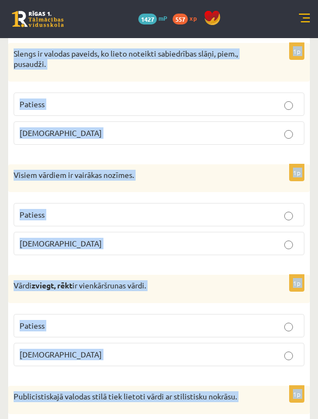
scroll to position [3294, 0]
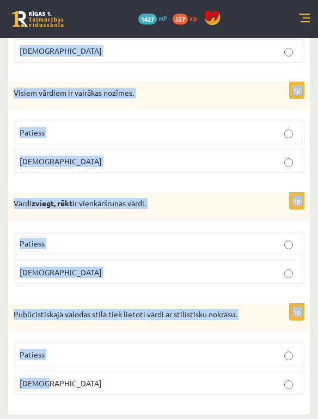
drag, startPoint x: 14, startPoint y: 95, endPoint x: 69, endPoint y: 394, distance: 303.9
copy form "Valoda ir neartikulēta zīmju sistēma - cilvēku sazināšanās un domāšanas līdzekl…"
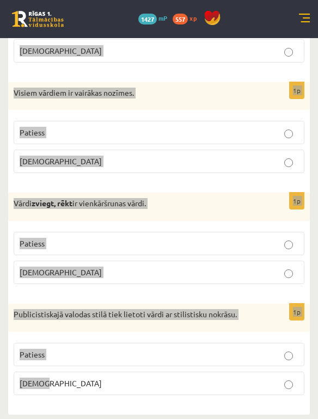
drag, startPoint x: 14, startPoint y: 401, endPoint x: 99, endPoint y: 394, distance: 85.3
click at [99, 394] on fieldset "Patiess Aplams" at bounding box center [159, 368] width 291 height 61
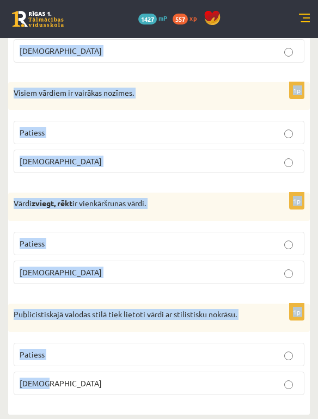
click at [99, 394] on fieldset "Patiess Aplams" at bounding box center [159, 368] width 291 height 61
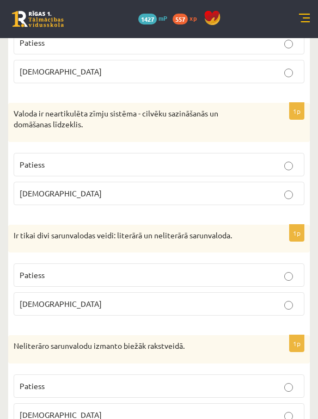
scroll to position [2572, 0]
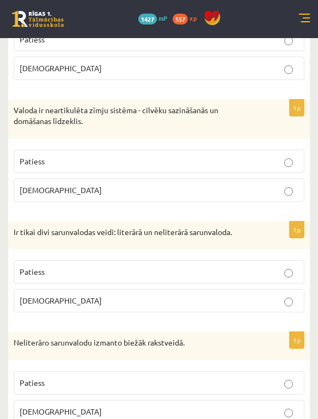
click at [75, 189] on p "Aplams" at bounding box center [159, 190] width 279 height 11
click at [66, 277] on p "Patiess" at bounding box center [159, 271] width 279 height 11
click at [66, 408] on p "Aplams" at bounding box center [159, 411] width 279 height 11
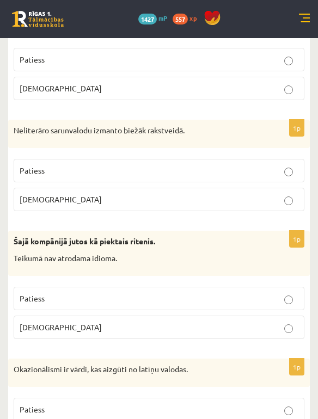
scroll to position [2782, 0]
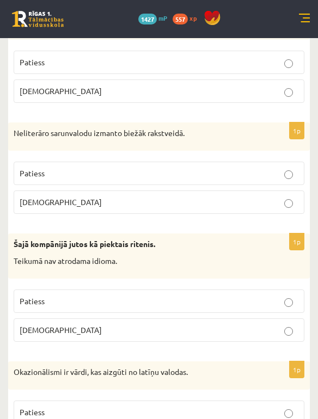
click at [69, 333] on p "Aplams" at bounding box center [159, 329] width 279 height 11
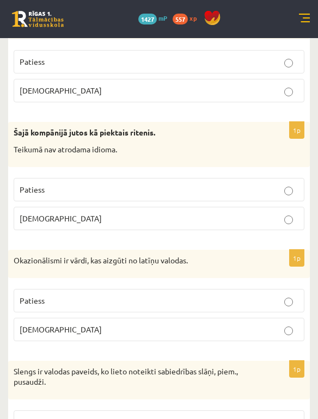
scroll to position [2896, 0]
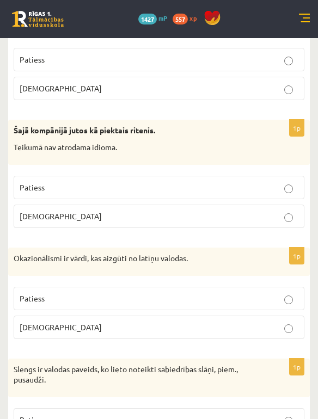
click at [70, 323] on p "Aplams" at bounding box center [159, 327] width 279 height 11
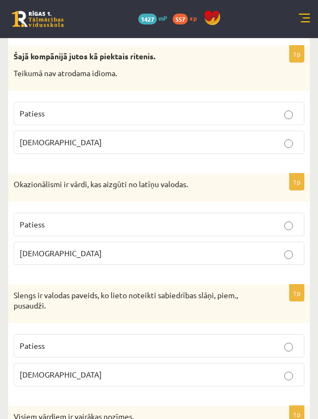
scroll to position [2975, 0]
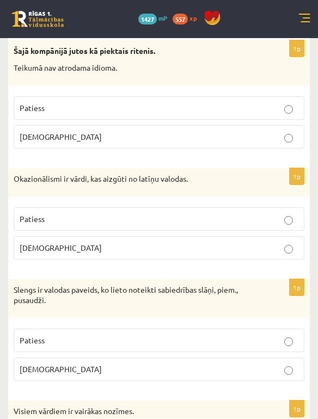
click at [57, 335] on p "Patiess" at bounding box center [159, 340] width 279 height 11
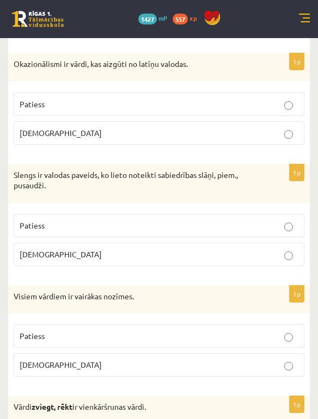
scroll to position [3091, 0]
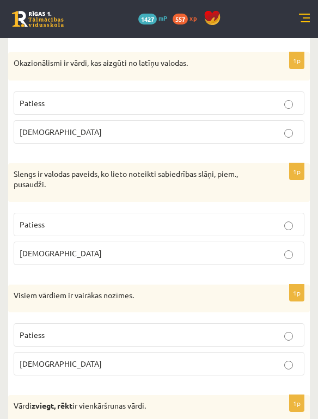
click at [47, 363] on p "Aplams" at bounding box center [159, 363] width 279 height 11
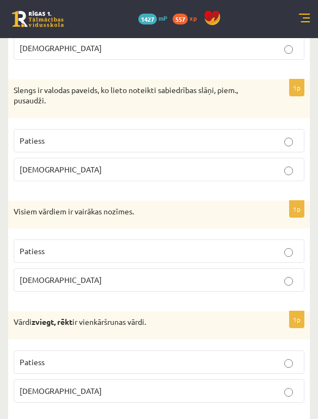
scroll to position [3178, 0]
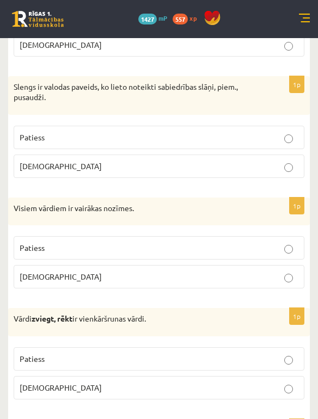
click at [53, 356] on p "Patiess" at bounding box center [159, 358] width 279 height 11
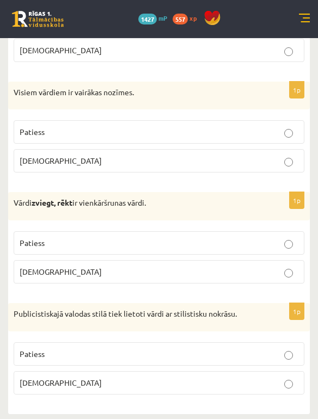
scroll to position [3294, 0]
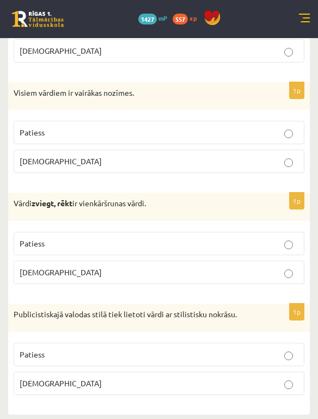
click at [56, 353] on p "Patiess" at bounding box center [159, 354] width 279 height 11
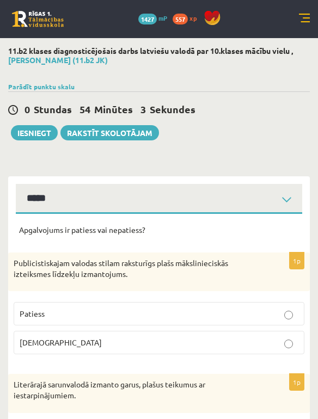
scroll to position [0, 0]
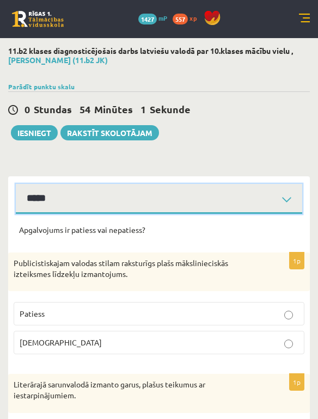
select select "**********"
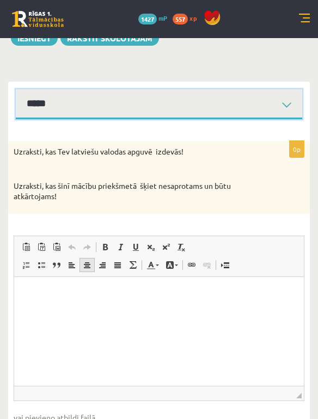
scroll to position [96, 0]
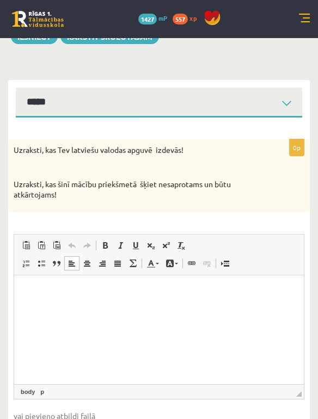
click at [83, 286] on p "Визуальный текстовый редактор, wiswyg-editor-user-answer-47024825934820" at bounding box center [159, 291] width 268 height 11
paste body "Визуальный текстовый редактор, wiswyg-editor-user-answer-47024825934820"
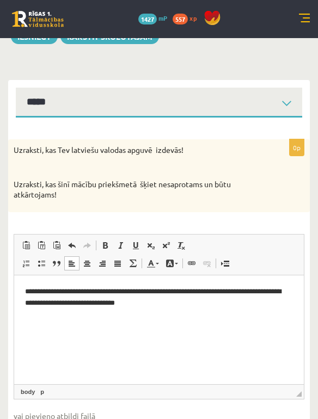
click at [246, 291] on p "**********" at bounding box center [159, 297] width 268 height 22
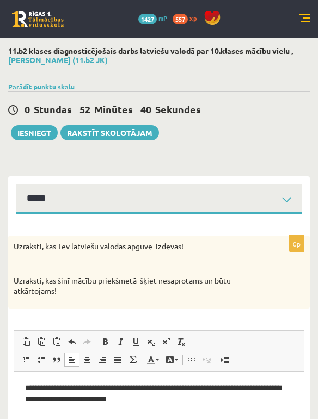
scroll to position [0, 0]
select select "**********"
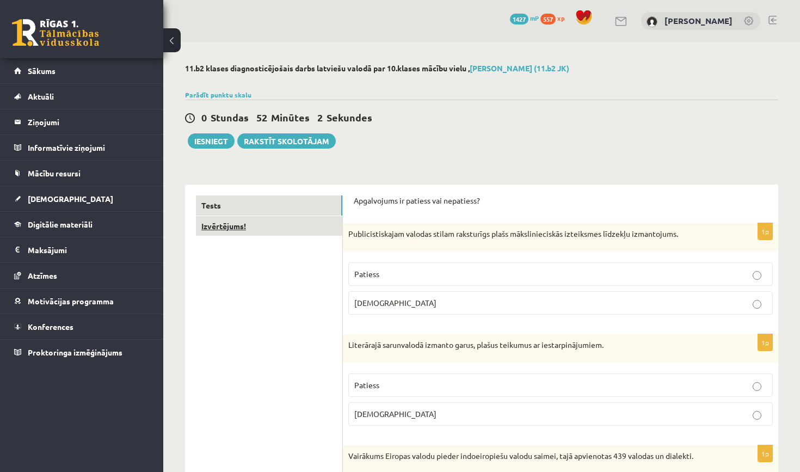
click at [292, 228] on link "Izvērtējums!" at bounding box center [269, 226] width 146 height 20
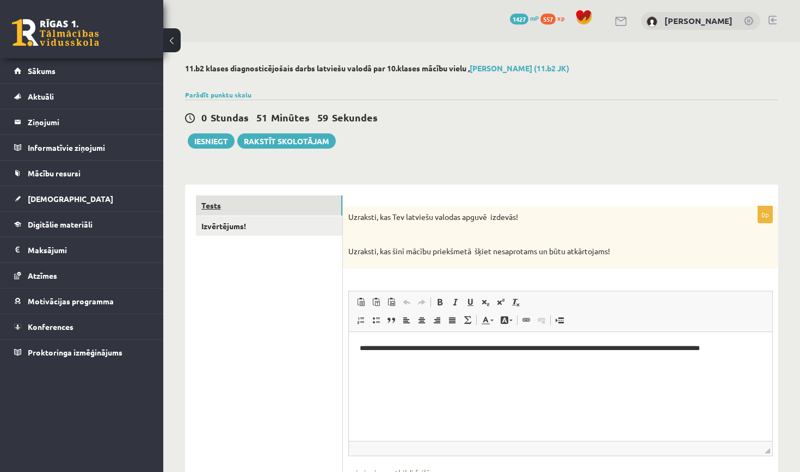
click at [308, 205] on link "Tests" at bounding box center [269, 205] width 146 height 20
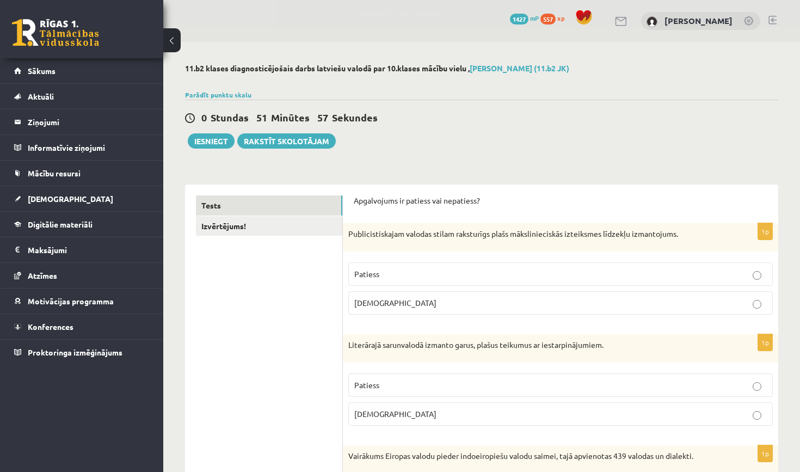
click at [375, 302] on span "Aplams" at bounding box center [395, 303] width 82 height 10
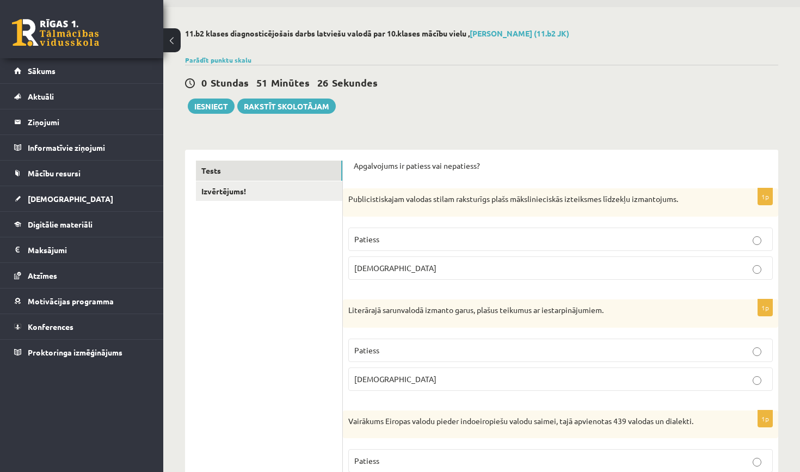
scroll to position [62, 0]
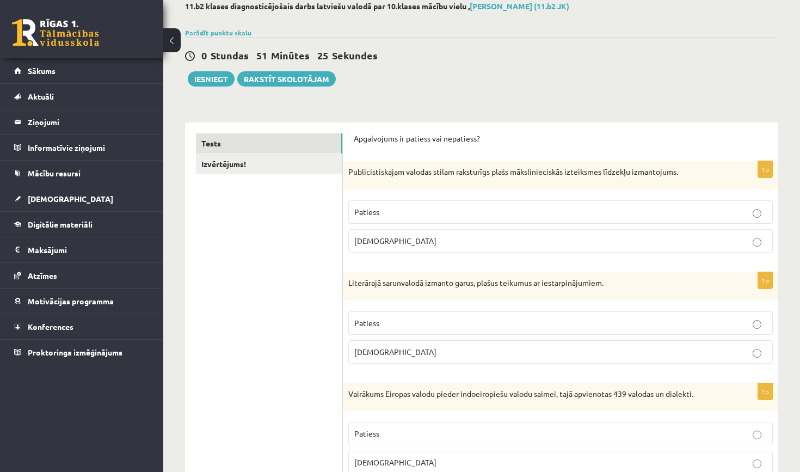
click at [422, 358] on label "Aplams" at bounding box center [560, 351] width 425 height 23
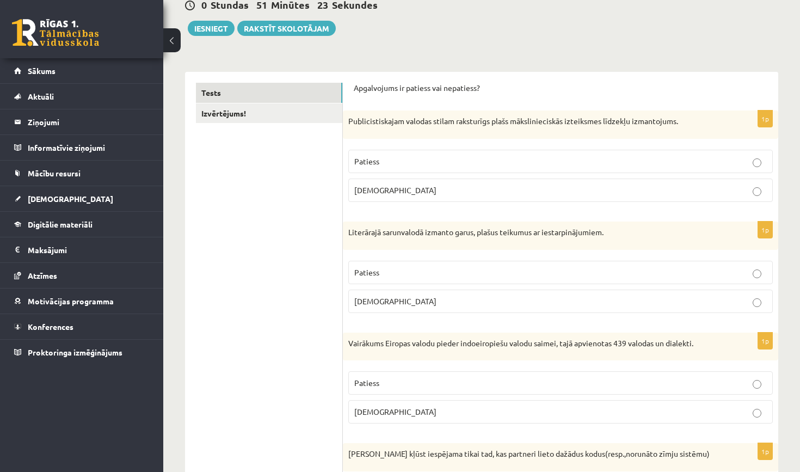
scroll to position [112, 0]
click at [412, 378] on p "Patiess" at bounding box center [560, 383] width 413 height 11
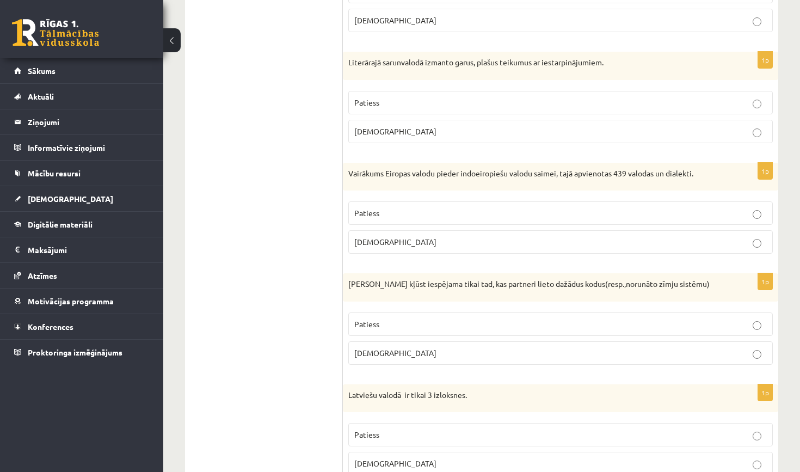
scroll to position [284, 0]
click at [417, 354] on p "Aplams" at bounding box center [560, 351] width 413 height 11
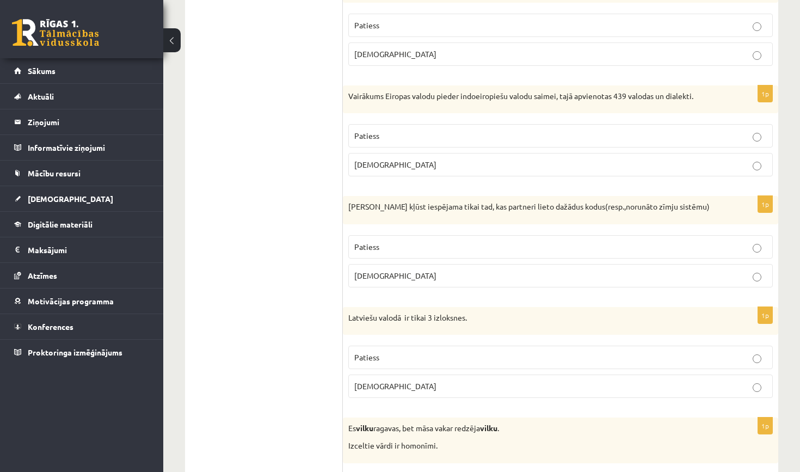
scroll to position [361, 0]
click at [403, 357] on p "Patiess" at bounding box center [560, 356] width 413 height 11
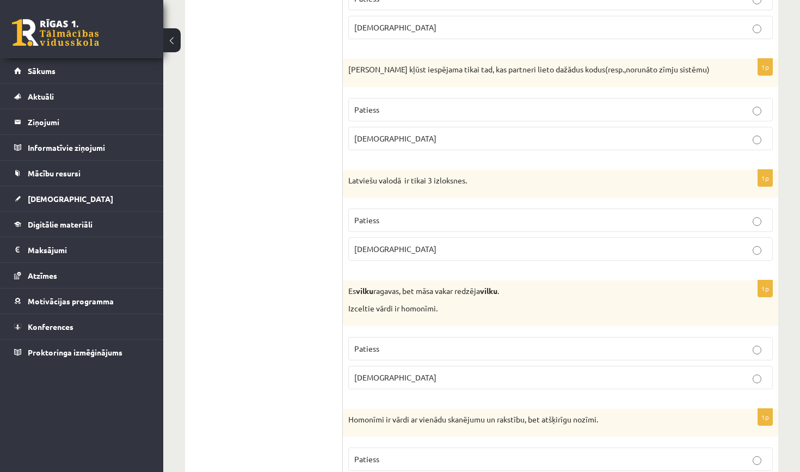
scroll to position [495, 0]
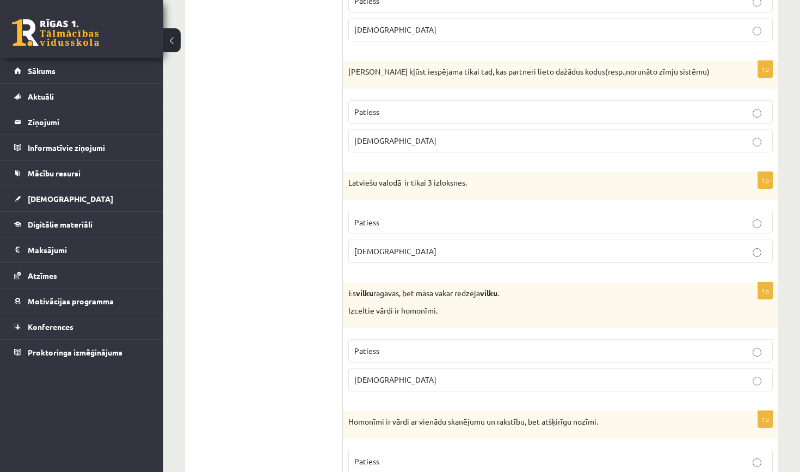
click at [395, 348] on p "Patiess" at bounding box center [560, 350] width 413 height 11
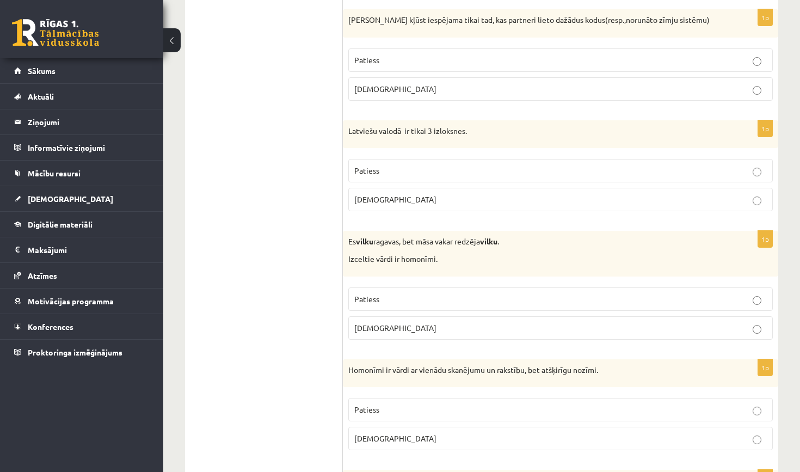
scroll to position [546, 0]
click at [389, 401] on label "Patiess" at bounding box center [560, 410] width 425 height 23
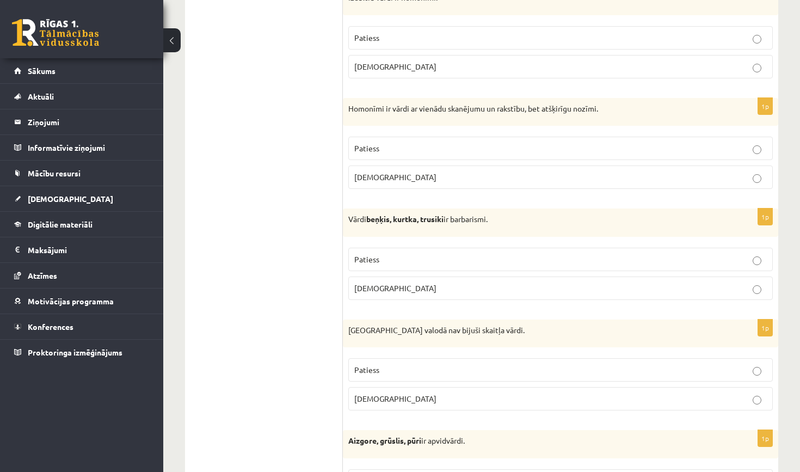
scroll to position [808, 0]
click at [369, 254] on span "Patiess" at bounding box center [366, 259] width 25 height 10
click at [387, 364] on p "Patiess" at bounding box center [560, 369] width 413 height 11
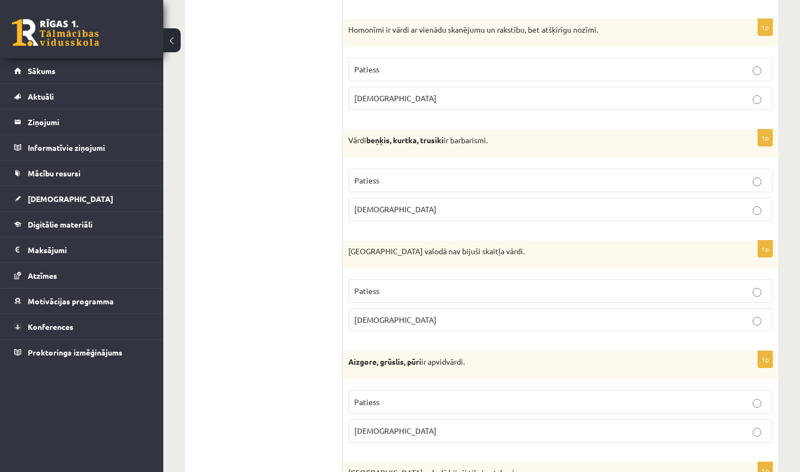
scroll to position [885, 0]
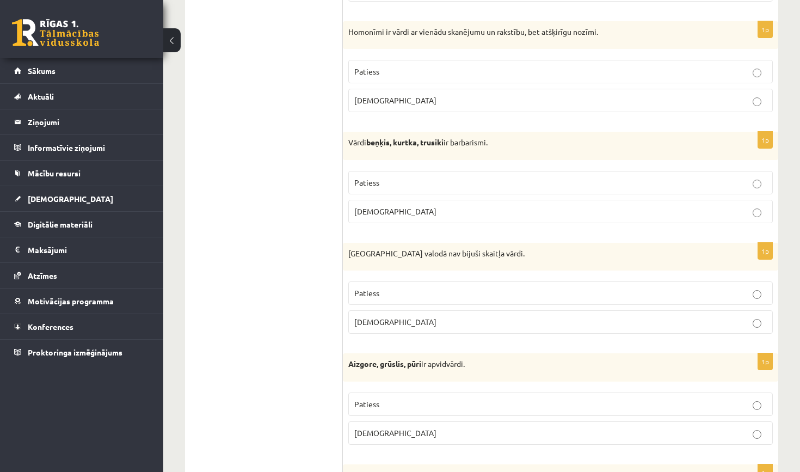
click at [402, 402] on p "Patiess" at bounding box center [560, 404] width 413 height 11
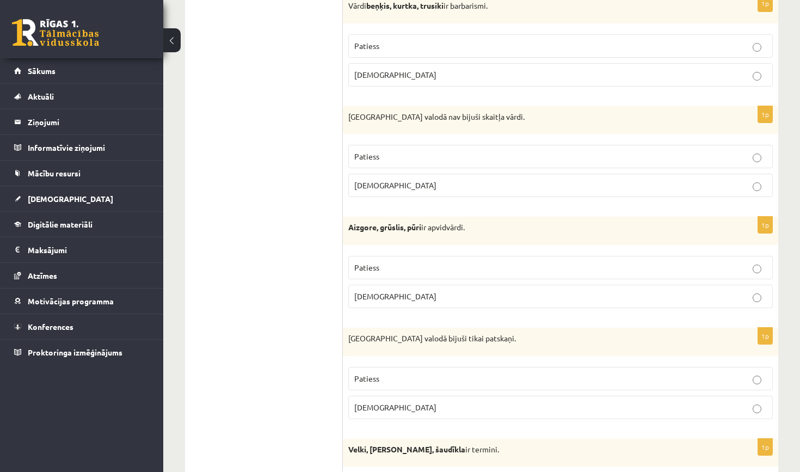
scroll to position [1019, 0]
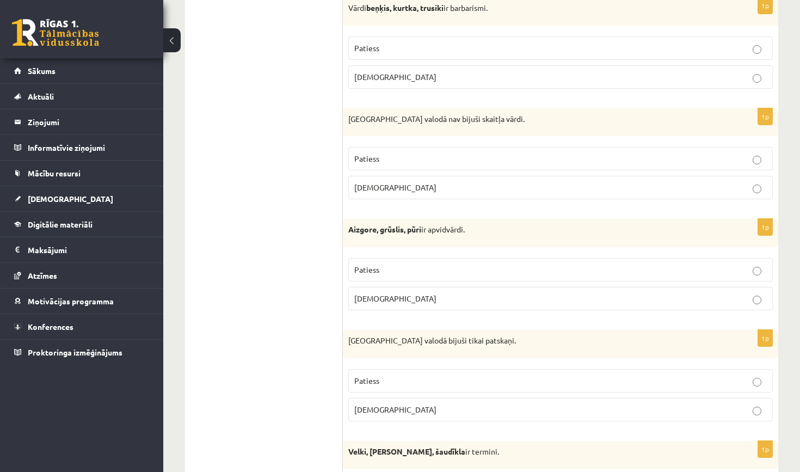
click at [402, 414] on label "Aplams" at bounding box center [560, 409] width 425 height 23
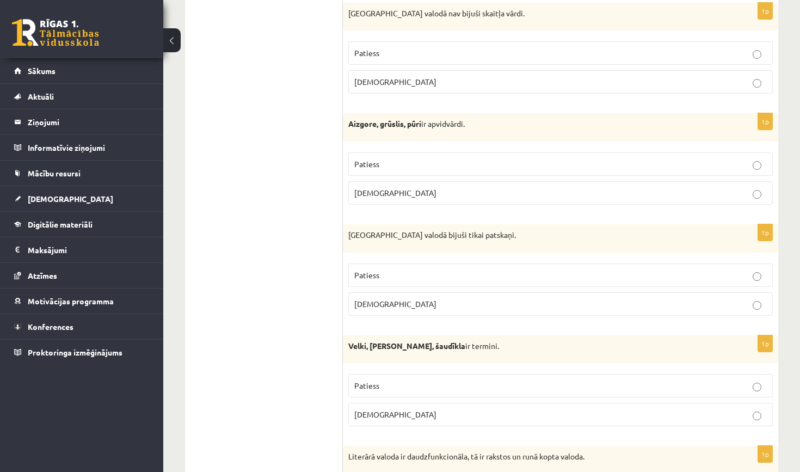
scroll to position [1127, 0]
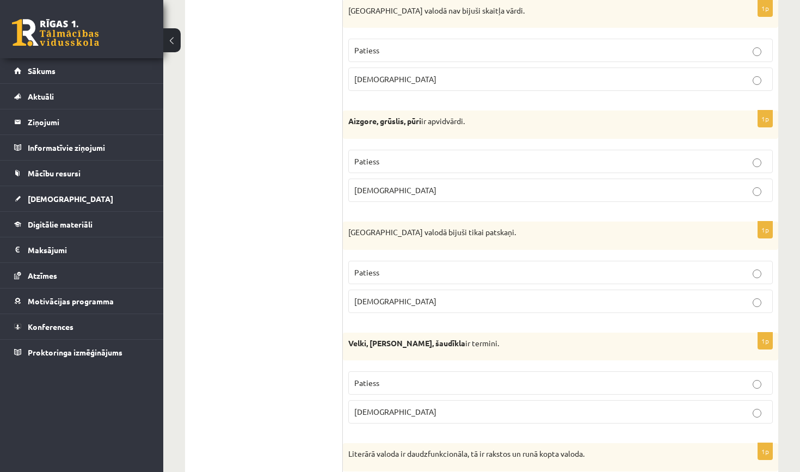
click at [403, 409] on p "Aplams" at bounding box center [560, 411] width 413 height 11
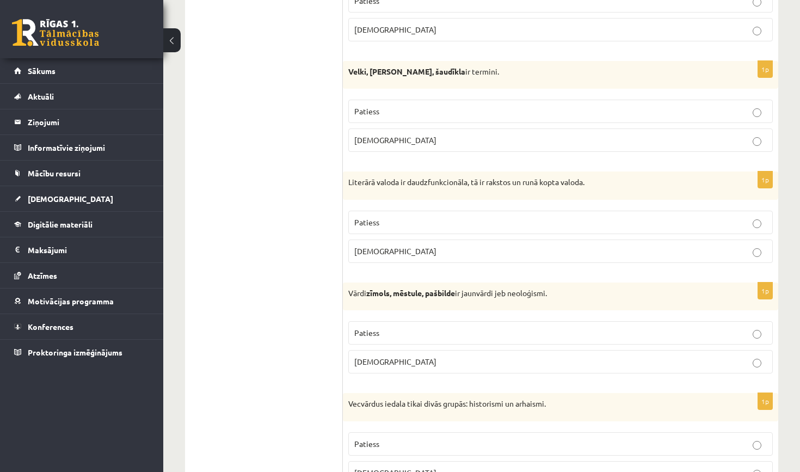
scroll to position [1399, 0]
click at [413, 221] on p "Patiess" at bounding box center [560, 222] width 413 height 11
click at [402, 331] on p "Patiess" at bounding box center [560, 332] width 413 height 11
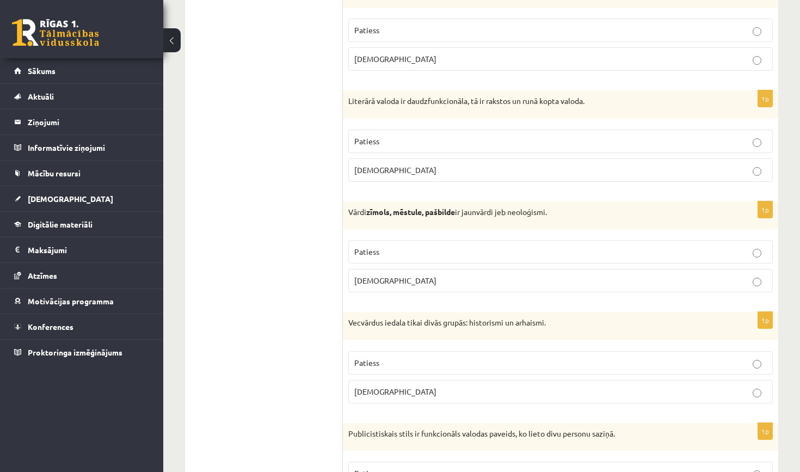
scroll to position [1480, 0]
click at [391, 360] on p "Patiess" at bounding box center [560, 363] width 413 height 11
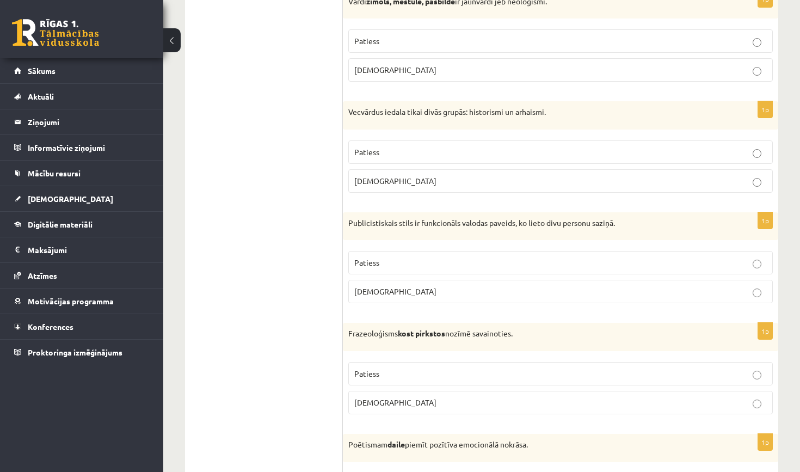
scroll to position [1692, 0]
click at [387, 256] on p "Patiess" at bounding box center [560, 261] width 413 height 11
click at [393, 285] on p "Aplams" at bounding box center [560, 290] width 413 height 11
click at [395, 396] on p "Aplams" at bounding box center [560, 401] width 413 height 11
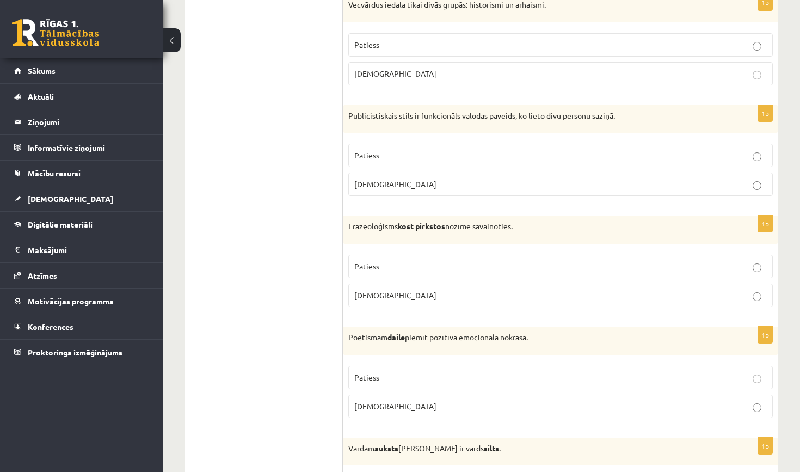
scroll to position [1804, 0]
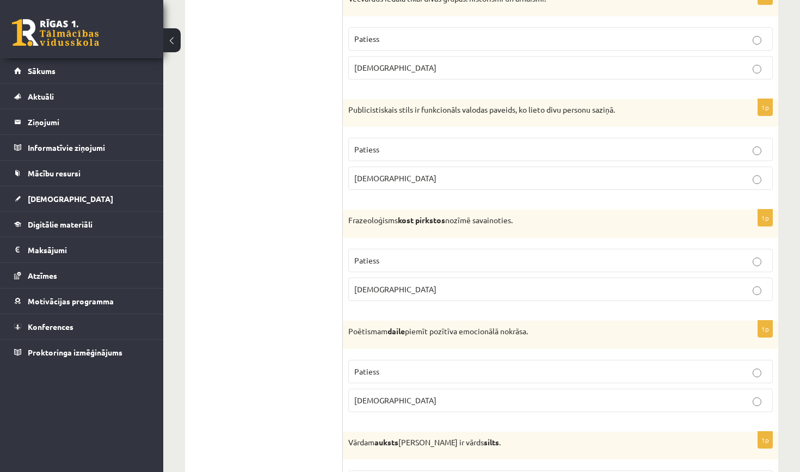
click at [392, 366] on p "Patiess" at bounding box center [560, 371] width 413 height 11
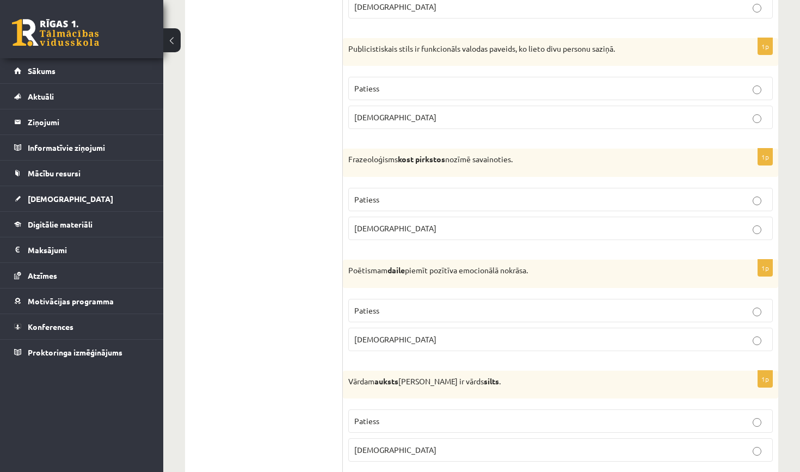
scroll to position [1895, 0]
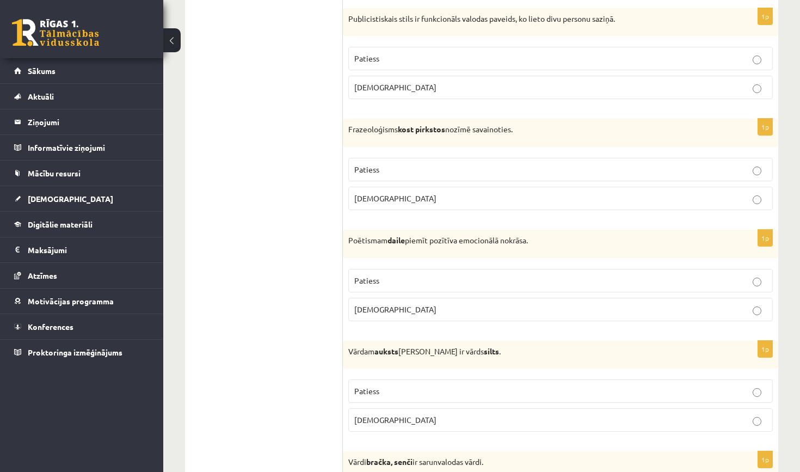
click at [391, 385] on p "Patiess" at bounding box center [560, 390] width 413 height 11
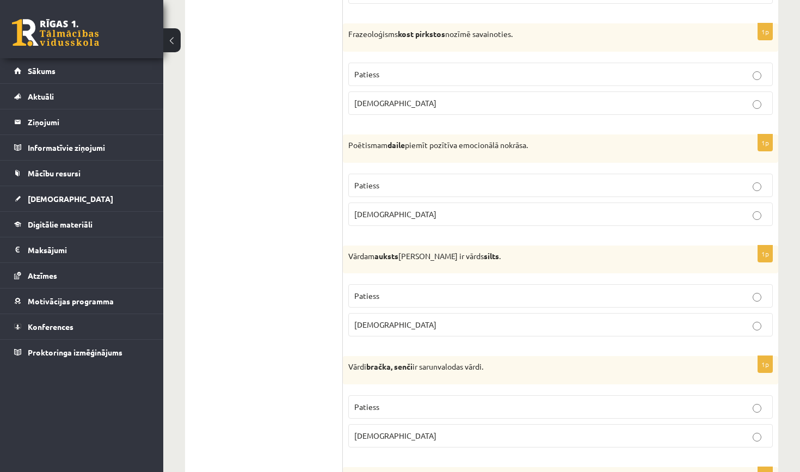
scroll to position [1995, 0]
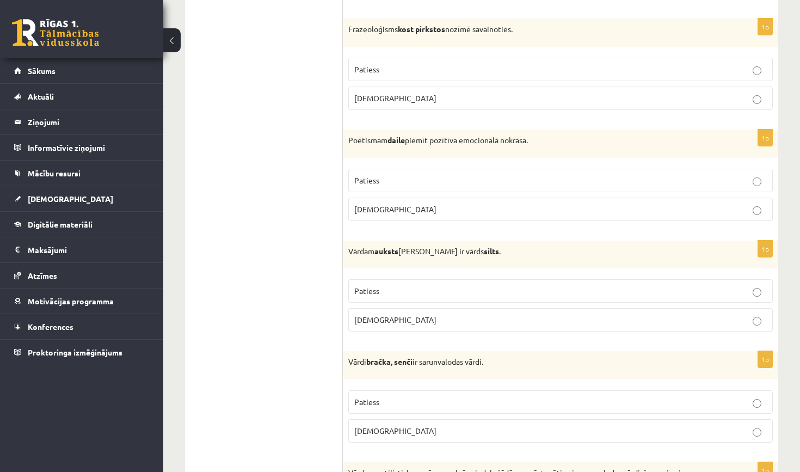
click at [392, 390] on label "Patiess" at bounding box center [560, 401] width 425 height 23
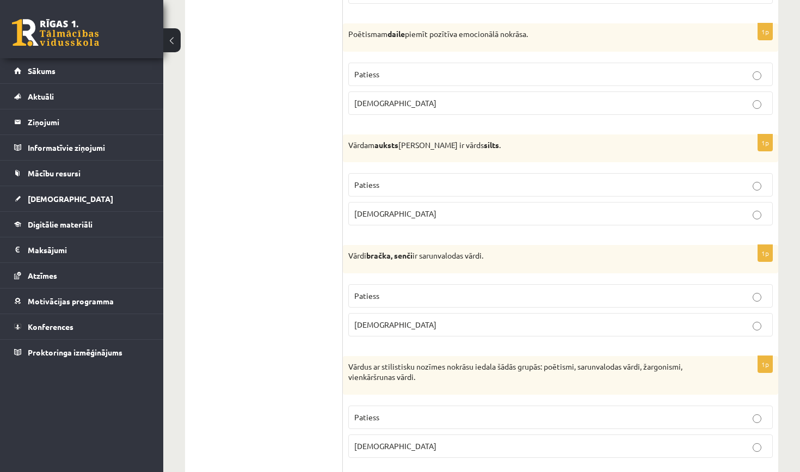
scroll to position [2111, 0]
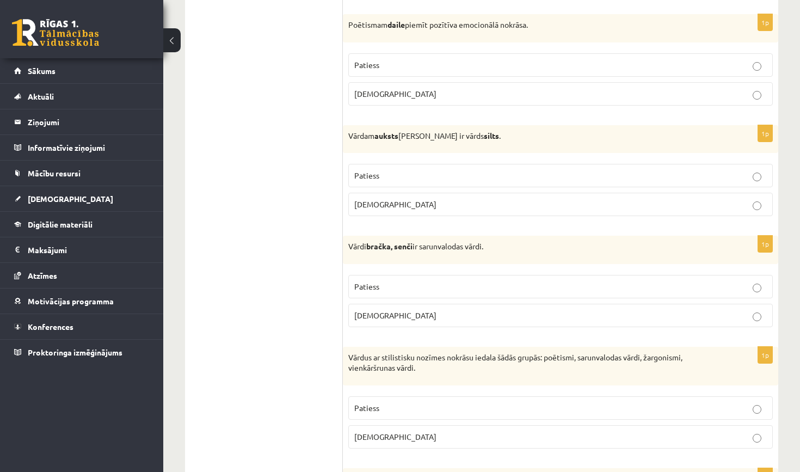
click at [394, 402] on p "Patiess" at bounding box center [560, 407] width 413 height 11
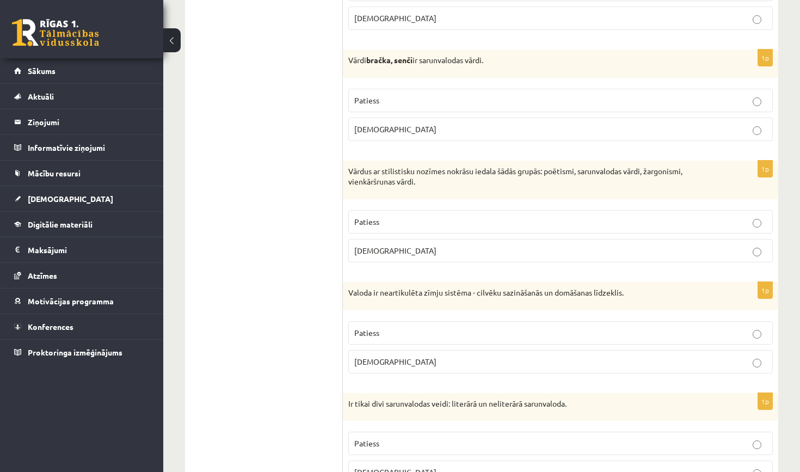
scroll to position [2297, 0]
click at [403, 358] on p "Aplams" at bounding box center [560, 361] width 413 height 11
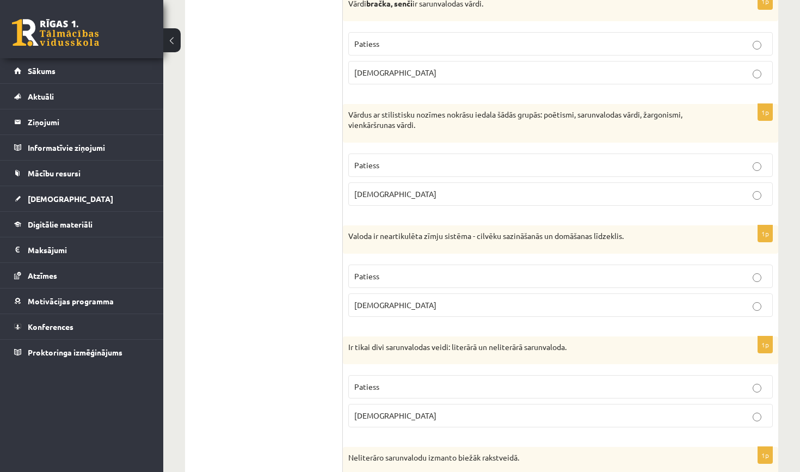
scroll to position [2353, 0]
click at [400, 382] on p "Patiess" at bounding box center [560, 387] width 413 height 11
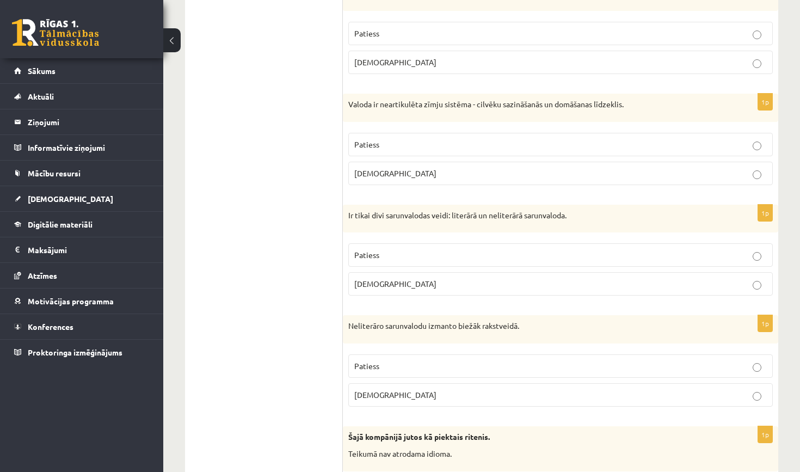
scroll to position [2489, 0]
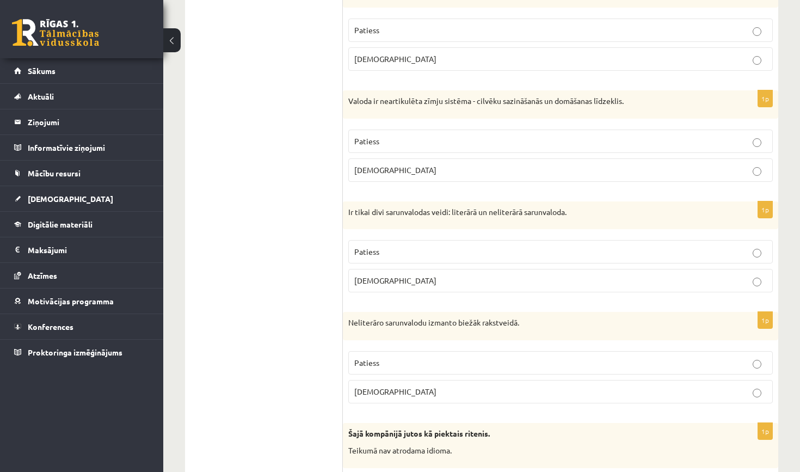
click at [405, 357] on p "Patiess" at bounding box center [560, 362] width 413 height 11
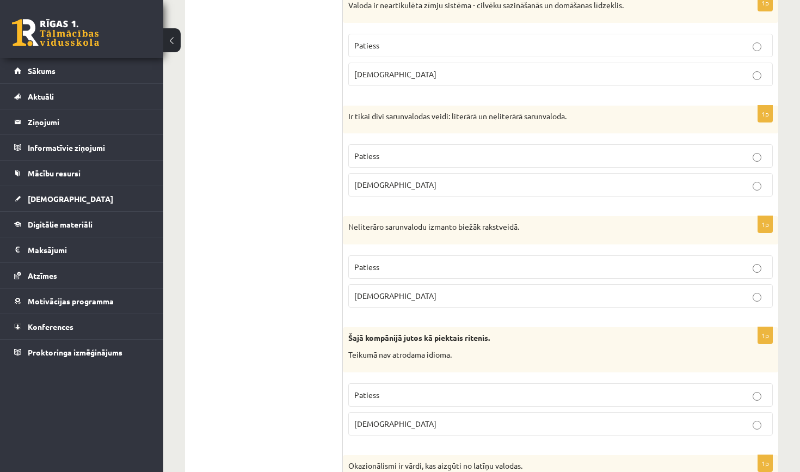
scroll to position [2585, 0]
click at [392, 417] on p "Aplams" at bounding box center [560, 422] width 413 height 11
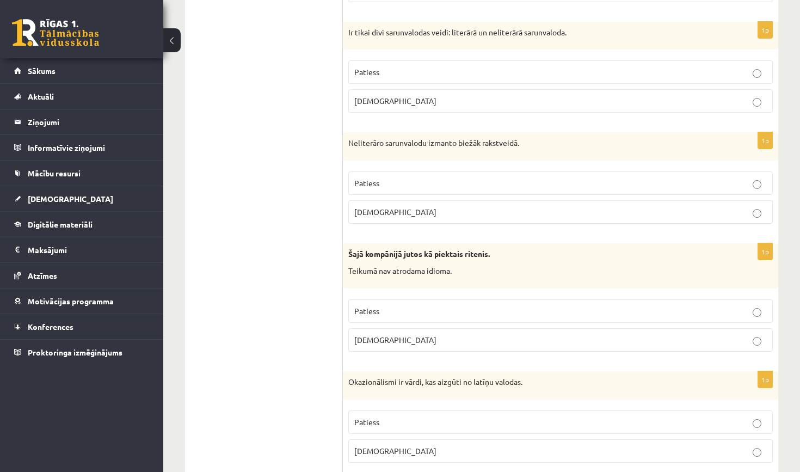
scroll to position [2668, 0]
click at [380, 446] on p "Aplams" at bounding box center [560, 451] width 413 height 11
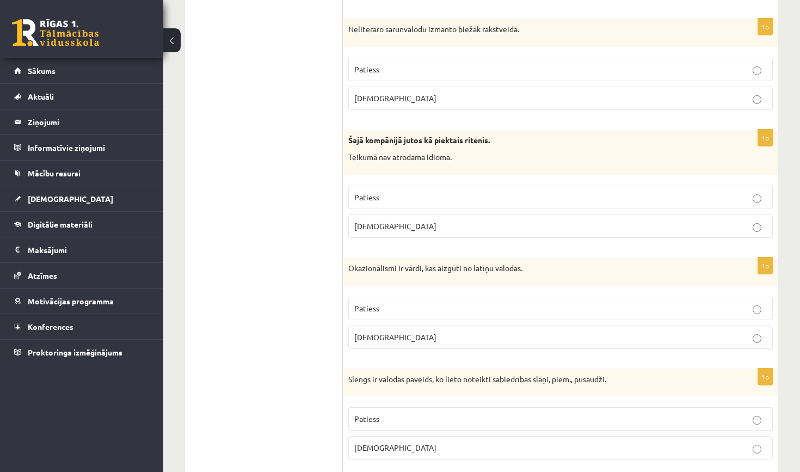
scroll to position [2786, 0]
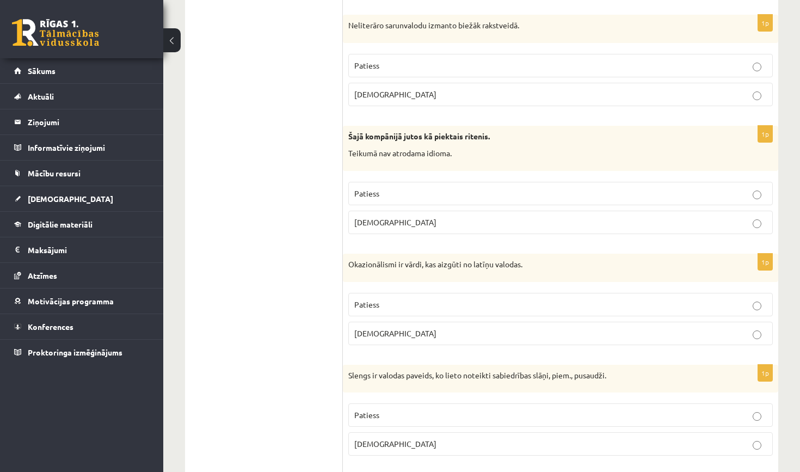
click at [383, 409] on p "Patiess" at bounding box center [560, 414] width 413 height 11
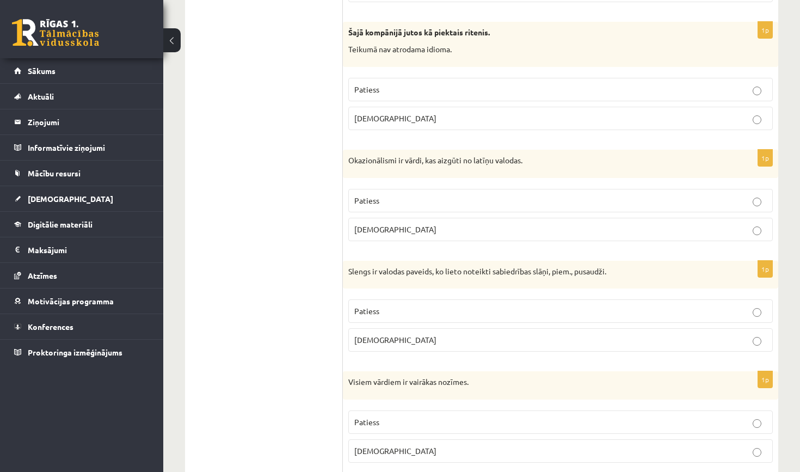
scroll to position [2891, 0]
click at [376, 444] on p "Aplams" at bounding box center [560, 449] width 413 height 11
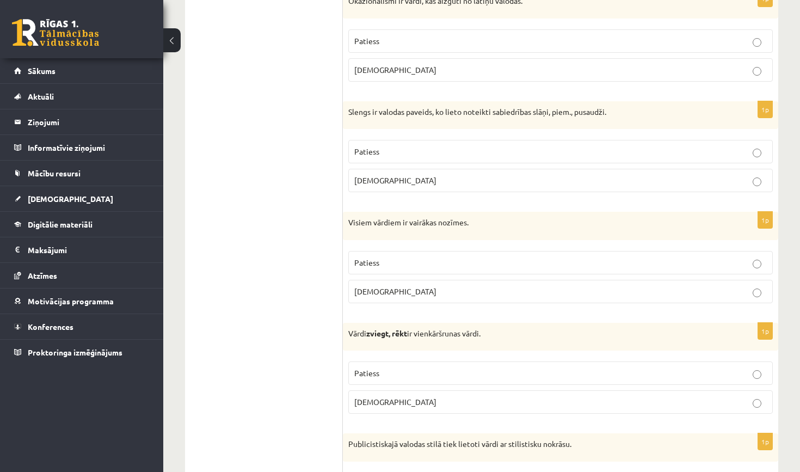
scroll to position [3050, 0]
click at [393, 367] on p "Patiess" at bounding box center [560, 372] width 413 height 11
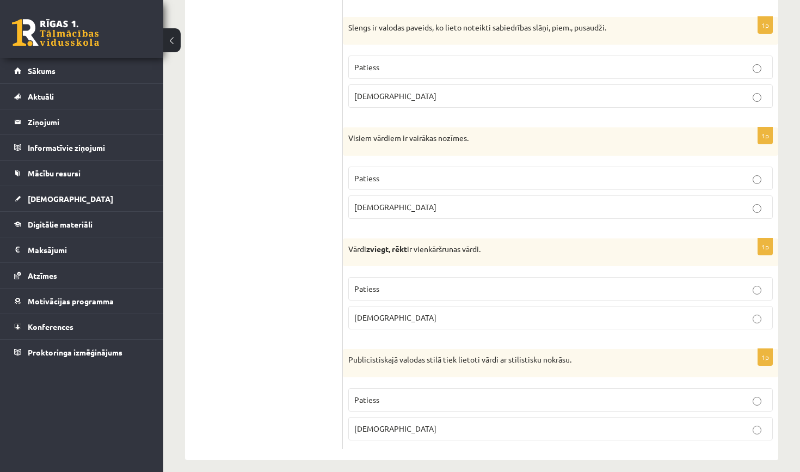
scroll to position [3133, 0]
click at [391, 395] on p "Patiess" at bounding box center [560, 400] width 413 height 11
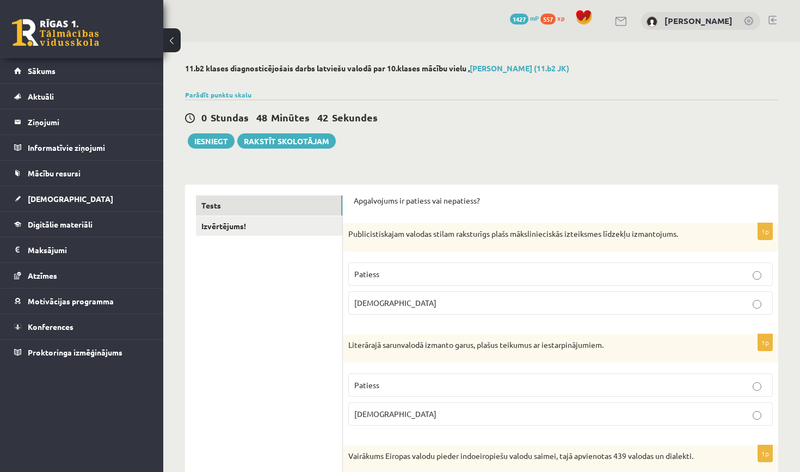
scroll to position [0, 0]
click at [287, 227] on link "Izvērtējums!" at bounding box center [269, 226] width 146 height 20
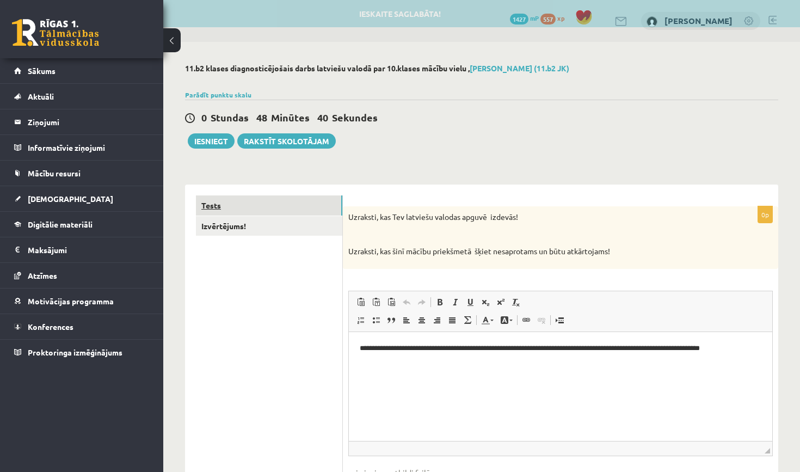
click at [297, 207] on link "Tests" at bounding box center [269, 205] width 146 height 20
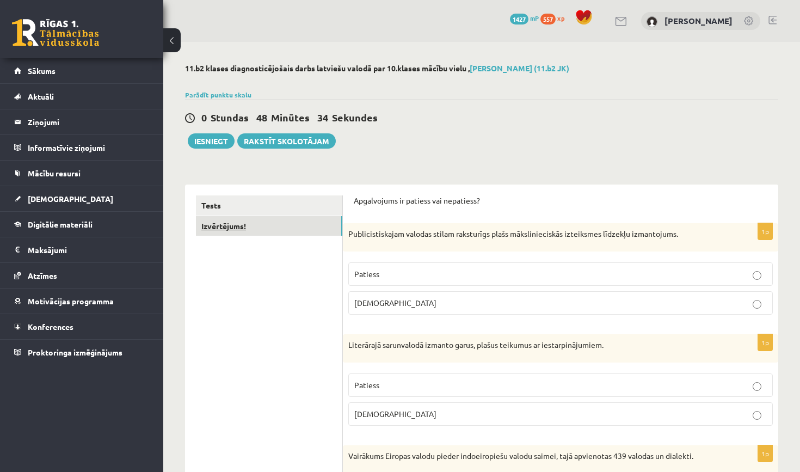
click at [265, 223] on link "Izvērtējums!" at bounding box center [269, 226] width 146 height 20
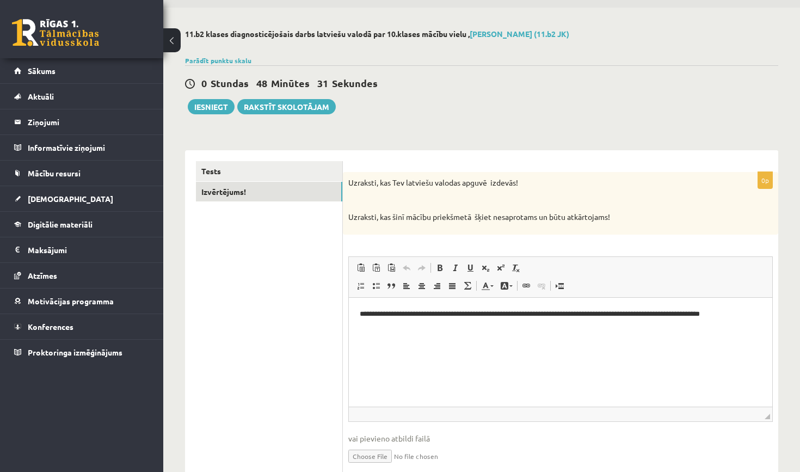
scroll to position [39, 0]
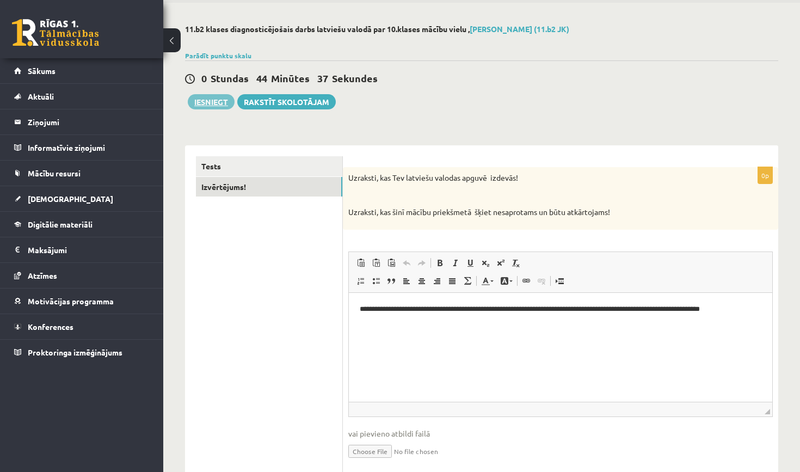
click at [201, 98] on button "Iesniegt" at bounding box center [211, 101] width 47 height 15
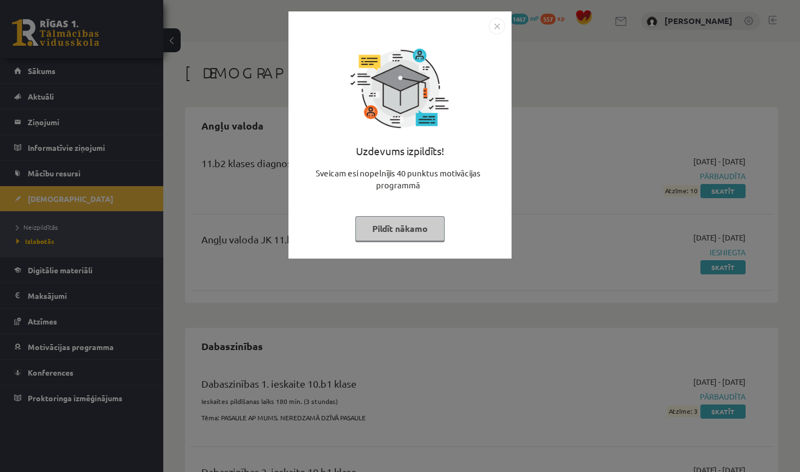
click at [400, 225] on button "Pildīt nākamo" at bounding box center [400, 228] width 89 height 25
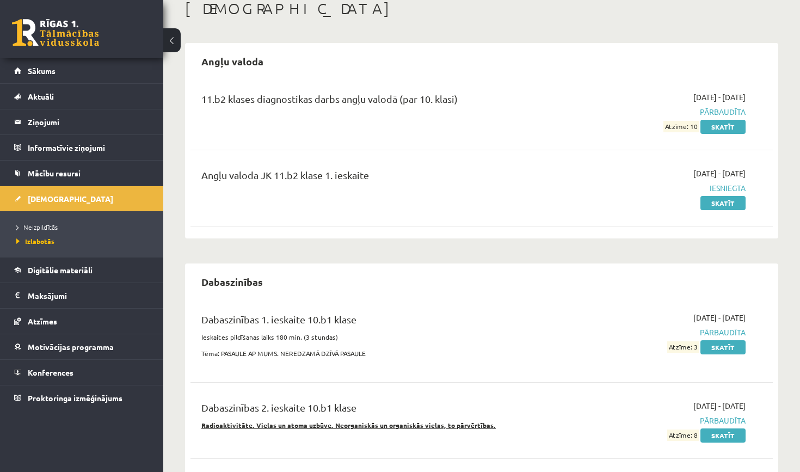
scroll to position [78, 0]
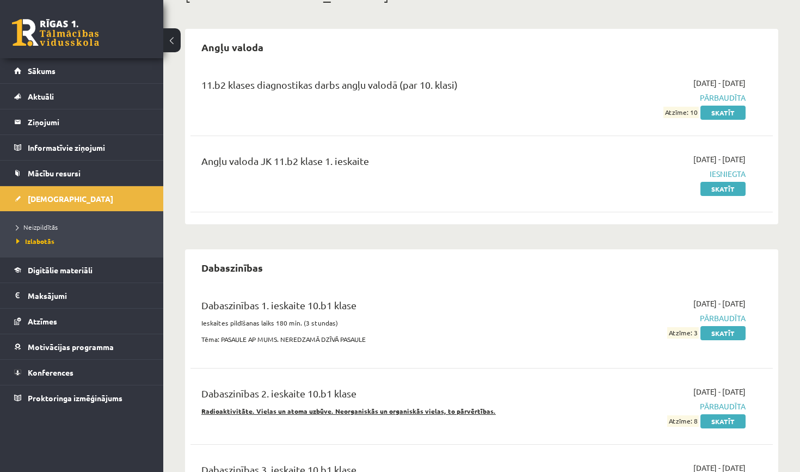
click at [79, 232] on li "Neizpildītās" at bounding box center [84, 227] width 136 height 14
click at [63, 228] on link "Neizpildītās" at bounding box center [84, 227] width 136 height 10
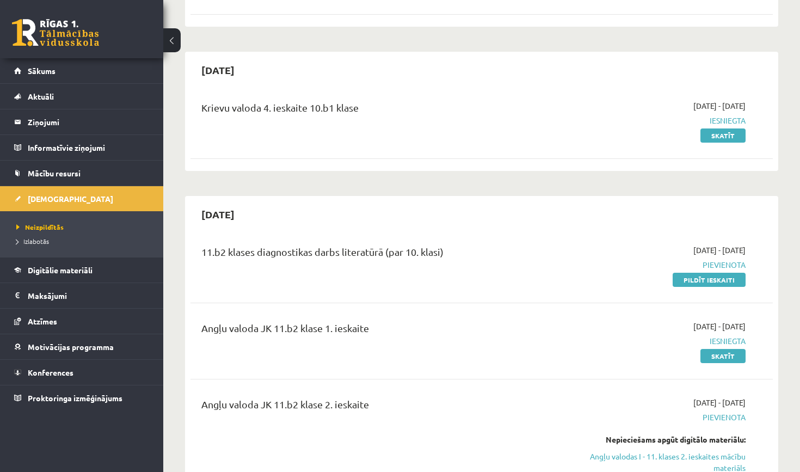
scroll to position [373, 0]
click at [681, 279] on link "Pildīt ieskaiti" at bounding box center [709, 279] width 73 height 14
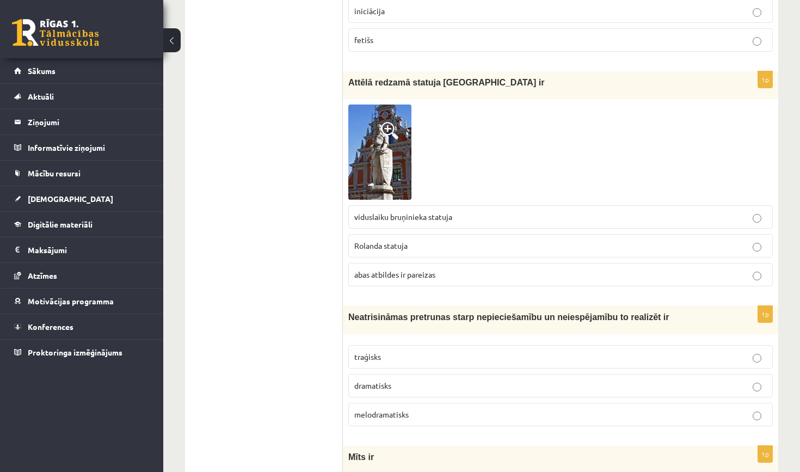
scroll to position [1970, 0]
click at [400, 176] on img at bounding box center [379, 152] width 63 height 95
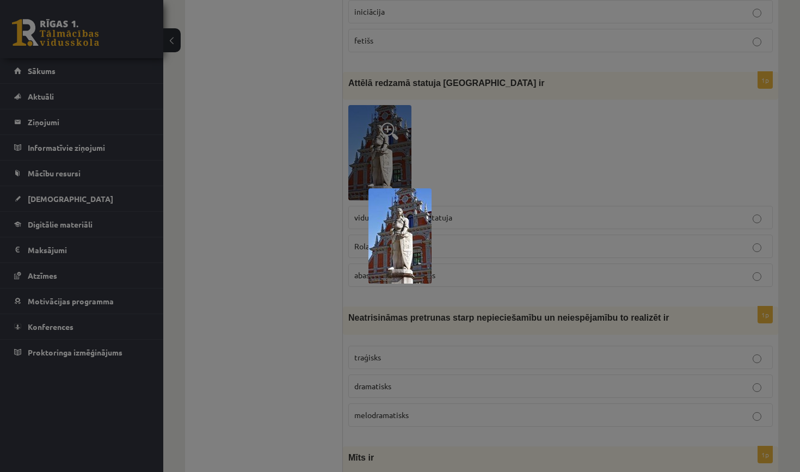
click at [431, 167] on div at bounding box center [400, 236] width 800 height 472
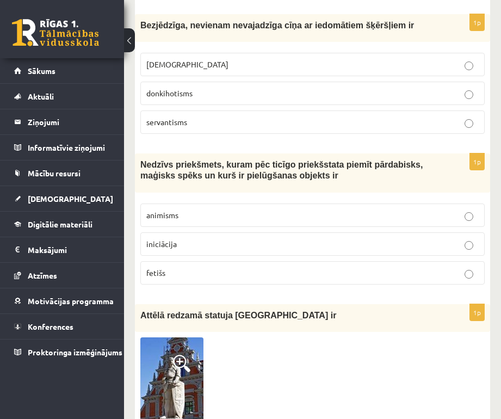
scroll to position [1852, 0]
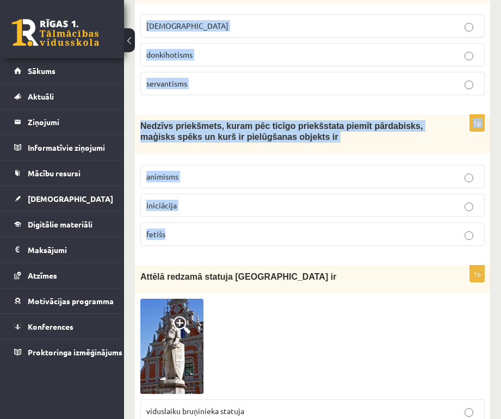
drag, startPoint x: 142, startPoint y: 69, endPoint x: 195, endPoint y: 206, distance: 146.5
copy form "Makrokosmoss ir pasaule, Visums zvaigznes, mēness planetārā sistēma 1p Domāšana…"
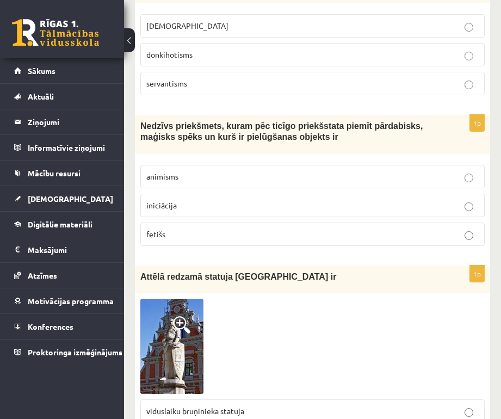
click at [286, 299] on div at bounding box center [312, 346] width 345 height 95
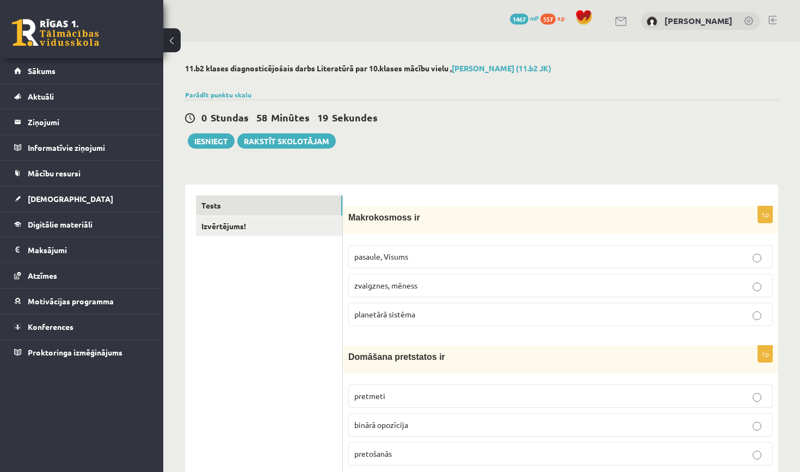
scroll to position [0, 0]
click at [415, 265] on label "pasaule, Visums" at bounding box center [560, 256] width 425 height 23
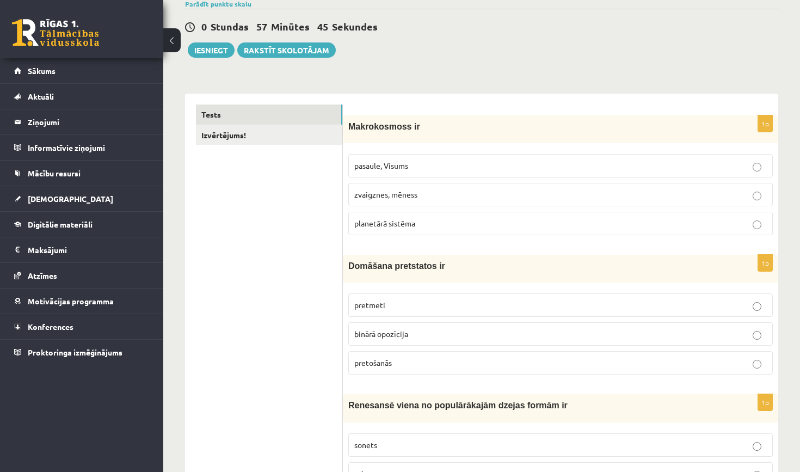
scroll to position [91, 0]
click at [403, 336] on span "binārā opozīcija" at bounding box center [381, 333] width 54 height 10
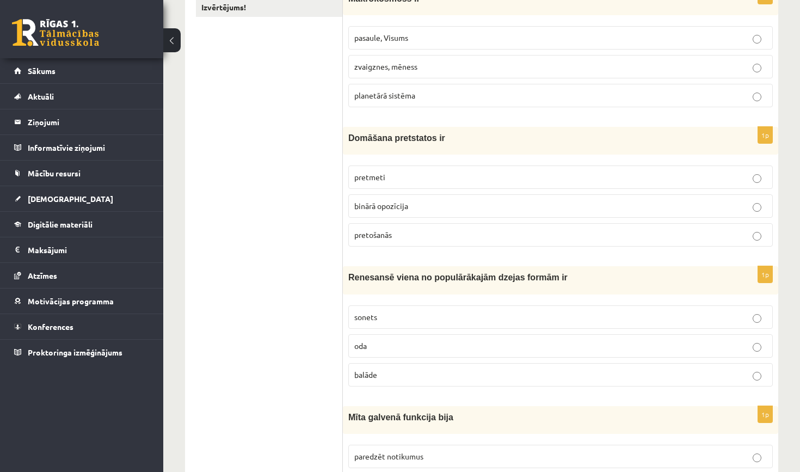
scroll to position [218, 0]
click at [397, 312] on p "sonets" at bounding box center [560, 317] width 413 height 11
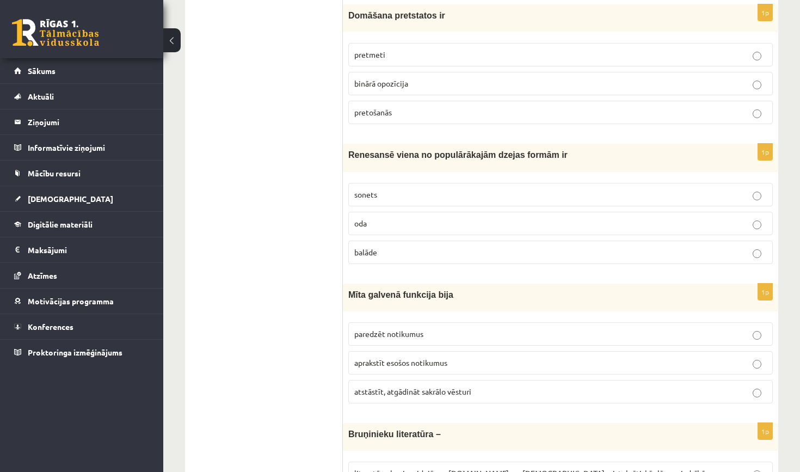
scroll to position [336, 0]
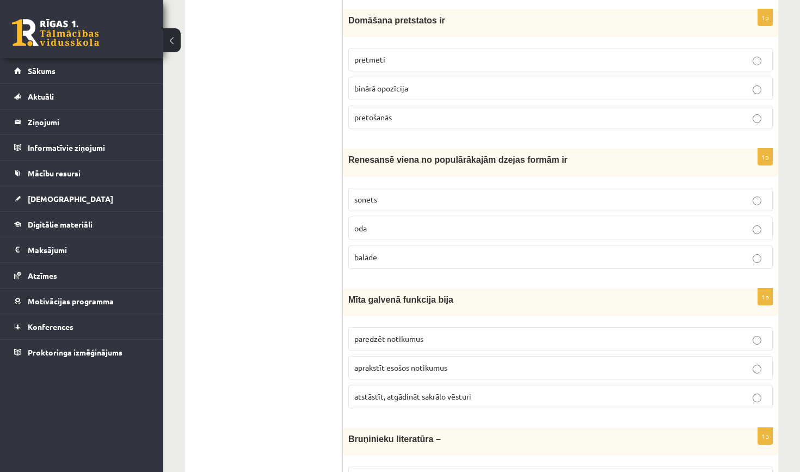
click at [402, 394] on span "atstāstīt, atgādināt sakrālo vēsturi" at bounding box center [412, 396] width 117 height 10
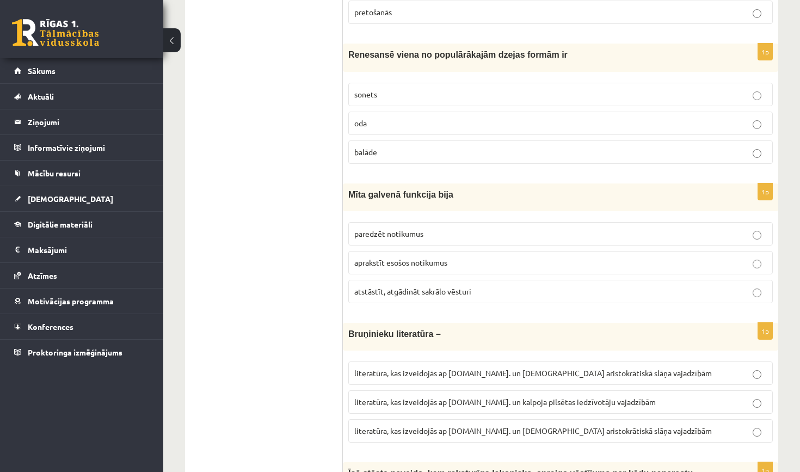
scroll to position [443, 0]
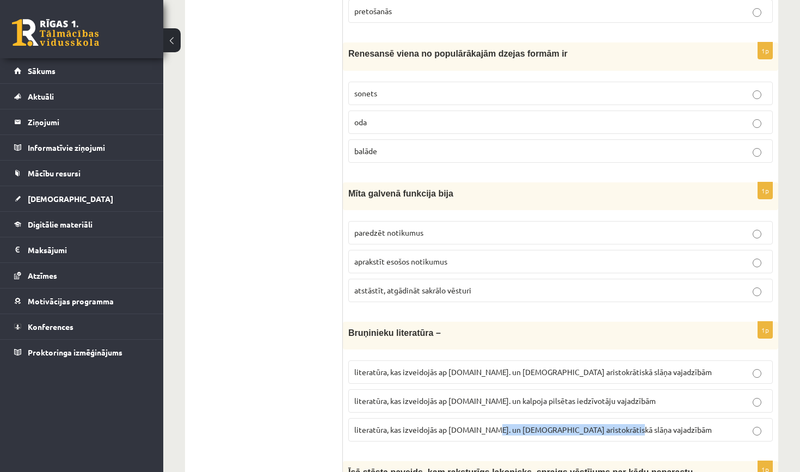
click at [487, 433] on p "literatūra, kas izveidojās ap 12.gs. un kalpoja aristokrātiskā slāņa vajadzībām" at bounding box center [560, 429] width 413 height 11
click at [464, 426] on span "literatūra, kas izveidojās ap 12.gs. un kalpoja aristokrātiskā slāņa vajadzībām" at bounding box center [533, 430] width 358 height 10
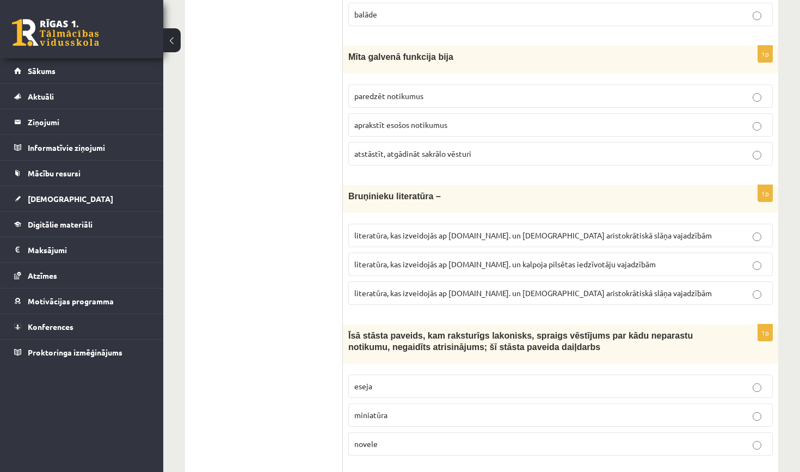
scroll to position [580, 0]
click at [470, 432] on label "novele" at bounding box center [560, 443] width 425 height 23
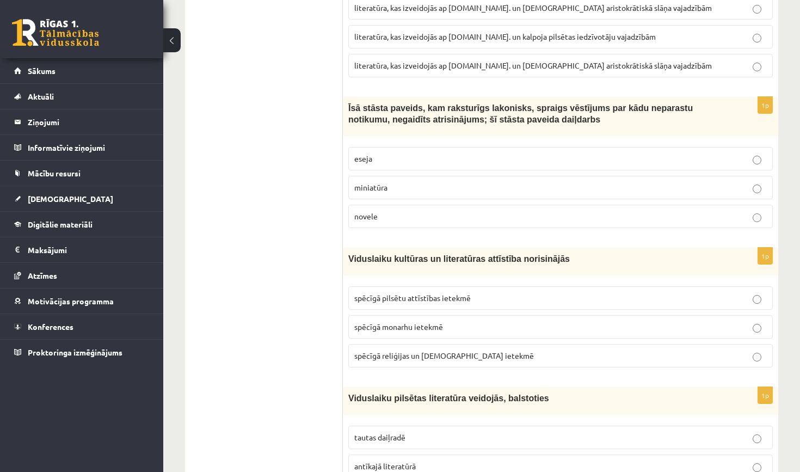
scroll to position [808, 0]
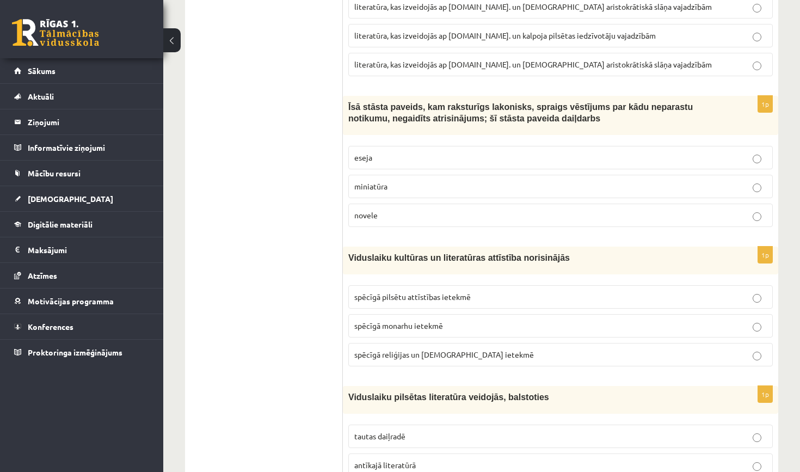
click at [451, 353] on span "spēcīgā reliģijas un baznīcas ietekmē" at bounding box center [444, 355] width 180 height 10
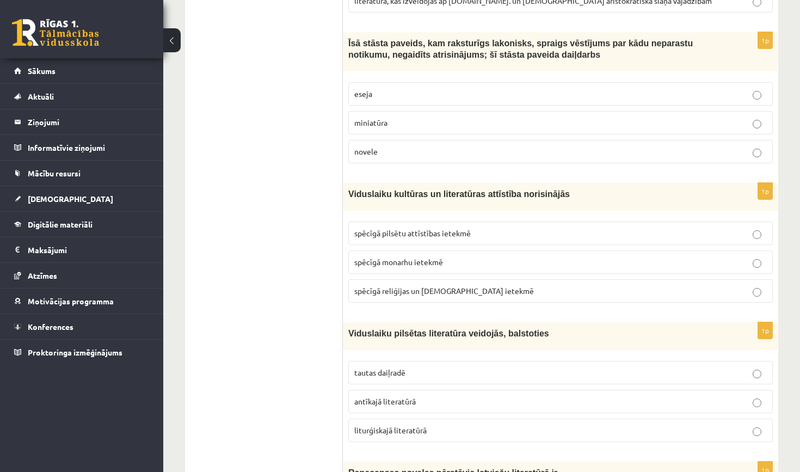
scroll to position [871, 0]
click at [447, 369] on p "tautas daiļradē" at bounding box center [560, 373] width 413 height 11
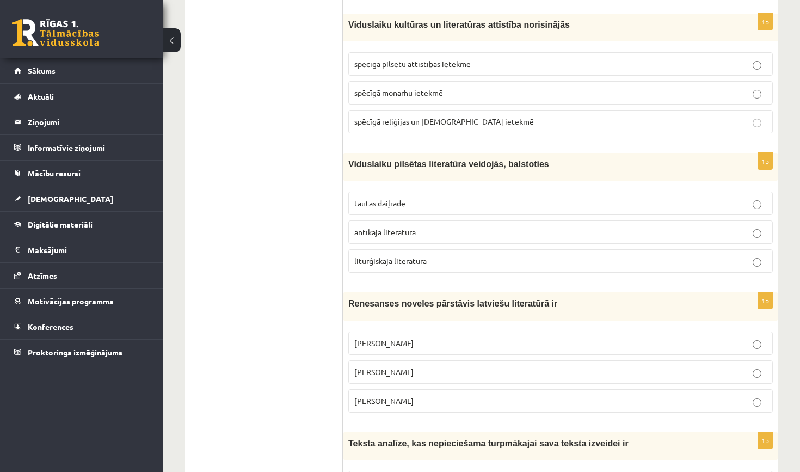
scroll to position [1044, 0]
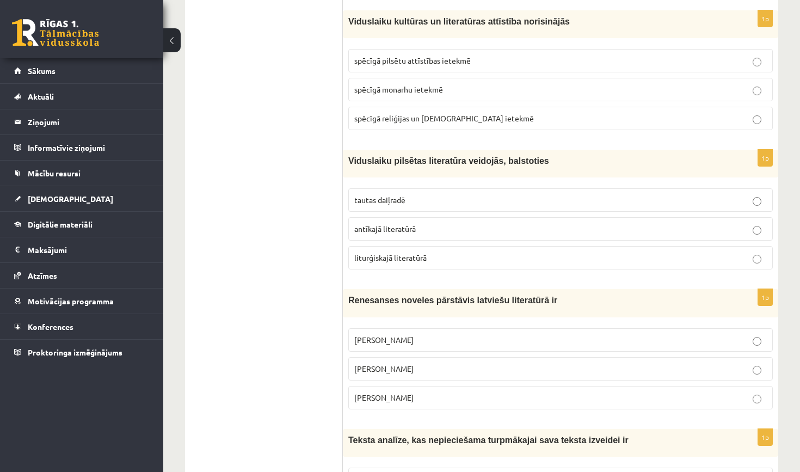
click at [433, 397] on p "Jānis Ezeriņš" at bounding box center [560, 397] width 413 height 11
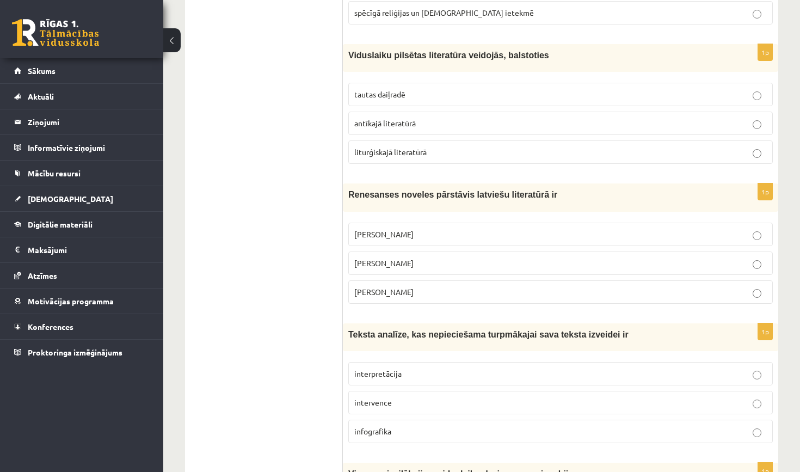
scroll to position [1150, 0]
click at [421, 378] on label "interpretācija" at bounding box center [560, 372] width 425 height 23
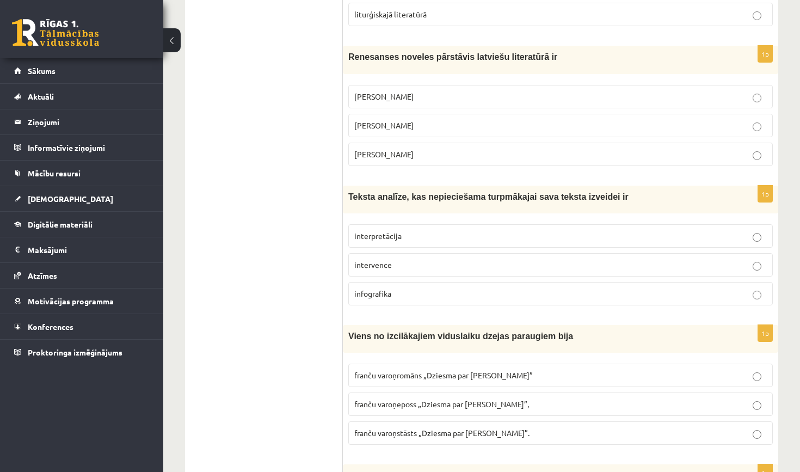
scroll to position [1291, 0]
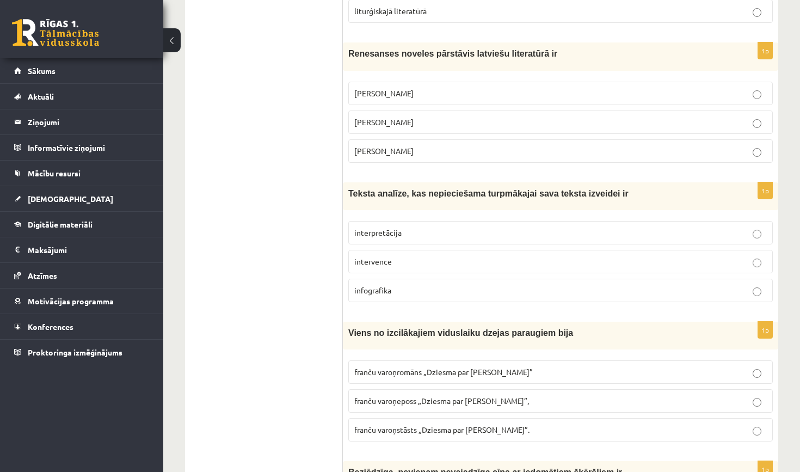
click at [454, 396] on span "franču varoņeposs „Dziesma par Rolandu”," at bounding box center [441, 401] width 175 height 10
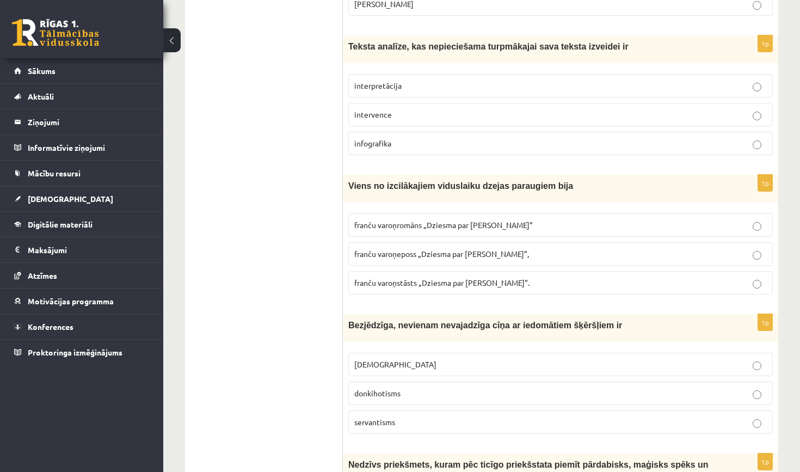
scroll to position [1441, 0]
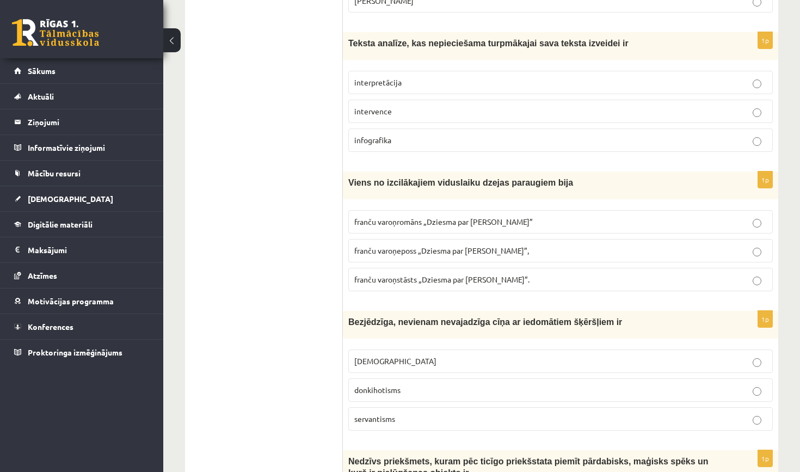
click at [385, 385] on span "donkihotisms" at bounding box center [377, 390] width 46 height 10
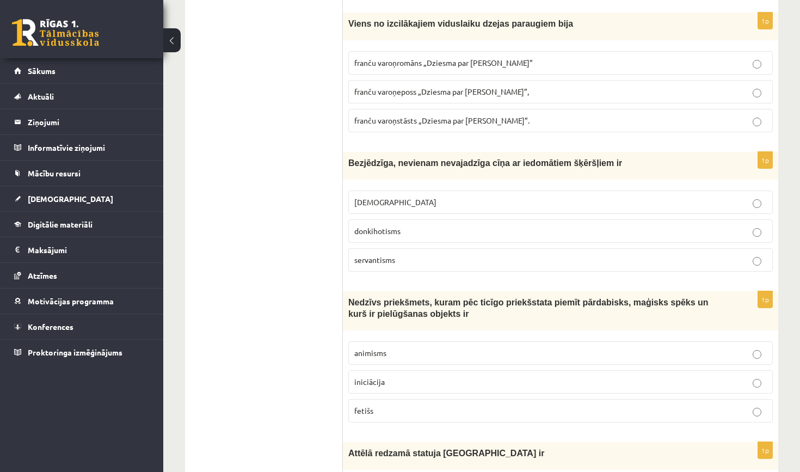
scroll to position [1603, 0]
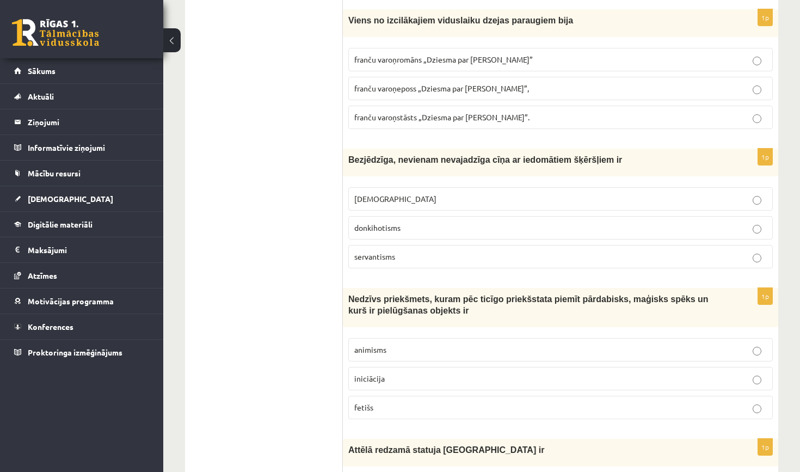
click at [384, 403] on p "fetišs" at bounding box center [560, 407] width 413 height 11
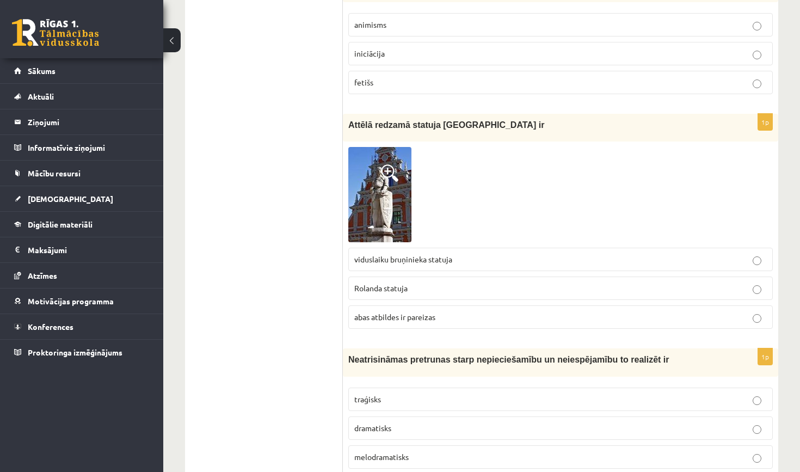
scroll to position [1928, 0]
click at [385, 165] on span at bounding box center [389, 172] width 17 height 17
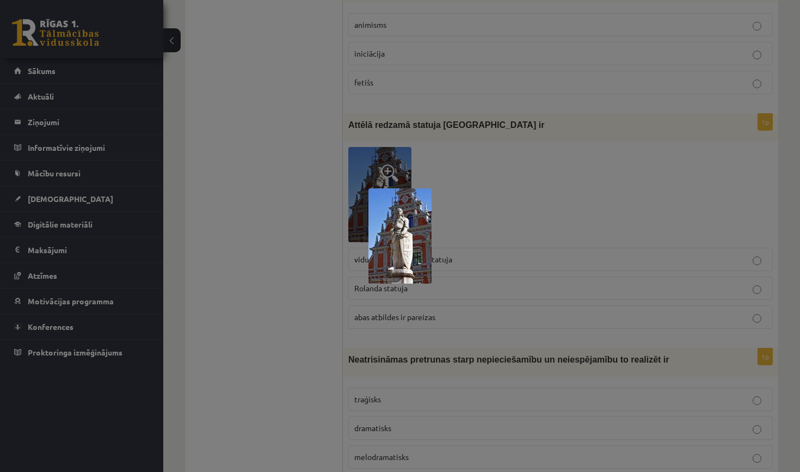
click at [406, 183] on div at bounding box center [400, 236] width 800 height 472
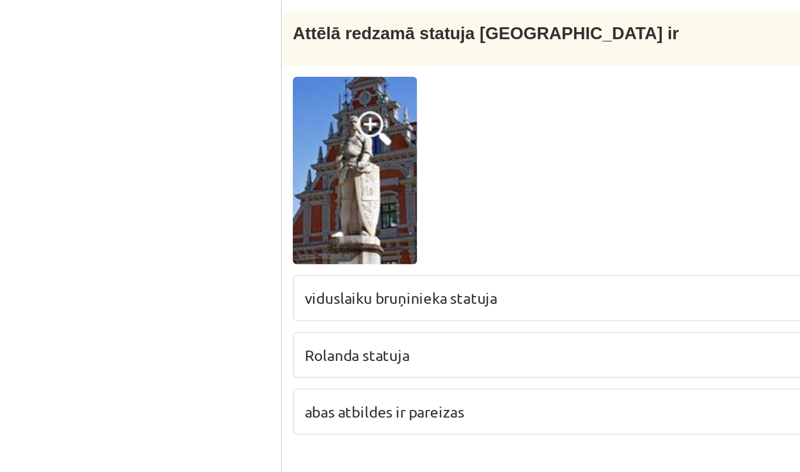
scroll to position [1805, 0]
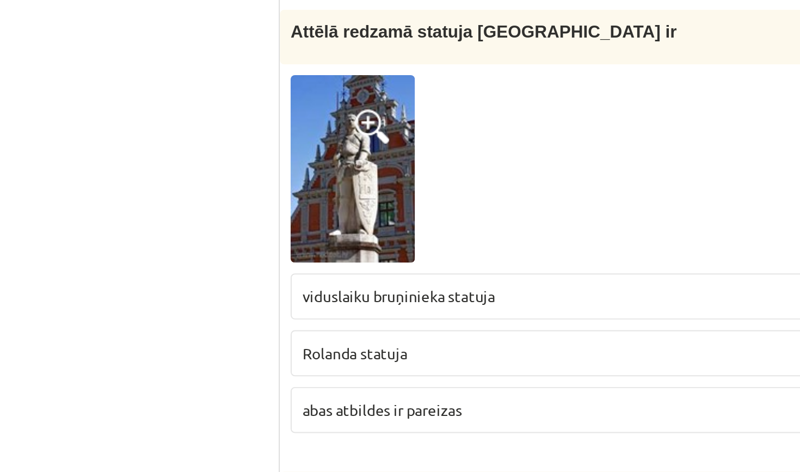
click at [348, 428] on label "abas atbildes ir pareizas" at bounding box center [560, 439] width 425 height 23
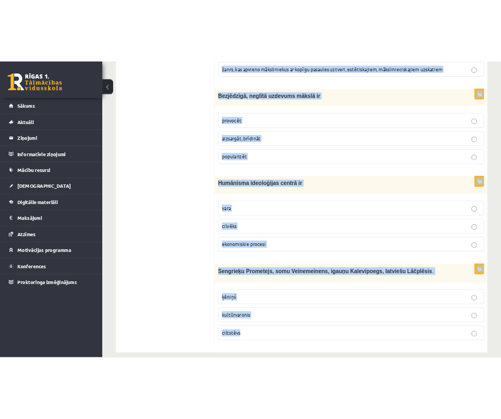
scroll to position [4098, 0]
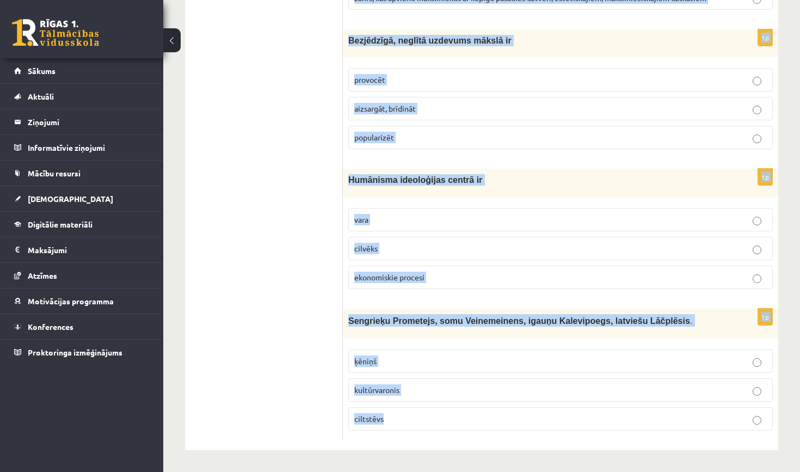
drag, startPoint x: 348, startPoint y: 267, endPoint x: 524, endPoint y: 471, distance: 269.4
copy form "Neatrisināmas pretrunas starp nepieciešamību un neiespējamību to realizēt ir tr…"
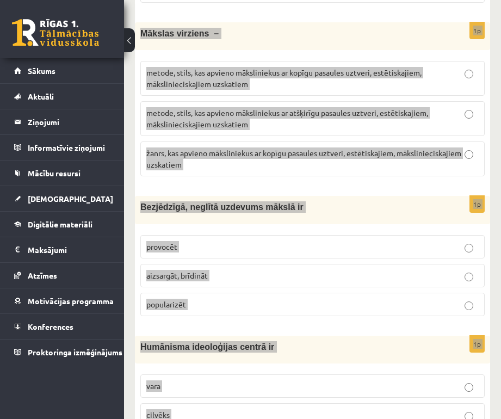
click at [308, 375] on label "vara" at bounding box center [312, 386] width 345 height 23
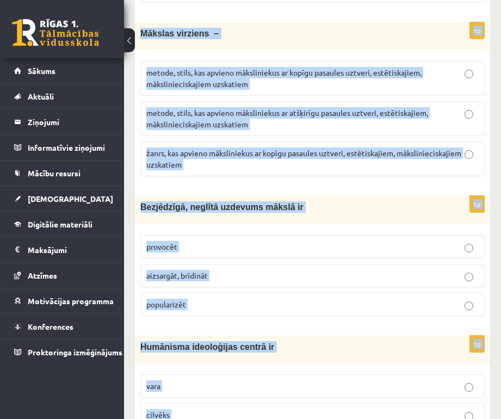
click at [255, 241] on p "provocēt" at bounding box center [312, 246] width 333 height 11
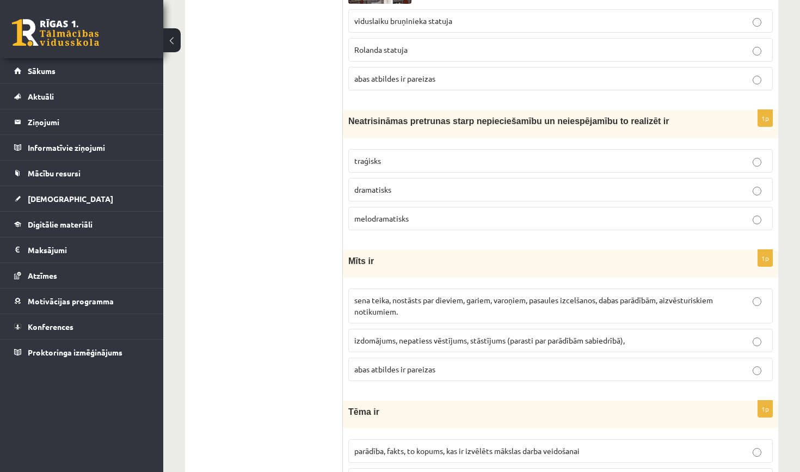
scroll to position [2167, 0]
click at [387, 159] on p "traģisks" at bounding box center [560, 160] width 413 height 11
click at [399, 310] on p "sena teika, nostāsts par dieviem, gariem, varoņiem, pasaules izcelšanos, dabas …" at bounding box center [560, 306] width 413 height 23
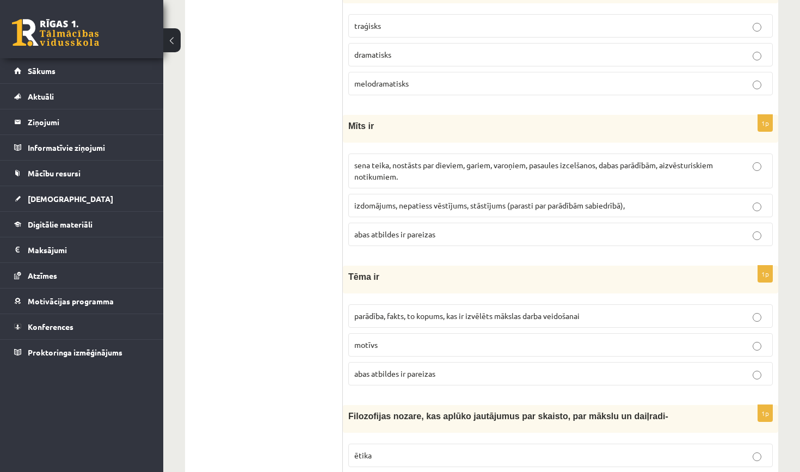
scroll to position [2302, 0]
click at [396, 310] on span "parādība, fakts, to kopums, kas ir izvēlēts mākslas darba veidošanai" at bounding box center [466, 315] width 225 height 10
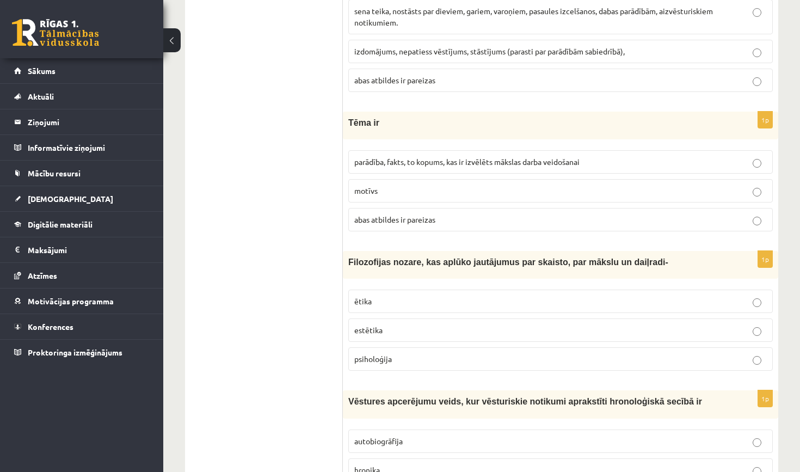
scroll to position [2452, 0]
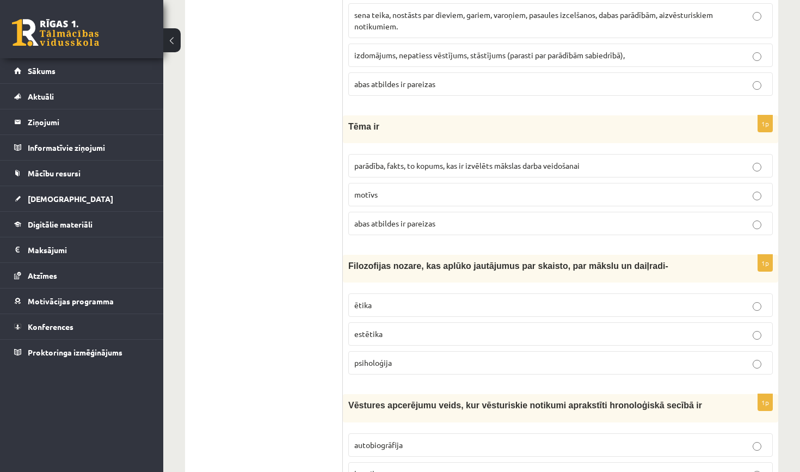
click at [401, 328] on p "estētika" at bounding box center [560, 333] width 413 height 11
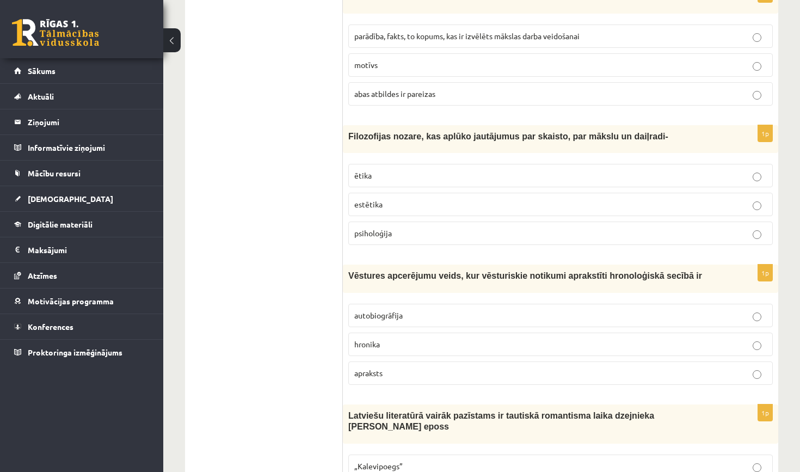
scroll to position [2583, 0]
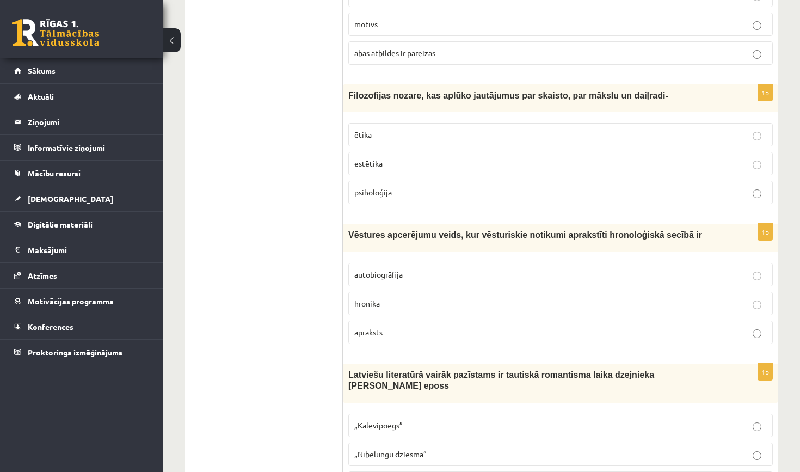
click at [402, 302] on p "hronika" at bounding box center [560, 303] width 413 height 11
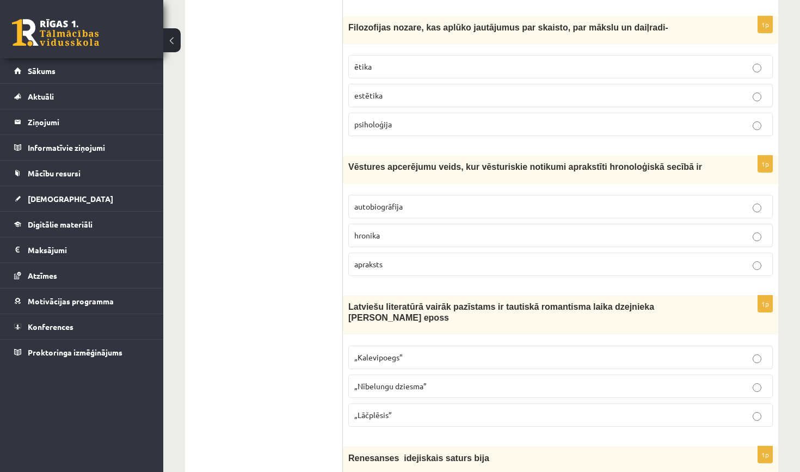
scroll to position [2695, 0]
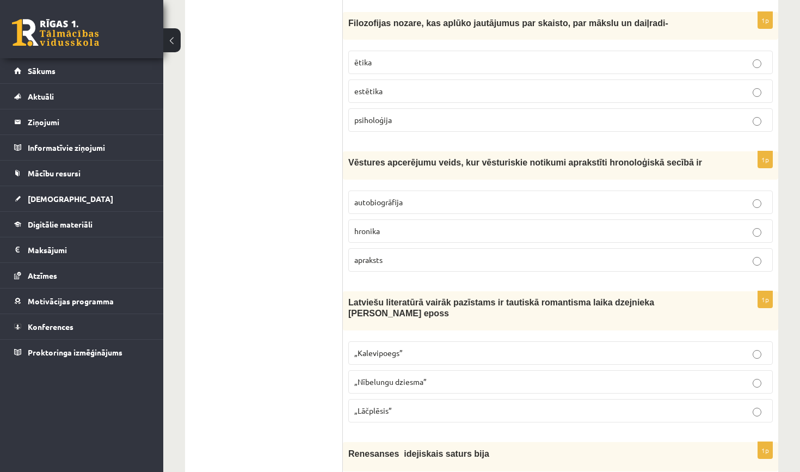
click at [434, 405] on p "„Lāčplēsis”" at bounding box center [560, 410] width 413 height 11
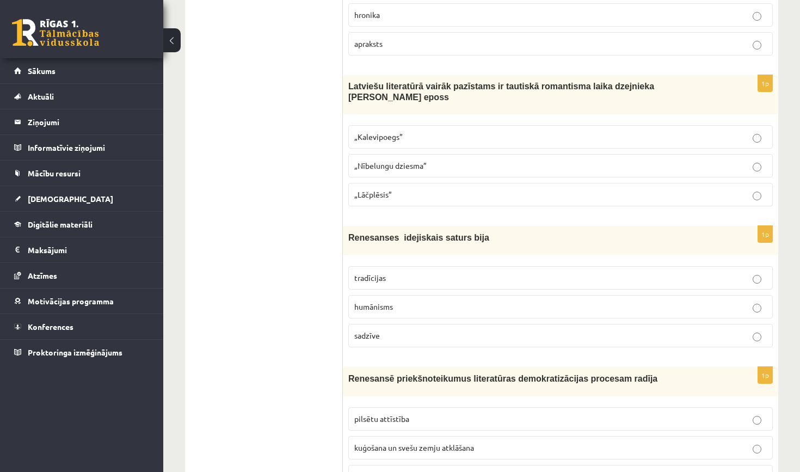
scroll to position [2916, 0]
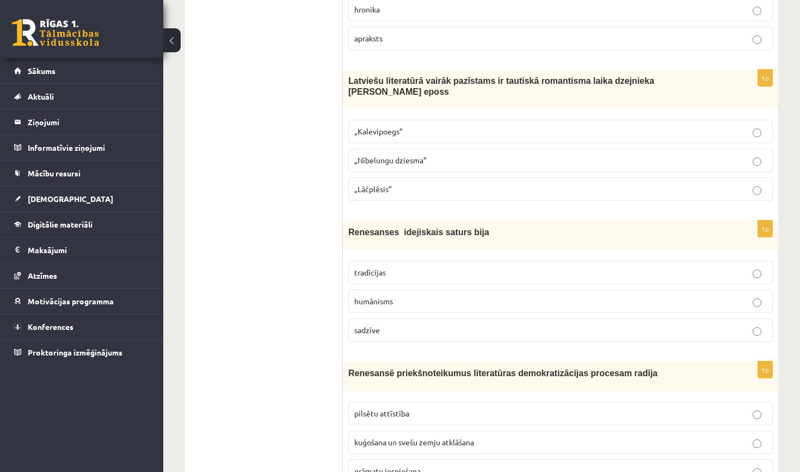
click at [401, 296] on p "humānisms" at bounding box center [560, 301] width 413 height 11
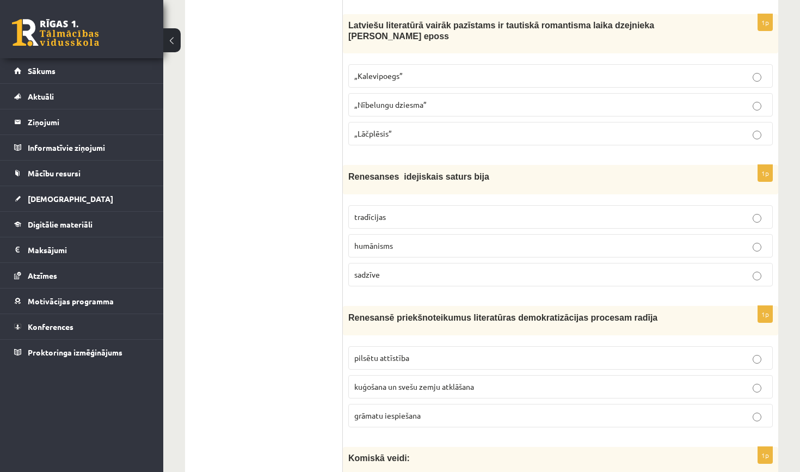
scroll to position [2974, 0]
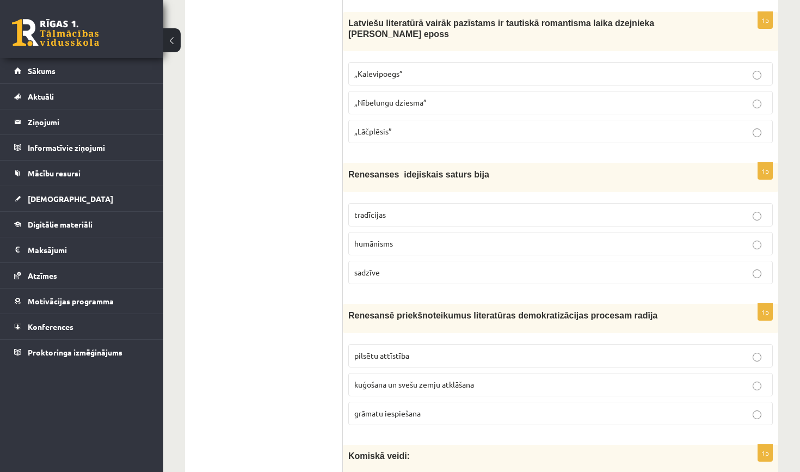
click at [396, 402] on label "grāmatu iespiešana" at bounding box center [560, 413] width 425 height 23
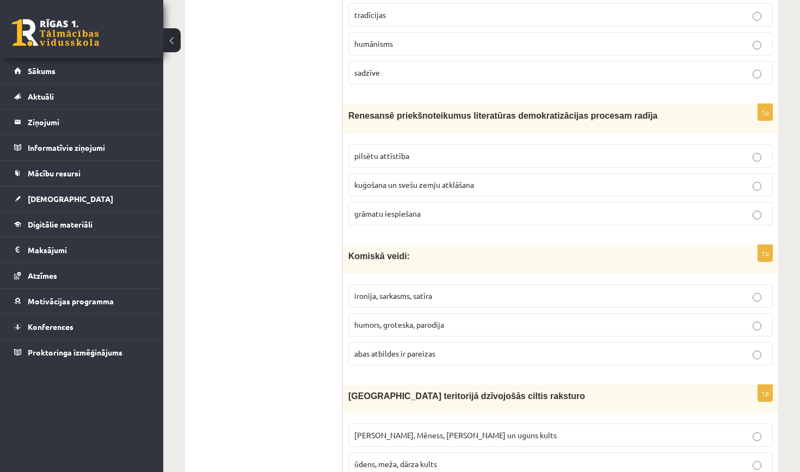
scroll to position [3178, 0]
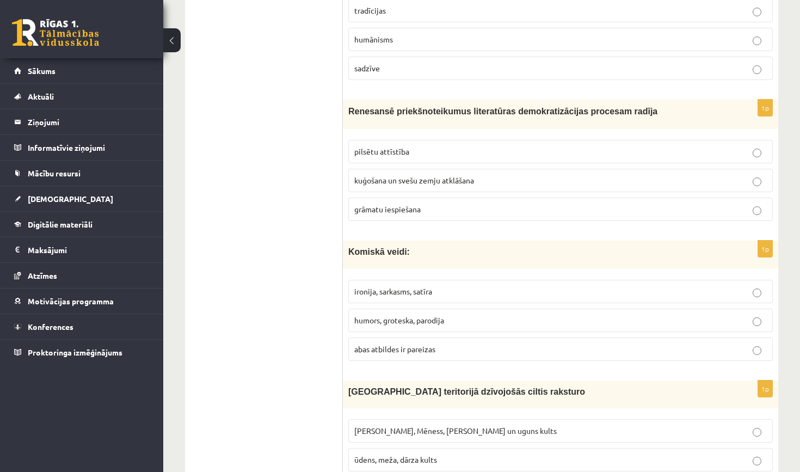
click at [401, 347] on label "abas atbildes ir pareizas" at bounding box center [560, 349] width 425 height 23
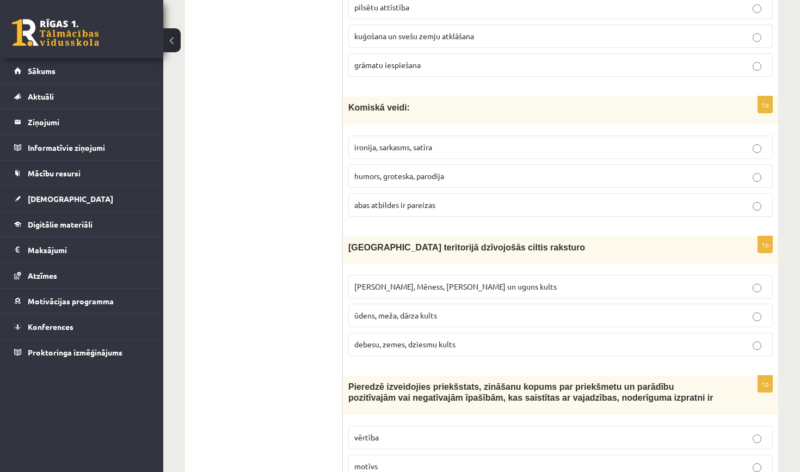
scroll to position [3323, 0]
click at [388, 292] on fieldset "Saules, Mēness, Pērkona un uguns kults ūdens, meža, dārza kults debesu, zemes, …" at bounding box center [560, 314] width 425 height 90
click at [410, 281] on span "Saules, Mēness, Pērkona un uguns kults" at bounding box center [455, 286] width 203 height 10
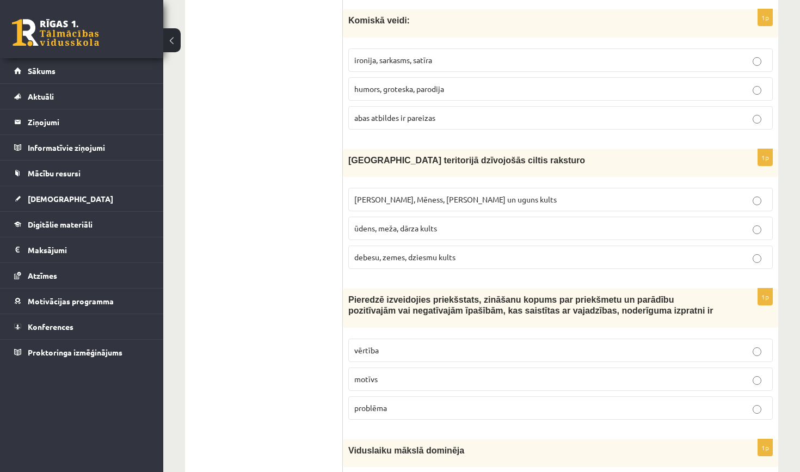
scroll to position [3409, 0]
click at [389, 357] on p "vērtība" at bounding box center [560, 350] width 413 height 11
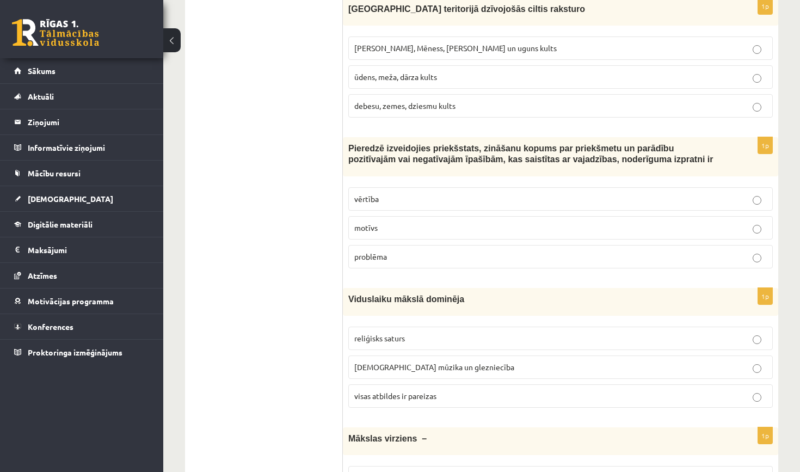
scroll to position [3562, 0]
click at [389, 409] on fieldset "reliģisks saturs baznīcas mūzika un glezniecība visas atbildes ir pareizas" at bounding box center [560, 365] width 425 height 90
click at [390, 393] on span "visas atbildes ir pareizas" at bounding box center [395, 395] width 82 height 10
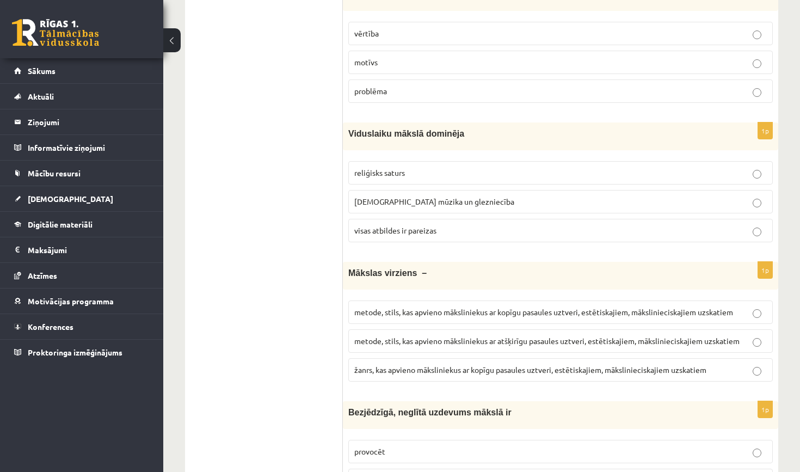
scroll to position [3727, 0]
click at [451, 317] on p "metode, stils, kas apvieno māksliniekus ar kopīgu pasaules uztveri, estētiskaji…" at bounding box center [560, 311] width 413 height 11
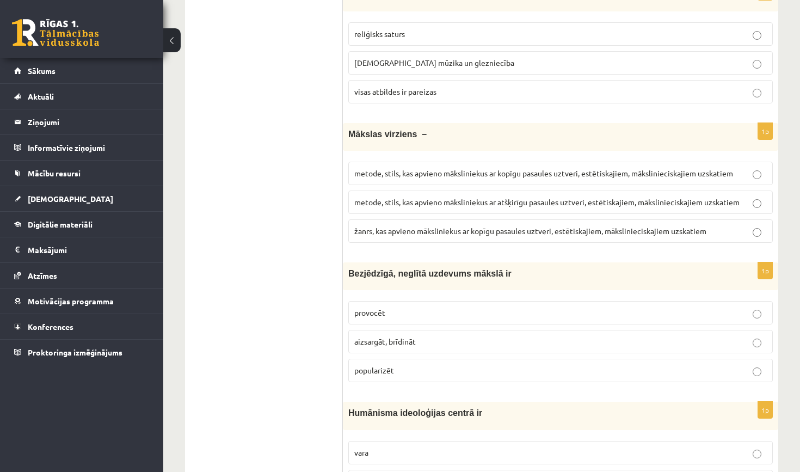
scroll to position [3862, 0]
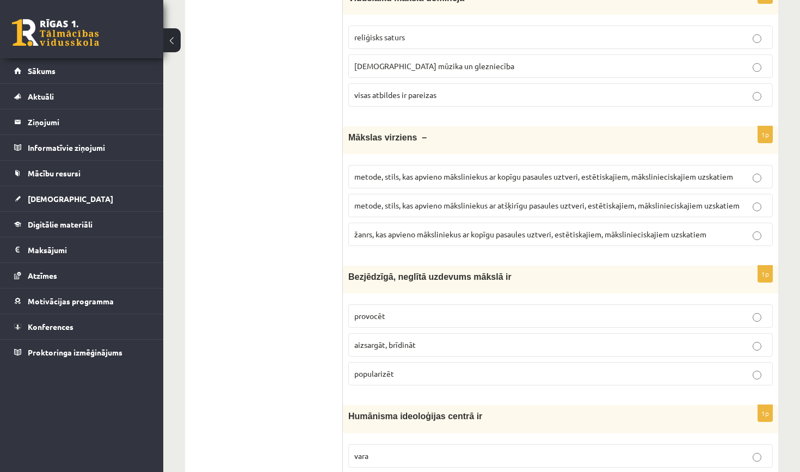
click at [425, 311] on label "provocēt" at bounding box center [560, 315] width 425 height 23
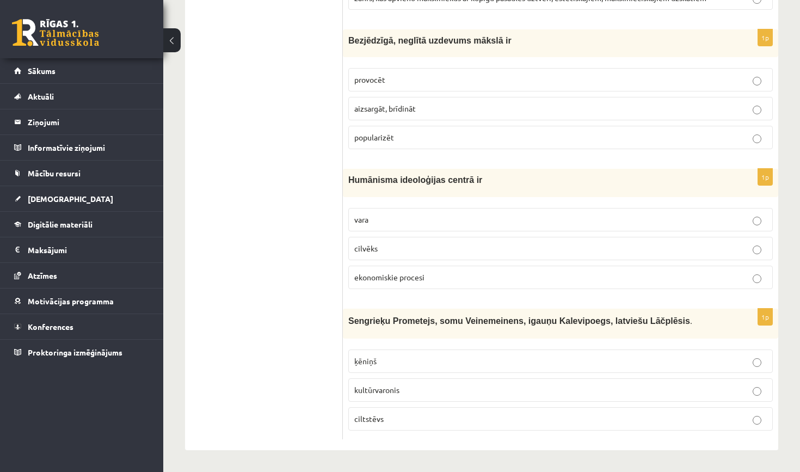
scroll to position [4098, 0]
click at [409, 388] on p "kultūrvaronis" at bounding box center [560, 389] width 413 height 11
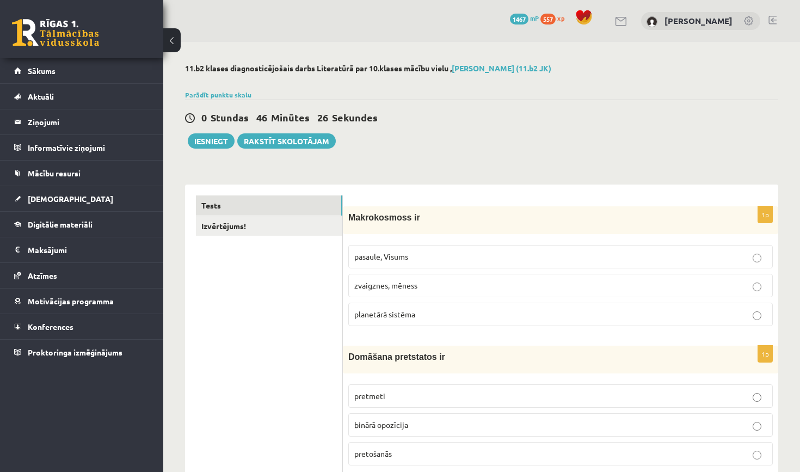
scroll to position [0, 0]
click at [247, 231] on link "Izvērtējums!" at bounding box center [269, 226] width 146 height 20
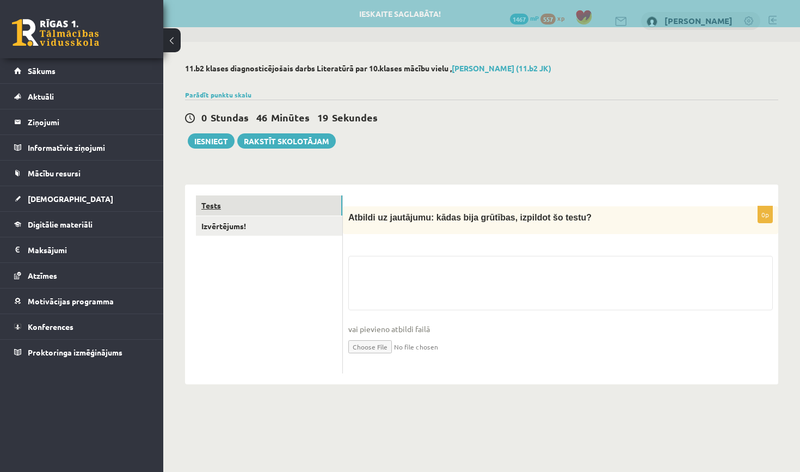
click at [258, 211] on link "Tests" at bounding box center [269, 205] width 146 height 20
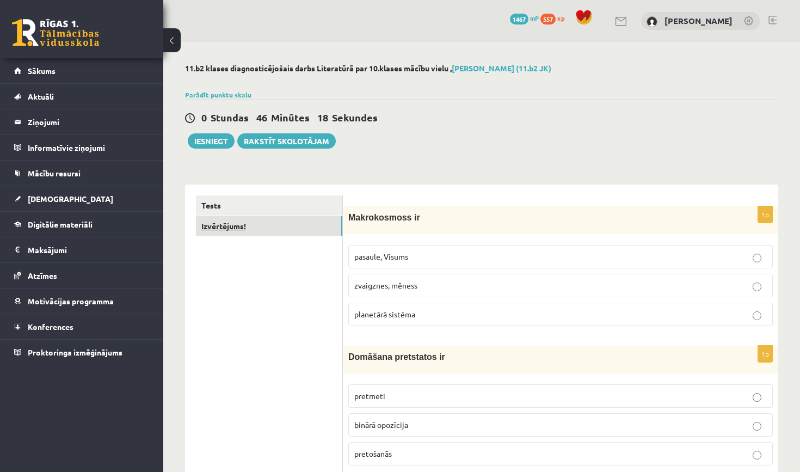
click at [260, 228] on link "Izvērtējums!" at bounding box center [269, 226] width 146 height 20
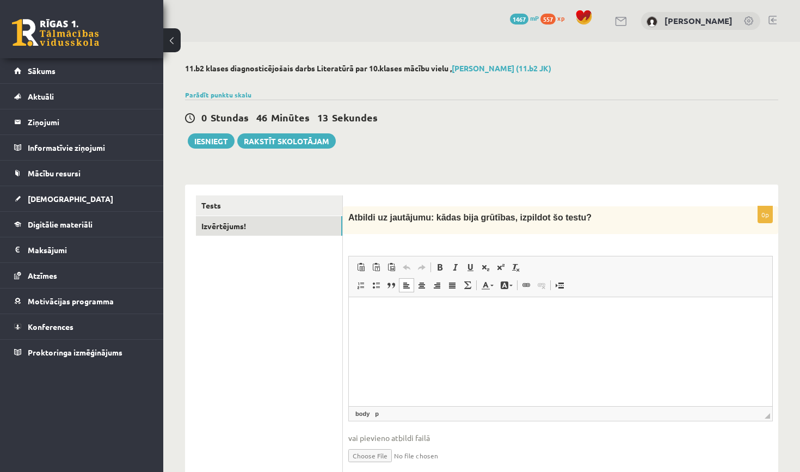
click at [369, 330] on html at bounding box center [561, 313] width 424 height 33
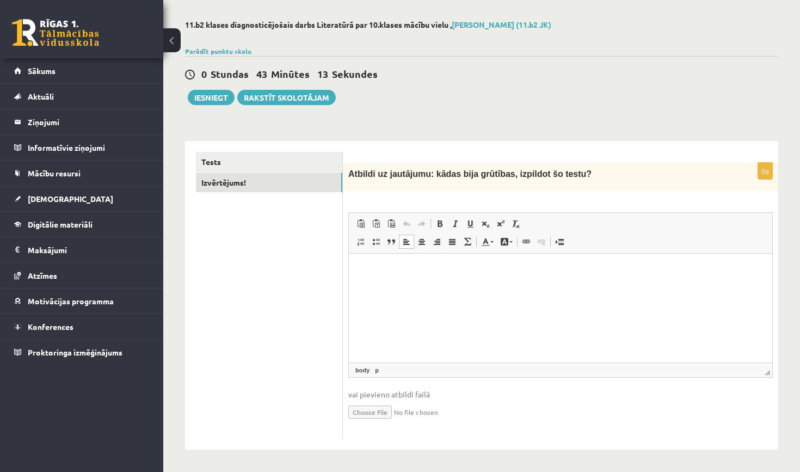
scroll to position [43, 0]
click at [395, 287] on html at bounding box center [561, 270] width 424 height 33
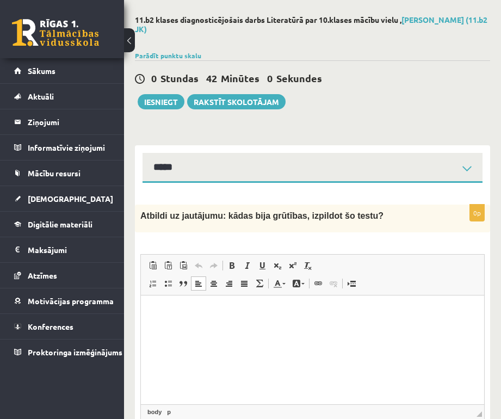
click at [219, 324] on html at bounding box center [313, 311] width 344 height 33
paste body "Визуальный текстовый редактор, wiswyg-editor-user-answer-47024945559800"
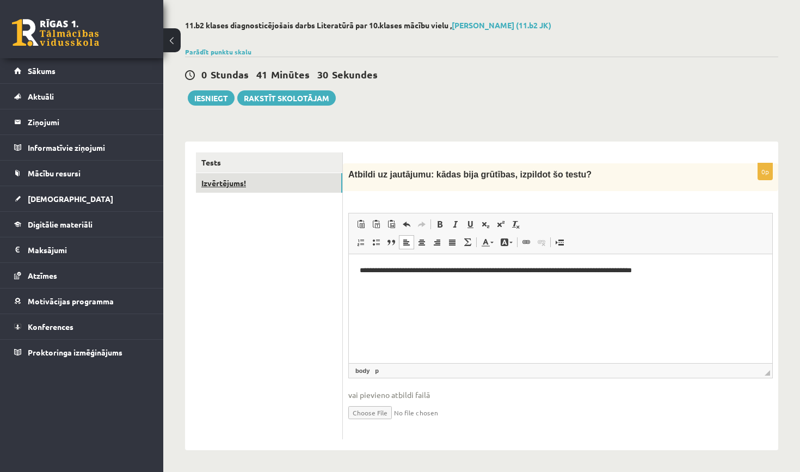
click at [305, 182] on link "Izvērtējums!" at bounding box center [269, 183] width 146 height 20
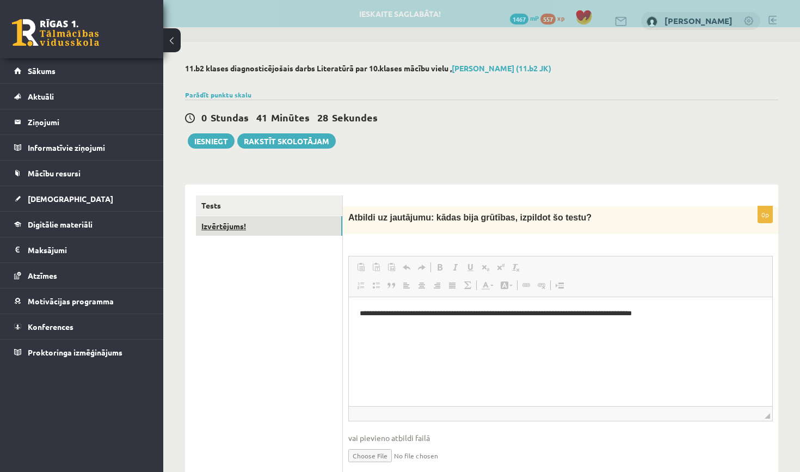
scroll to position [0, 0]
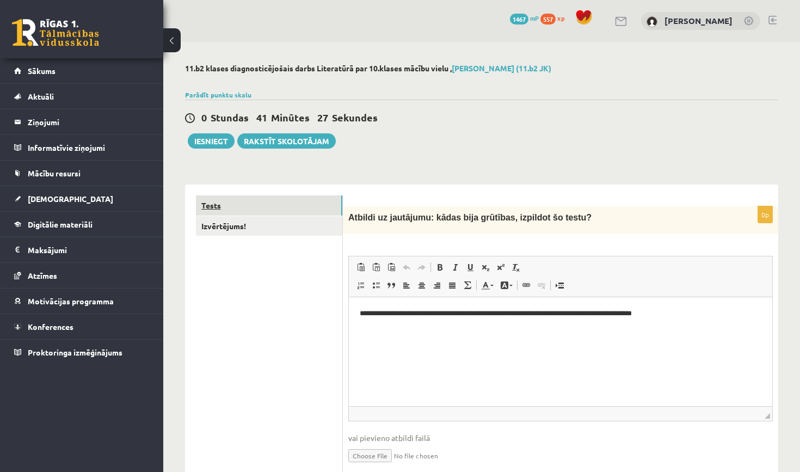
click at [316, 206] on link "Tests" at bounding box center [269, 205] width 146 height 20
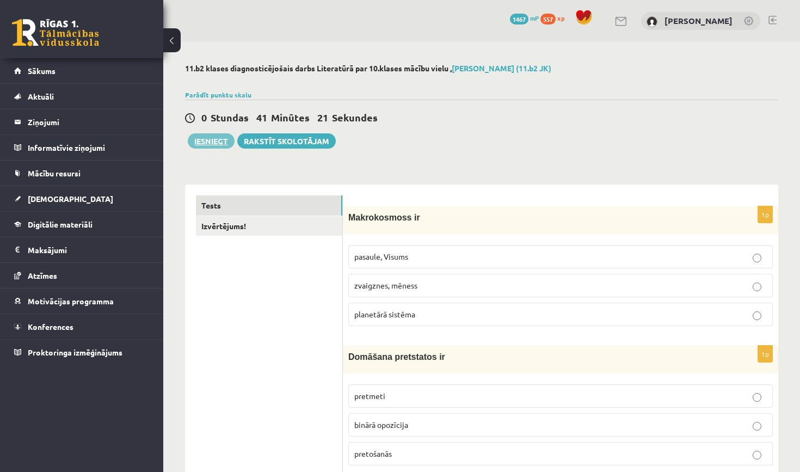
click at [205, 134] on button "Iesniegt" at bounding box center [211, 140] width 47 height 15
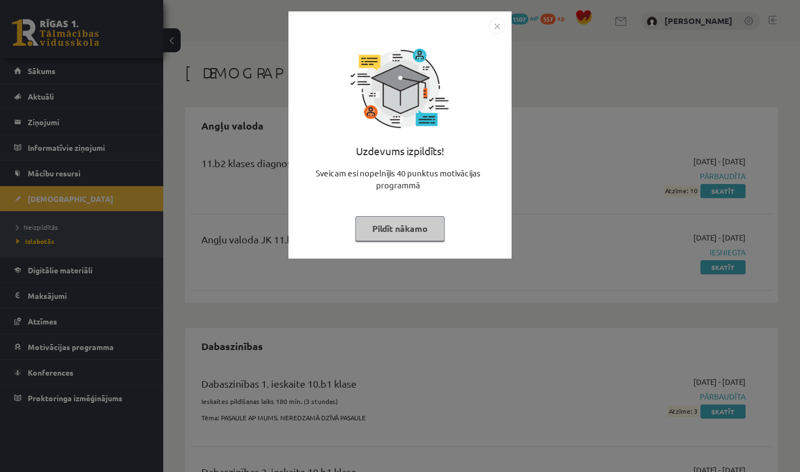
click at [413, 228] on button "Pildīt nākamo" at bounding box center [400, 228] width 89 height 25
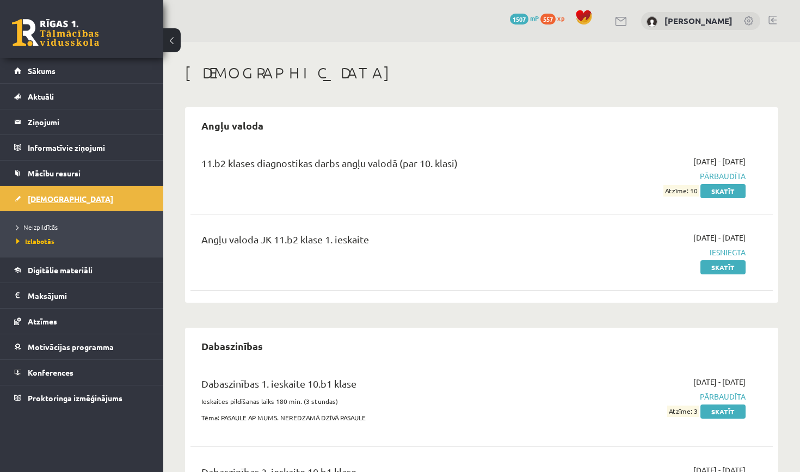
click at [82, 189] on link "[DEMOGRAPHIC_DATA]" at bounding box center [82, 198] width 136 height 25
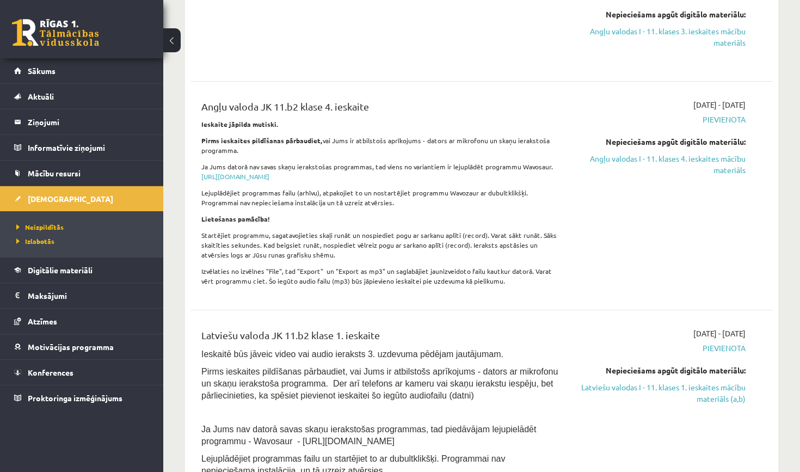
scroll to position [849, 0]
click at [66, 146] on legend "Informatīvie ziņojumi 0" at bounding box center [89, 147] width 122 height 25
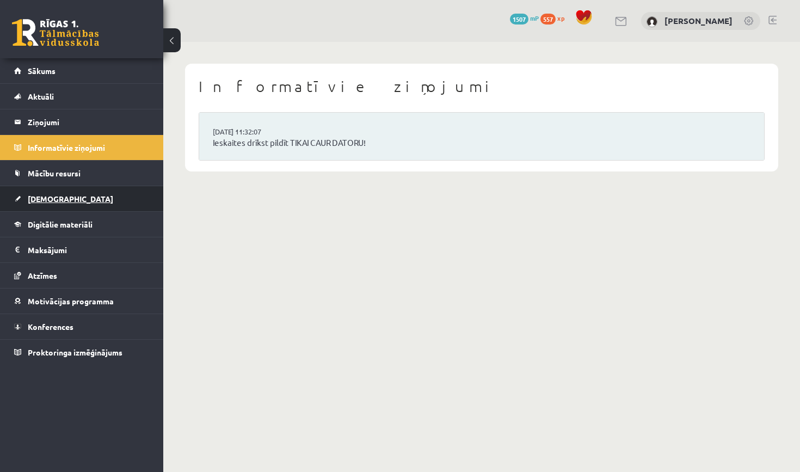
click at [64, 197] on link "[DEMOGRAPHIC_DATA]" at bounding box center [82, 198] width 136 height 25
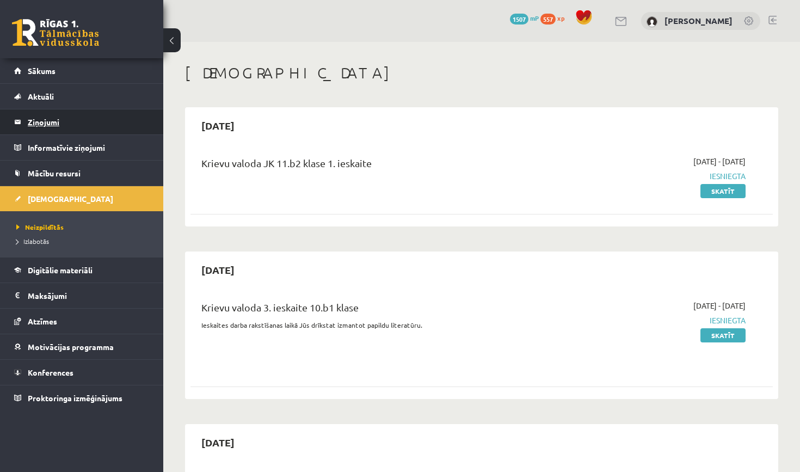
click at [83, 121] on legend "Ziņojumi 0" at bounding box center [89, 121] width 122 height 25
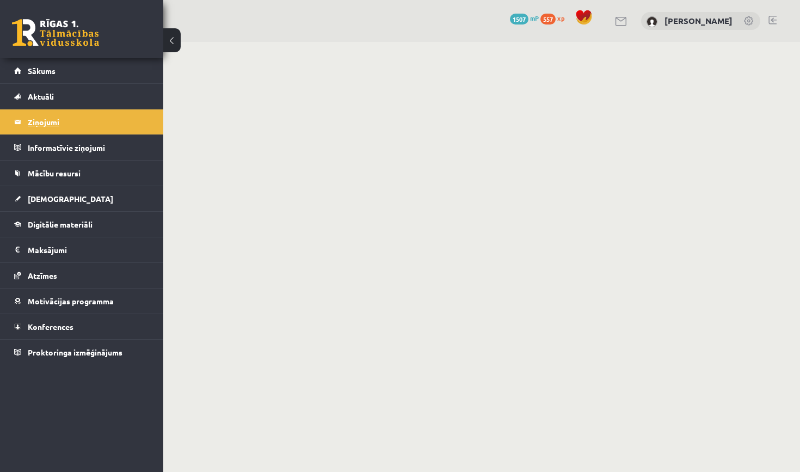
click at [101, 126] on legend "Ziņojumi 0" at bounding box center [89, 121] width 122 height 25
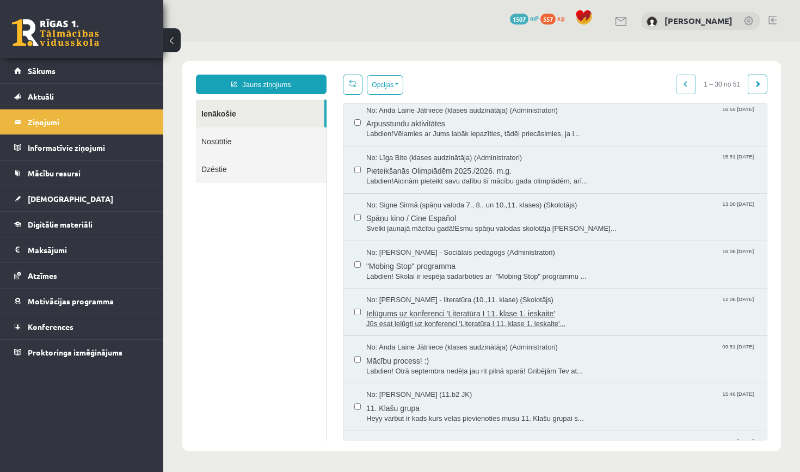
scroll to position [243, 0]
click at [432, 355] on span "Mācību process! :)" at bounding box center [561, 358] width 390 height 14
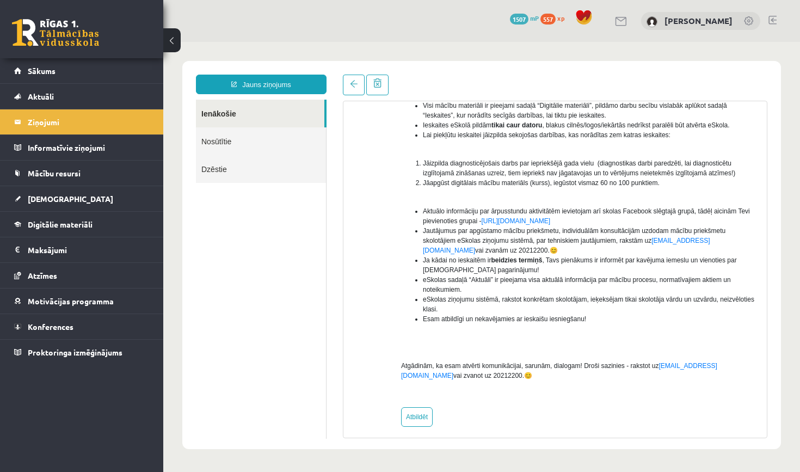
scroll to position [0, 0]
drag, startPoint x: 402, startPoint y: 377, endPoint x: 433, endPoint y: 377, distance: 30.5
click at [433, 377] on span "Atgādinām, ka esam atvērti komunikācijai, sarunām, dialogam! Droši sazinies - r…" at bounding box center [559, 370] width 316 height 17
click at [82, 200] on link "[DEMOGRAPHIC_DATA]" at bounding box center [82, 198] width 136 height 25
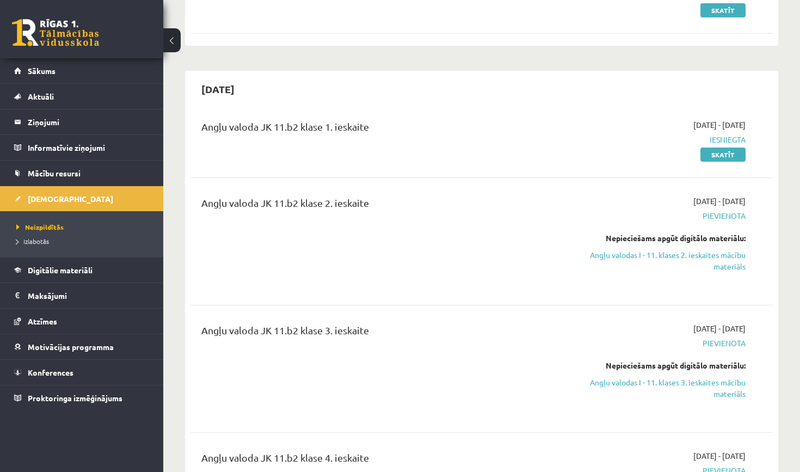
scroll to position [500, 0]
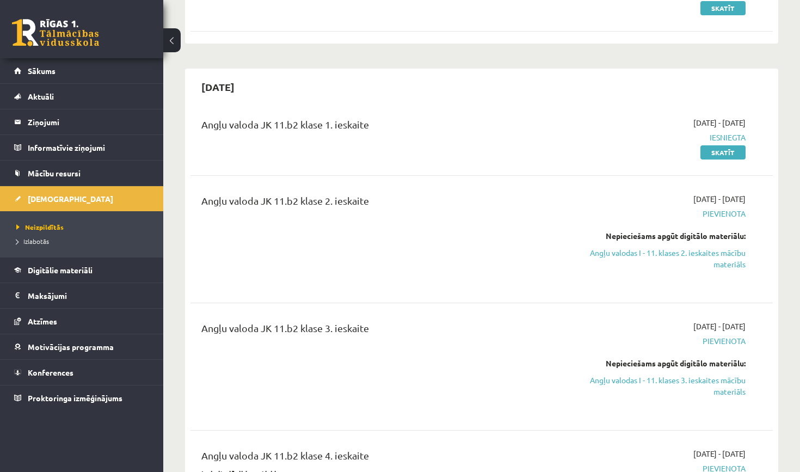
drag, startPoint x: 285, startPoint y: 127, endPoint x: 302, endPoint y: 132, distance: 17.1
click at [302, 132] on div "Angļu valoda JK 11.b2 klase 1. ieskaite" at bounding box center [380, 127] width 358 height 20
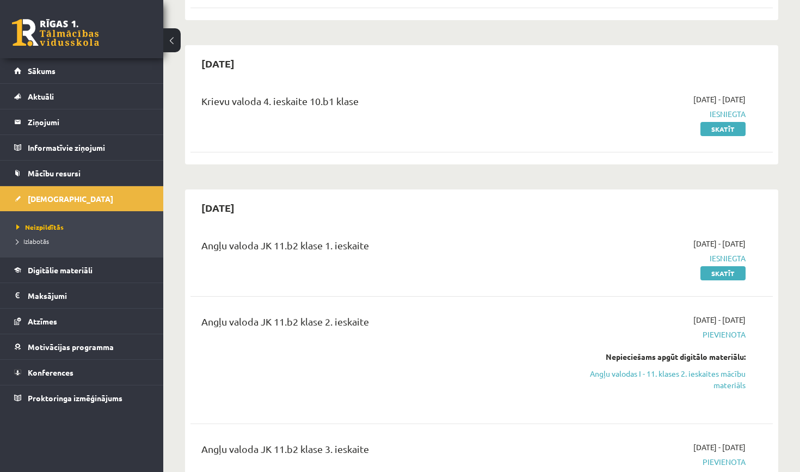
scroll to position [381, 0]
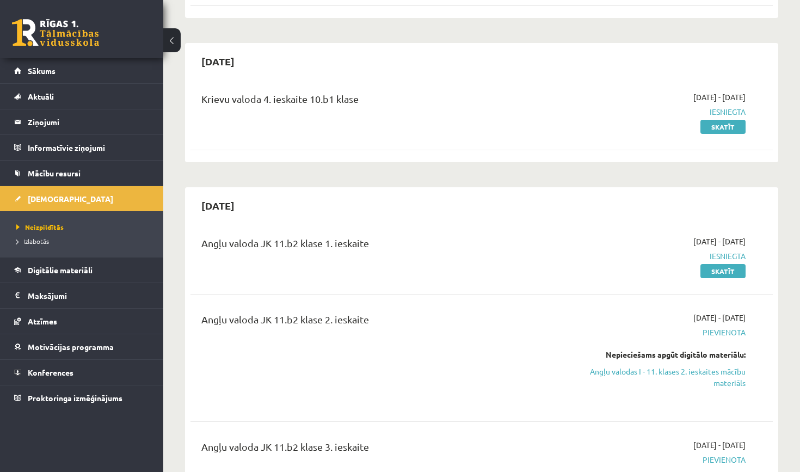
click at [309, 211] on div "[DATE]" at bounding box center [482, 206] width 583 height 26
drag, startPoint x: 201, startPoint y: 243, endPoint x: 286, endPoint y: 249, distance: 84.6
click at [286, 249] on div "Angļu valoda JK 11.b2 klase 1. ieskaite" at bounding box center [380, 246] width 358 height 20
click at [329, 264] on div "Angļu valoda JK 11.b2 klase 1. ieskaite" at bounding box center [380, 256] width 374 height 41
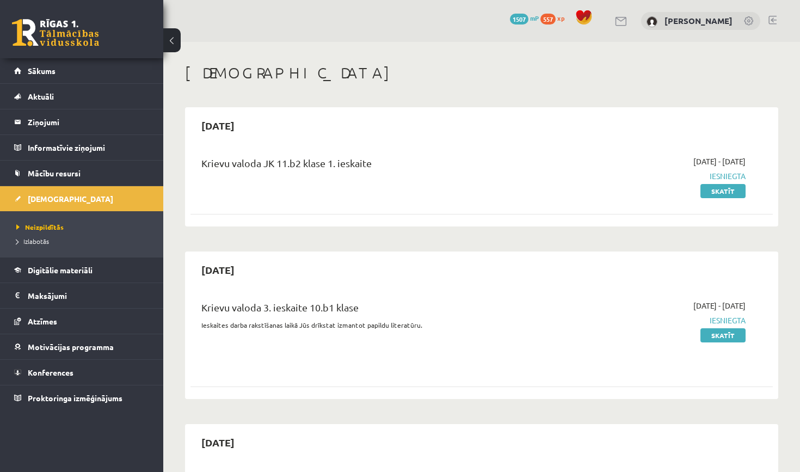
scroll to position [0, 0]
